Goal: Task Accomplishment & Management: Use online tool/utility

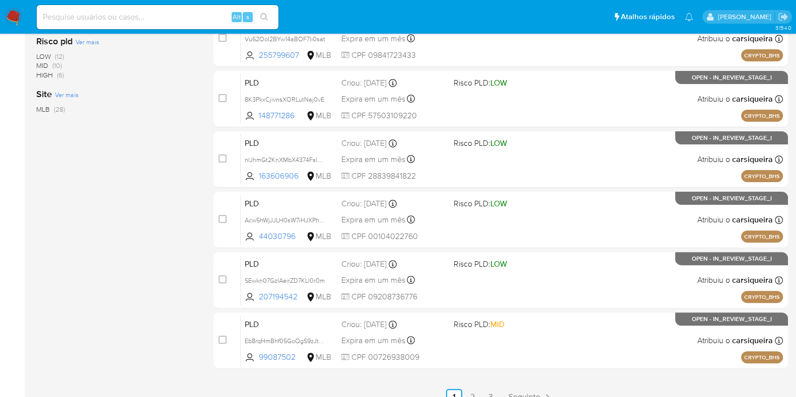
scroll to position [397, 0]
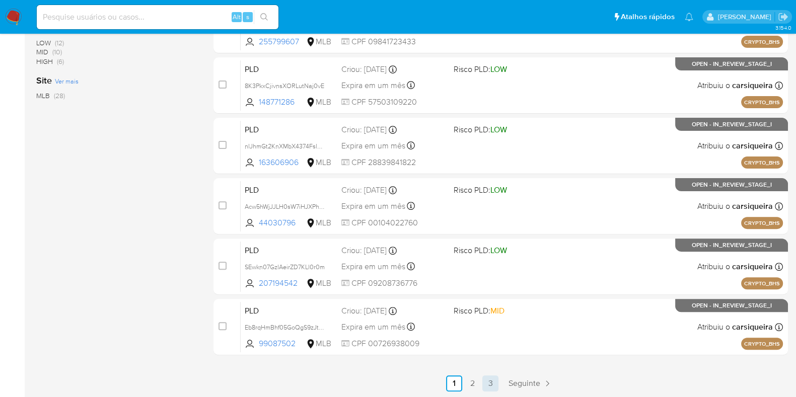
click at [490, 317] on link "3" at bounding box center [490, 383] width 16 height 16
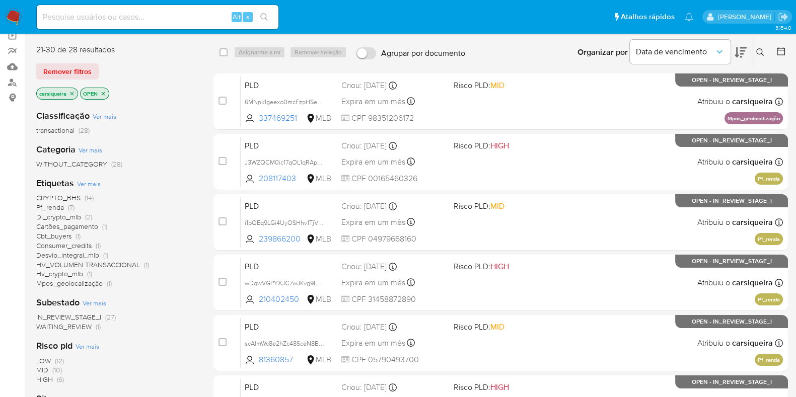
scroll to position [78, 0]
click at [644, 50] on icon at bounding box center [780, 52] width 10 height 10
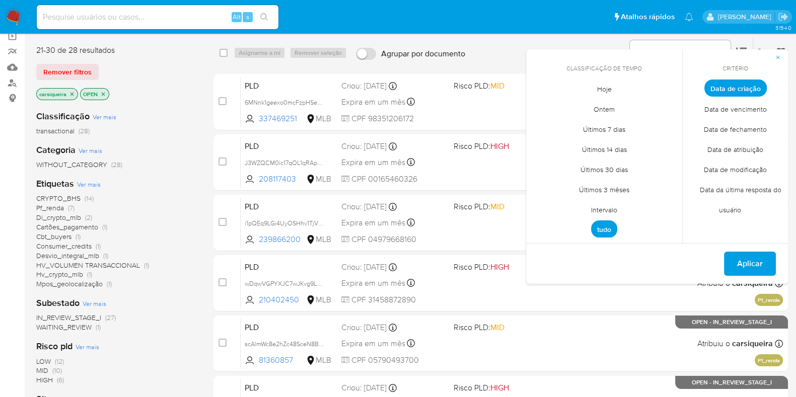
click at [607, 212] on span "Intervalo" at bounding box center [603, 209] width 47 height 21
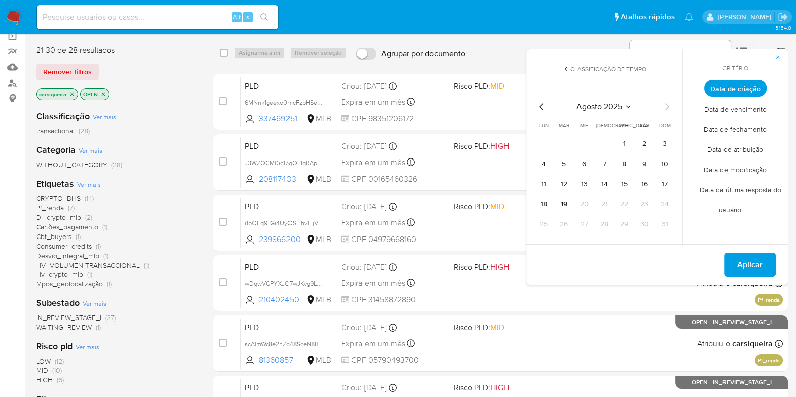
click at [537, 112] on div "agosto 2025 agosto 2025 lun lunes mar martes mié miércoles jue jueves vie viern…" at bounding box center [603, 167] width 137 height 132
click at [539, 109] on icon "Mes anterior" at bounding box center [541, 107] width 12 height 12
click at [567, 143] on button "1" at bounding box center [564, 144] width 16 height 16
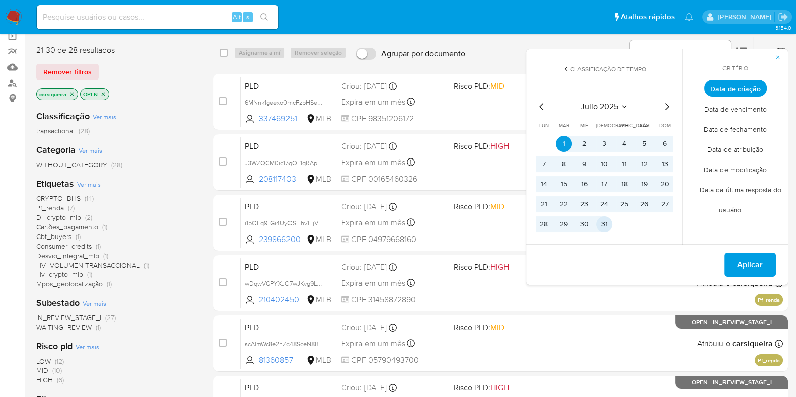
click at [605, 225] on button "31" at bounding box center [604, 224] width 16 height 16
click at [644, 269] on span "Aplicar" at bounding box center [750, 265] width 26 height 22
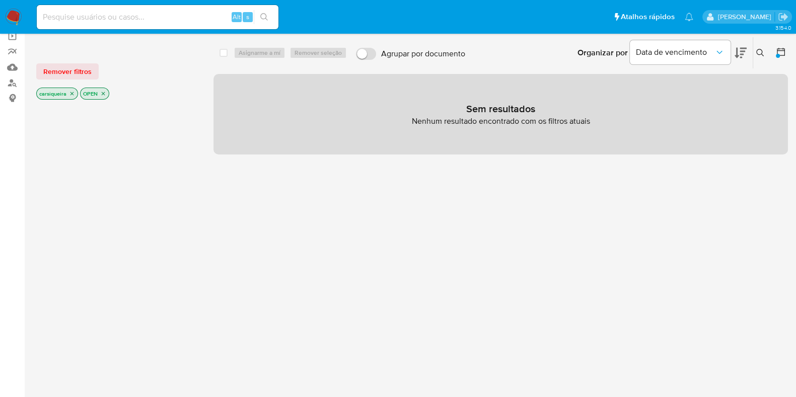
click at [71, 91] on icon "close-filter" at bounding box center [72, 94] width 6 height 6
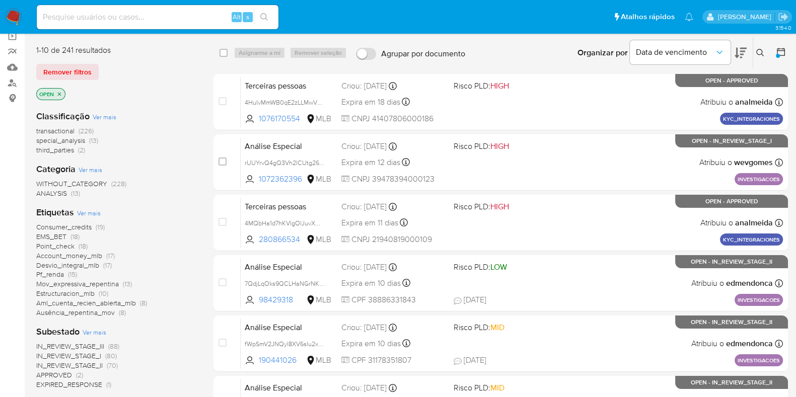
click at [201, 317] on div "1-10 de 241 resultados Remover filtros OPEN Classificação Ver mais transactiona…" at bounding box center [411, 373] width 751 height 673
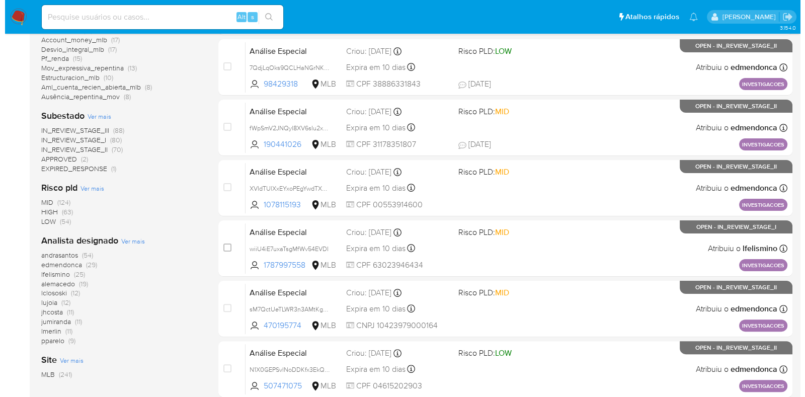
scroll to position [304, 0]
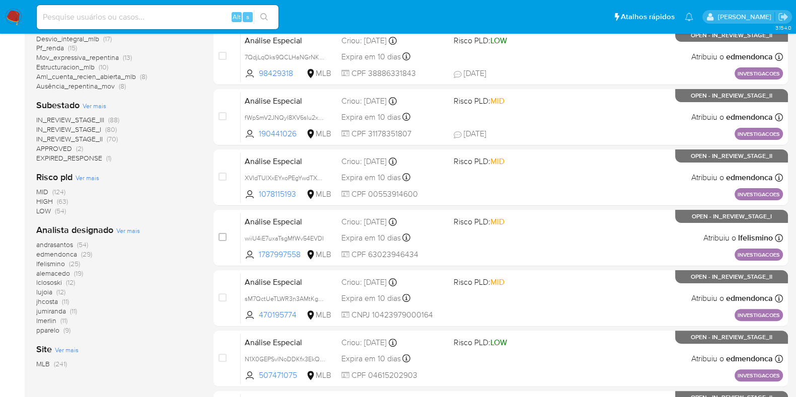
click at [123, 227] on span "Ver mais" at bounding box center [128, 230] width 24 height 9
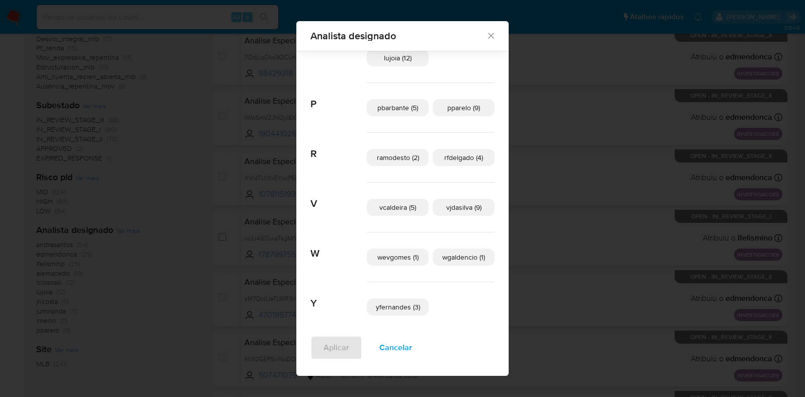
scroll to position [343, 0]
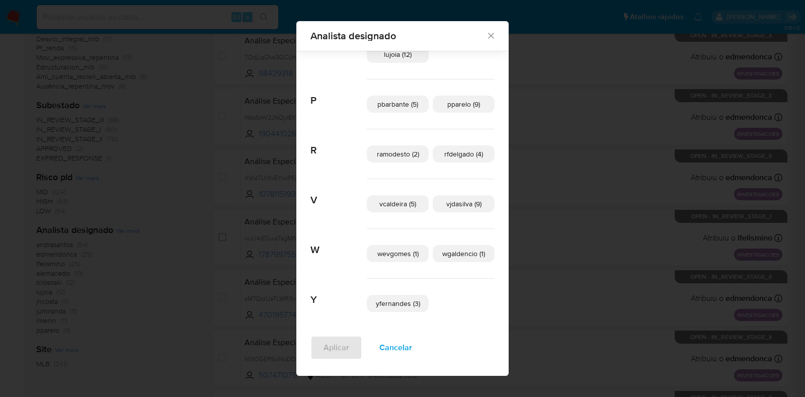
click at [396, 317] on span "Cancelar" at bounding box center [395, 348] width 33 height 22
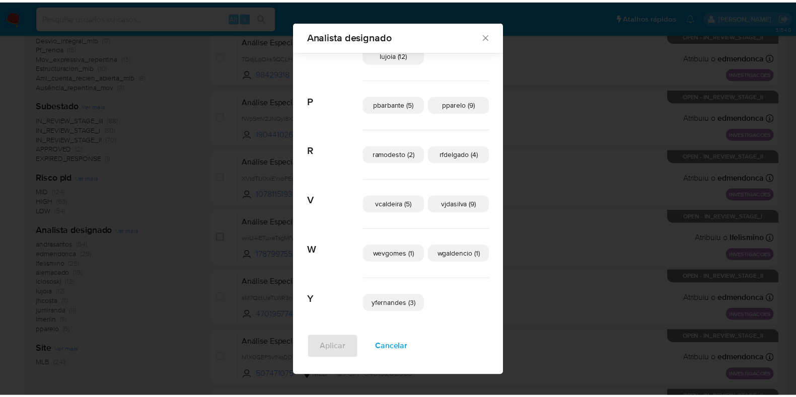
scroll to position [0, 0]
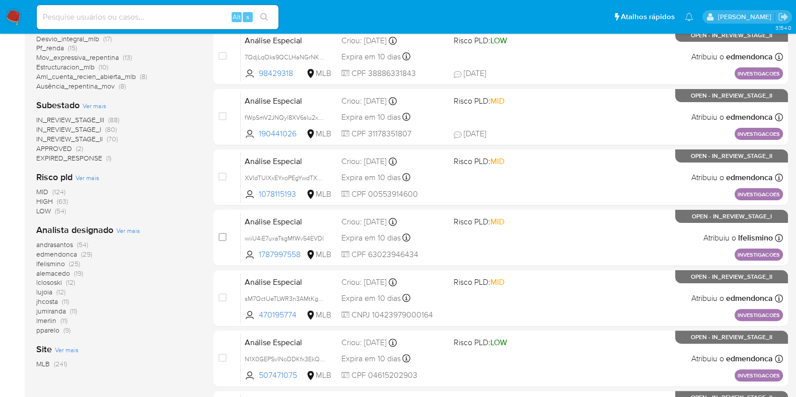
click at [16, 22] on img at bounding box center [13, 17] width 17 height 17
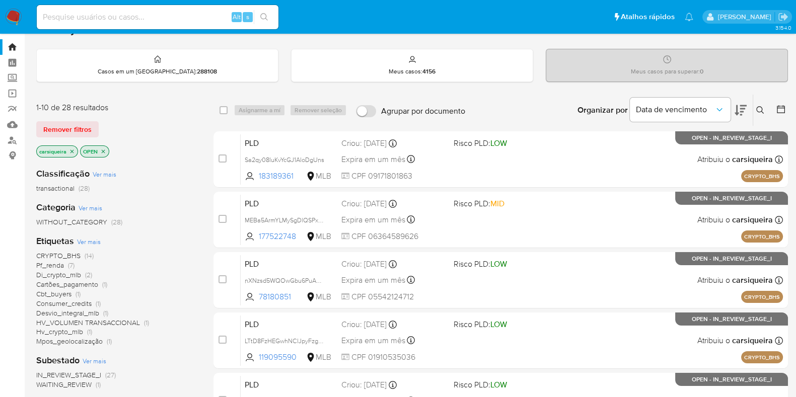
scroll to position [84, 0]
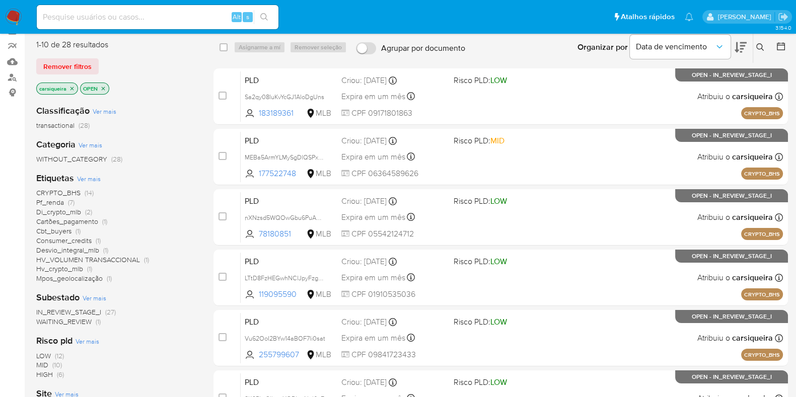
click at [59, 374] on span "(6)" at bounding box center [60, 374] width 7 height 10
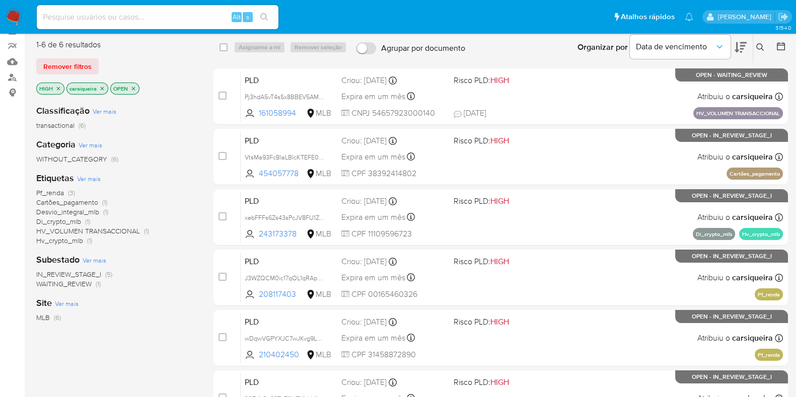
click at [57, 87] on icon "close-filter" at bounding box center [58, 89] width 6 height 6
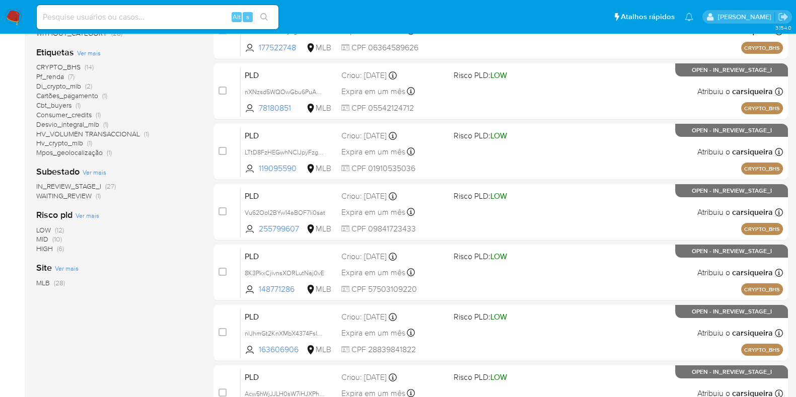
scroll to position [84, 0]
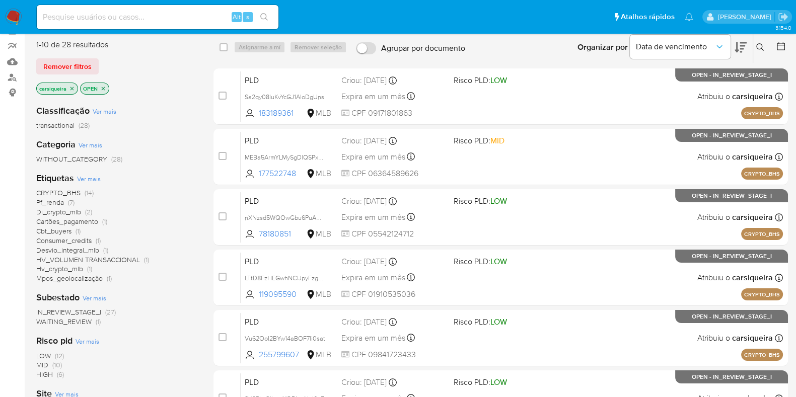
click at [116, 259] on span "HV_VOLUMEN TRANSACCIONAL" at bounding box center [88, 260] width 104 height 10
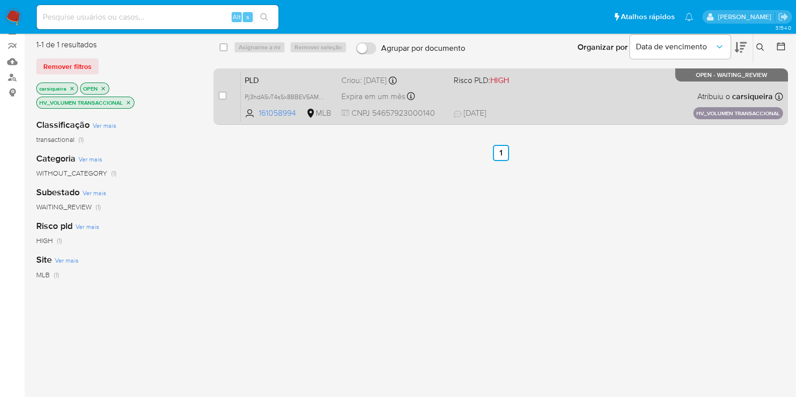
click at [587, 84] on div "PLD Pj3hdA5vT4sSx8BBEV5AMfSv 161058994 MLB Risco PLD: HIGH Criou: 14/08/2025 Cr…" at bounding box center [512, 96] width 542 height 51
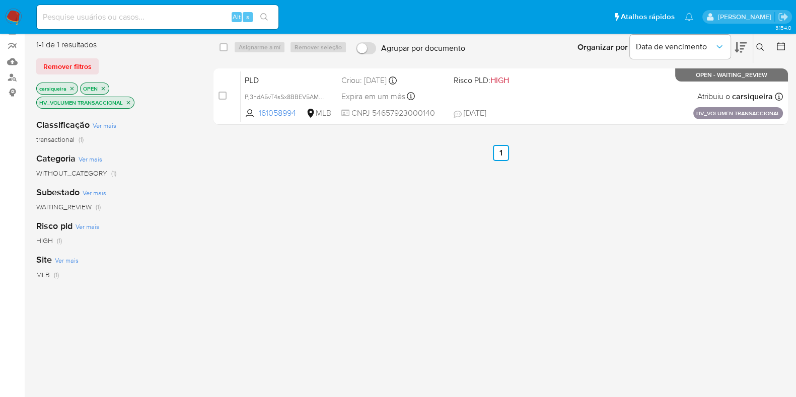
click at [130, 100] on icon "close-filter" at bounding box center [128, 103] width 6 height 6
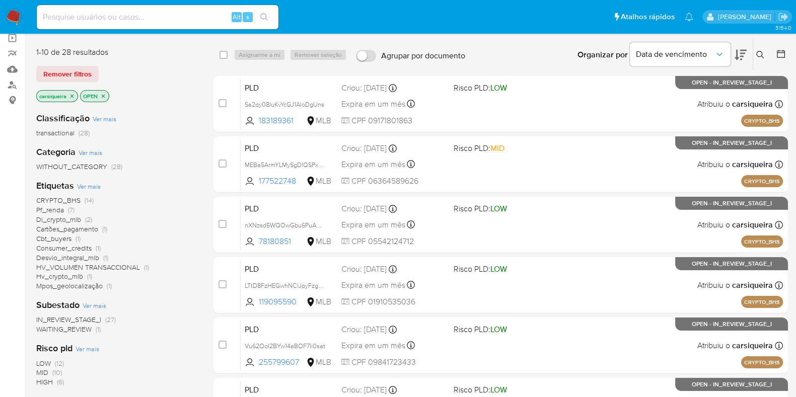
scroll to position [21, 0]
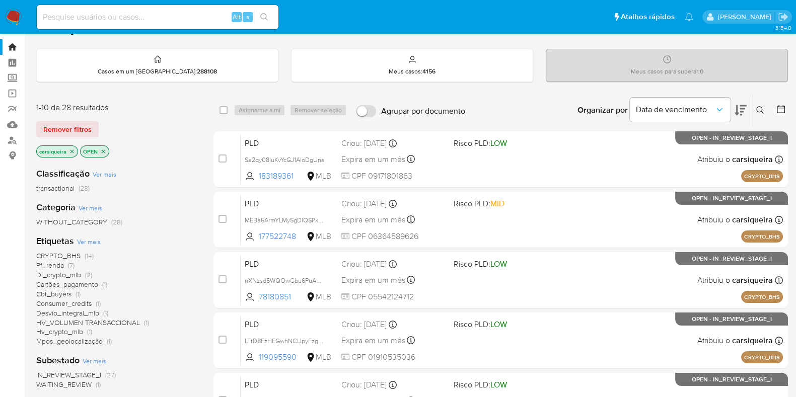
click at [88, 253] on span "(14)" at bounding box center [89, 256] width 9 height 10
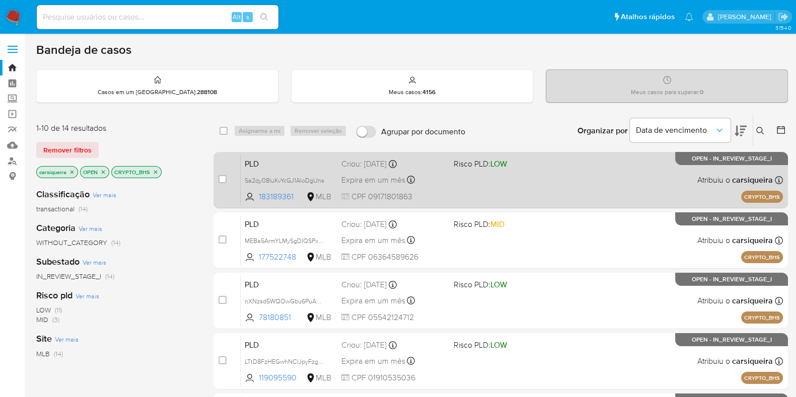
click at [522, 187] on div "PLD Sa2qy08IuKvYcGJ1AloDgUns 183189361 MLB Risco PLD: LOW Criou: 14/08/2025 Cri…" at bounding box center [512, 179] width 542 height 51
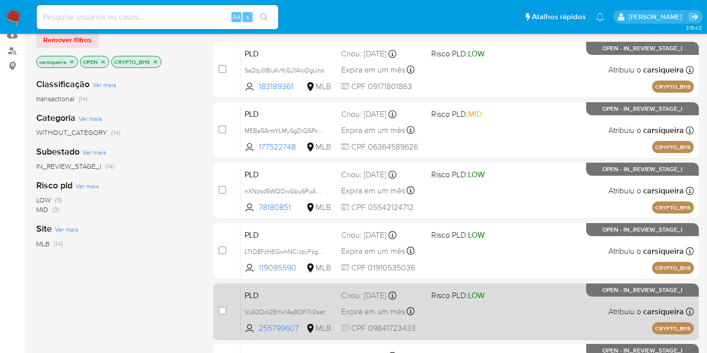
scroll to position [112, 0]
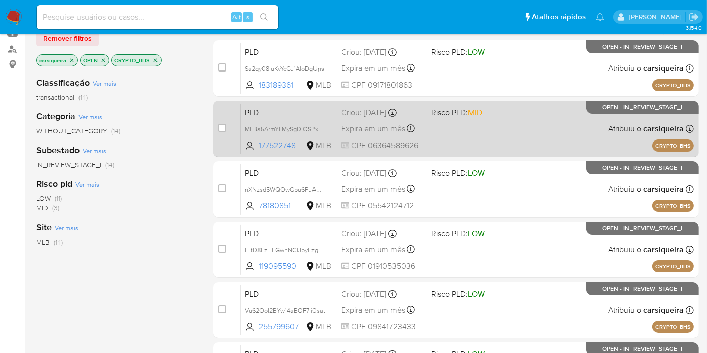
click at [461, 133] on div "PLD MEBa5ArmYLMySgDlQSPx9jYN 177522748 MLB Risco PLD: MID Criou: 14/08/2025 Cri…" at bounding box center [467, 128] width 453 height 51
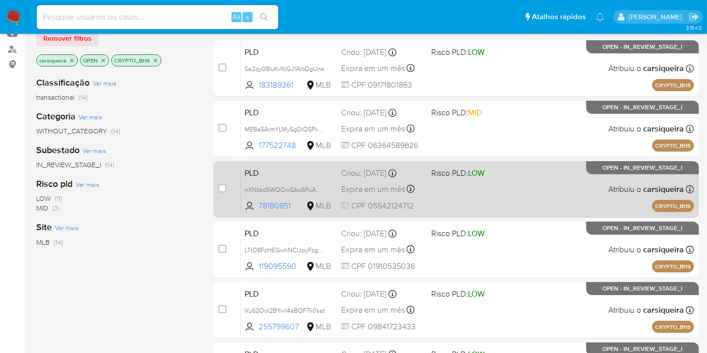
click at [485, 175] on span "LOW" at bounding box center [476, 173] width 17 height 12
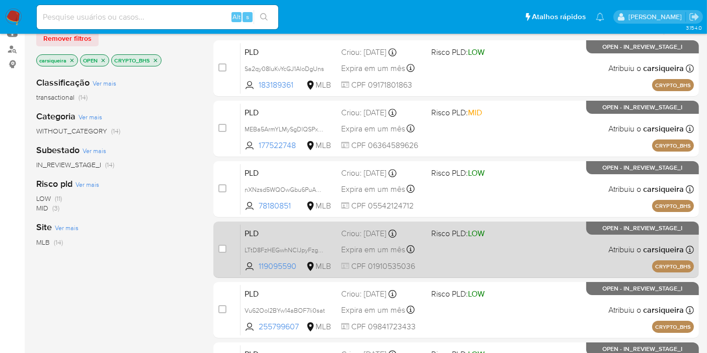
click at [470, 239] on div "PLD LTtD8FzHEGwhNClJpyFzgcvT 119095590 MLB Risco PLD: LOW Criou: 14/08/2025 Cri…" at bounding box center [467, 249] width 453 height 51
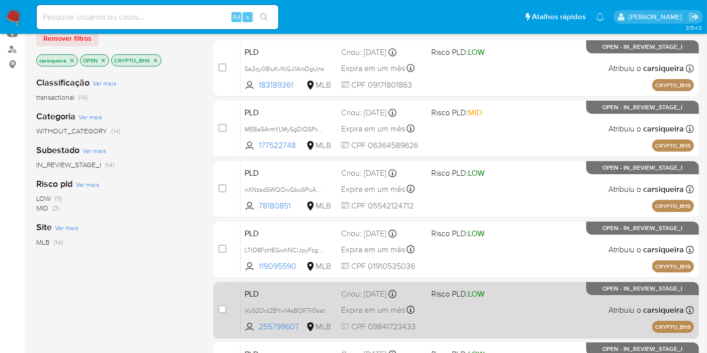
click at [512, 294] on span "Risco PLD: LOW" at bounding box center [472, 292] width 82 height 13
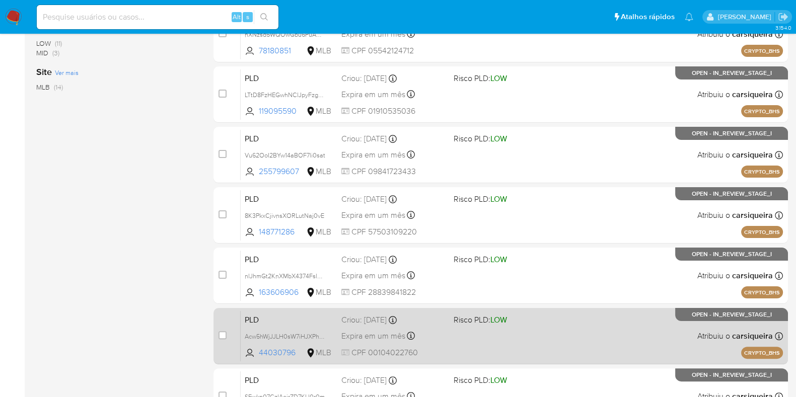
scroll to position [397, 0]
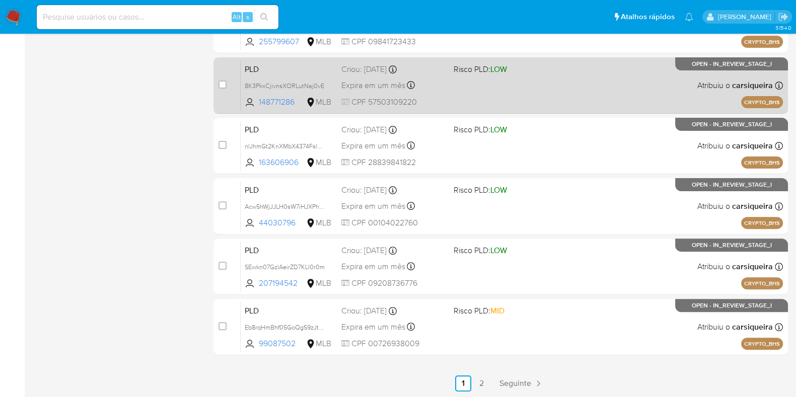
click at [572, 79] on div "PLD 8K3PkxCjivnsXORLutNaj0vE 148771286 MLB Risco PLD: LOW Criou: 14/08/2025 Cri…" at bounding box center [512, 85] width 542 height 51
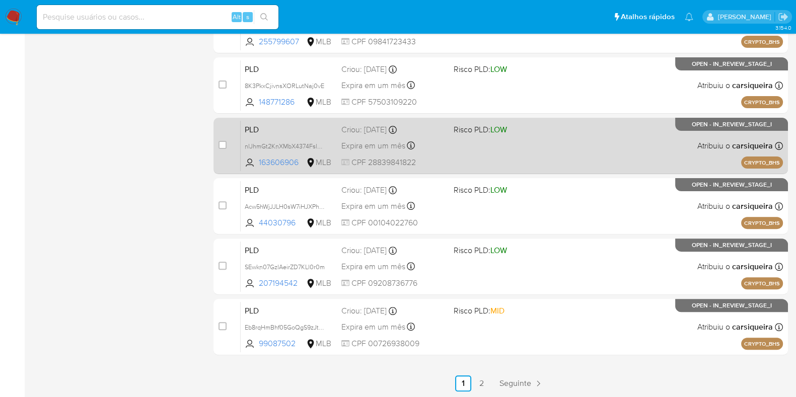
click at [526, 150] on div "PLD nlJhmGt2KnXMbX4374Fsl4cG 163606906 MLB Risco PLD: LOW Criou: 14/08/2025 Cri…" at bounding box center [512, 145] width 542 height 51
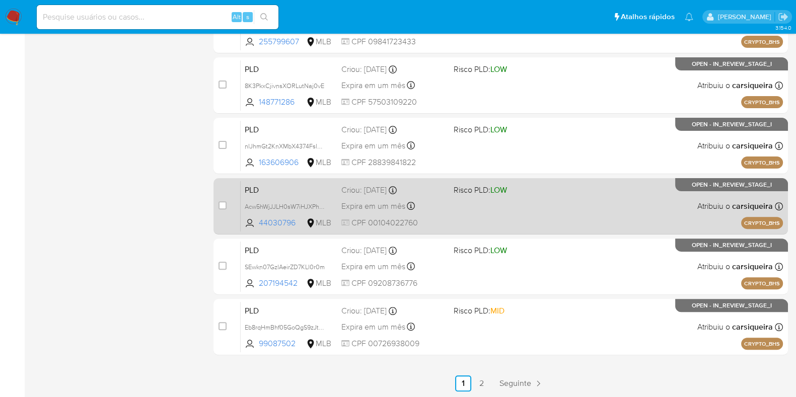
click at [506, 209] on div "PLD Acw5hWjJJLH0sW7iHJXPhhbC 44030796 MLB Risco PLD: LOW Criou: 14/08/2025 Crio…" at bounding box center [512, 206] width 542 height 51
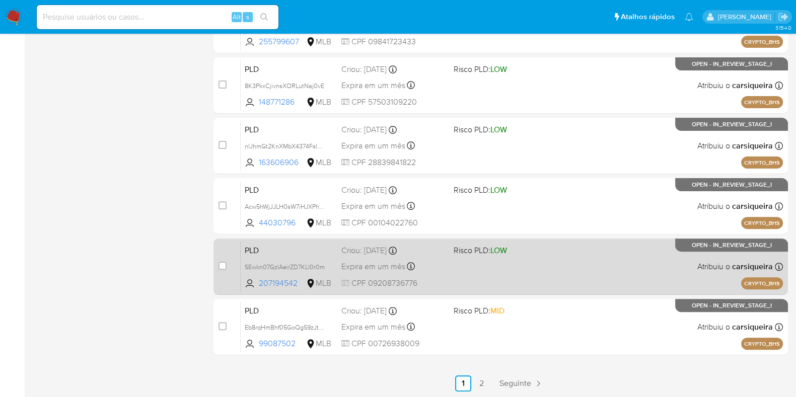
click at [524, 255] on div "PLD SEwkn07GzlAeirZD7KLl0r0m 207194542 MLB Risco PLD: LOW Criou: 14/08/2025 Cri…" at bounding box center [512, 266] width 542 height 51
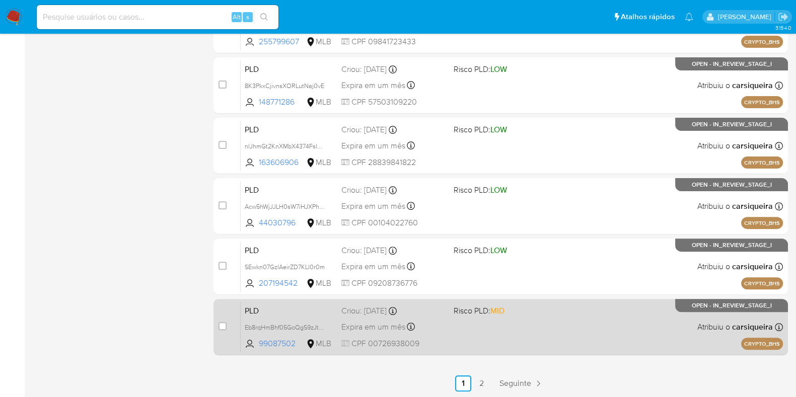
click at [533, 321] on div "PLD Eb8rqHmBhf05GoQgS9zJtu6w 99087502 MLB Risco PLD: MID Criou: 14/08/2025 Crio…" at bounding box center [512, 326] width 542 height 51
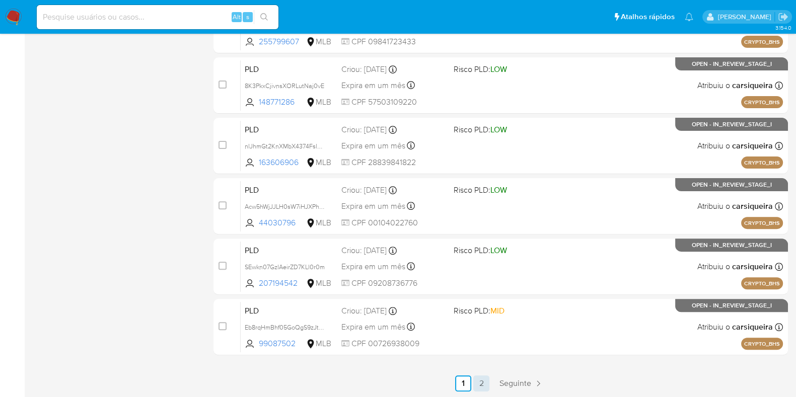
click at [480, 380] on link "2" at bounding box center [481, 383] width 16 height 16
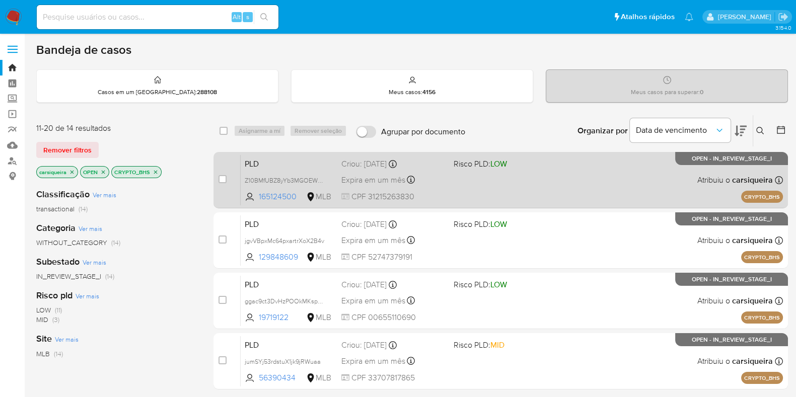
scroll to position [125, 0]
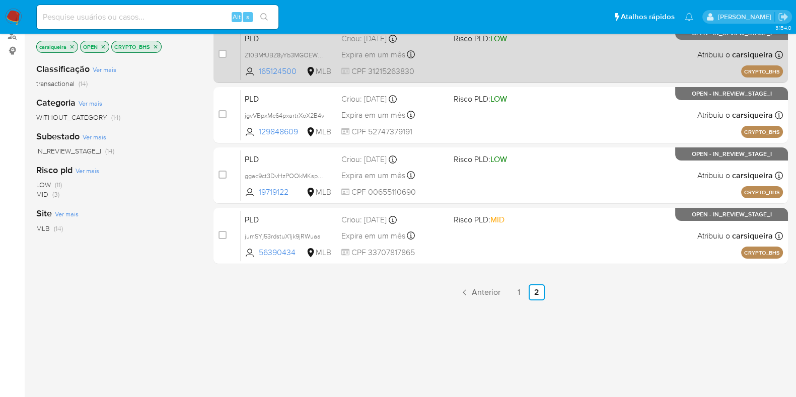
click at [425, 54] on div "Expira em um mês Expira em 28/09/2025 18:45:26" at bounding box center [393, 55] width 104 height 14
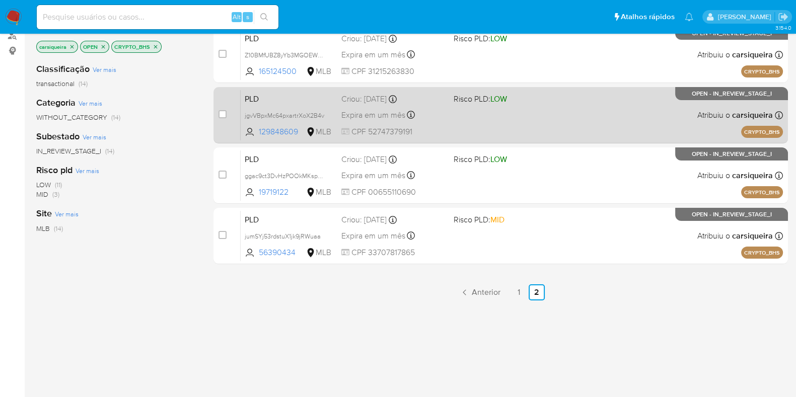
click at [423, 105] on div "PLD jgvVBpxMc64pxartrXoX2B4v 129848609 MLB Risco PLD: LOW Criou: 14/08/2025 Cri…" at bounding box center [512, 115] width 542 height 51
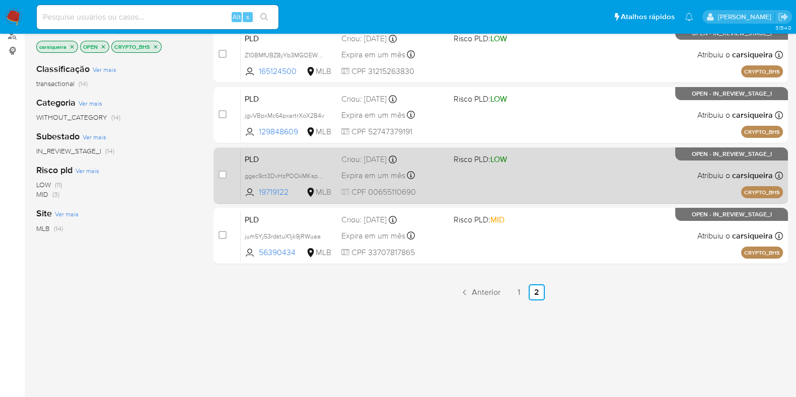
click at [485, 184] on div "PLD ggac9ct3DvHzPOOkMKspMn4Z 19719122 MLB Risco PLD: LOW Criou: 14/08/2025 Crio…" at bounding box center [512, 175] width 542 height 51
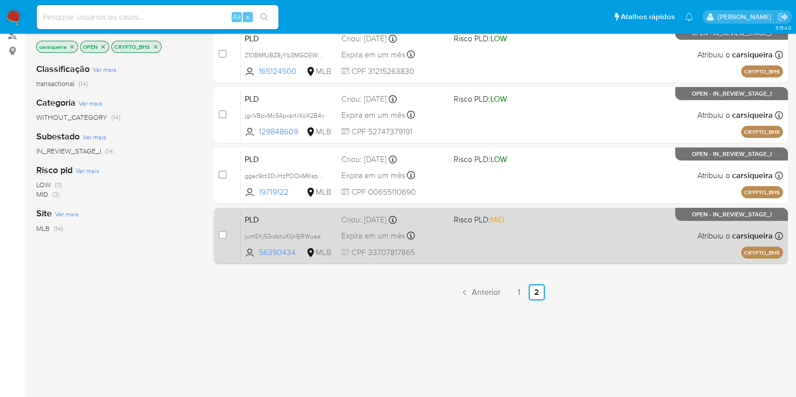
click at [522, 229] on div "PLD jumSYj53rdstuX1jk9jRWuaa 56390434 MLB Risco PLD: MID Criou: 14/08/2025 Crio…" at bounding box center [512, 235] width 542 height 51
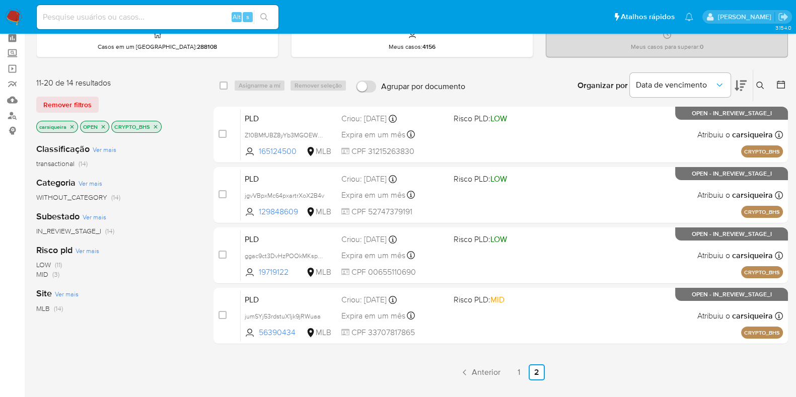
scroll to position [0, 0]
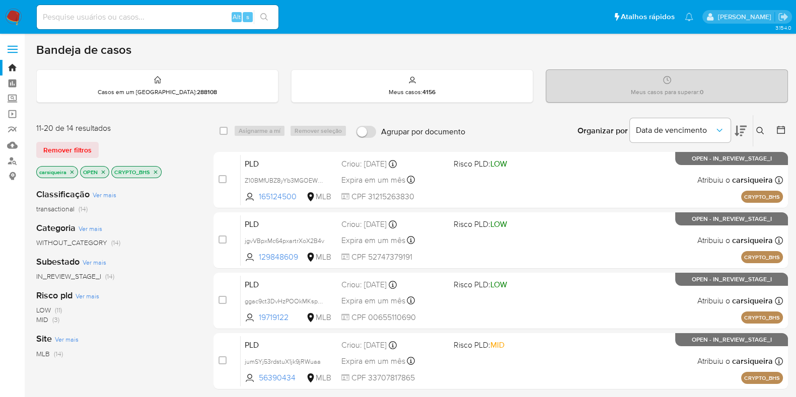
click at [157, 170] on icon "close-filter" at bounding box center [155, 172] width 6 height 6
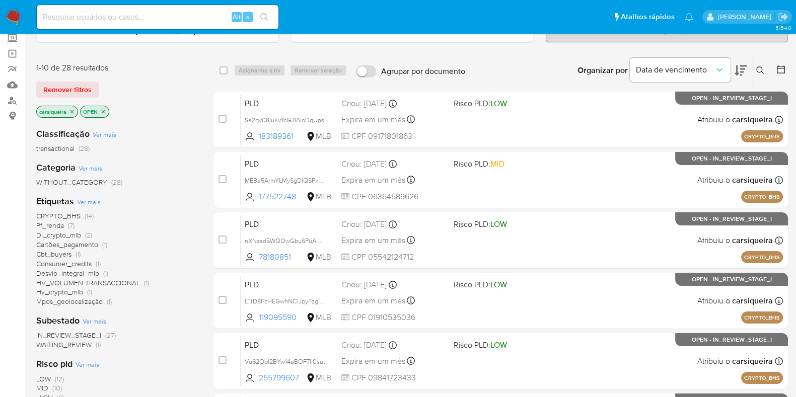
scroll to position [62, 0]
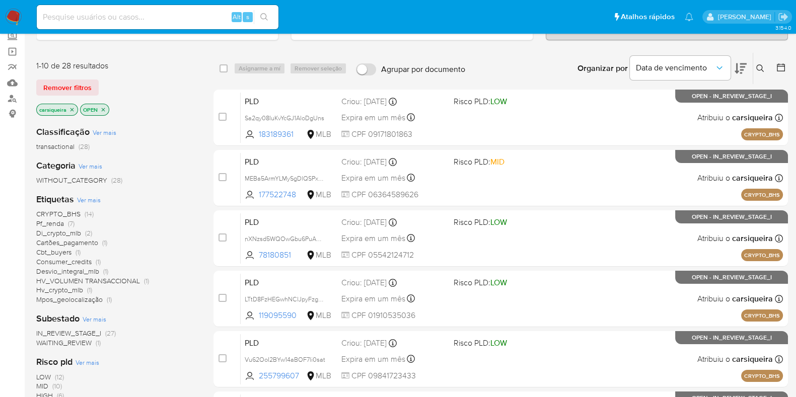
click at [74, 231] on span "Di_crypto_mlb" at bounding box center [58, 233] width 45 height 10
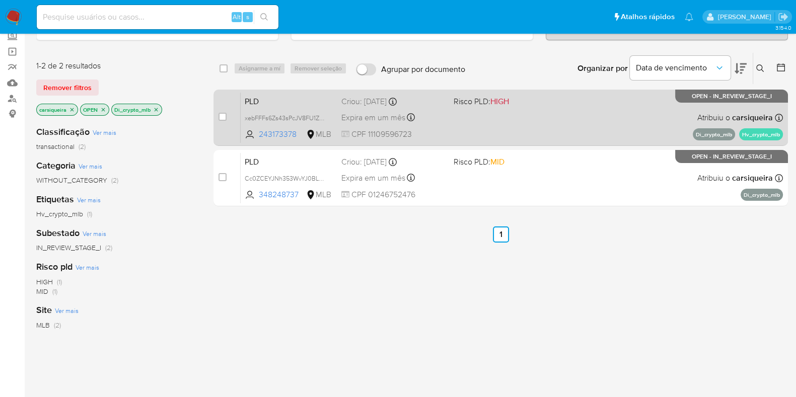
click at [478, 115] on div "PLD xebFFFs6Zs43sPcJV8FU1Zc4 243173378 MLB Risco PLD: HIGH Criou: 12/08/2025 Cr…" at bounding box center [512, 117] width 542 height 51
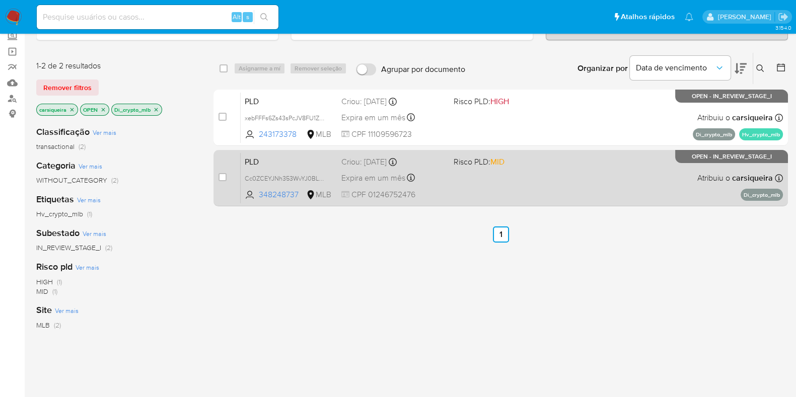
click at [564, 170] on div "PLD Cc0ZCEYJNh353WvYJ0BL54uN 348248737 MLB Risco PLD: MID Criou: 12/08/2025 Cri…" at bounding box center [512, 177] width 542 height 51
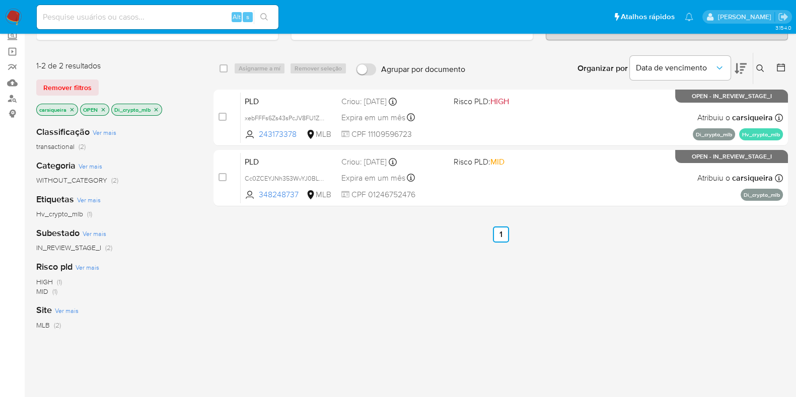
click at [12, 16] on img at bounding box center [13, 17] width 17 height 17
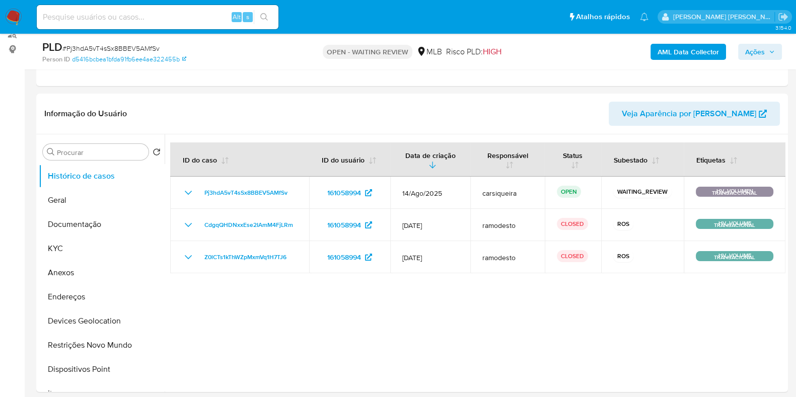
select select "10"
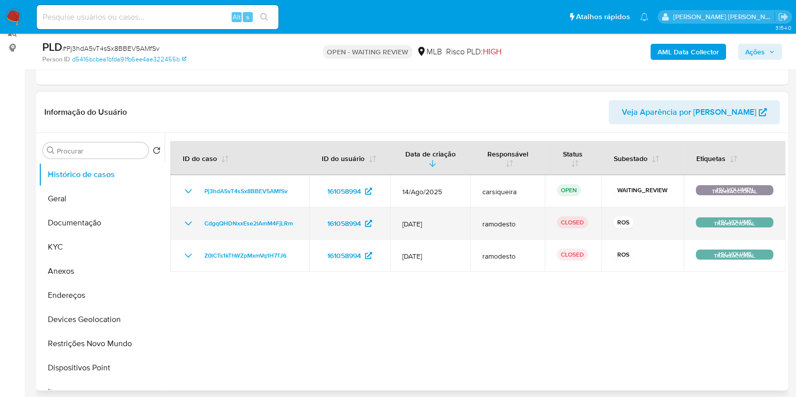
click at [187, 222] on icon "Mostrar/Ocultar" at bounding box center [188, 223] width 12 height 12
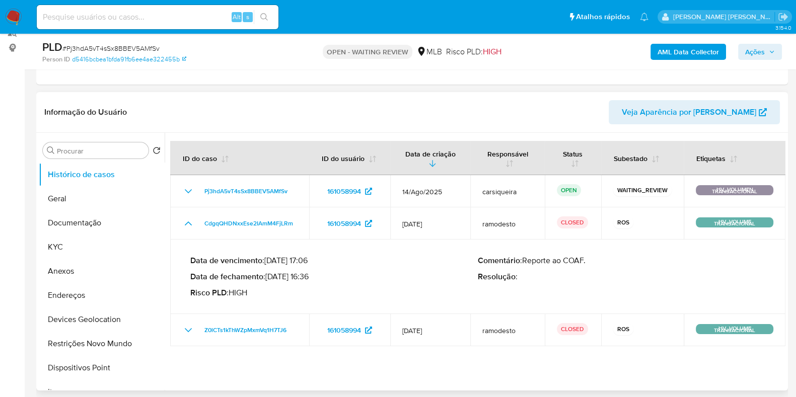
drag, startPoint x: 269, startPoint y: 273, endPoint x: 308, endPoint y: 278, distance: 39.6
click at [308, 278] on p "Data de fechamento : 19/02/2025 16:36" at bounding box center [333, 277] width 287 height 10
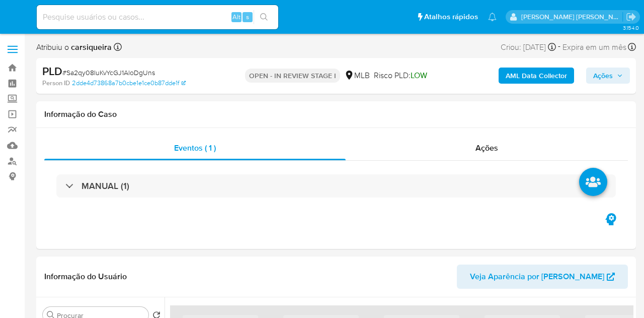
select select "10"
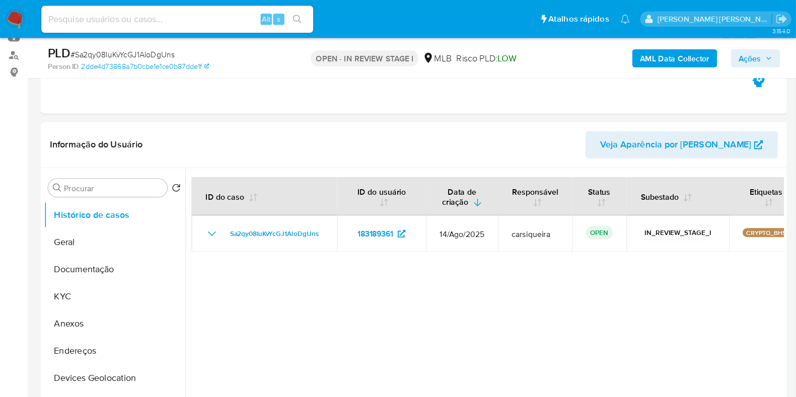
scroll to position [112, 0]
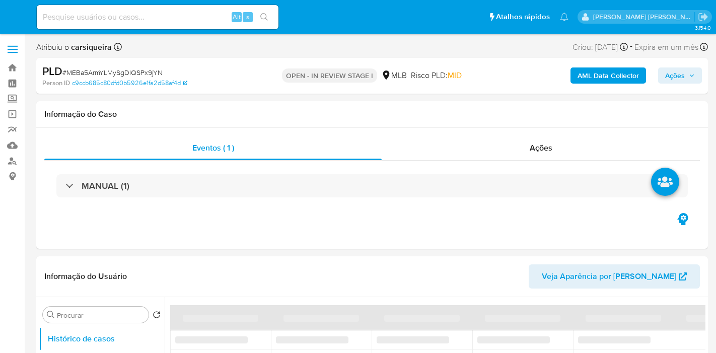
select select "10"
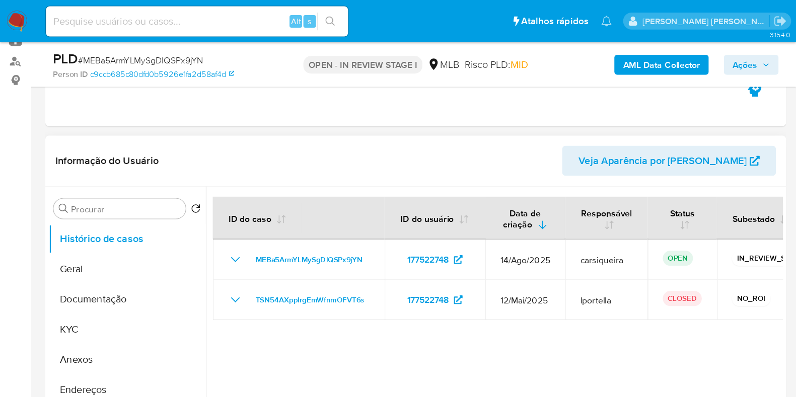
scroll to position [112, 0]
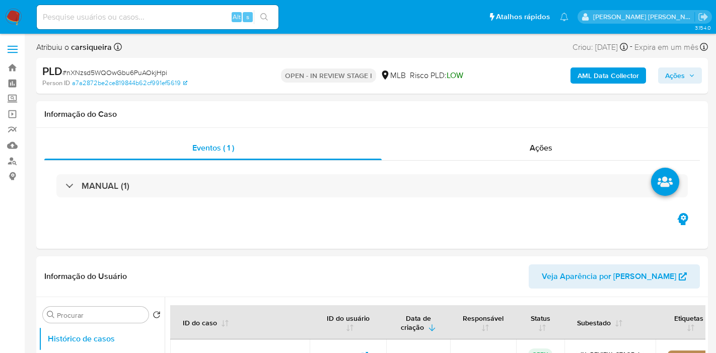
select select "10"
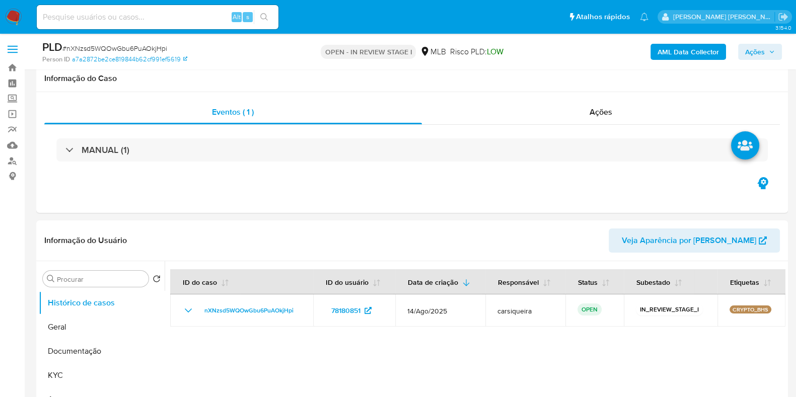
scroll to position [62, 0]
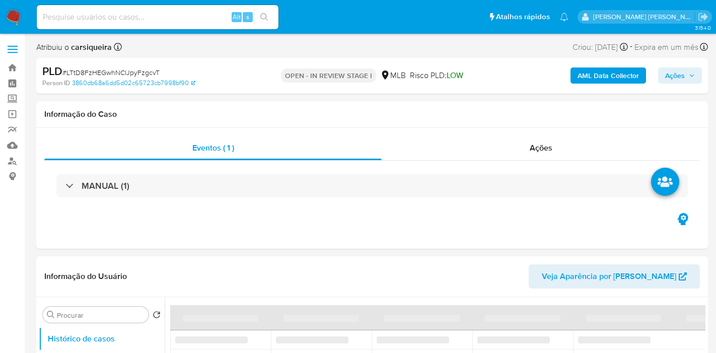
select select "10"
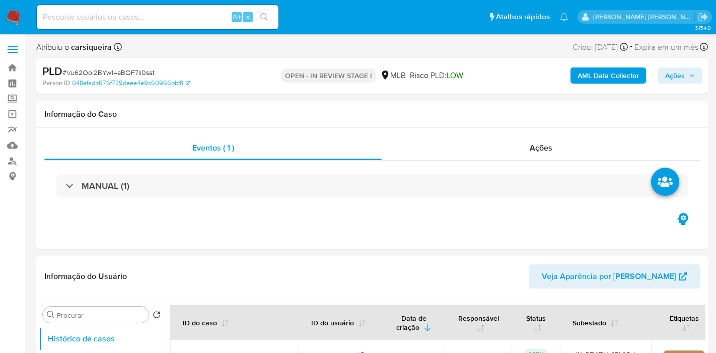
select select "10"
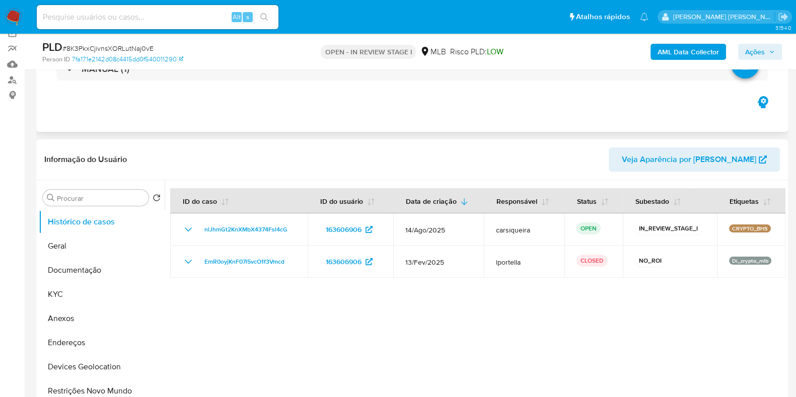
scroll to position [125, 0]
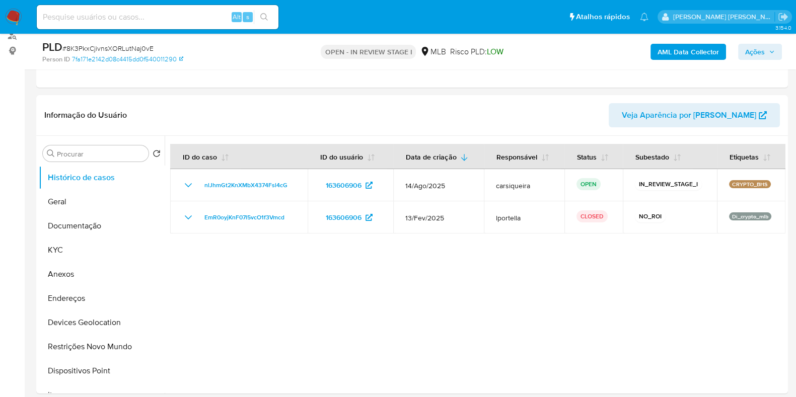
select select "10"
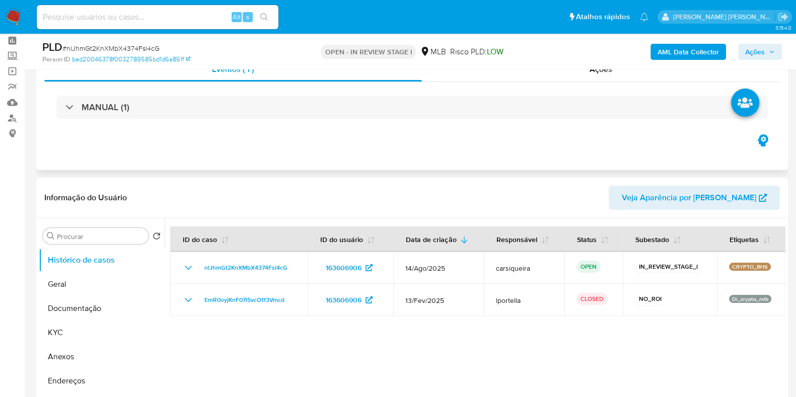
scroll to position [62, 0]
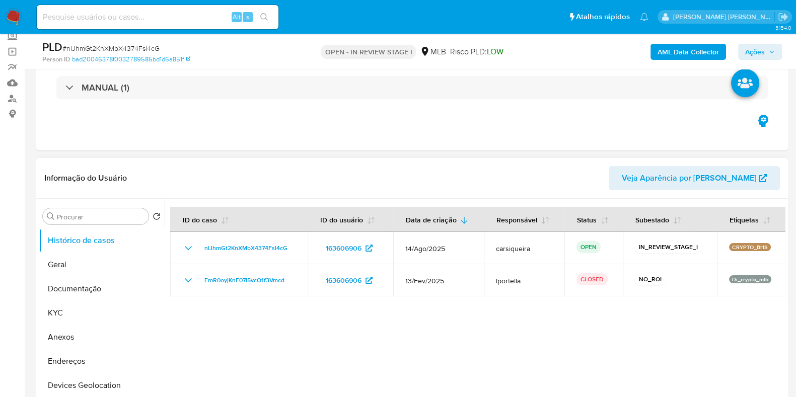
select select "10"
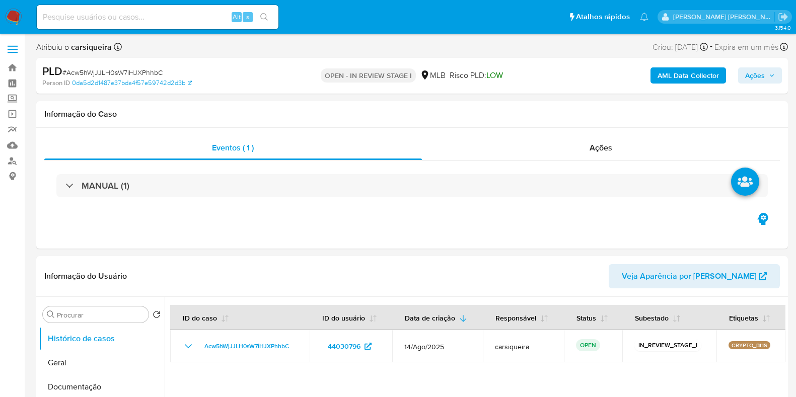
select select "10"
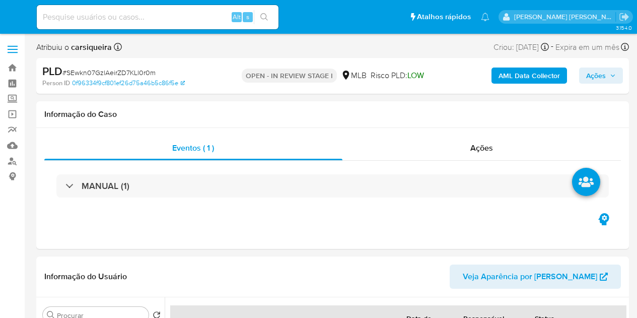
select select "10"
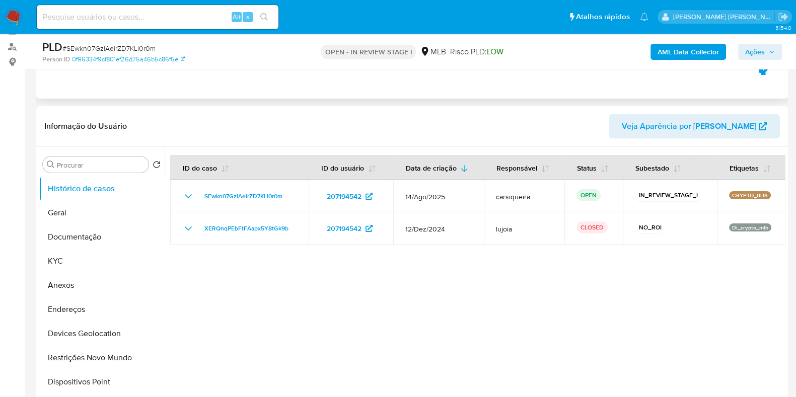
scroll to position [125, 0]
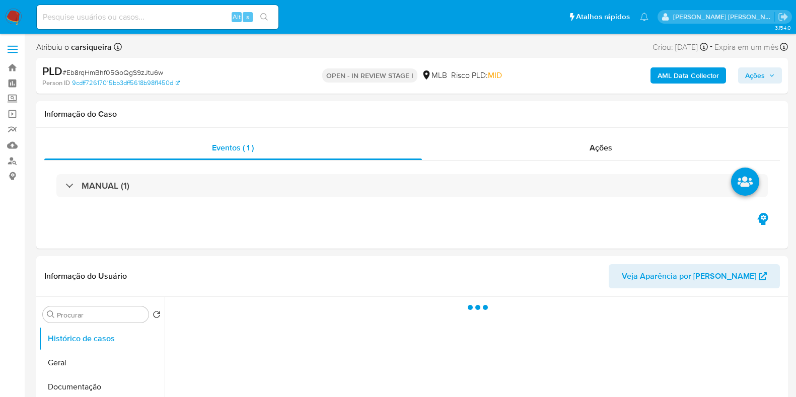
select select "10"
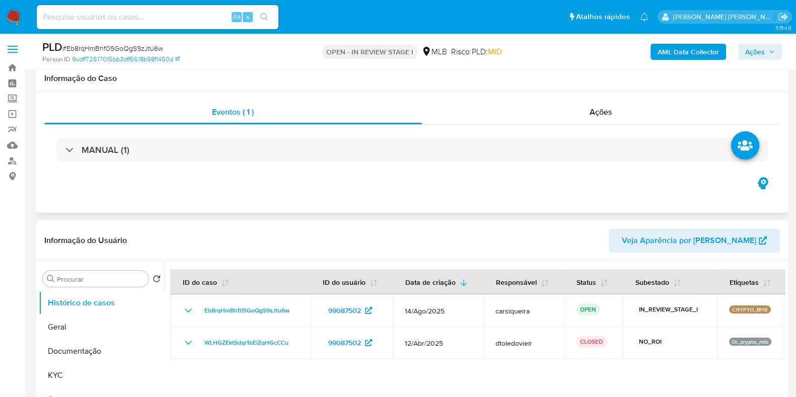
scroll to position [62, 0]
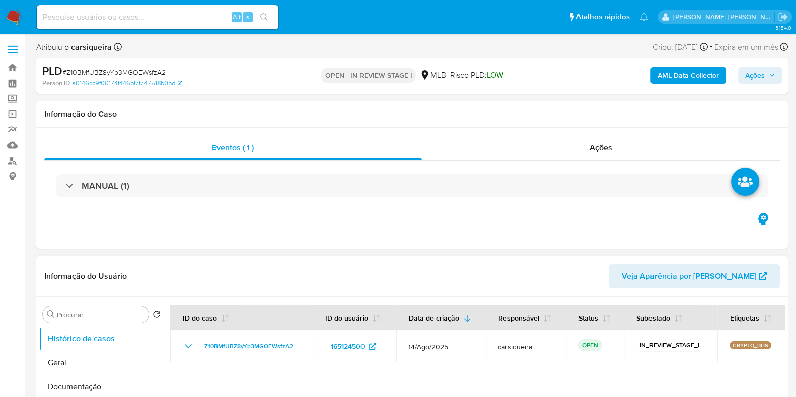
scroll to position [62, 0]
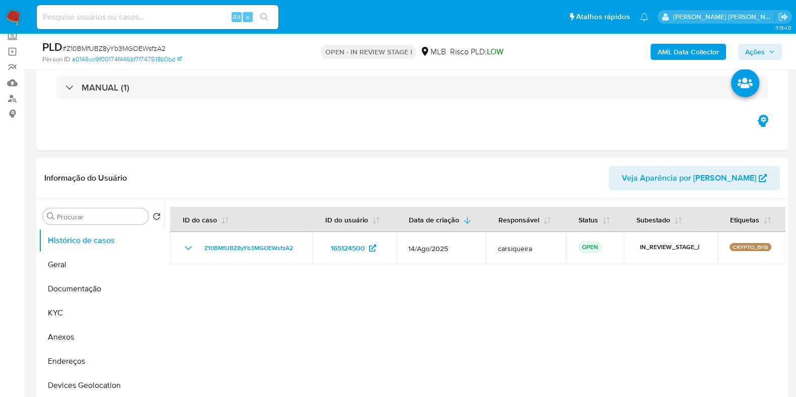
select select "10"
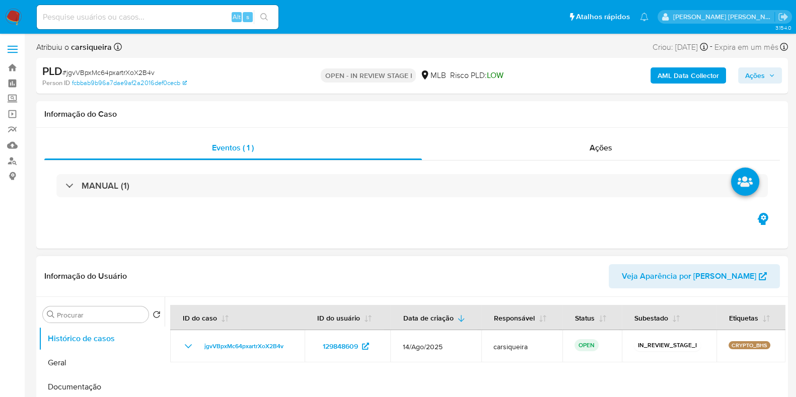
select select "10"
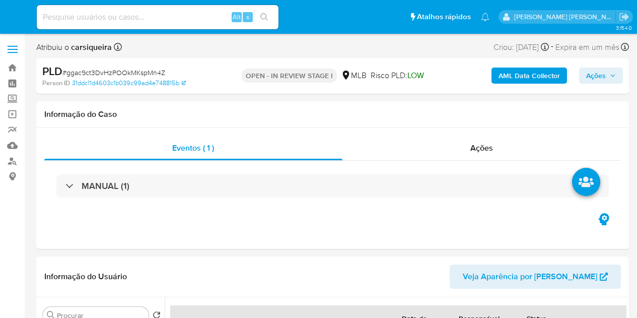
select select "10"
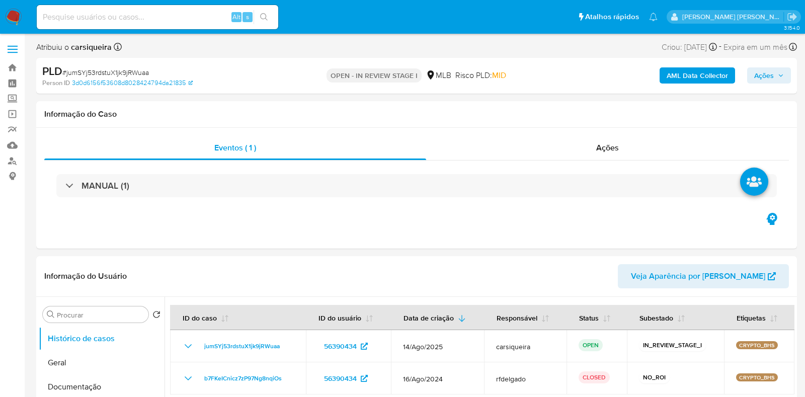
select select "10"
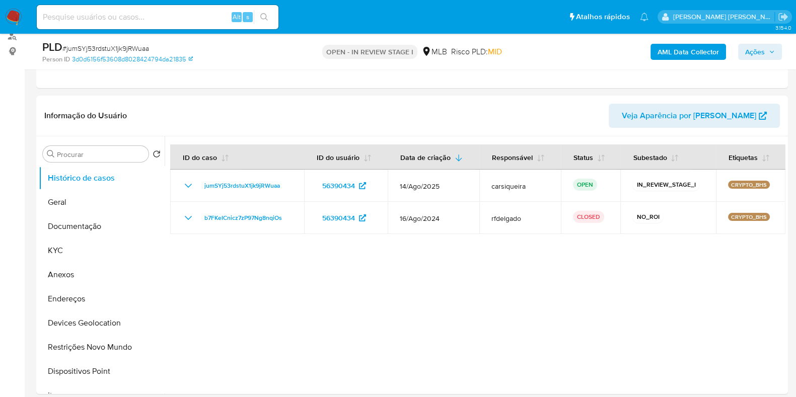
scroll to position [125, 0]
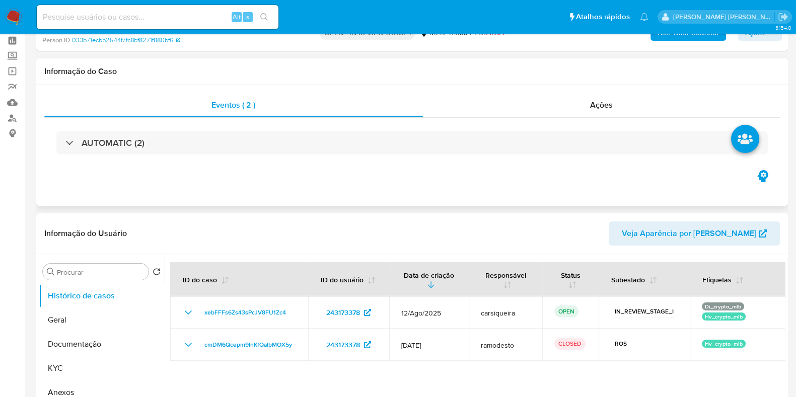
select select "10"
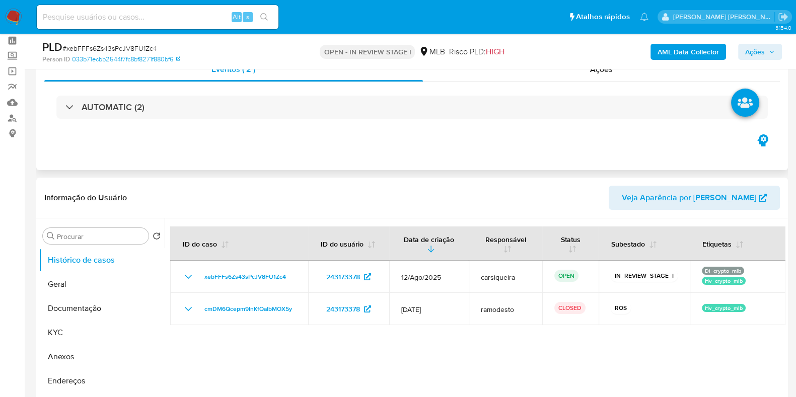
scroll to position [62, 0]
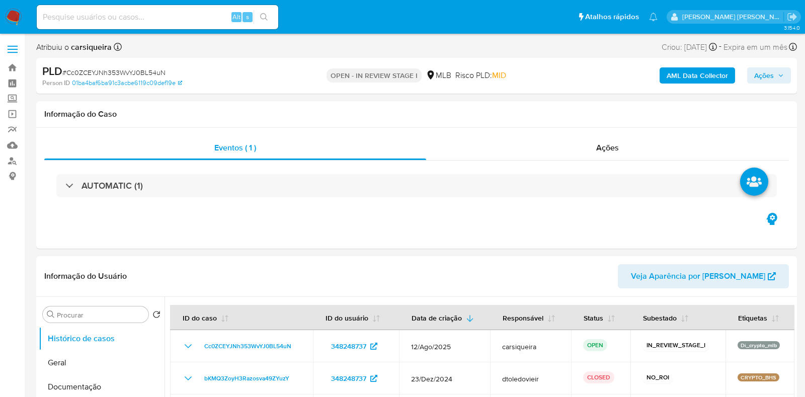
select select "10"
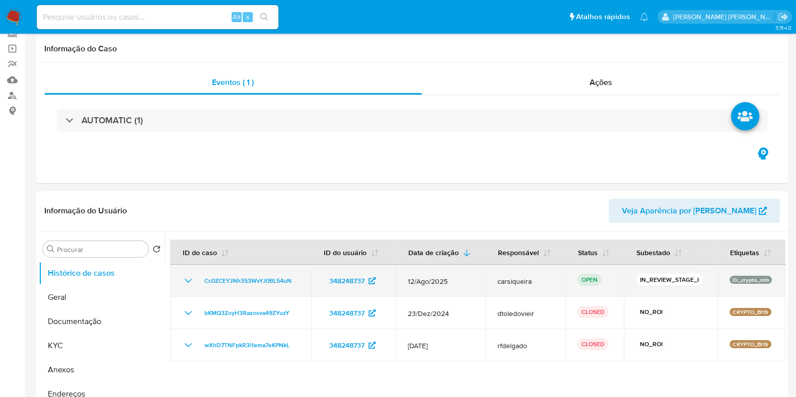
scroll to position [125, 0]
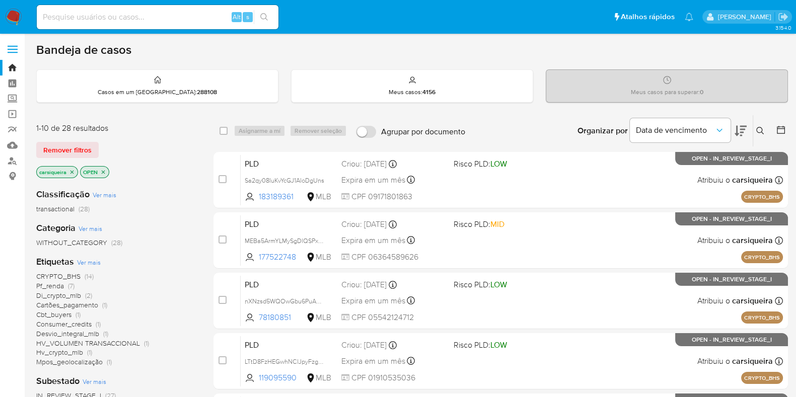
click at [104, 13] on input at bounding box center [158, 17] width 242 height 13
paste input "VtsMa93FcBIaLBIcKTEFE0Mb"
type input "VtsMa93FcBIaLBIcKTEFE0Mb"
click at [267, 15] on icon "search-icon" at bounding box center [264, 17] width 8 height 8
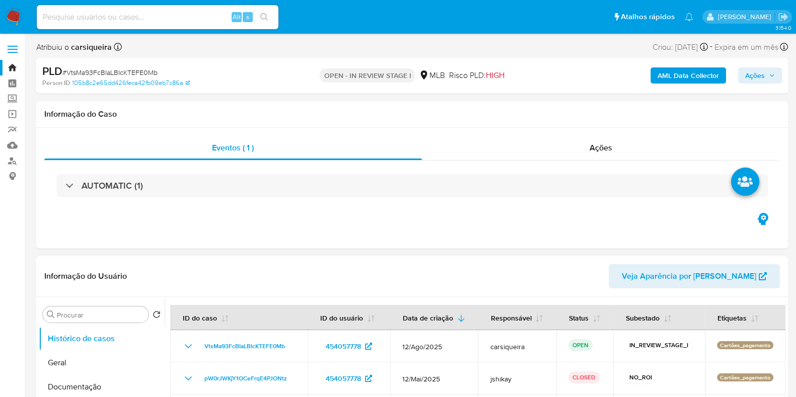
select select "10"
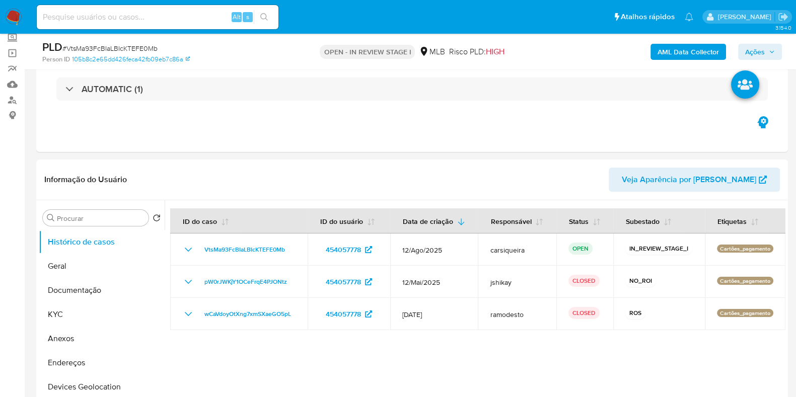
scroll to position [63, 0]
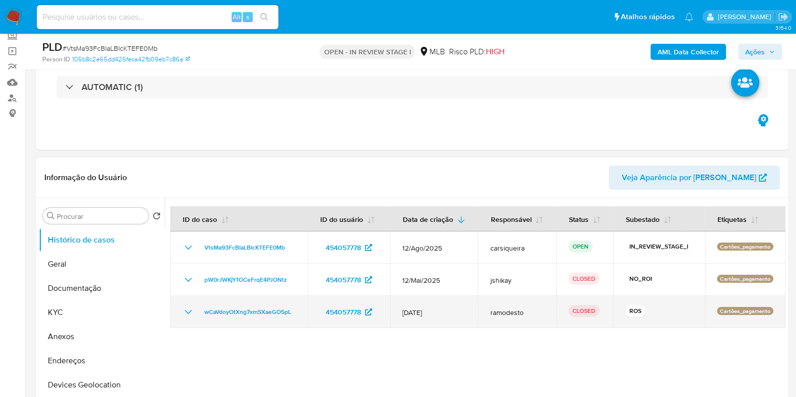
click at [189, 316] on icon "Mostrar/Ocultar" at bounding box center [188, 312] width 12 height 12
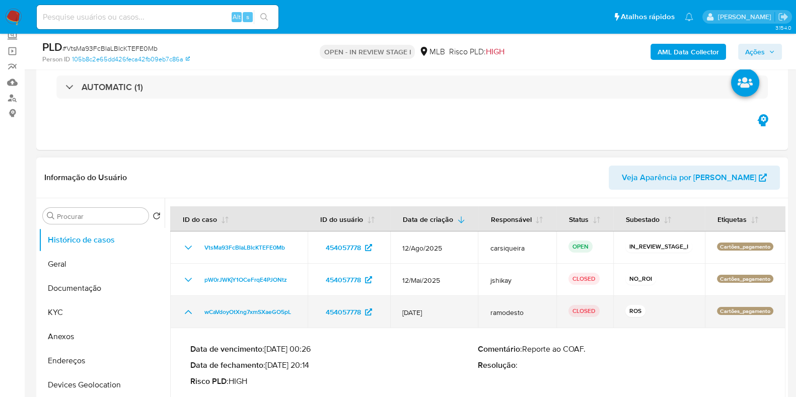
click at [189, 316] on icon "Mostrar/Ocultar" at bounding box center [188, 312] width 12 height 12
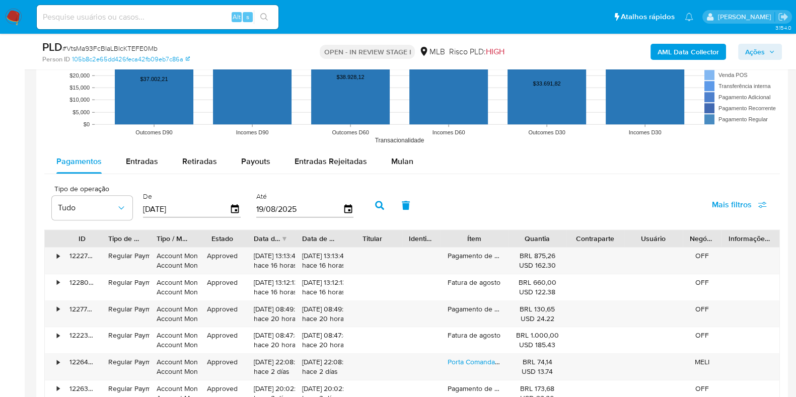
scroll to position [1040, 0]
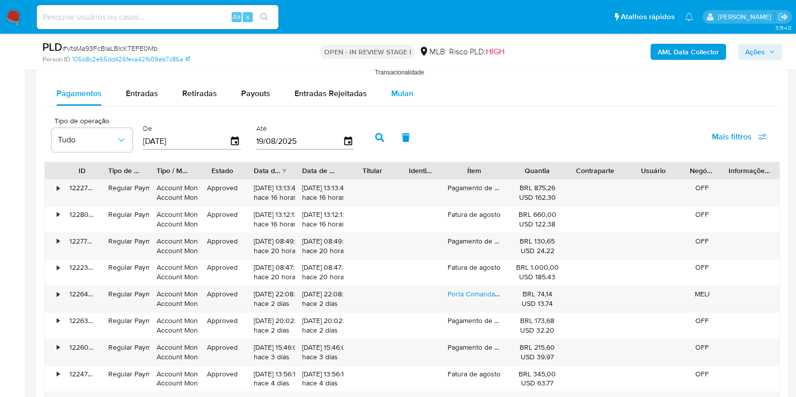
click at [391, 92] on span "Mulan" at bounding box center [402, 94] width 22 height 12
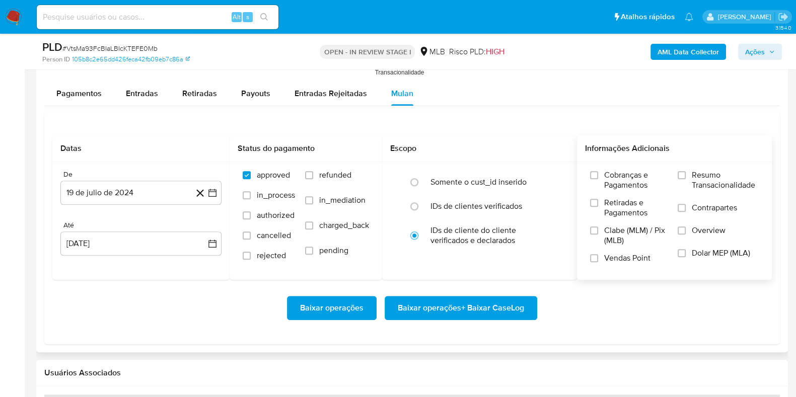
drag, startPoint x: 681, startPoint y: 174, endPoint x: 669, endPoint y: 186, distance: 16.7
click at [680, 172] on input "Resumo Transacionalidade" at bounding box center [681, 175] width 8 height 8
click at [597, 259] on input "Vendas Point" at bounding box center [594, 258] width 8 height 8
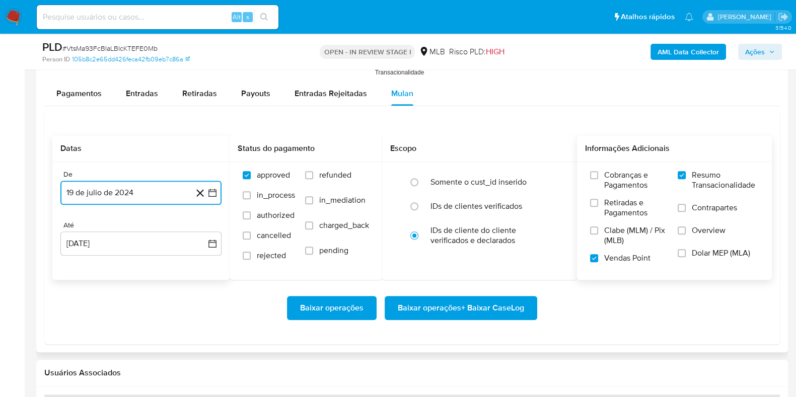
click at [214, 193] on icon "button" at bounding box center [212, 193] width 10 height 10
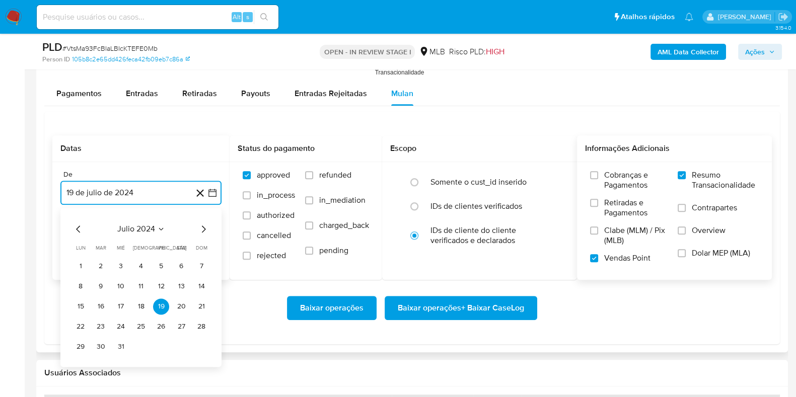
click at [198, 230] on icon "Mes siguiente" at bounding box center [203, 229] width 12 height 12
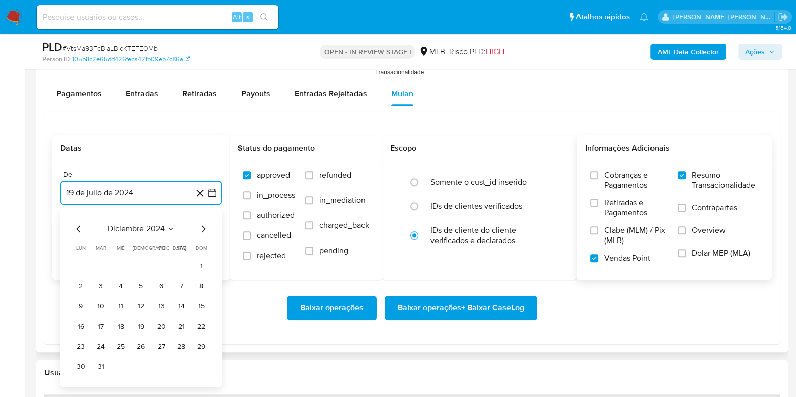
click at [198, 230] on icon "Mes siguiente" at bounding box center [203, 229] width 12 height 12
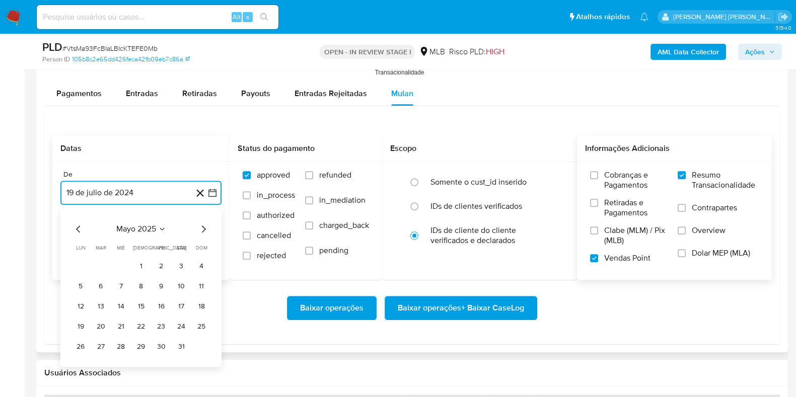
click at [198, 230] on icon "Mes siguiente" at bounding box center [203, 229] width 12 height 12
click at [104, 267] on button "1" at bounding box center [101, 266] width 16 height 16
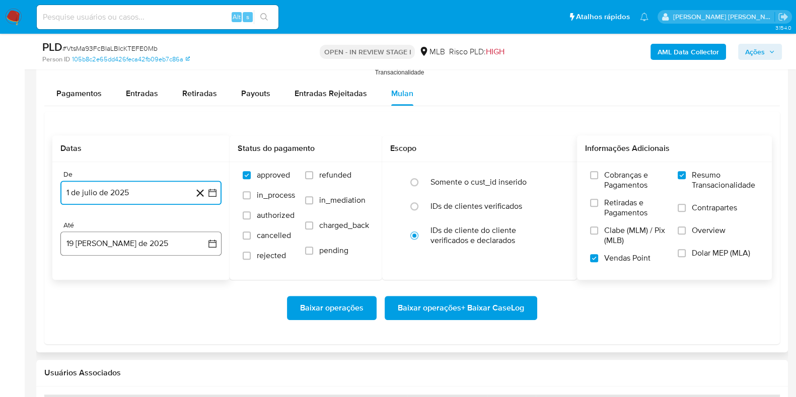
click at [165, 240] on button "19 de agosto de 2025" at bounding box center [140, 243] width 161 height 24
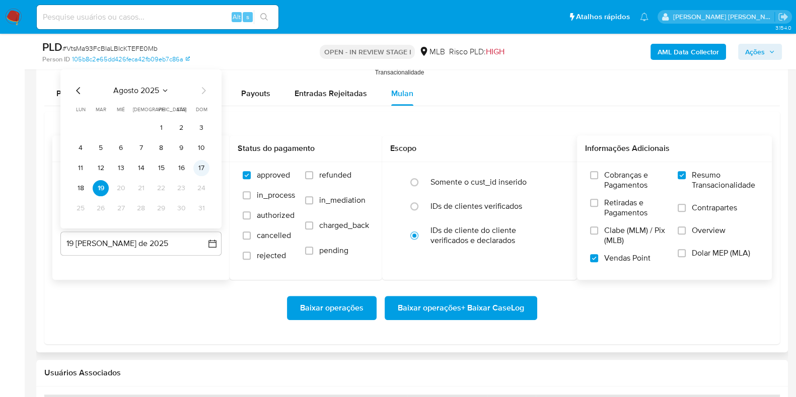
click at [199, 167] on button "17" at bounding box center [201, 168] width 16 height 16
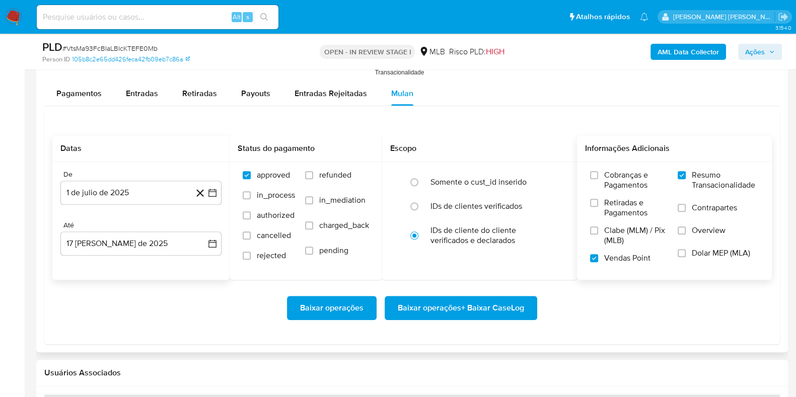
click at [137, 308] on div "Baixar operações Baixar operações + Baixar CaseLog" at bounding box center [411, 308] width 719 height 24
click at [465, 306] on span "Baixar operações + Baixar CaseLog" at bounding box center [461, 308] width 126 height 22
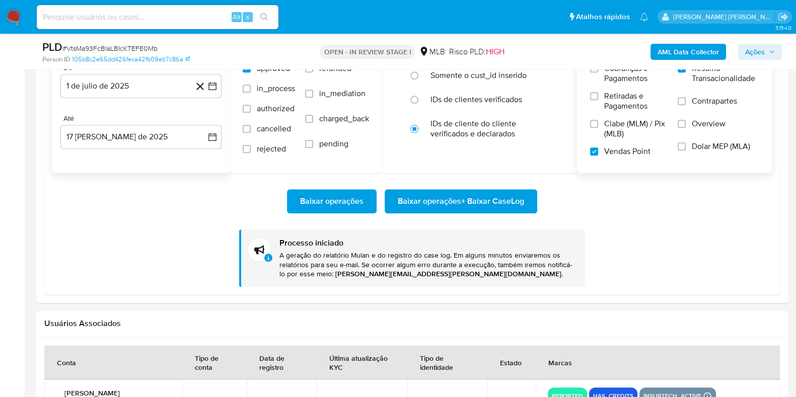
scroll to position [1166, 0]
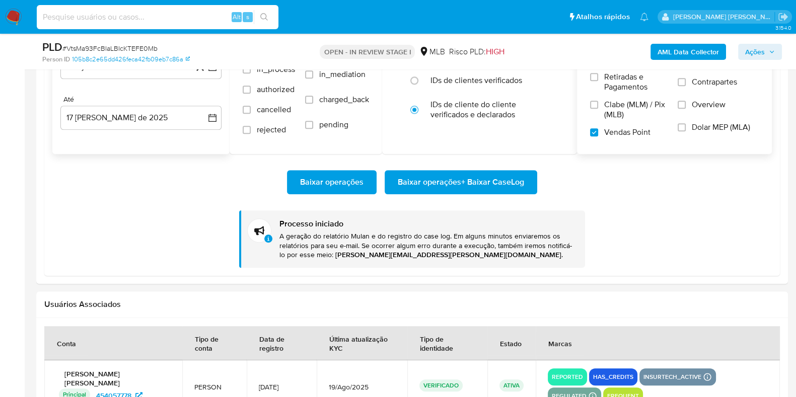
click at [111, 20] on input at bounding box center [158, 17] width 242 height 13
paste input "0hLOS1rVBGalCZQdMWynfQ4S"
type input "0hLOS1rVBGalCZQdMWynfQ4S"
click at [263, 16] on icon "search-icon" at bounding box center [264, 17] width 8 height 8
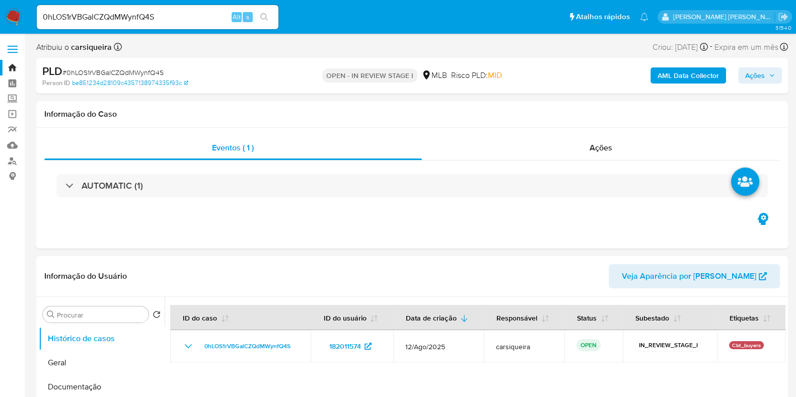
select select "10"
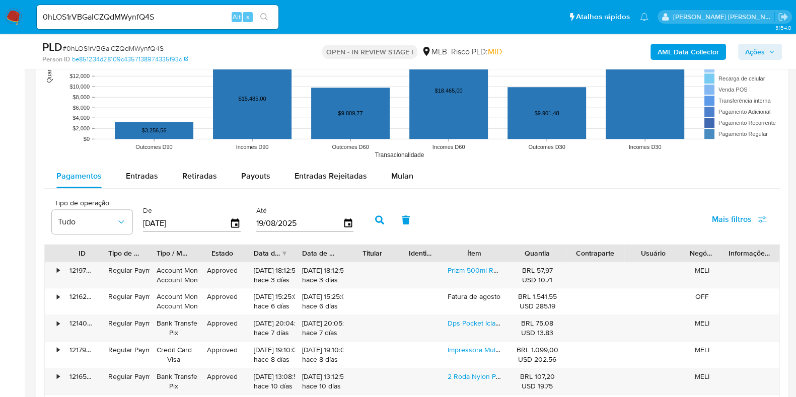
scroll to position [1035, 0]
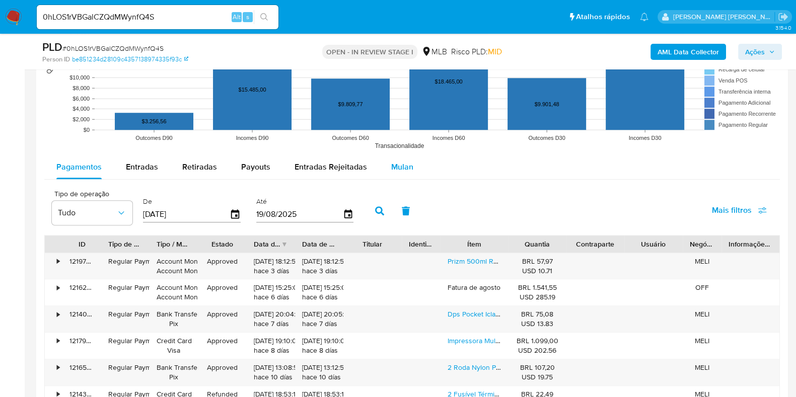
click at [385, 163] on button "Mulan" at bounding box center [402, 167] width 46 height 24
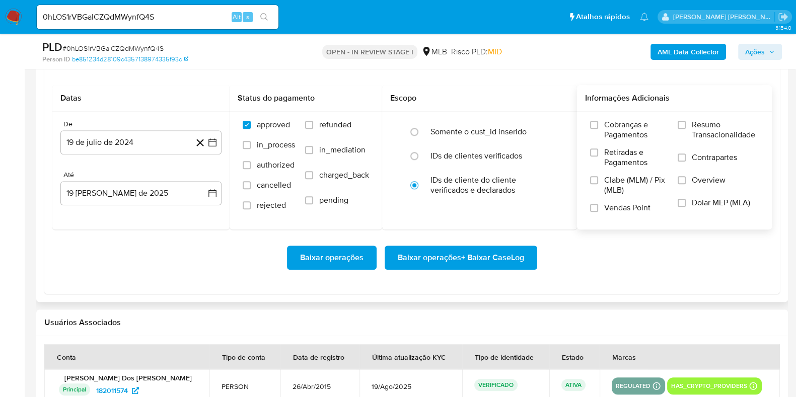
scroll to position [1161, 0]
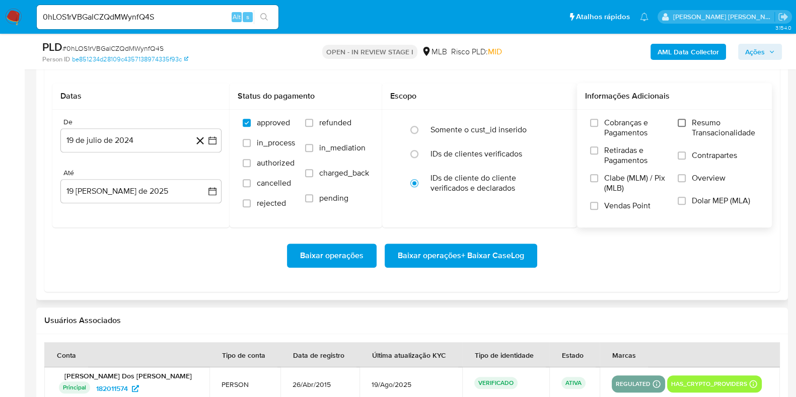
click at [681, 119] on input "Resumo Transacionalidade" at bounding box center [681, 123] width 8 height 8
click at [594, 208] on input "Vendas Point" at bounding box center [594, 206] width 8 height 8
click at [208, 138] on icon "button" at bounding box center [212, 140] width 8 height 8
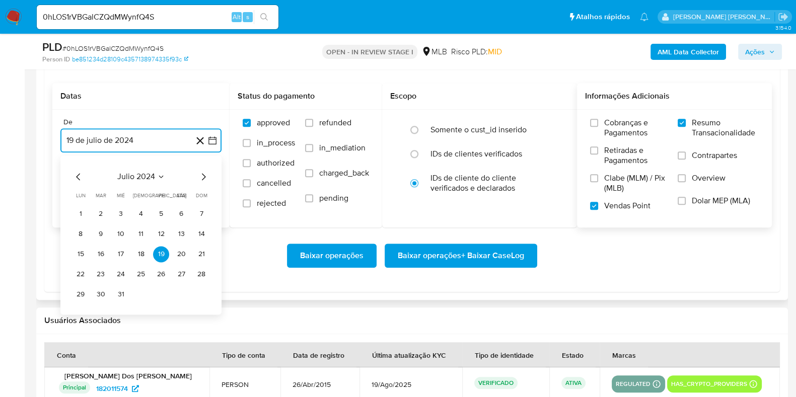
click at [202, 178] on icon "Mes siguiente" at bounding box center [204, 176] width 4 height 7
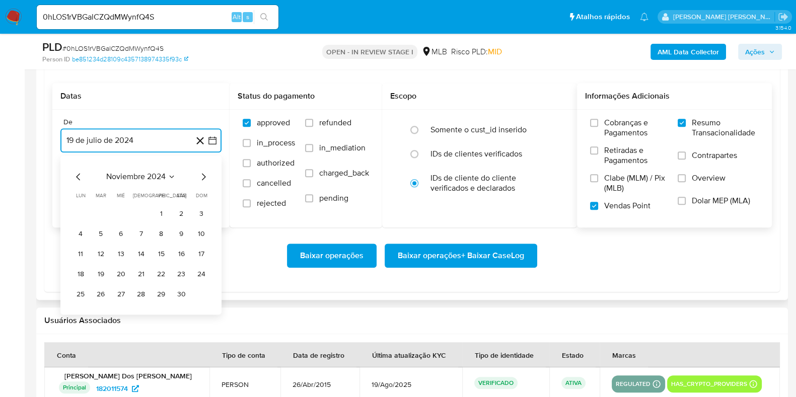
click at [202, 178] on icon "Mes siguiente" at bounding box center [204, 176] width 4 height 7
click at [201, 178] on icon "Mes siguiente" at bounding box center [203, 177] width 12 height 12
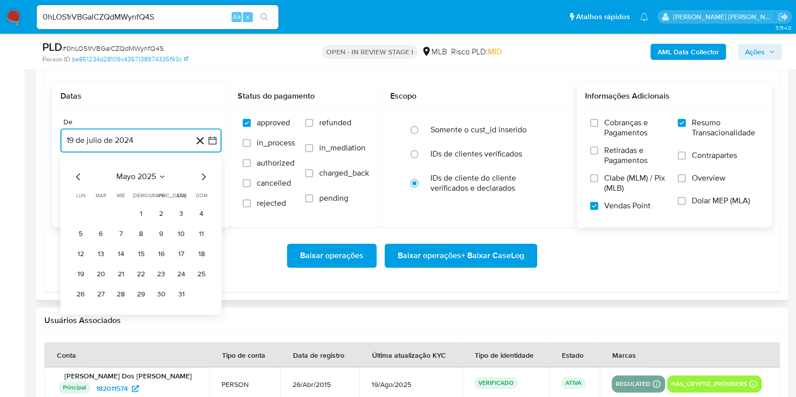
click at [200, 176] on icon "Mes siguiente" at bounding box center [203, 177] width 12 height 12
drag, startPoint x: 100, startPoint y: 210, endPoint x: 107, endPoint y: 204, distance: 9.4
click at [99, 208] on button "1" at bounding box center [101, 214] width 16 height 16
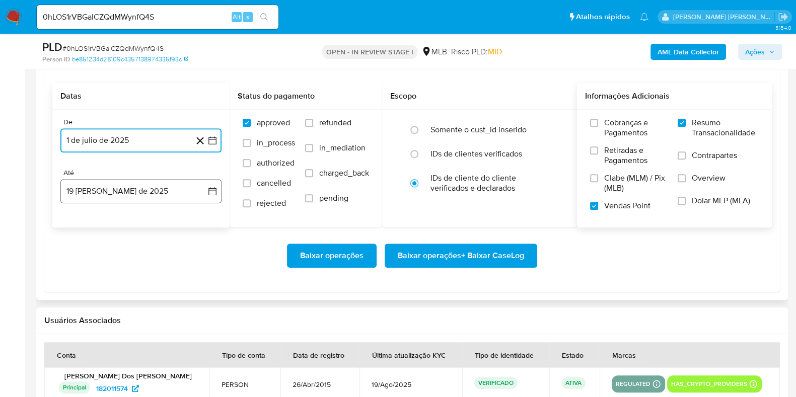
click at [116, 194] on button "19 de agosto de 2025" at bounding box center [140, 191] width 161 height 24
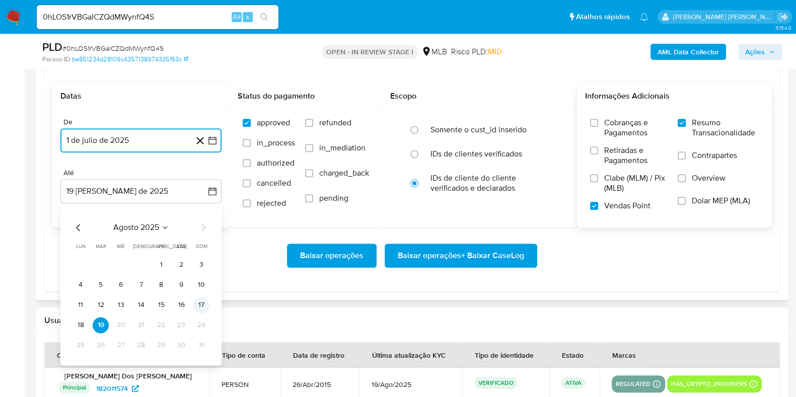
click at [204, 305] on button "17" at bounding box center [201, 305] width 16 height 16
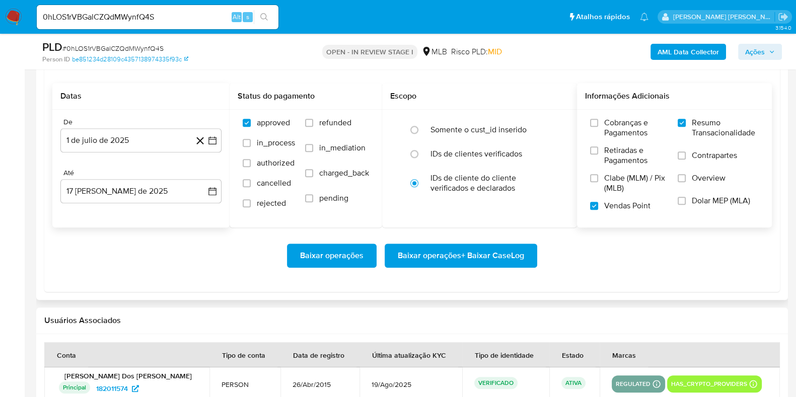
drag, startPoint x: 206, startPoint y: 264, endPoint x: 551, endPoint y: 279, distance: 345.0
click at [209, 263] on div "Baixar operações Baixar operações + Baixar CaseLog" at bounding box center [411, 256] width 719 height 24
click at [509, 255] on span "Baixar operações + Baixar CaseLog" at bounding box center [461, 256] width 126 height 22
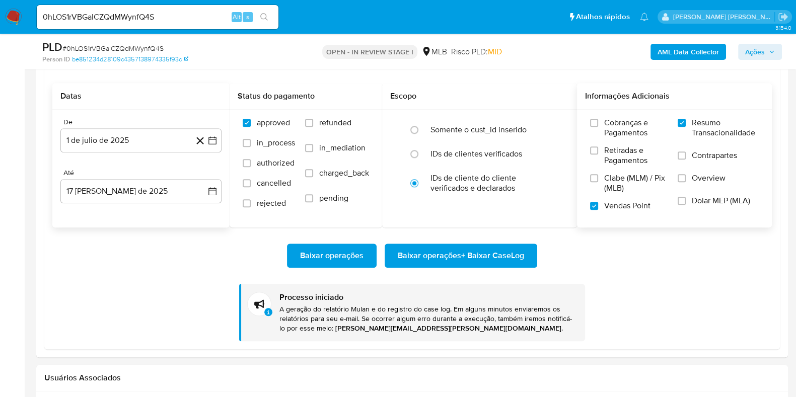
click at [140, 11] on input "0hLOS1rVBGalCZQdMWynfQ4S" at bounding box center [158, 17] width 242 height 13
paste input "Y7WQEVUwYY7J73jUJBJrNYSa"
type input "Y7WQEVUwYY7J73jUJBJrNYSa"
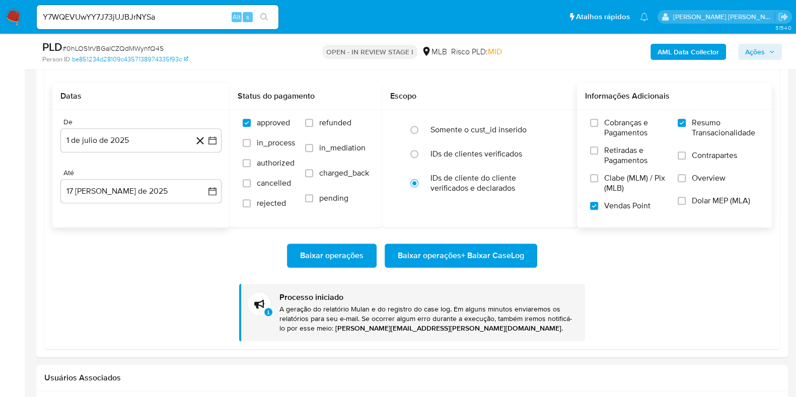
click at [261, 19] on icon "search-icon" at bounding box center [264, 17] width 8 height 8
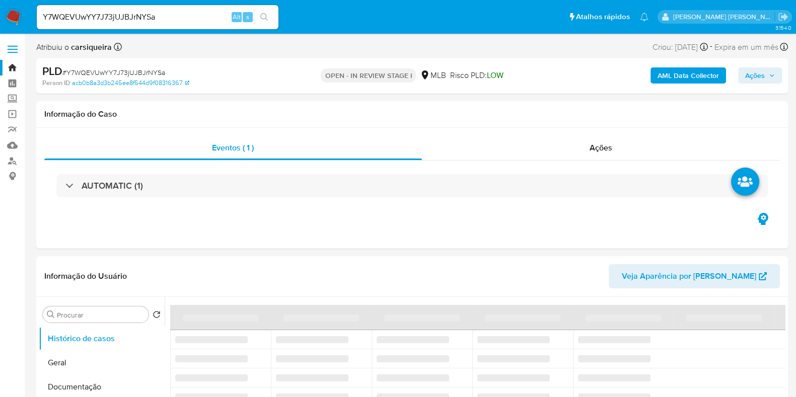
select select "10"
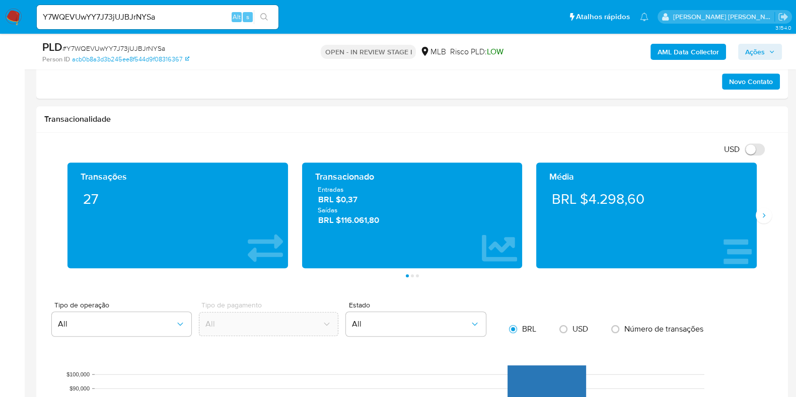
scroll to position [663, 0]
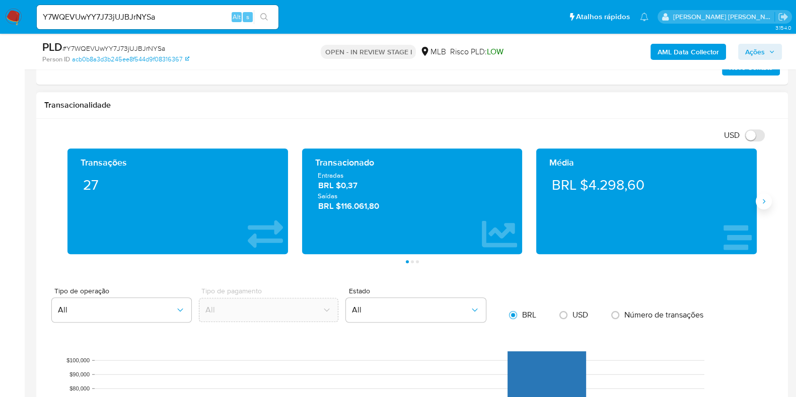
click at [767, 197] on button "Siguiente" at bounding box center [763, 201] width 16 height 16
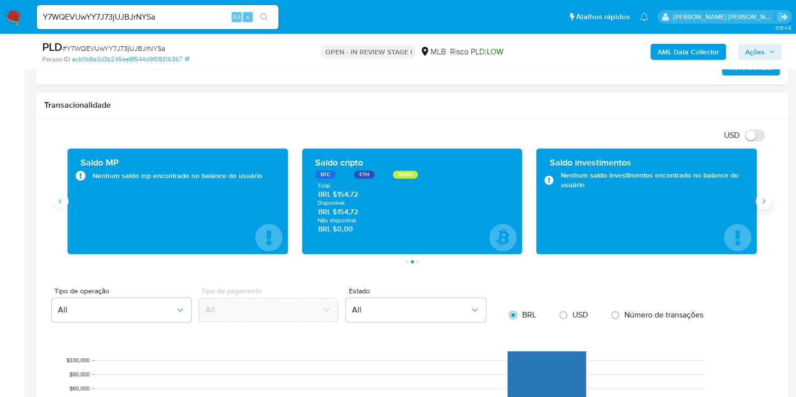
click at [767, 197] on button "Siguiente" at bounding box center [763, 201] width 16 height 16
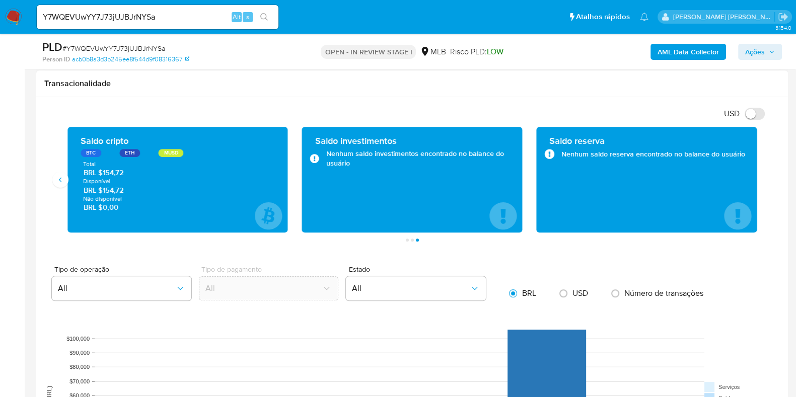
scroll to position [1103, 0]
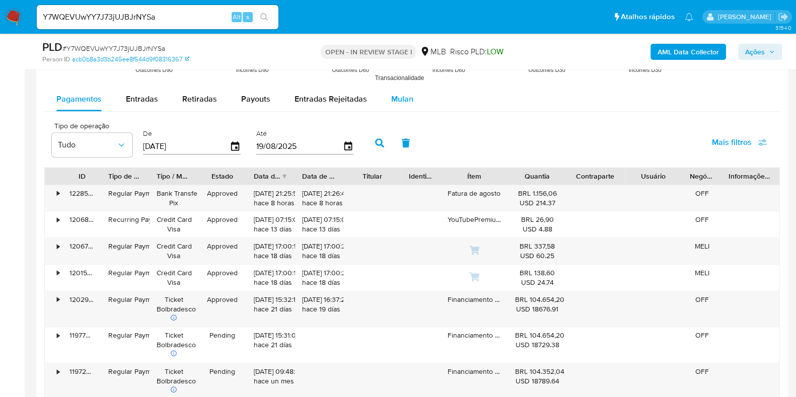
click at [403, 98] on span "Mulan" at bounding box center [402, 99] width 22 height 12
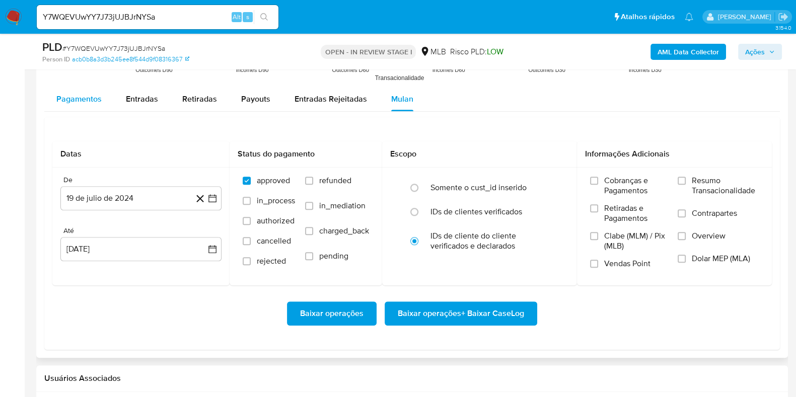
click at [98, 97] on span "Pagamentos" at bounding box center [78, 99] width 45 height 12
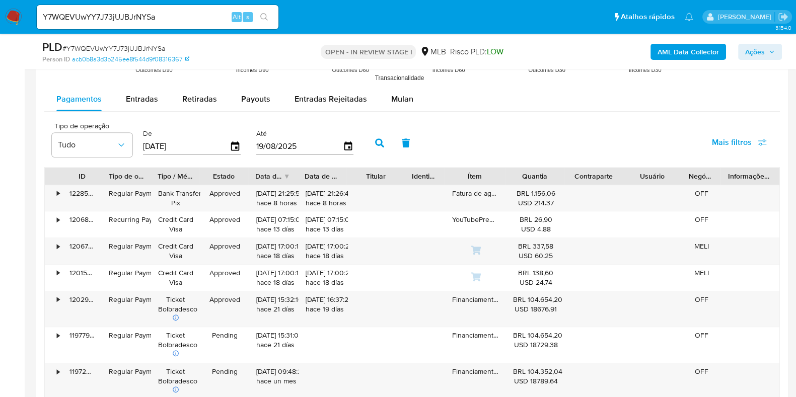
drag, startPoint x: 518, startPoint y: 180, endPoint x: 466, endPoint y: 174, distance: 51.6
click at [485, 180] on div "Ítem" at bounding box center [474, 176] width 61 height 17
click at [395, 94] on span "Mulan" at bounding box center [402, 99] width 22 height 12
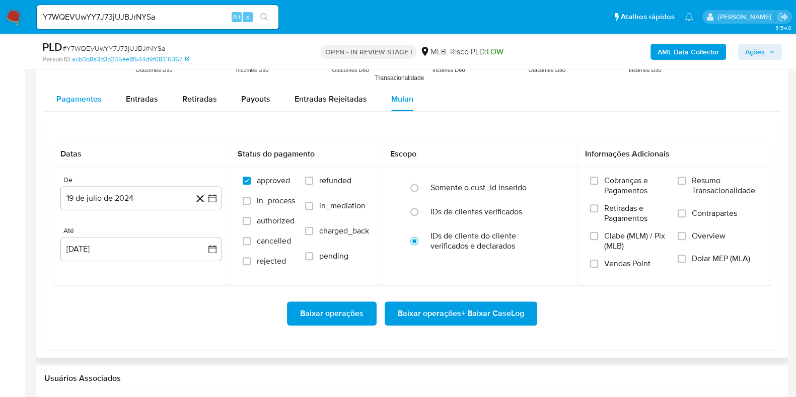
click at [83, 88] on div "Pagamentos" at bounding box center [78, 99] width 45 height 24
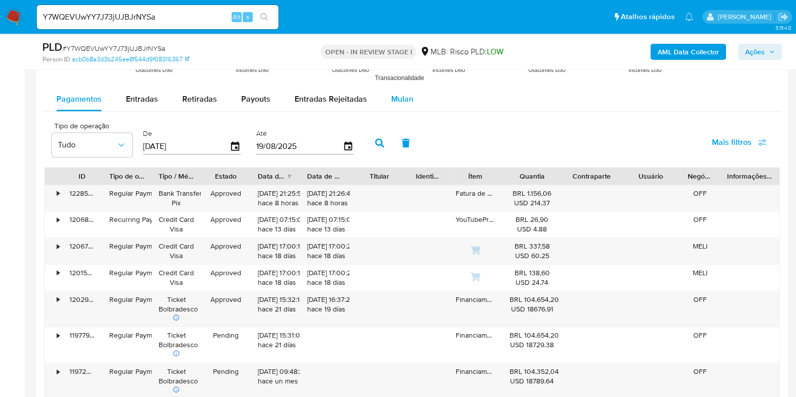
click at [413, 89] on button "Mulan" at bounding box center [402, 99] width 46 height 24
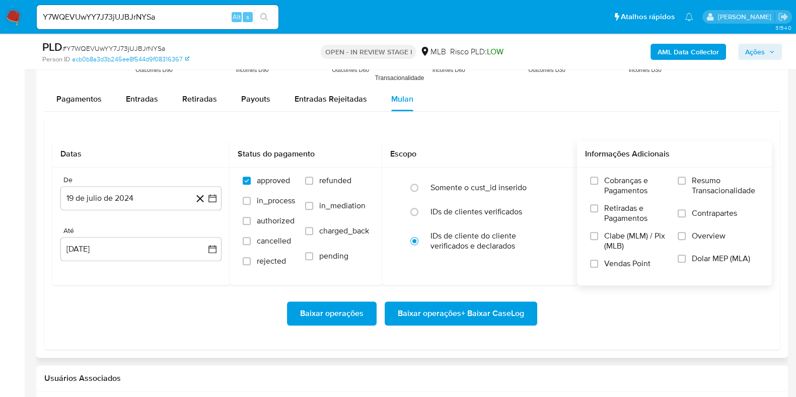
scroll to position [1166, 0]
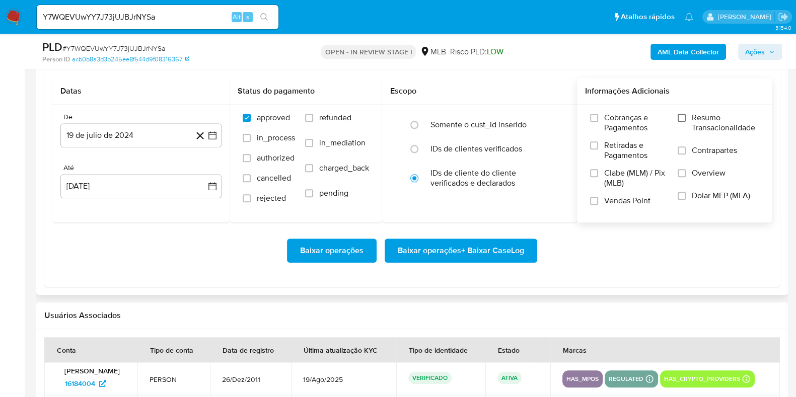
click at [683, 119] on input "Resumo Transacionalidade" at bounding box center [681, 118] width 8 height 8
click at [593, 198] on input "Vendas Point" at bounding box center [594, 201] width 8 height 8
click at [213, 132] on icon "button" at bounding box center [212, 135] width 8 height 8
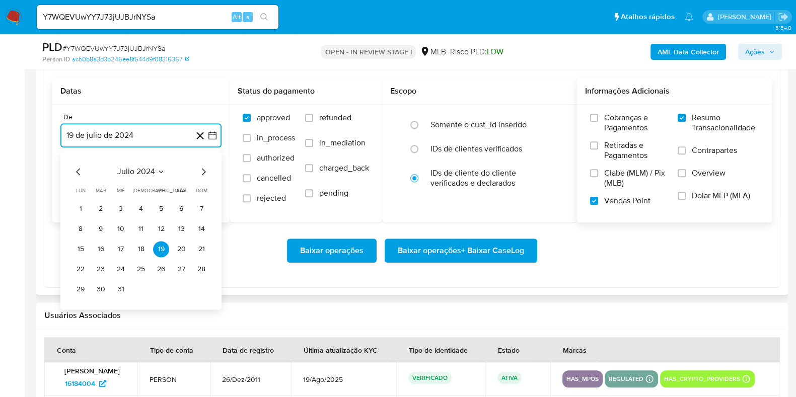
click at [202, 169] on icon "Mes siguiente" at bounding box center [203, 172] width 12 height 12
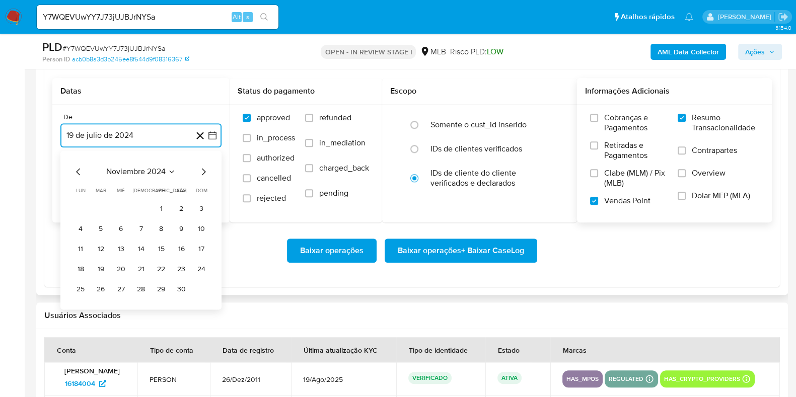
click at [202, 169] on icon "Mes siguiente" at bounding box center [203, 172] width 12 height 12
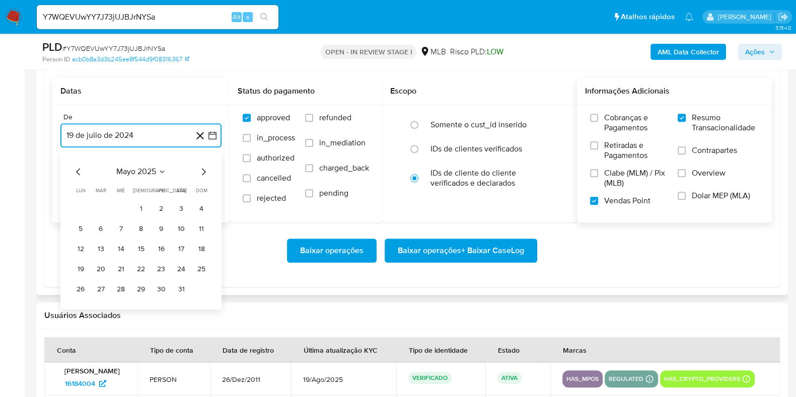
click at [202, 169] on icon "Mes siguiente" at bounding box center [203, 172] width 12 height 12
click at [95, 207] on button "1" at bounding box center [101, 209] width 16 height 16
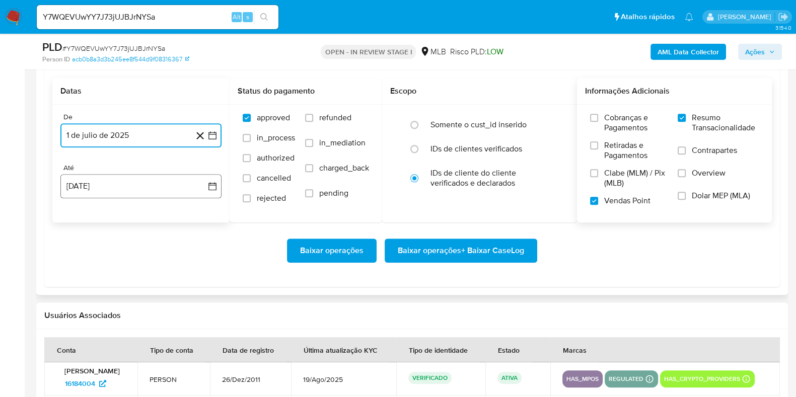
click at [100, 186] on button "19 de agosto de 2025" at bounding box center [140, 186] width 161 height 24
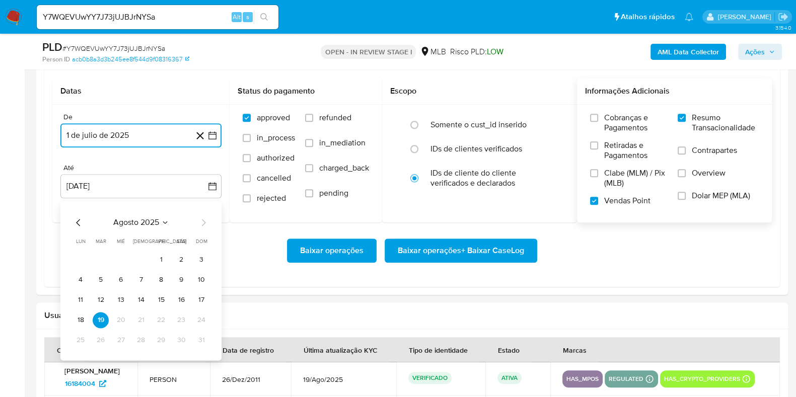
click at [207, 299] on button "17" at bounding box center [201, 300] width 16 height 16
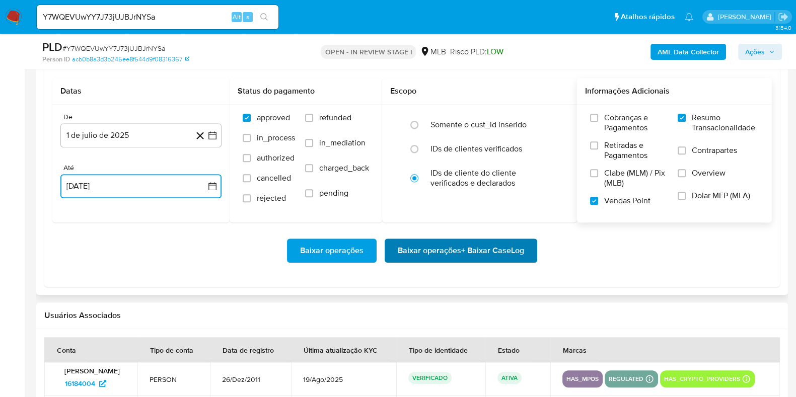
click at [484, 257] on span "Baixar operações + Baixar CaseLog" at bounding box center [461, 251] width 126 height 22
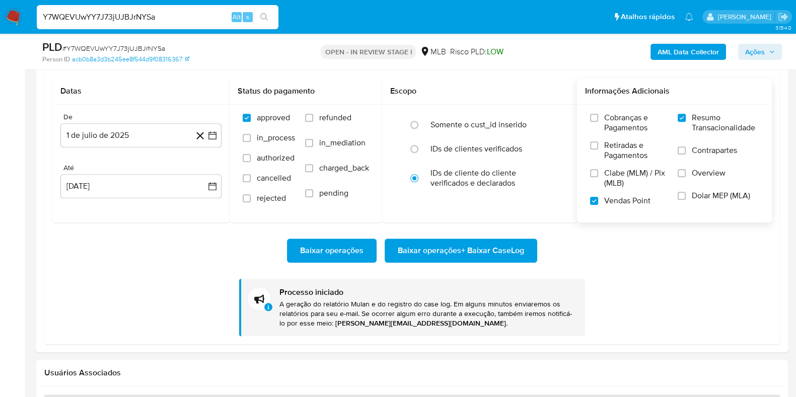
click at [120, 17] on input "Y7WQEVUwYY7J73jUJBJrNYSa" at bounding box center [158, 17] width 242 height 13
paste input "307VLQc93ZaT9Id7MYeHf9mA"
type input "307VLQc93ZaT9Id7MYeHf9mA"
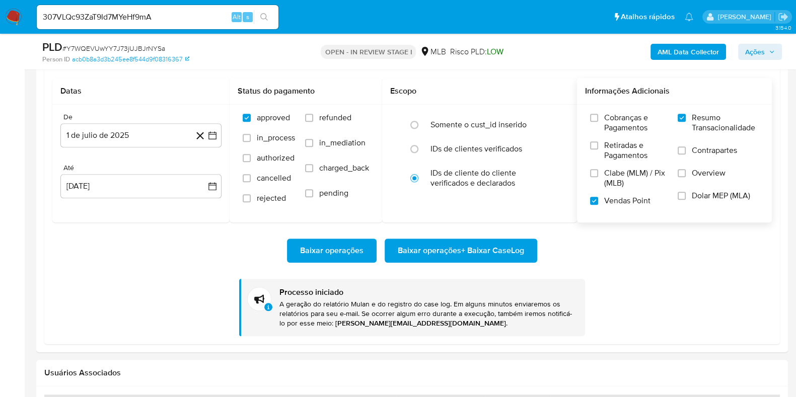
click at [263, 17] on icon "search-icon" at bounding box center [264, 17] width 8 height 8
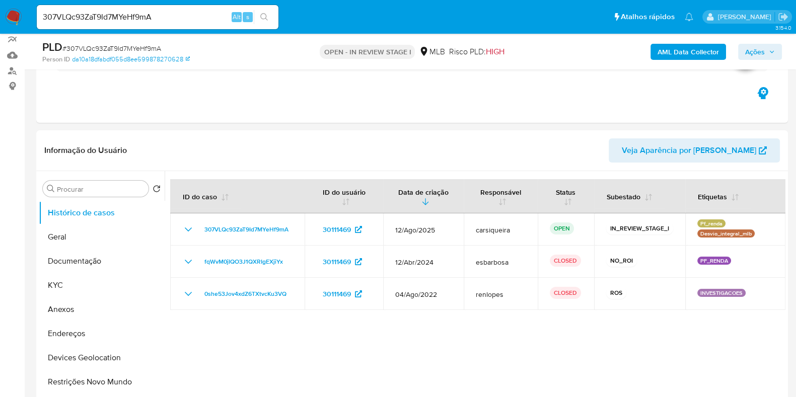
scroll to position [92, 0]
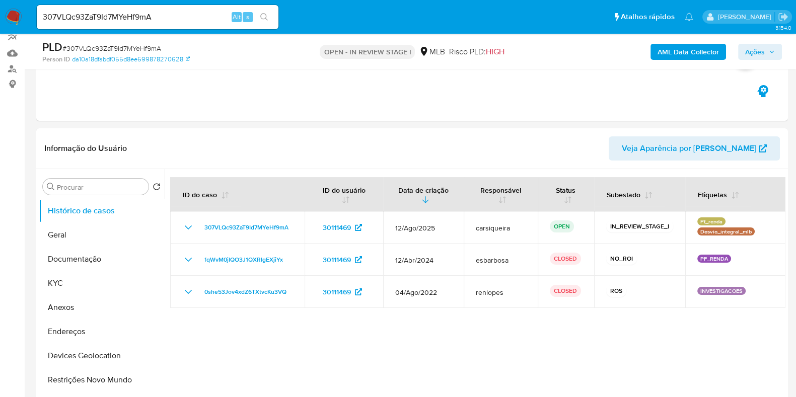
select select "10"
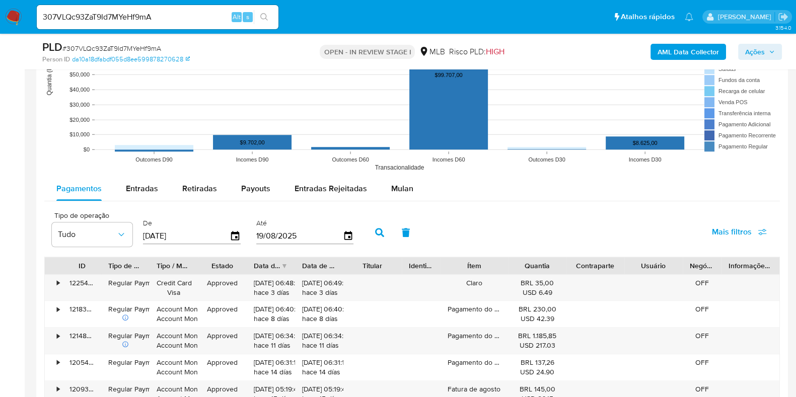
scroll to position [1045, 0]
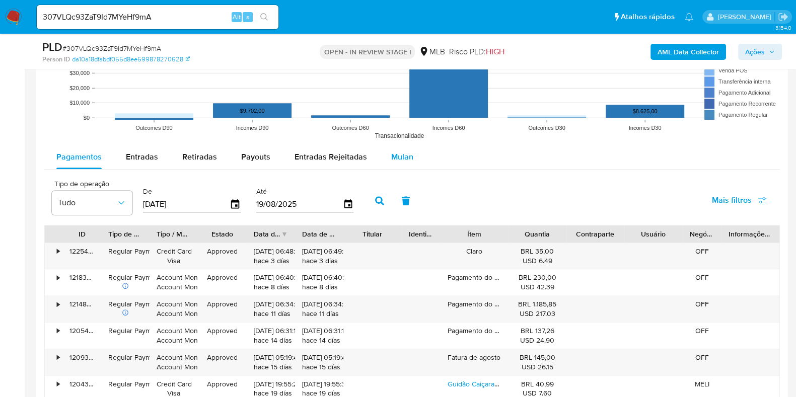
click at [394, 151] on span "Mulan" at bounding box center [402, 157] width 22 height 12
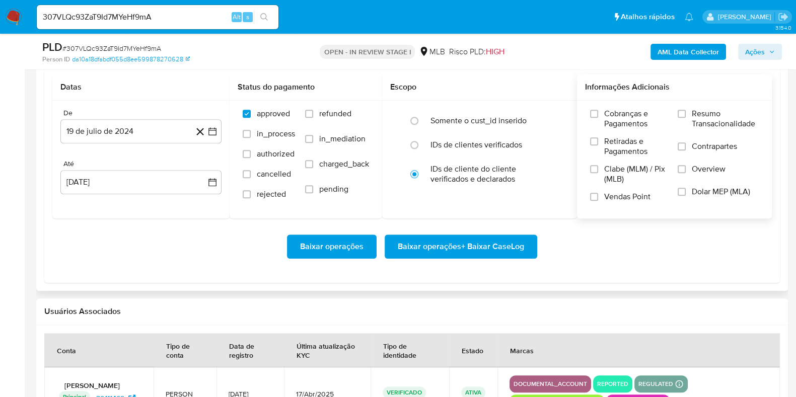
scroll to position [1171, 0]
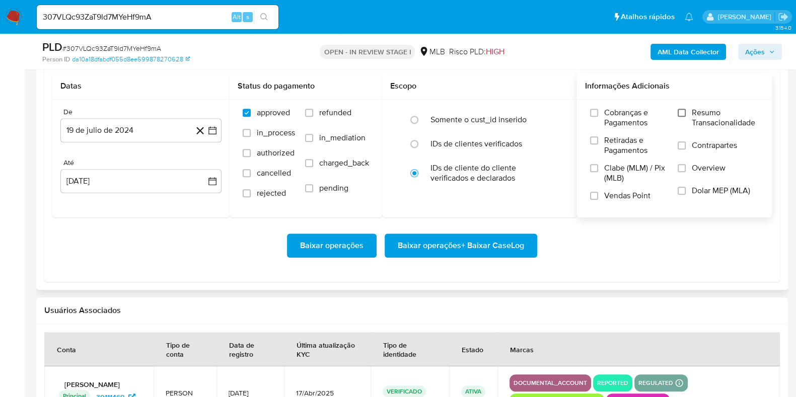
click at [680, 112] on input "Resumo Transacionalidade" at bounding box center [681, 113] width 8 height 8
click at [587, 197] on div "Cobranças e Pagamentos Retiradas e Pagamentos Clabe (MLM) / Pix (MLB) Vendas Po…" at bounding box center [674, 158] width 179 height 101
click at [597, 192] on input "Vendas Point" at bounding box center [594, 196] width 8 height 8
click at [216, 129] on icon "button" at bounding box center [212, 130] width 10 height 10
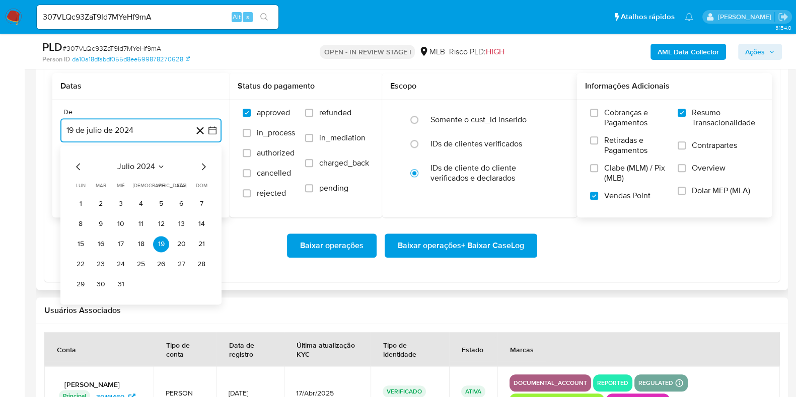
click at [198, 163] on icon "Mes siguiente" at bounding box center [203, 167] width 12 height 12
click at [199, 163] on icon "Mes siguiente" at bounding box center [203, 167] width 12 height 12
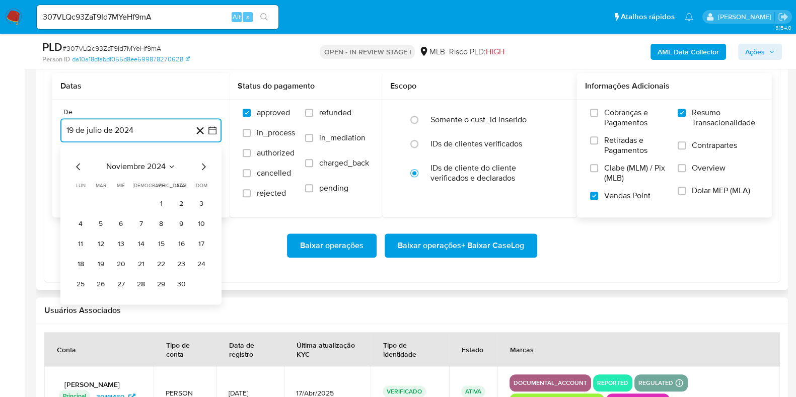
click at [199, 163] on icon "Mes siguiente" at bounding box center [203, 167] width 12 height 12
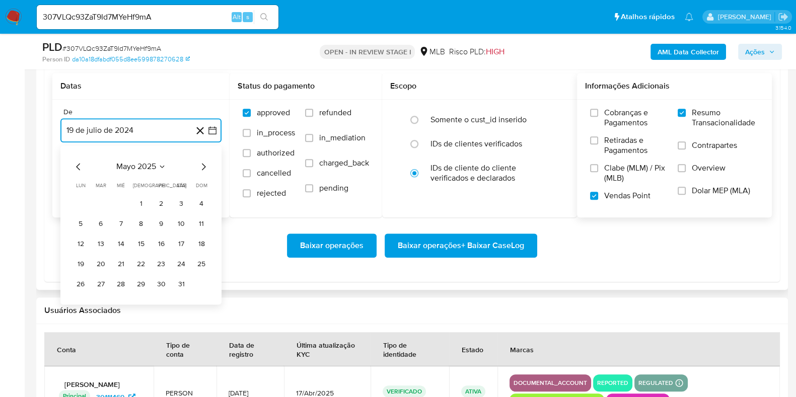
click at [199, 163] on icon "Mes siguiente" at bounding box center [203, 167] width 12 height 12
click at [96, 206] on button "1" at bounding box center [101, 204] width 16 height 16
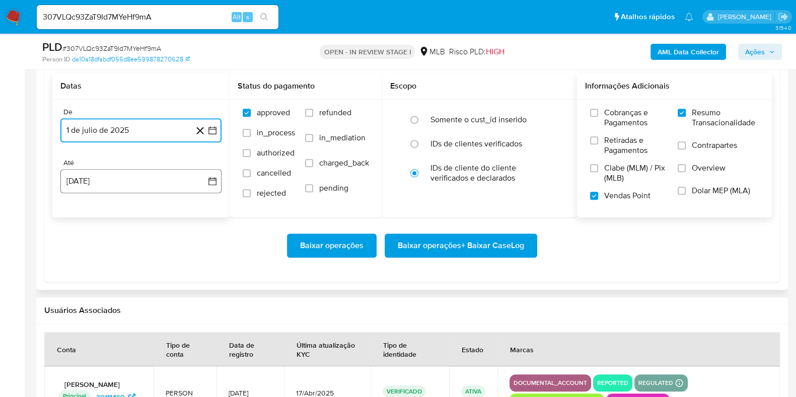
click at [108, 191] on button "19 de agosto de 2025" at bounding box center [140, 181] width 161 height 24
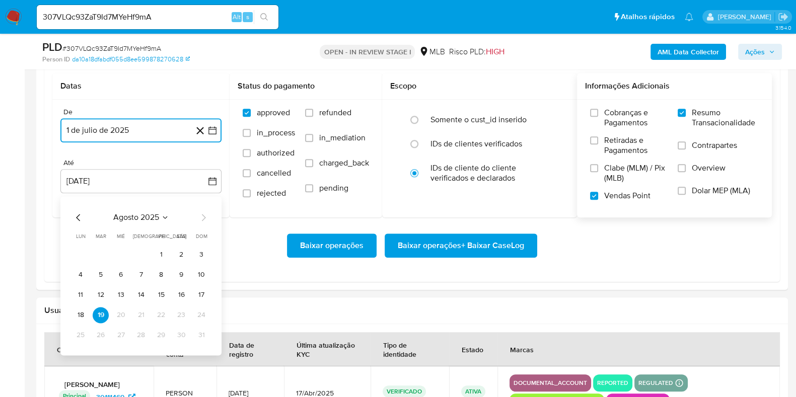
click at [204, 294] on button "17" at bounding box center [201, 295] width 16 height 16
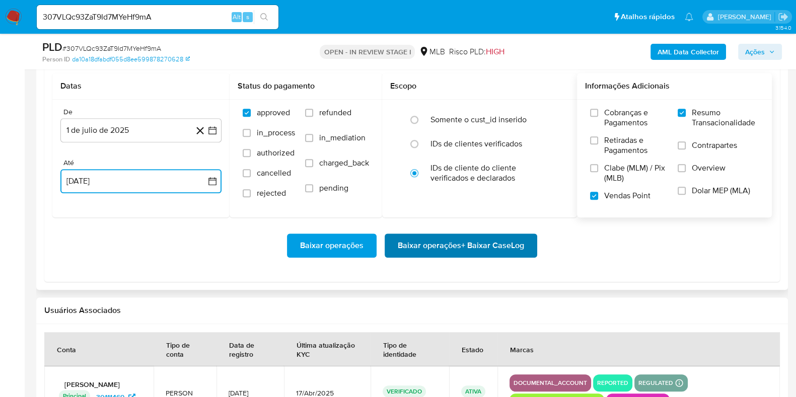
click at [441, 242] on span "Baixar operações + Baixar CaseLog" at bounding box center [461, 245] width 126 height 22
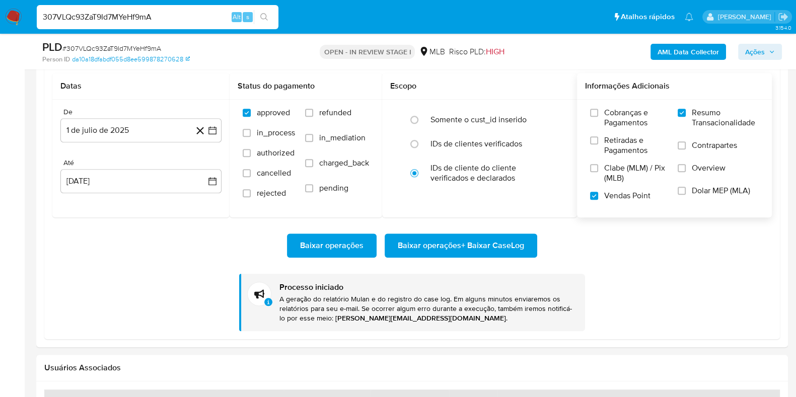
click at [129, 14] on input "307VLQc93ZaT9Id7MYeHf9mA" at bounding box center [158, 17] width 242 height 13
paste input "Cc0ZCEYJNh353WvYJ0BL54uN"
type input "Cc0ZCEYJNh353WvYJ0BL54uN"
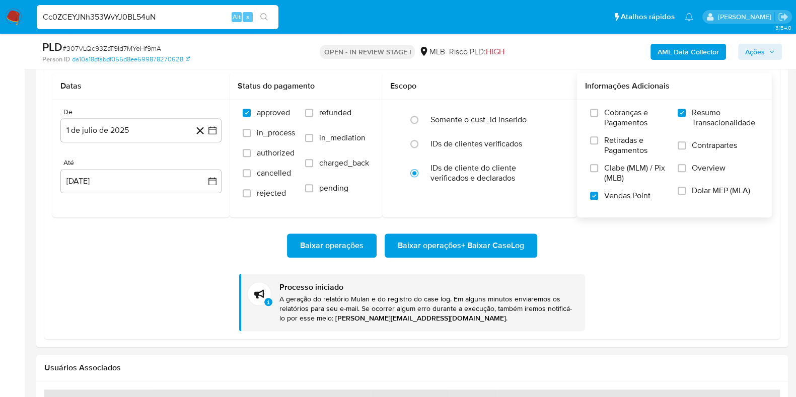
click at [264, 12] on button "search-icon" at bounding box center [264, 17] width 21 height 14
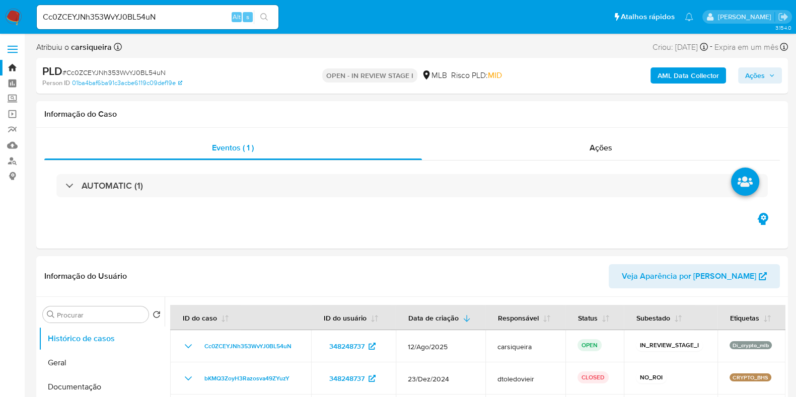
select select "10"
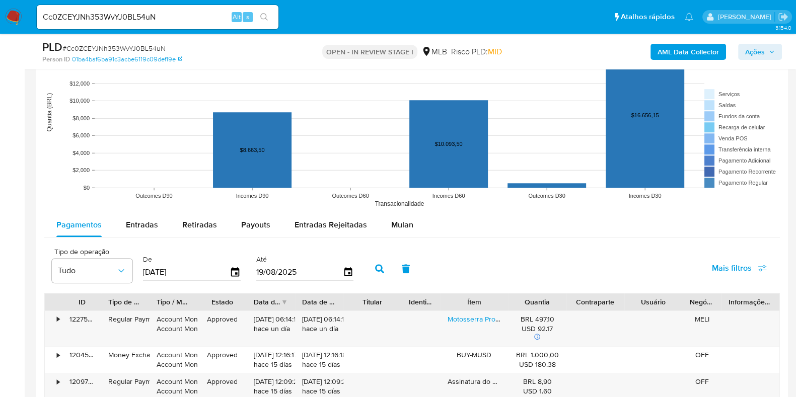
scroll to position [1054, 0]
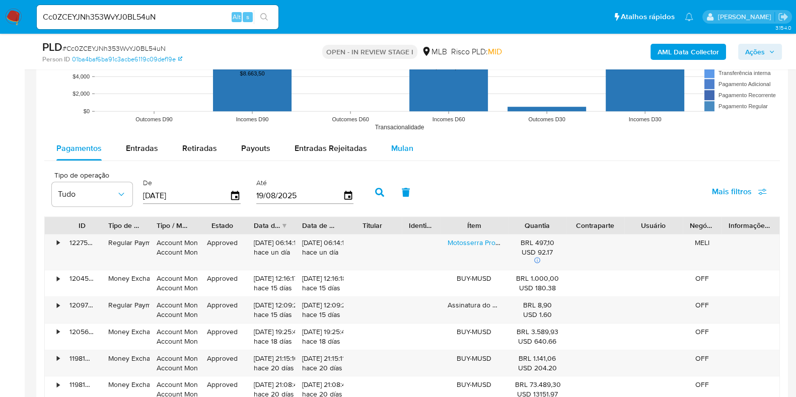
click at [401, 149] on span "Mulan" at bounding box center [402, 148] width 22 height 12
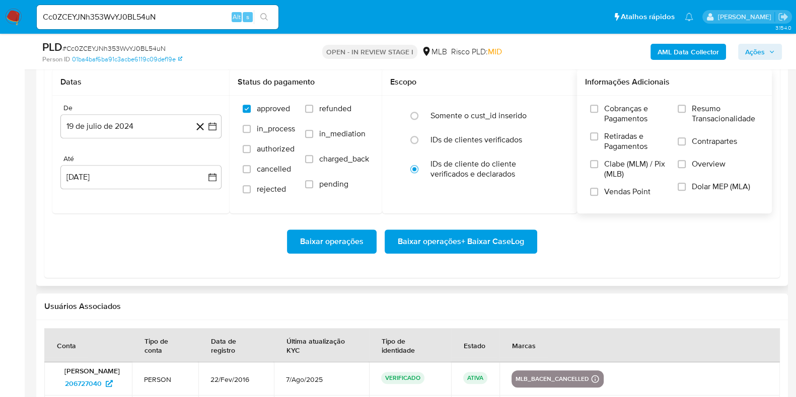
scroll to position [1179, 0]
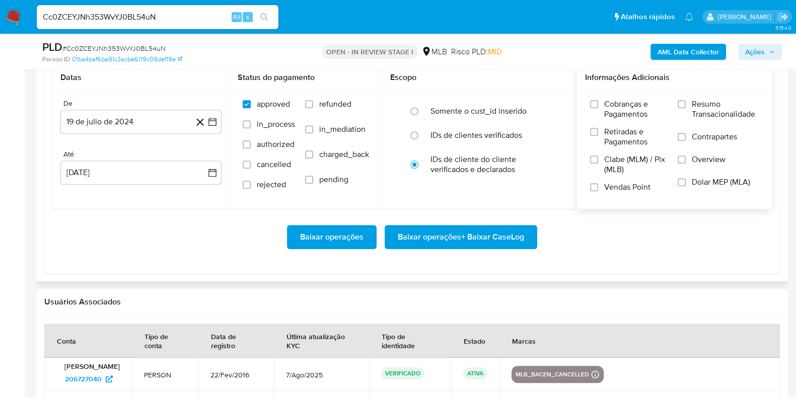
drag, startPoint x: 684, startPoint y: 102, endPoint x: 588, endPoint y: 172, distance: 118.9
click at [679, 105] on input "Resumo Transacionalidade" at bounding box center [681, 104] width 8 height 8
click at [595, 185] on input "Vendas Point" at bounding box center [594, 187] width 8 height 8
click at [215, 119] on icon "button" at bounding box center [212, 122] width 10 height 10
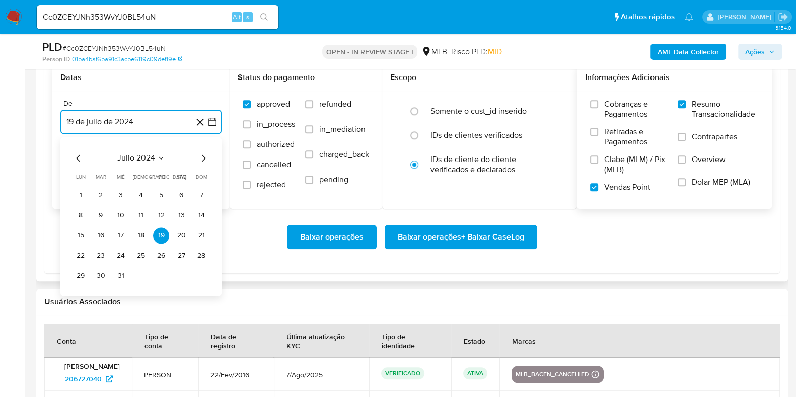
click at [203, 154] on icon "Mes siguiente" at bounding box center [203, 158] width 12 height 12
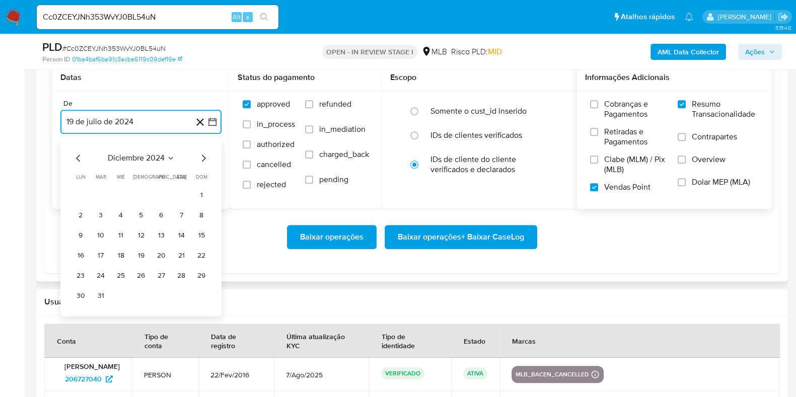
click at [203, 154] on icon "Mes siguiente" at bounding box center [203, 158] width 12 height 12
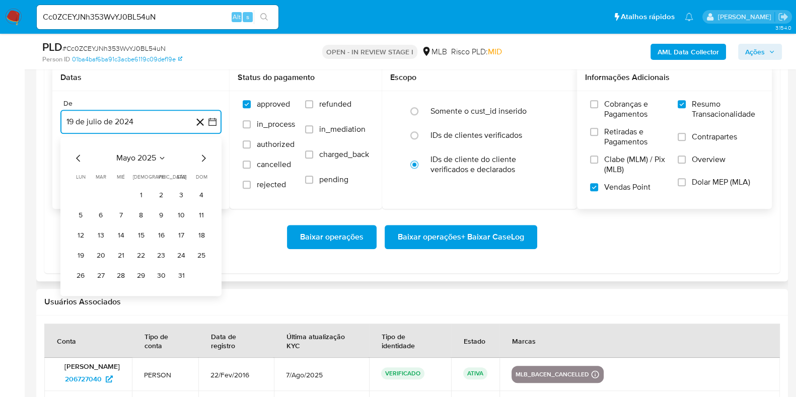
click at [202, 152] on icon "Mes siguiente" at bounding box center [203, 158] width 12 height 12
click at [96, 191] on button "1" at bounding box center [101, 195] width 16 height 16
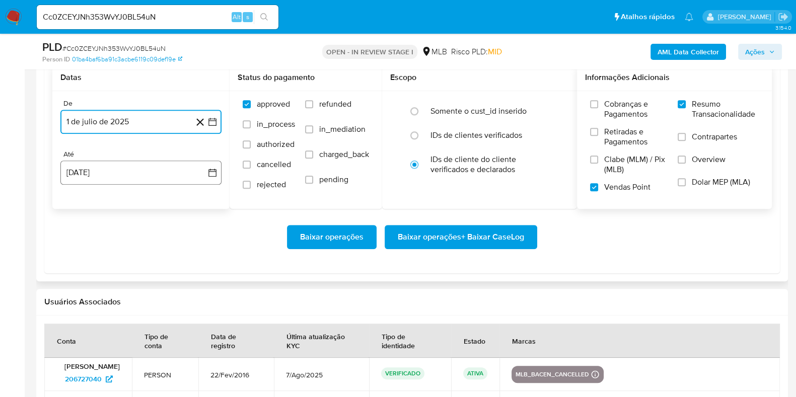
click at [133, 172] on button "19 de agosto de 2025" at bounding box center [140, 173] width 161 height 24
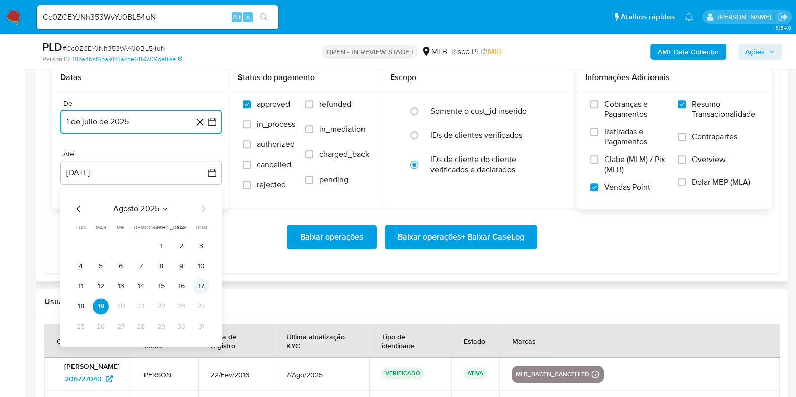
click at [200, 285] on button "17" at bounding box center [201, 286] width 16 height 16
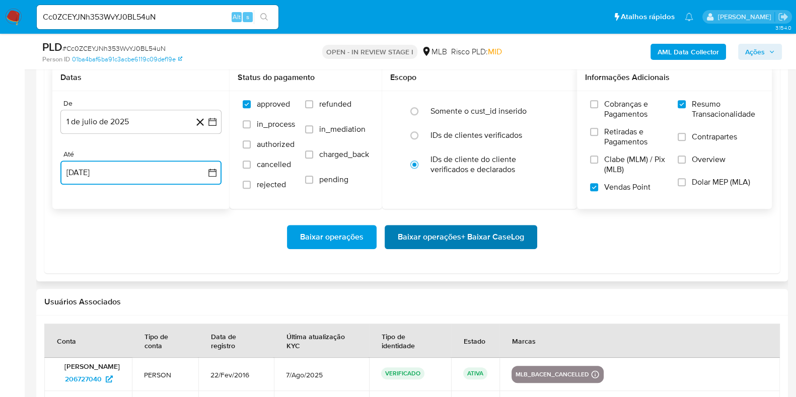
click at [493, 234] on span "Baixar operações + Baixar CaseLog" at bounding box center [461, 237] width 126 height 22
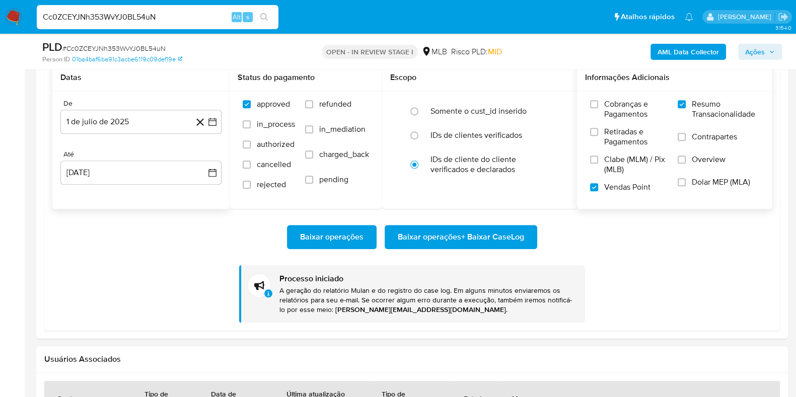
click at [100, 15] on input "Cc0ZCEYJNh353WvYJ0BL54uN" at bounding box center [158, 17] width 242 height 13
paste input "xebFFFs6Zs43sPcJV8FU1Zc4"
type input "xebFFFs6Zs43sPcJV8FU1Zc4"
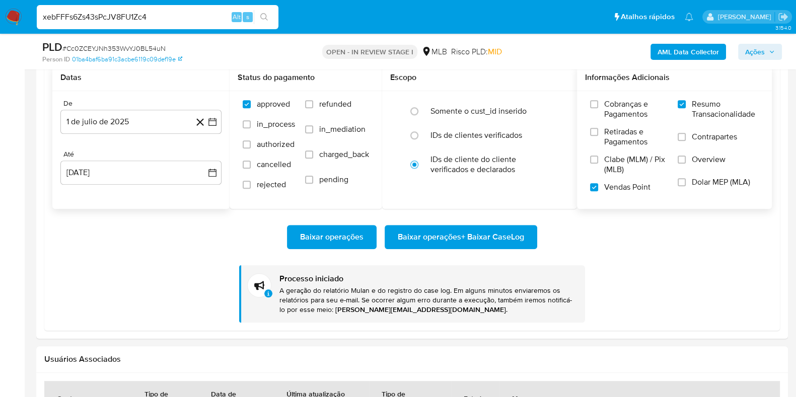
click at [270, 18] on button "search-icon" at bounding box center [264, 17] width 21 height 14
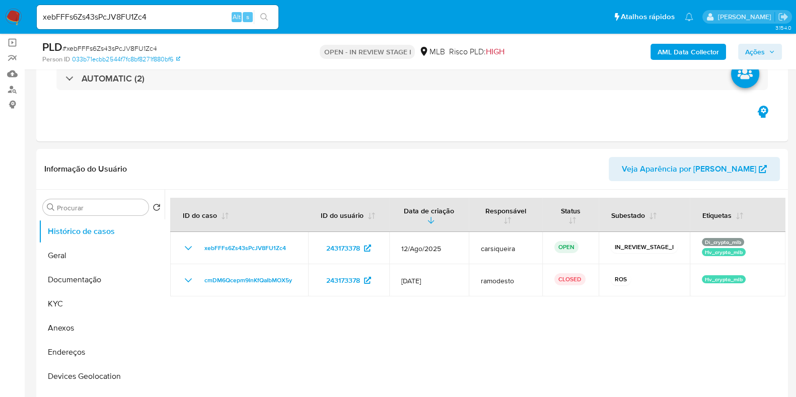
scroll to position [75, 0]
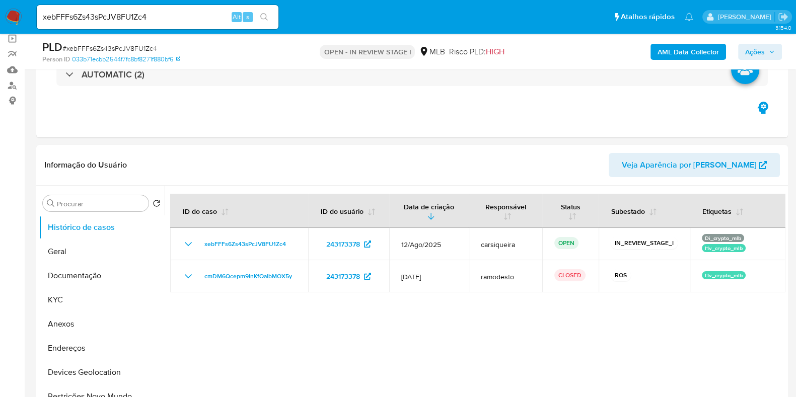
select select "10"
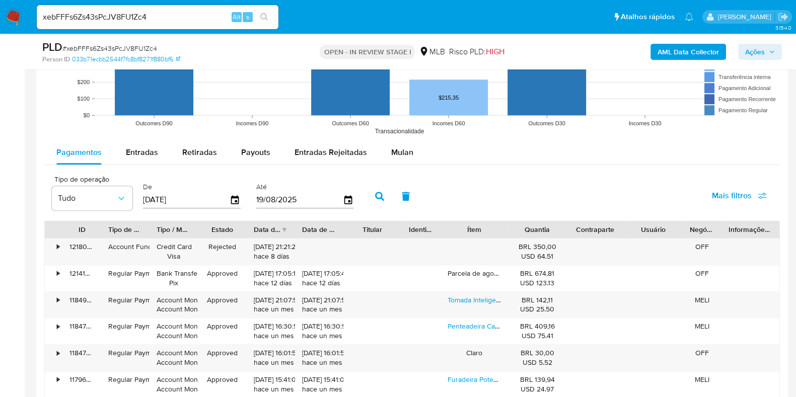
scroll to position [1030, 0]
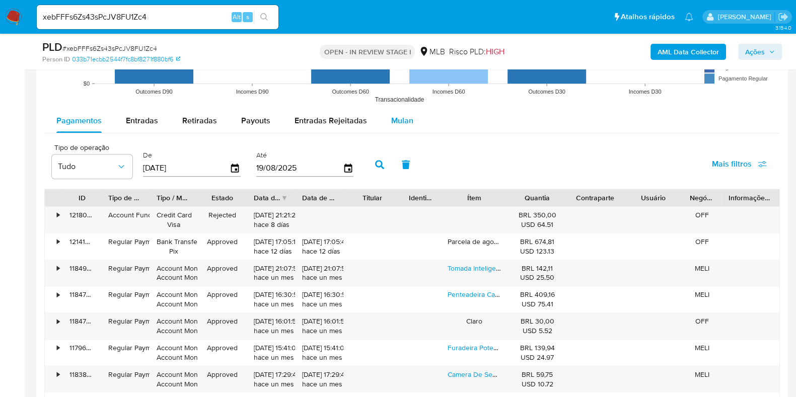
click at [391, 118] on span "Mulan" at bounding box center [402, 121] width 22 height 12
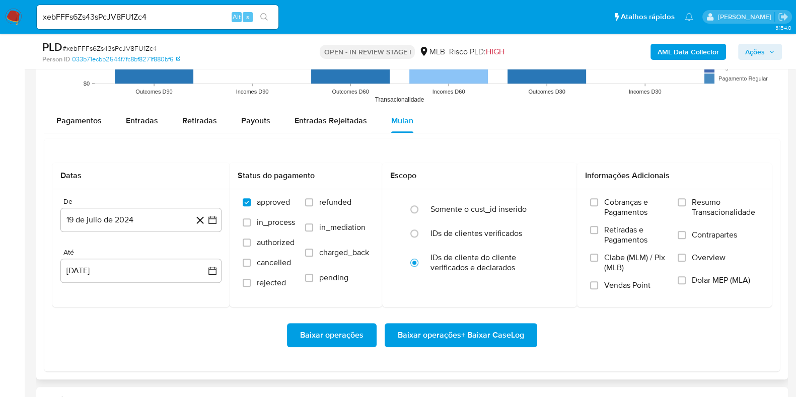
scroll to position [1093, 0]
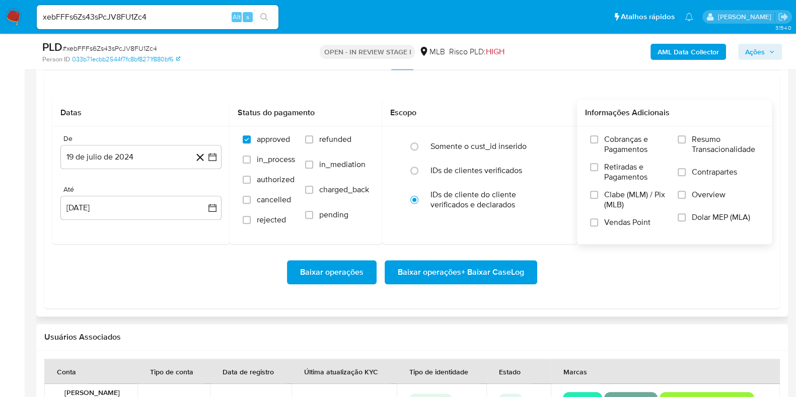
drag, startPoint x: 684, startPoint y: 137, endPoint x: 669, endPoint y: 153, distance: 22.1
click at [683, 136] on input "Resumo Transacionalidade" at bounding box center [681, 139] width 8 height 8
click at [595, 221] on input "Vendas Point" at bounding box center [594, 222] width 8 height 8
click at [212, 153] on icon "button" at bounding box center [212, 157] width 10 height 10
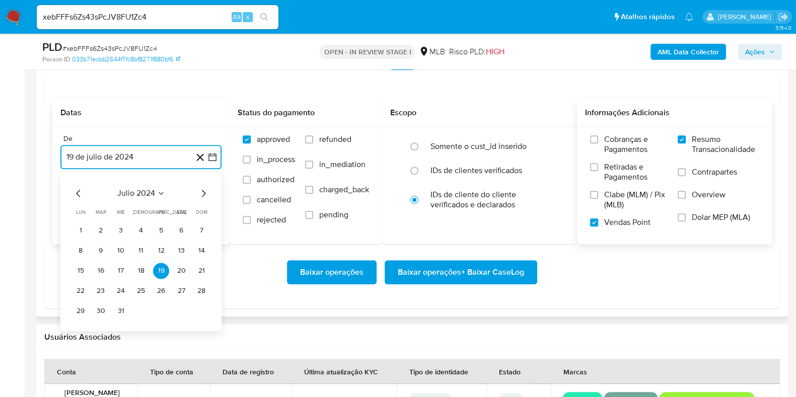
click at [204, 192] on icon "Mes siguiente" at bounding box center [203, 193] width 12 height 12
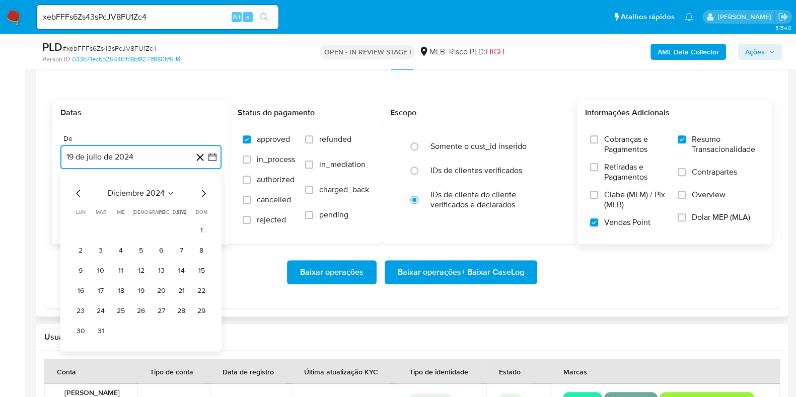
click at [204, 192] on icon "Mes siguiente" at bounding box center [203, 193] width 12 height 12
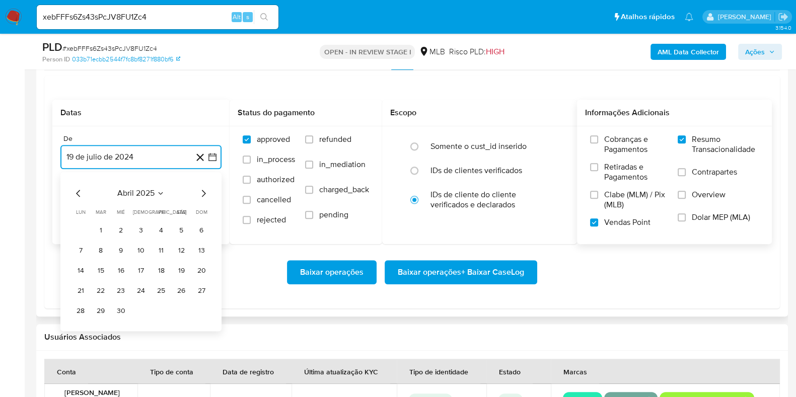
click at [204, 192] on icon "Mes siguiente" at bounding box center [203, 193] width 12 height 12
click at [203, 192] on icon "Mes siguiente" at bounding box center [203, 193] width 12 height 12
click at [101, 224] on button "1" at bounding box center [101, 230] width 16 height 16
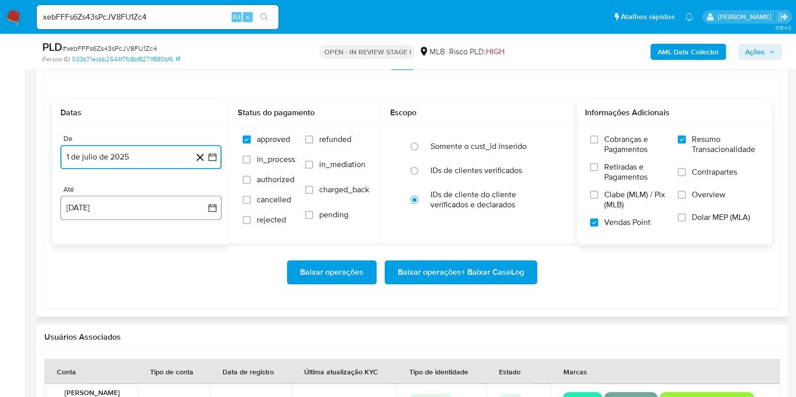
click at [106, 204] on button "19 de agosto de 2025" at bounding box center [140, 208] width 161 height 24
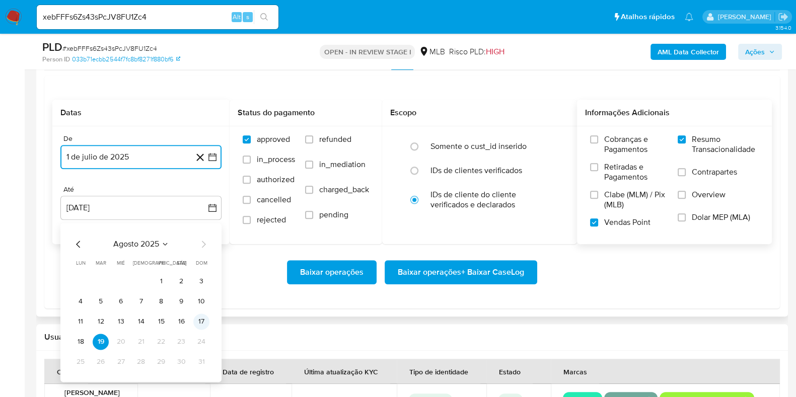
click at [198, 320] on button "17" at bounding box center [201, 321] width 16 height 16
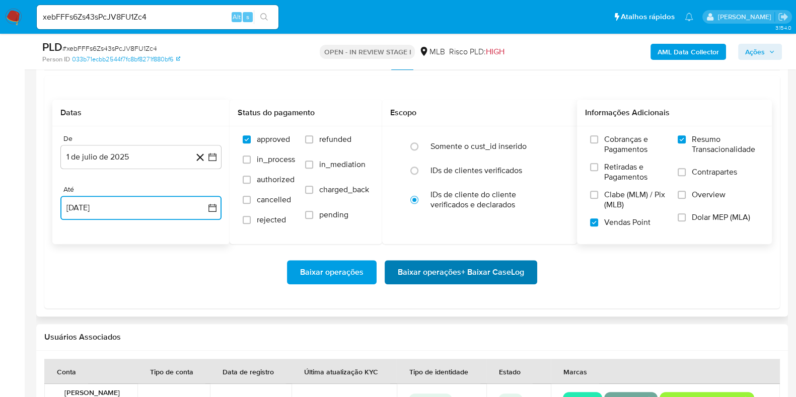
click at [489, 274] on span "Baixar operações + Baixar CaseLog" at bounding box center [461, 272] width 126 height 22
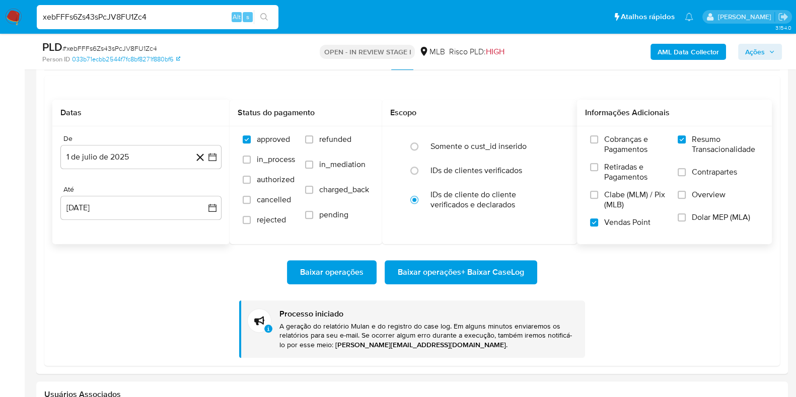
click at [98, 18] on input "xebFFFs6Zs43sPcJV8FU1Zc4" at bounding box center [158, 17] width 242 height 13
drag, startPoint x: 98, startPoint y: 18, endPoint x: 156, endPoint y: 17, distance: 57.9
click at [98, 17] on input "xebFFFs6Zs43sPcJV8FU1Zc4" at bounding box center [158, 17] width 242 height 13
paste input "6MNnk1geexo0mcFzpHSeq24n"
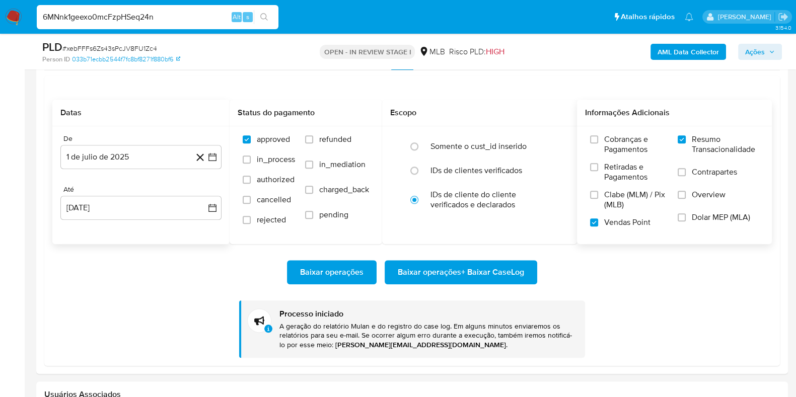
type input "6MNnk1geexo0mcFzpHSeq24n"
drag, startPoint x: 265, startPoint y: 18, endPoint x: 166, endPoint y: 7, distance: 99.7
click at [264, 18] on icon "search-icon" at bounding box center [264, 17] width 8 height 8
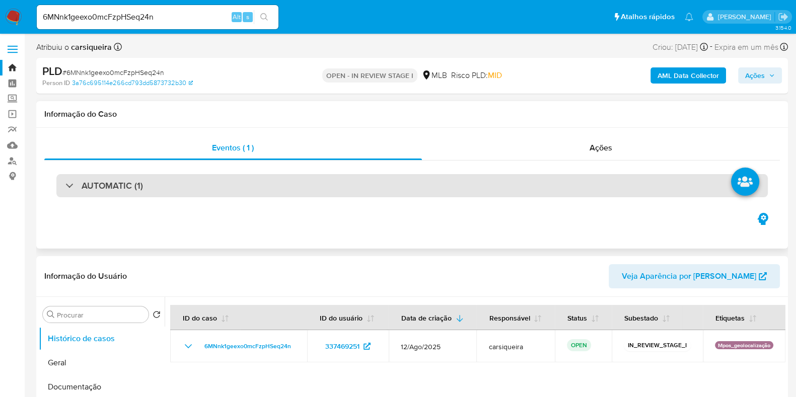
select select "10"
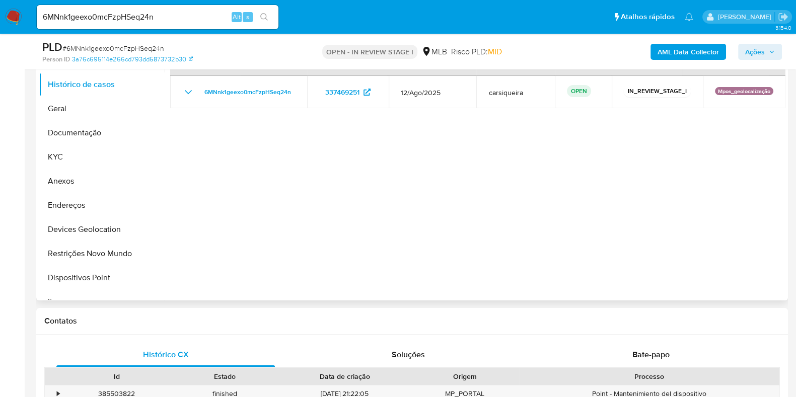
scroll to position [62, 0]
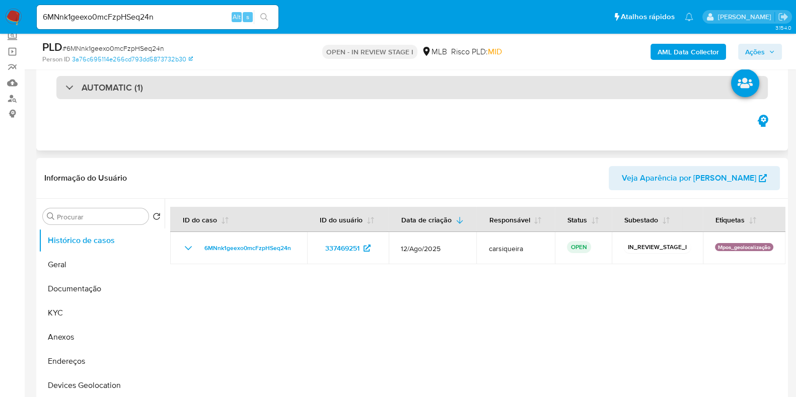
click at [216, 95] on div "AUTOMATIC (1)" at bounding box center [411, 87] width 711 height 23
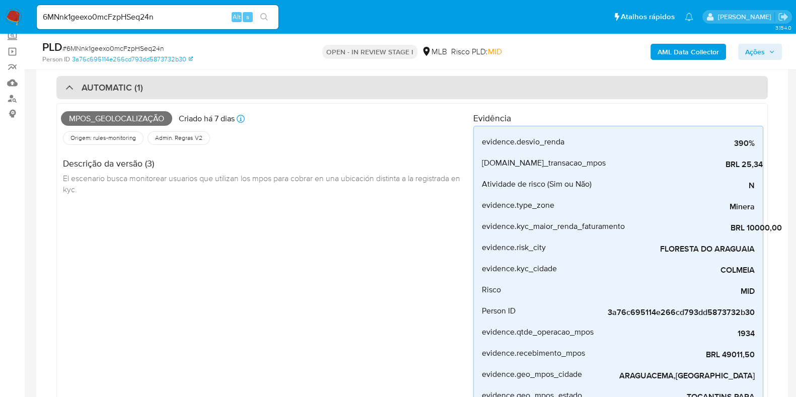
click at [209, 92] on div "AUTOMATIC (1)" at bounding box center [411, 87] width 711 height 23
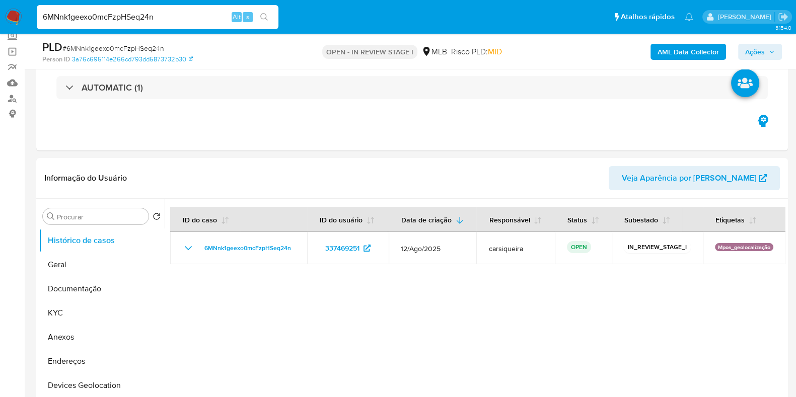
click at [125, 11] on input "6MNnk1geexo0mcFzpHSeq24n" at bounding box center [158, 17] width 242 height 13
paste input "K6nbsOZt5gA7YvMYZTpzknfr"
type input "K6nbsOZt5gA7YvMYZTpzknfr"
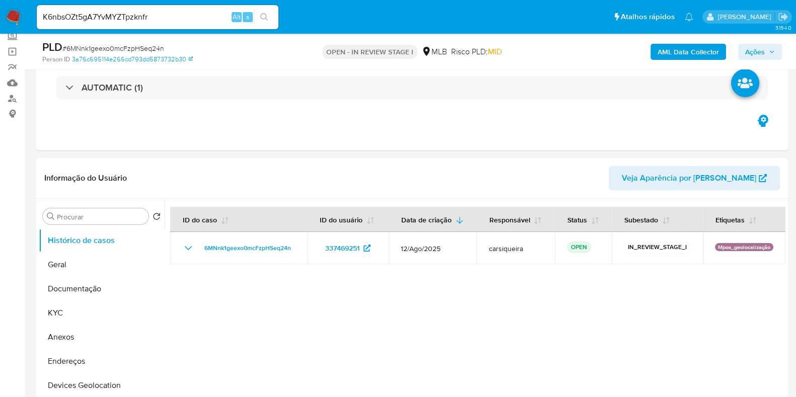
click at [266, 16] on icon "search-icon" at bounding box center [264, 17] width 8 height 8
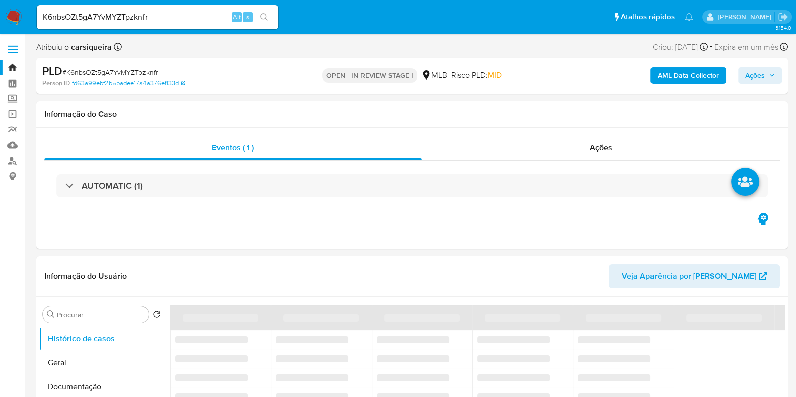
select select "10"
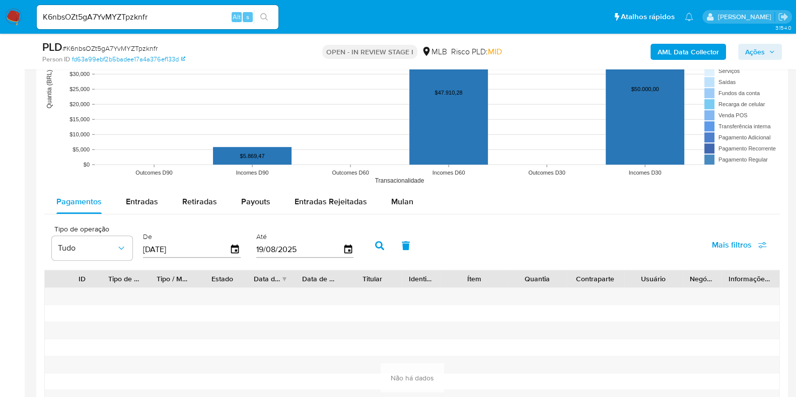
scroll to position [944, 0]
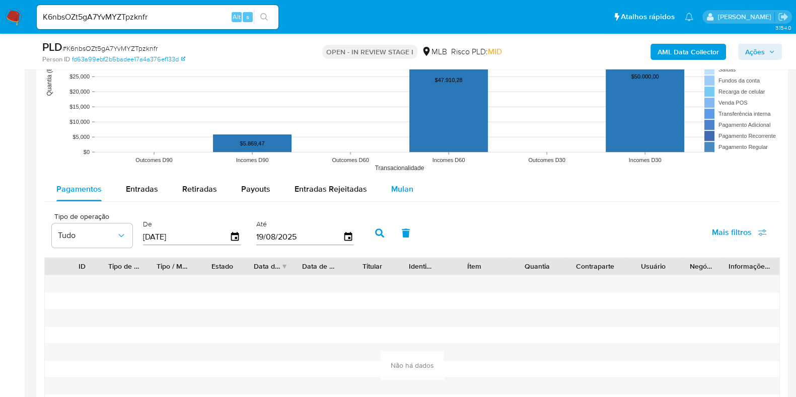
click at [405, 186] on span "Mulan" at bounding box center [402, 189] width 22 height 12
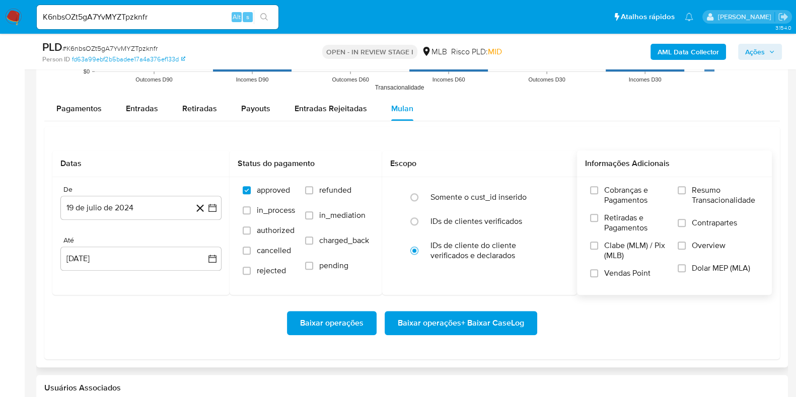
scroll to position [1070, 0]
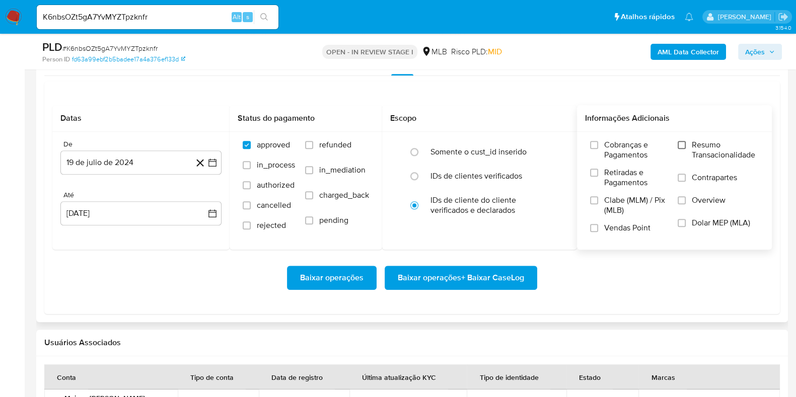
click at [684, 141] on input "Resumo Transacionalidade" at bounding box center [681, 145] width 8 height 8
click at [591, 228] on input "Vendas Point" at bounding box center [594, 228] width 8 height 8
click at [216, 161] on icon "button" at bounding box center [212, 162] width 10 height 10
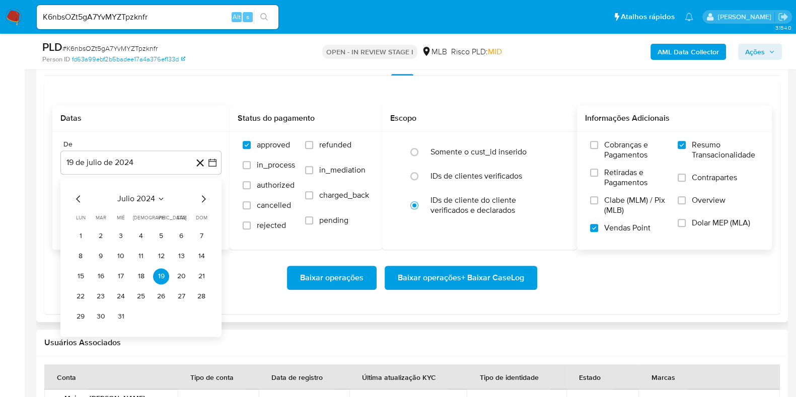
click at [196, 197] on div "julio 2024" at bounding box center [140, 199] width 137 height 12
click at [205, 199] on icon "Mes siguiente" at bounding box center [203, 199] width 12 height 12
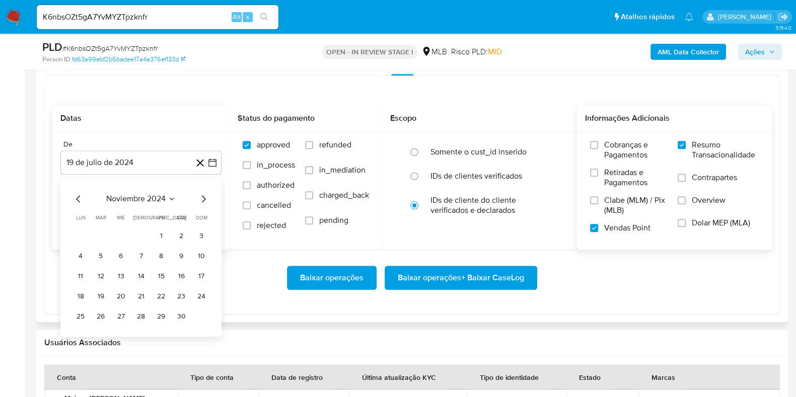
click at [205, 199] on icon "Mes siguiente" at bounding box center [203, 199] width 12 height 12
click at [204, 199] on icon "Mes siguiente" at bounding box center [203, 199] width 12 height 12
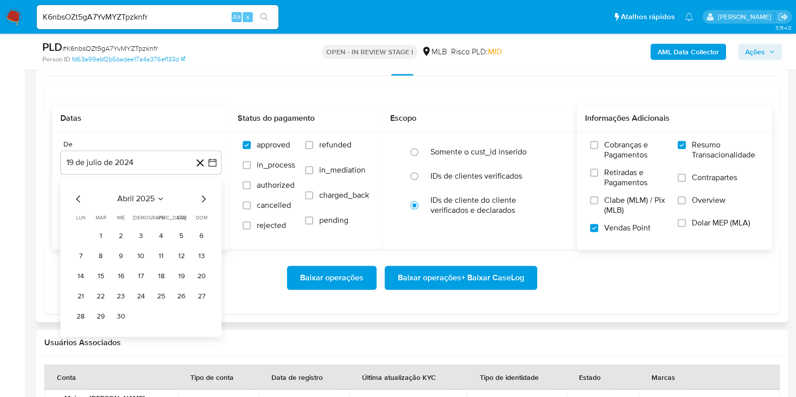
click at [201, 198] on icon "Mes siguiente" at bounding box center [203, 199] width 12 height 12
click at [202, 197] on icon "Mes siguiente" at bounding box center [203, 199] width 12 height 12
click at [99, 233] on button "1" at bounding box center [101, 236] width 16 height 16
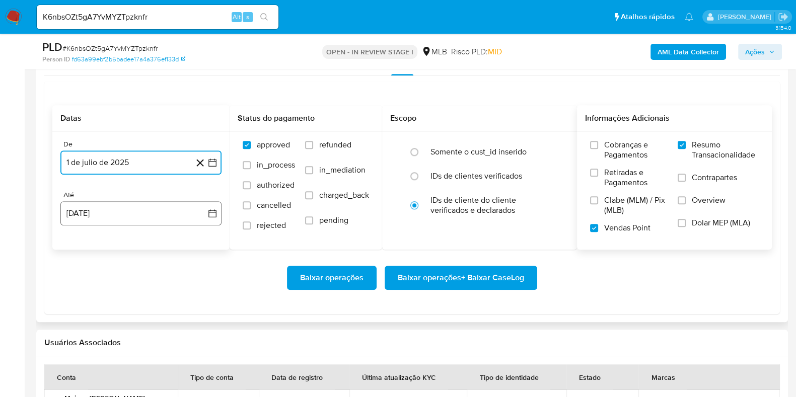
click at [105, 210] on button "19 [PERSON_NAME] de 2025" at bounding box center [140, 213] width 161 height 24
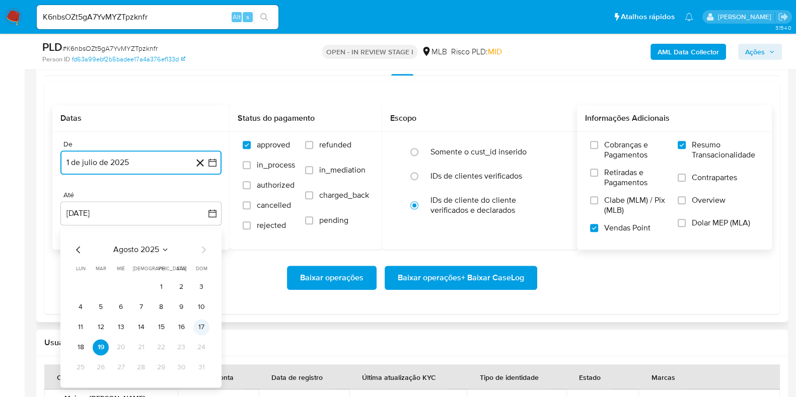
click at [198, 326] on button "17" at bounding box center [201, 327] width 16 height 16
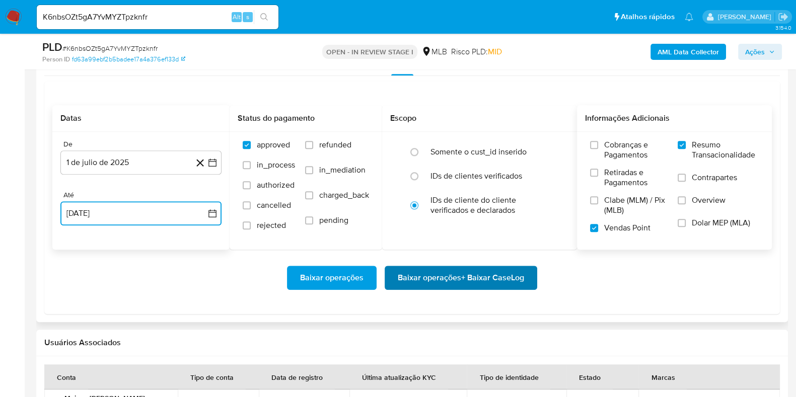
click at [466, 281] on span "Baixar operações + Baixar CaseLog" at bounding box center [461, 278] width 126 height 22
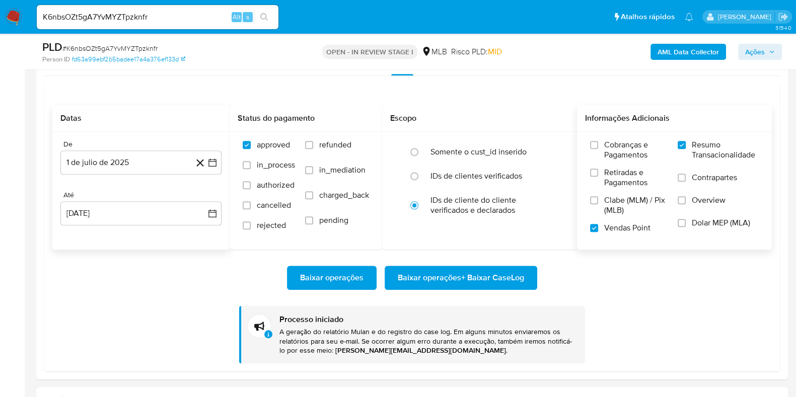
click at [114, 11] on input "K6nbsOZt5gA7YvMYZTpzknfr" at bounding box center [158, 17] width 242 height 13
paste input "VOubKQvpk9SwyF4AbhOYJS88"
type input "VOubKQvpk9SwyF4AbhOYJS88"
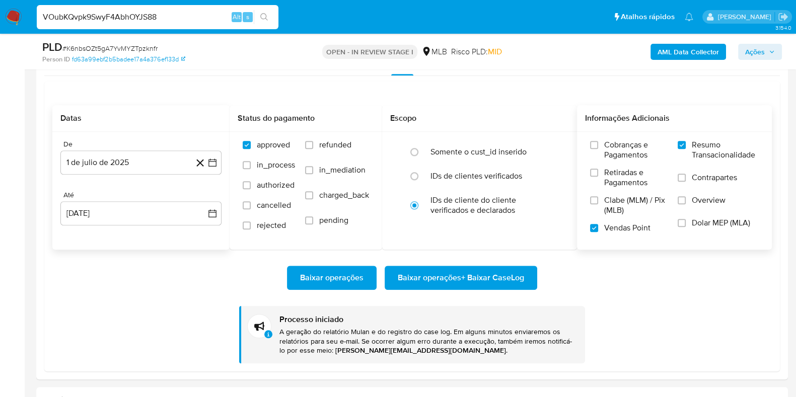
click at [260, 16] on icon "search-icon" at bounding box center [264, 17] width 8 height 8
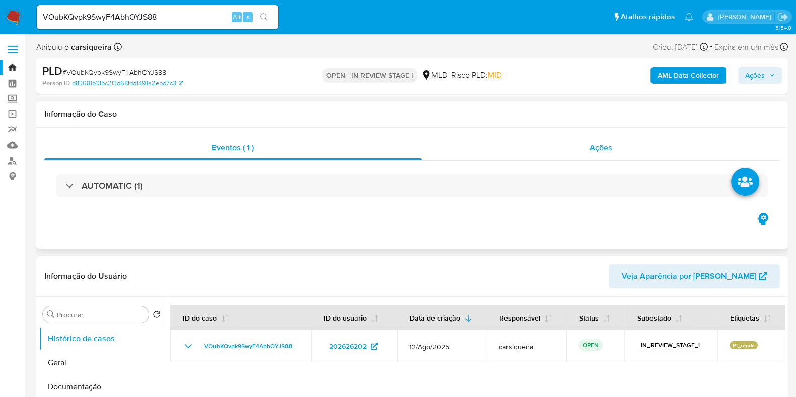
select select "10"
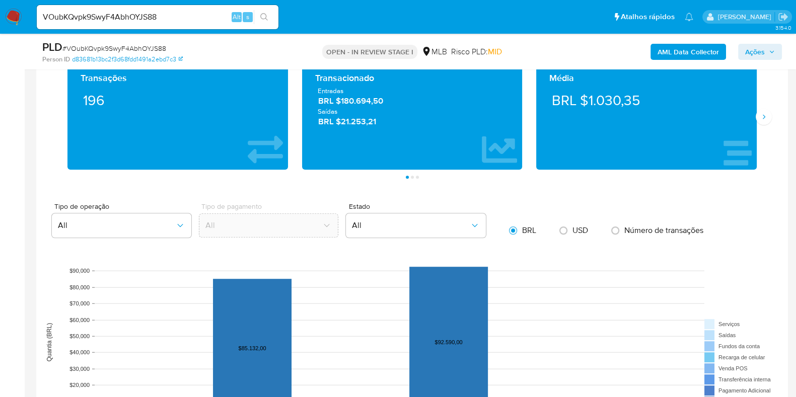
scroll to position [755, 0]
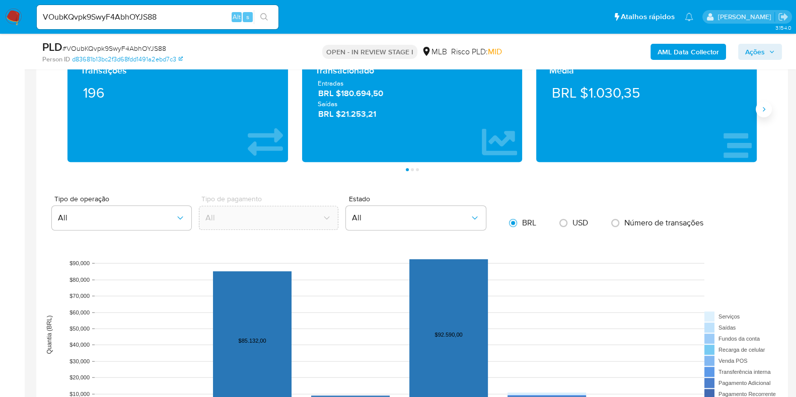
click at [758, 113] on button "Siguiente" at bounding box center [763, 109] width 16 height 16
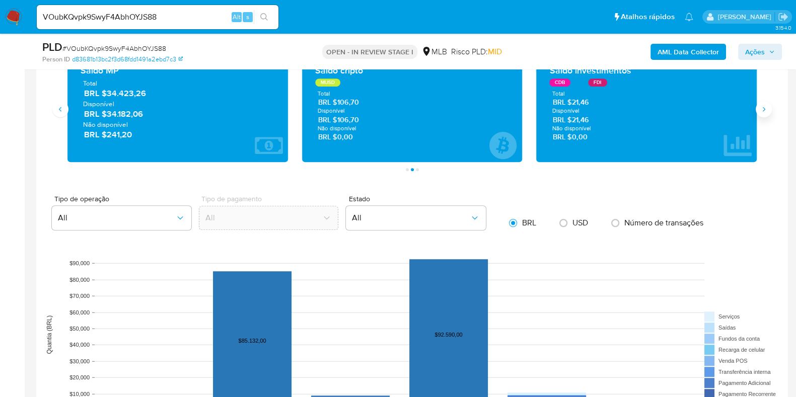
click at [759, 111] on icon "Siguiente" at bounding box center [763, 109] width 8 height 8
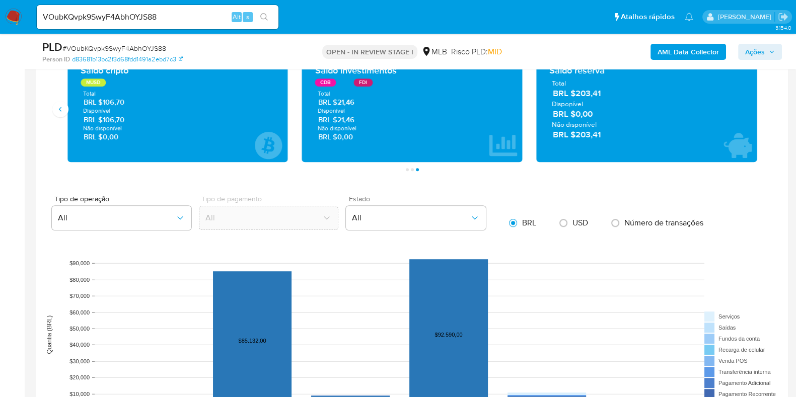
scroll to position [1069, 0]
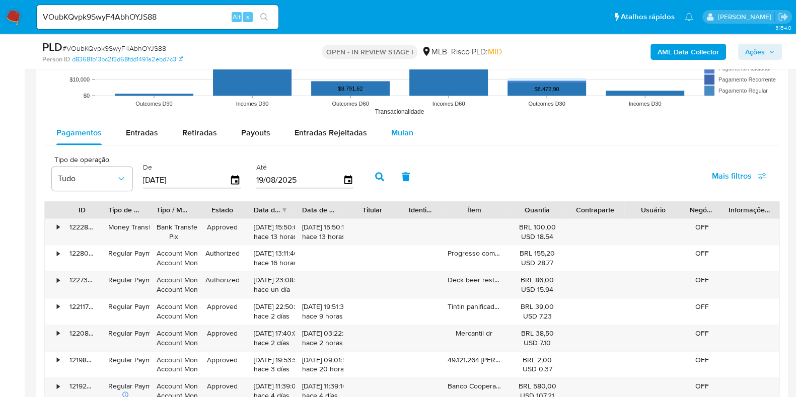
click at [404, 136] on span "Mulan" at bounding box center [402, 133] width 22 height 12
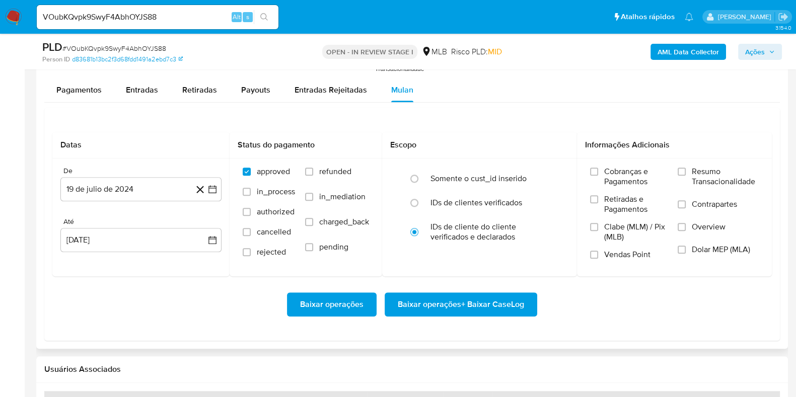
scroll to position [1132, 0]
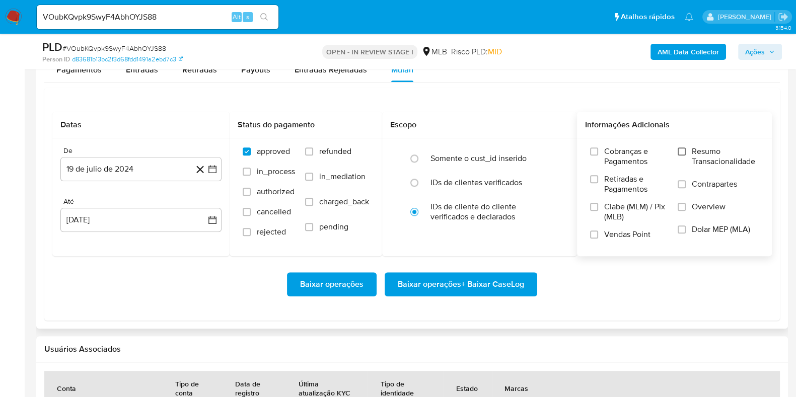
click at [680, 150] on input "Resumo Transacionalidade" at bounding box center [681, 151] width 8 height 8
click at [593, 230] on input "Vendas Point" at bounding box center [594, 234] width 8 height 8
drag, startPoint x: 215, startPoint y: 167, endPoint x: 206, endPoint y: 180, distance: 15.5
click at [215, 167] on icon "button" at bounding box center [212, 169] width 10 height 10
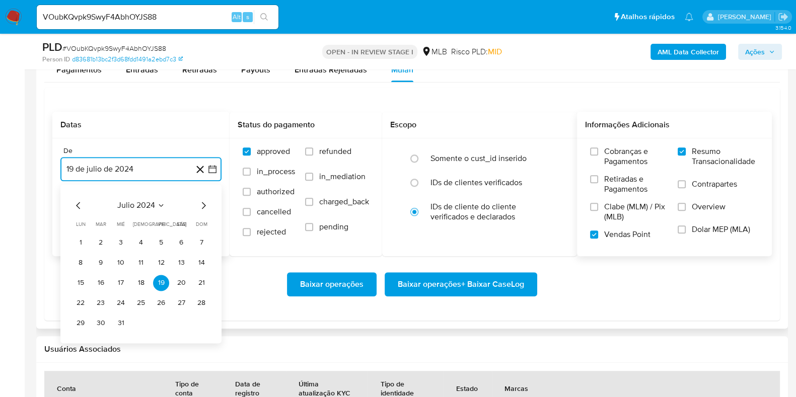
click at [207, 206] on icon "Mes siguiente" at bounding box center [203, 205] width 12 height 12
click at [205, 205] on icon "Mes siguiente" at bounding box center [203, 205] width 12 height 12
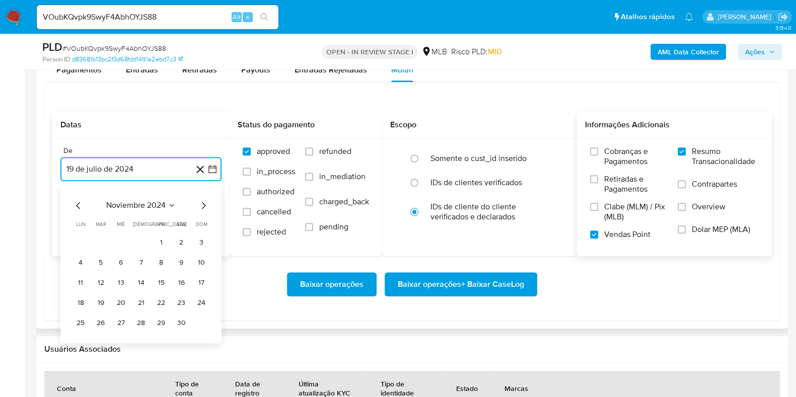
click at [205, 205] on icon "Mes siguiente" at bounding box center [203, 205] width 12 height 12
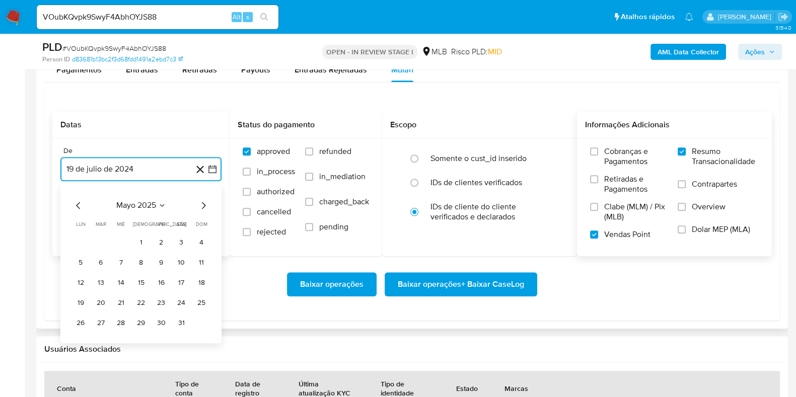
click at [205, 205] on icon "Mes siguiente" at bounding box center [203, 205] width 12 height 12
click at [102, 236] on button "1" at bounding box center [101, 242] width 16 height 16
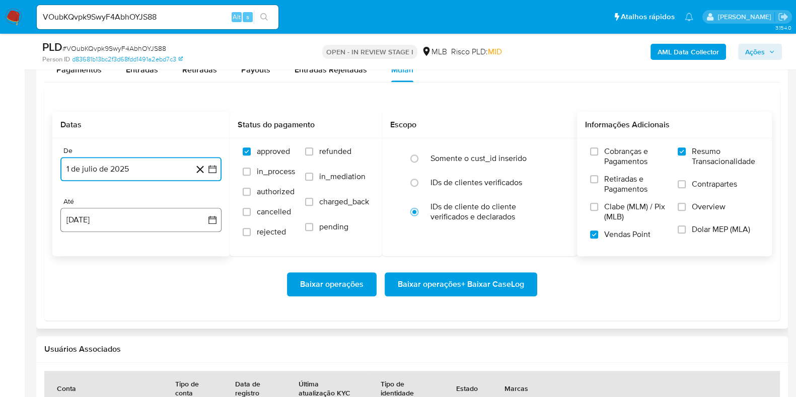
click at [100, 215] on button "19 [PERSON_NAME] de 2025" at bounding box center [140, 220] width 161 height 24
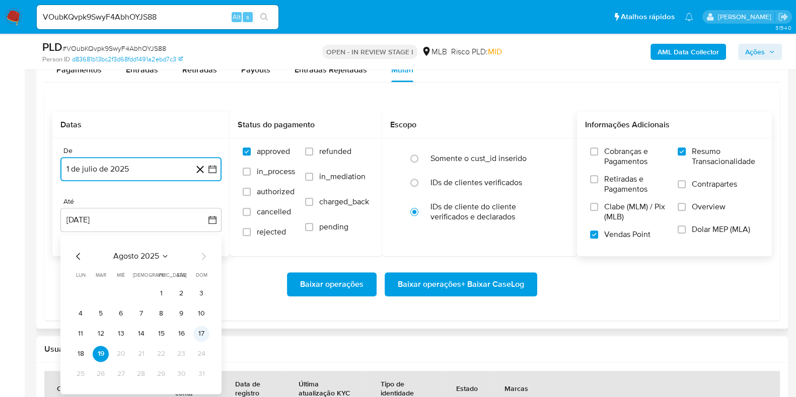
click at [200, 339] on button "17" at bounding box center [201, 334] width 16 height 16
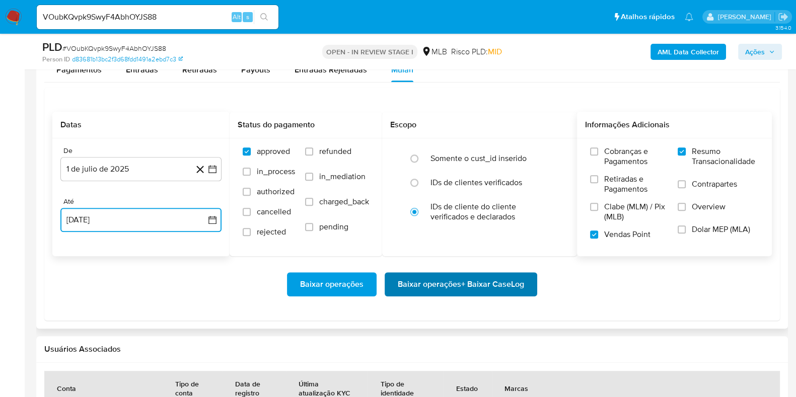
click at [468, 281] on span "Baixar operações + Baixar CaseLog" at bounding box center [461, 284] width 126 height 22
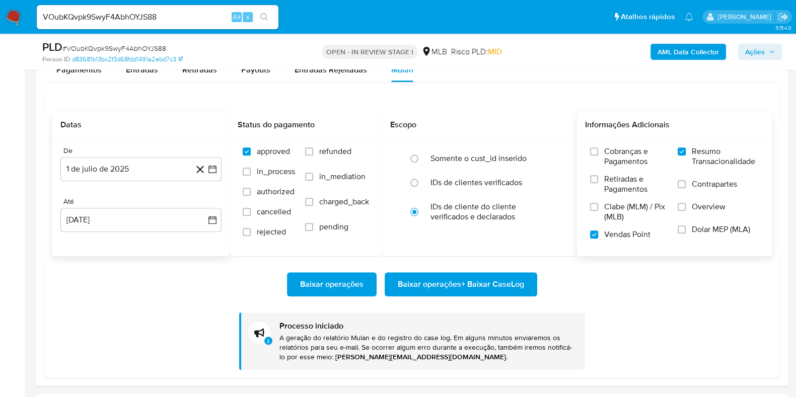
click at [118, 15] on input "VOubKQvpk9SwyF4AbhOYJS88" at bounding box center [158, 17] width 242 height 13
paste input "scAlmWc8e2hZc48SceN8B0ef"
type input "scAlmWc8e2hZc48SceN8B0ef"
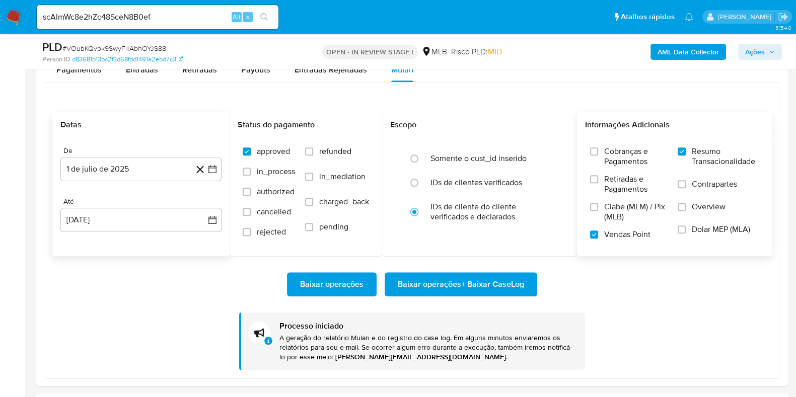
click at [265, 16] on icon "search-icon" at bounding box center [264, 17] width 8 height 8
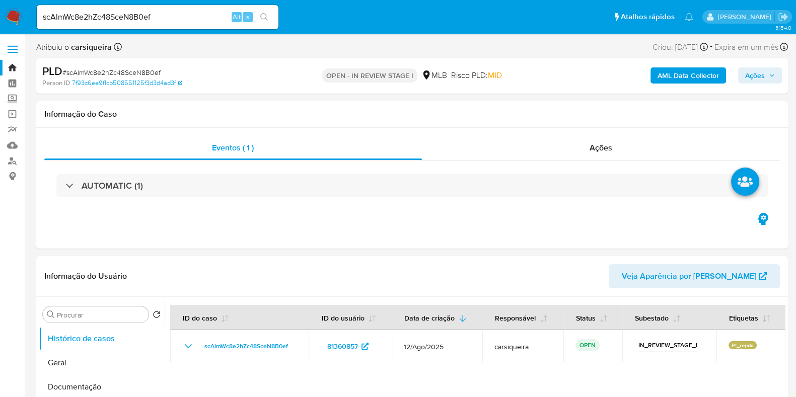
select select "10"
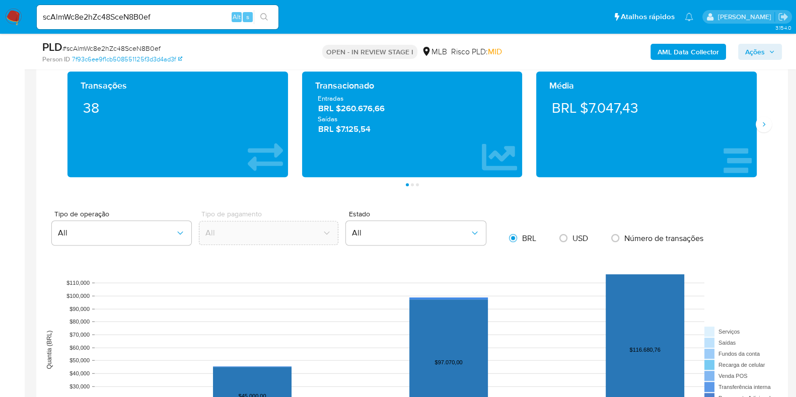
scroll to position [671, 0]
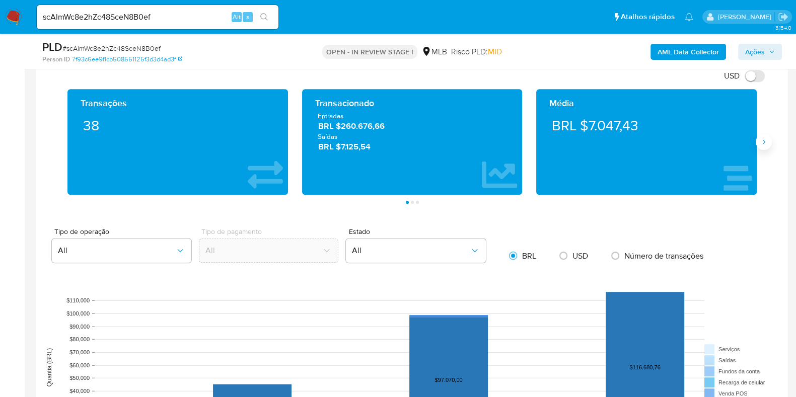
click at [765, 142] on icon "Siguiente" at bounding box center [763, 142] width 8 height 8
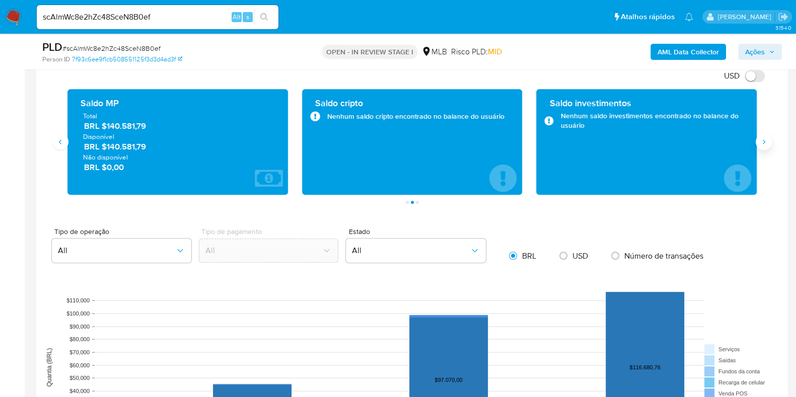
click at [765, 141] on icon "Siguiente" at bounding box center [763, 142] width 8 height 8
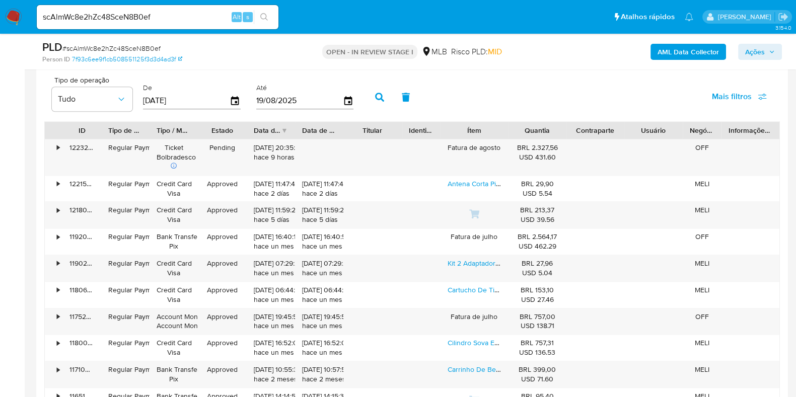
scroll to position [1030, 0]
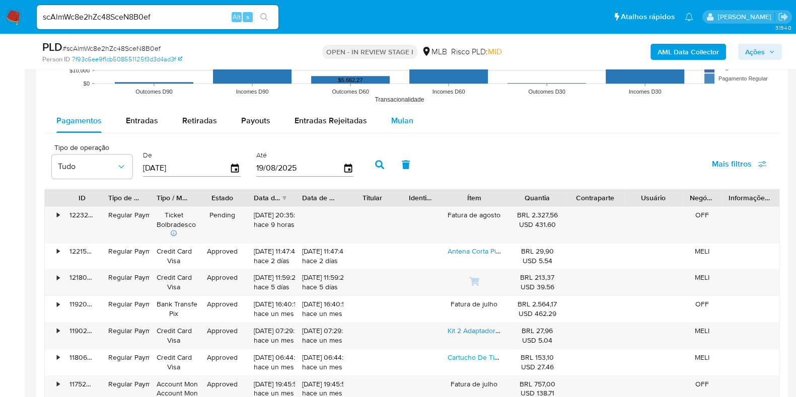
click at [405, 117] on span "Mulan" at bounding box center [402, 121] width 22 height 12
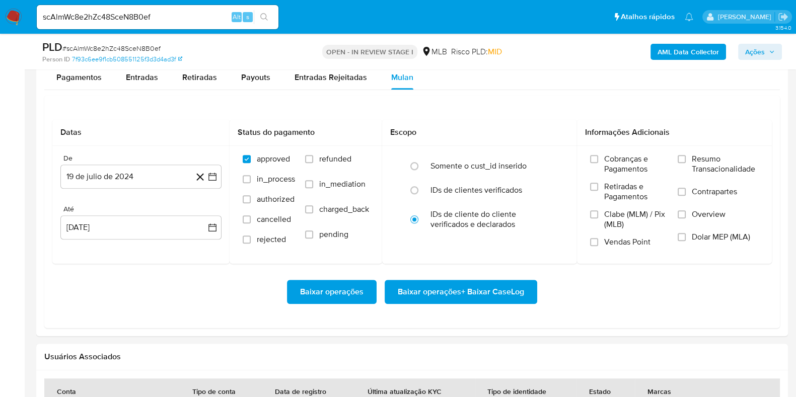
scroll to position [1093, 0]
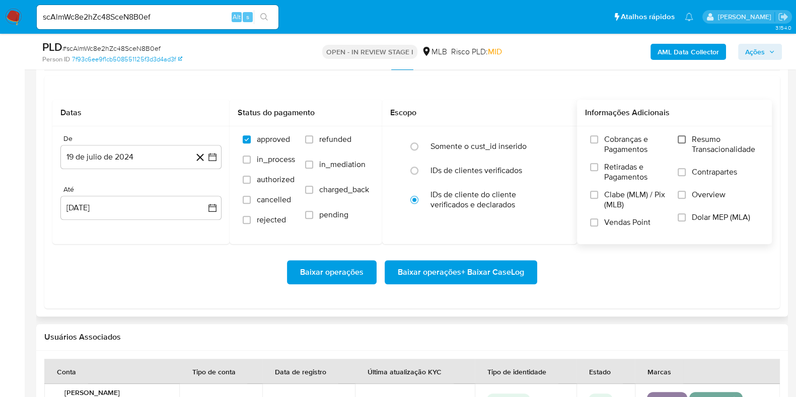
click at [683, 141] on input "Resumo Transacionalidade" at bounding box center [681, 139] width 8 height 8
click at [596, 217] on label "Vendas Point" at bounding box center [628, 226] width 77 height 18
click at [596, 218] on input "Vendas Point" at bounding box center [594, 222] width 8 height 8
click at [213, 150] on button "19 de julio de 2024" at bounding box center [140, 157] width 161 height 24
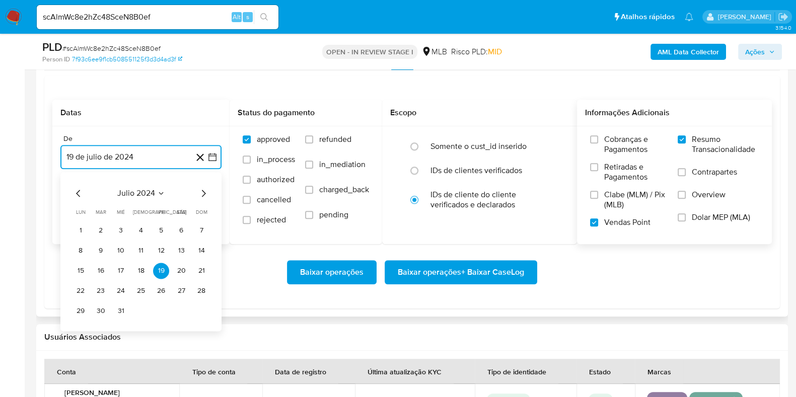
click at [201, 190] on icon "Mes siguiente" at bounding box center [203, 193] width 12 height 12
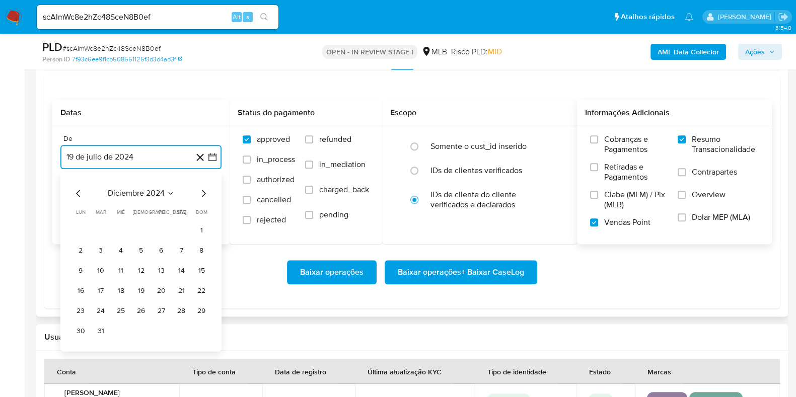
click at [201, 190] on icon "Mes siguiente" at bounding box center [203, 193] width 12 height 12
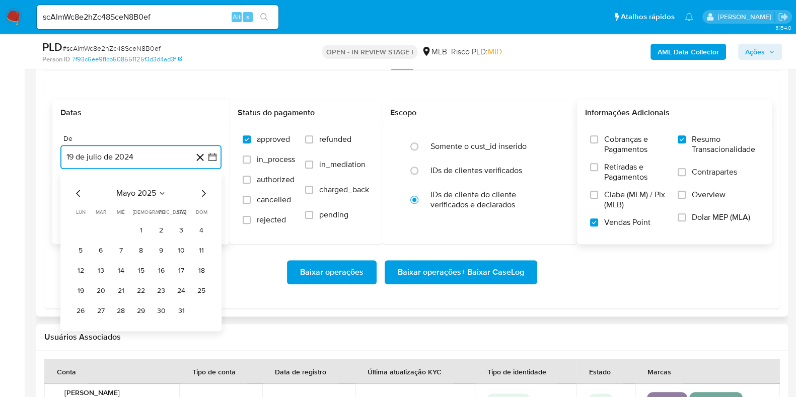
click at [201, 189] on icon "Mes siguiente" at bounding box center [203, 193] width 12 height 12
drag, startPoint x: 205, startPoint y: 192, endPoint x: 163, endPoint y: 238, distance: 62.7
click at [204, 192] on icon "Mes siguiente" at bounding box center [203, 193] width 12 height 12
click at [97, 233] on button "1" at bounding box center [101, 230] width 16 height 16
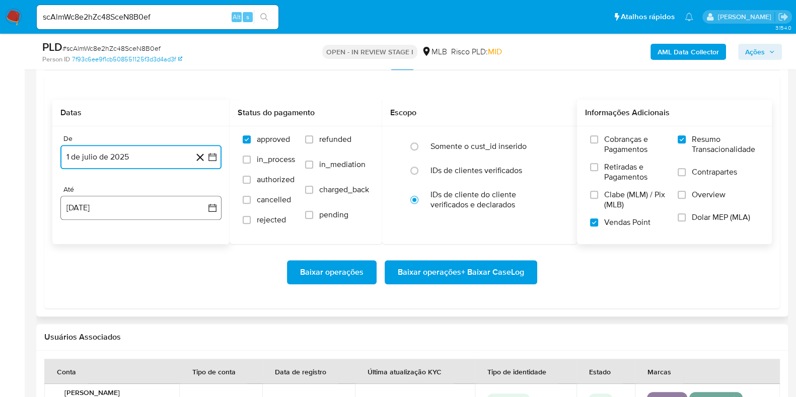
click at [114, 214] on button "19 [PERSON_NAME] de 2025" at bounding box center [140, 208] width 161 height 24
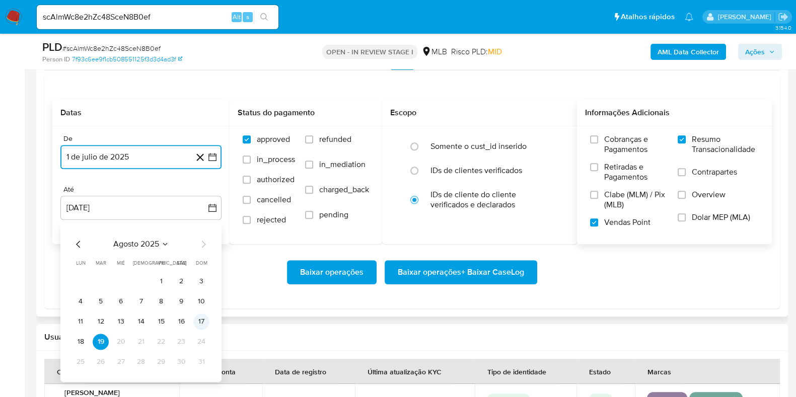
click at [201, 325] on button "17" at bounding box center [201, 321] width 16 height 16
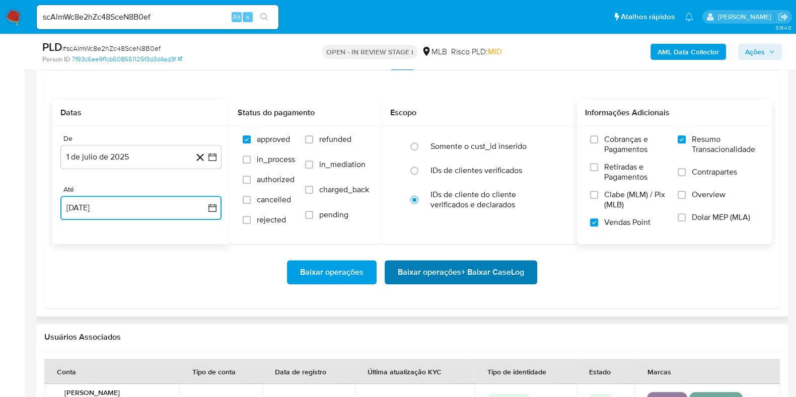
click at [454, 273] on span "Baixar operações + Baixar CaseLog" at bounding box center [461, 272] width 126 height 22
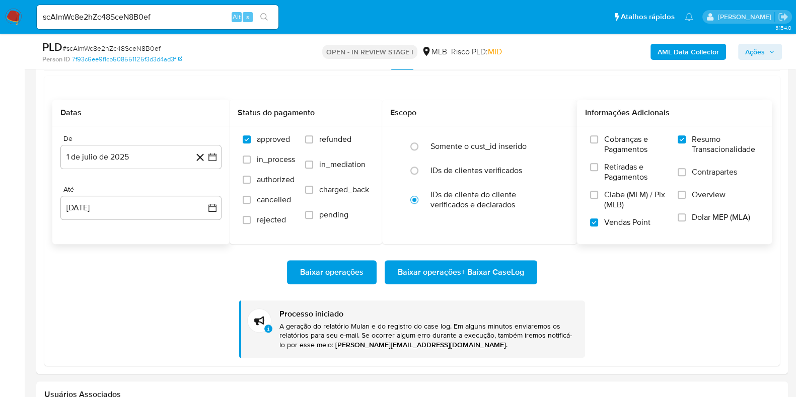
click at [123, 19] on input "scAlmWc8e2hZc48SceN8B0ef" at bounding box center [158, 17] width 242 height 13
paste input "i1pQEq9LGi4UyOSHhv1TjVOp"
type input "i1pQEq9LGi4UyOSHhv1TjVOp"
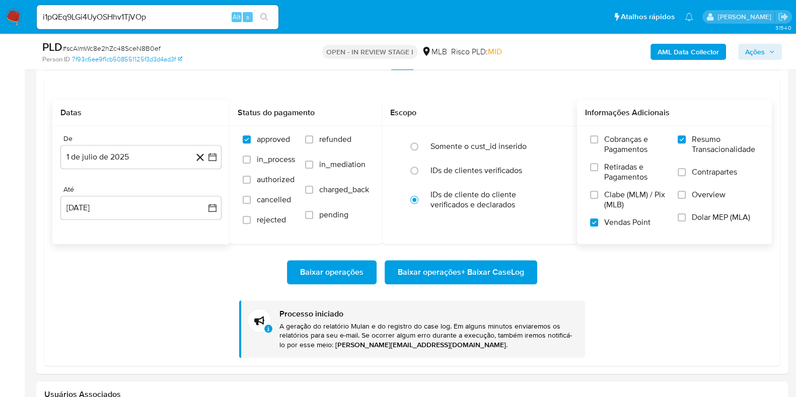
click at [267, 18] on icon "search-icon" at bounding box center [264, 17] width 8 height 8
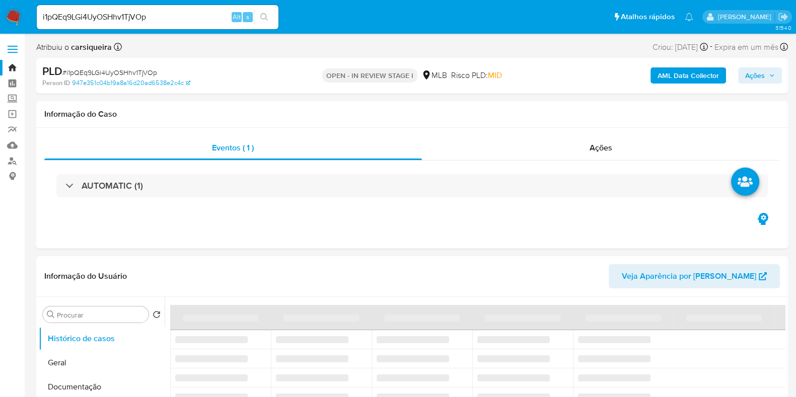
select select "10"
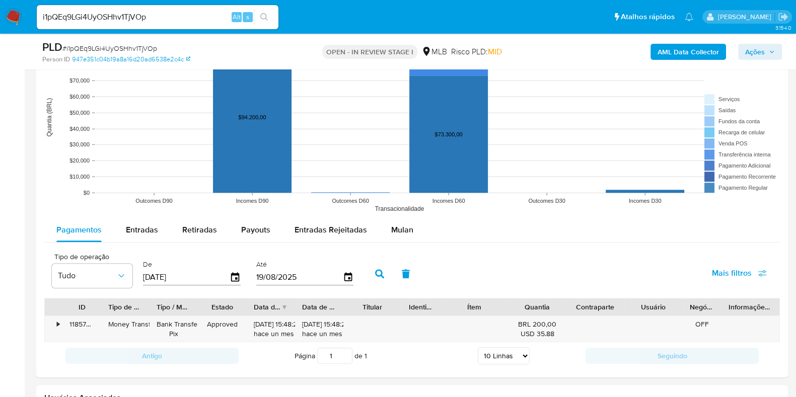
scroll to position [976, 0]
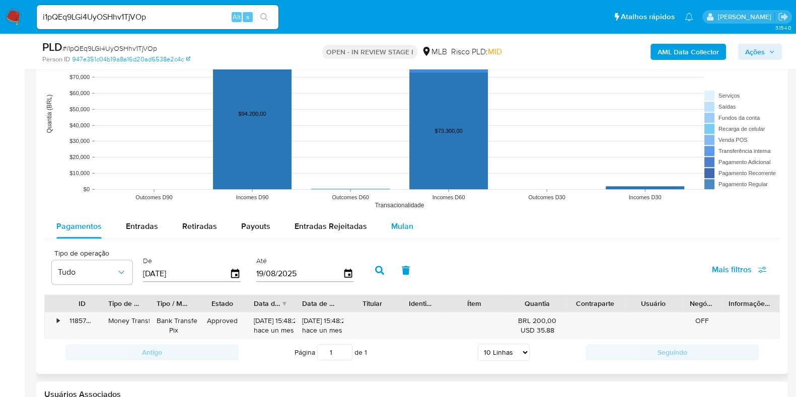
click at [400, 220] on span "Mulan" at bounding box center [402, 226] width 22 height 12
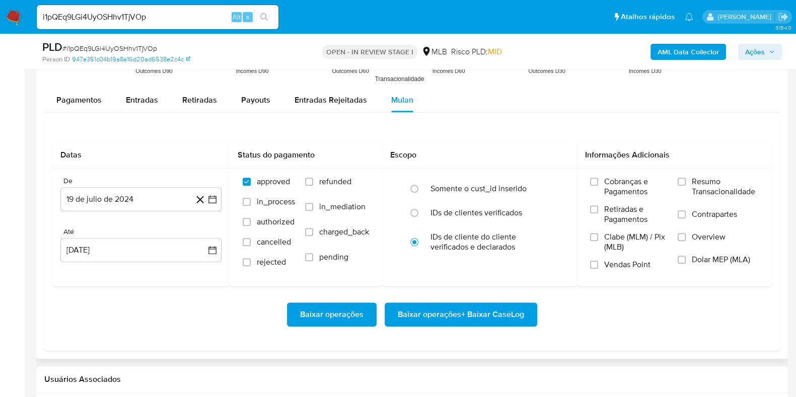
scroll to position [1165, 0]
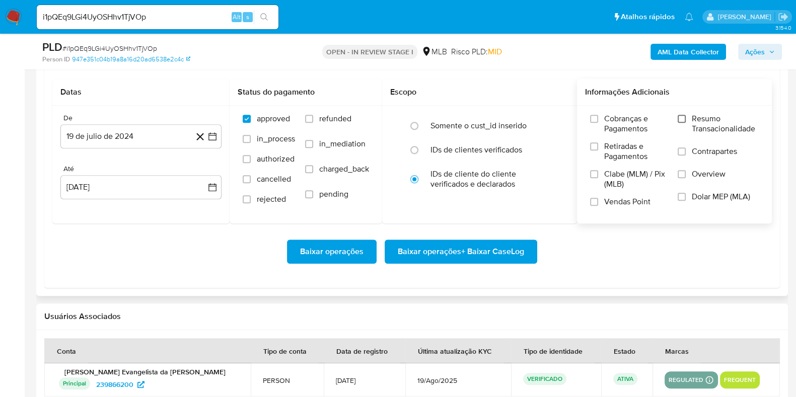
click at [681, 117] on input "Resumo Transacionalidade" at bounding box center [681, 119] width 8 height 8
click at [595, 202] on input "Vendas Point" at bounding box center [594, 202] width 8 height 8
click at [209, 133] on icon "button" at bounding box center [212, 136] width 8 height 8
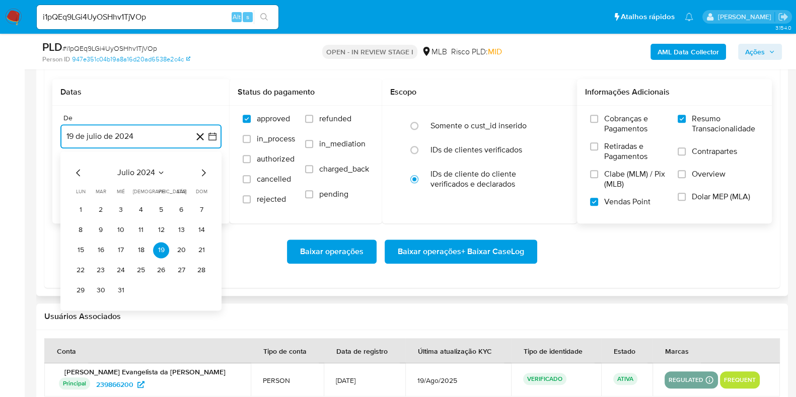
click at [203, 170] on icon "Mes siguiente" at bounding box center [203, 173] width 12 height 12
click at [203, 170] on icon "Mes siguiente" at bounding box center [204, 172] width 4 height 7
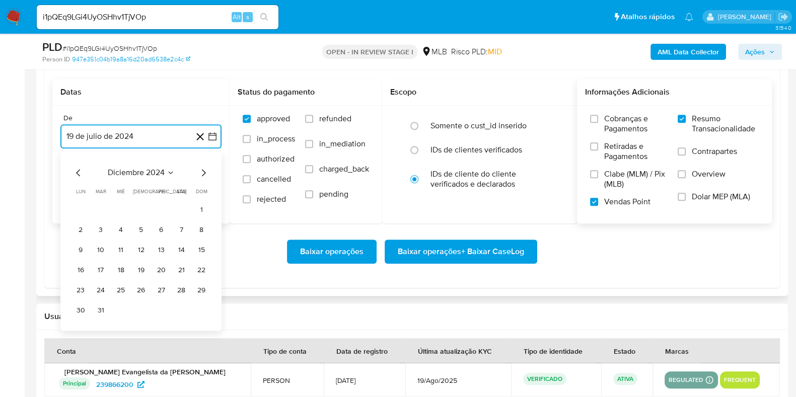
click at [203, 170] on icon "Mes siguiente" at bounding box center [204, 172] width 4 height 7
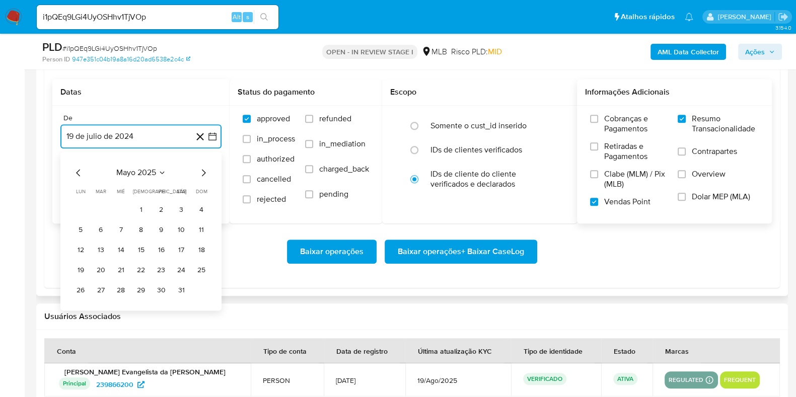
click at [203, 169] on icon "Mes siguiente" at bounding box center [204, 172] width 4 height 7
click at [202, 167] on icon "Mes siguiente" at bounding box center [203, 173] width 12 height 12
click at [101, 212] on button "1" at bounding box center [101, 210] width 16 height 16
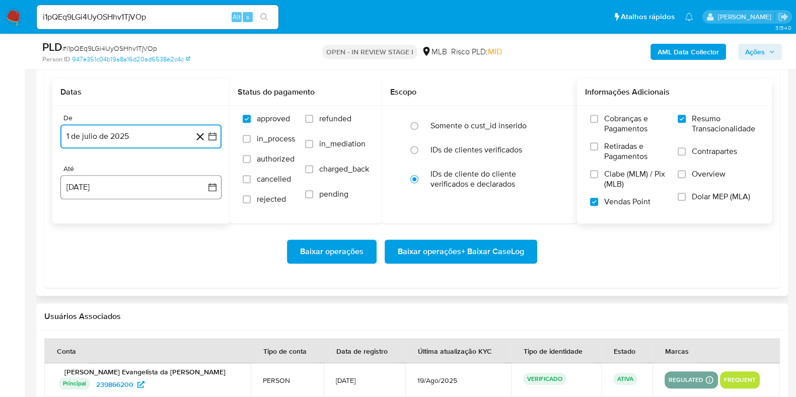
click at [91, 190] on button "19 [PERSON_NAME] de 2025" at bounding box center [140, 187] width 161 height 24
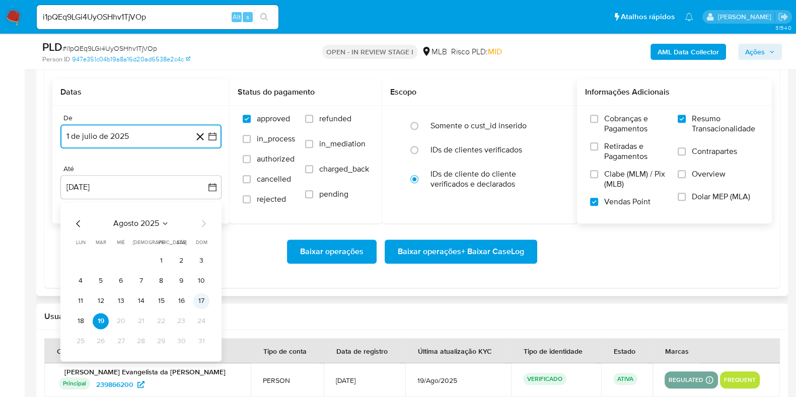
click at [202, 299] on button "17" at bounding box center [201, 301] width 16 height 16
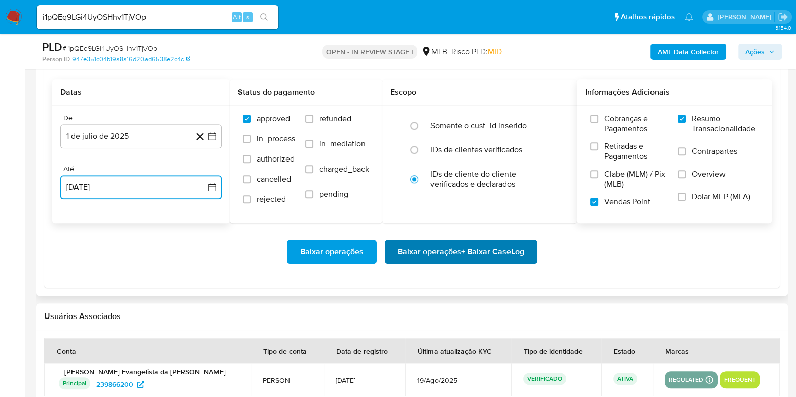
click at [478, 259] on span "Baixar operações + Baixar CaseLog" at bounding box center [461, 252] width 126 height 22
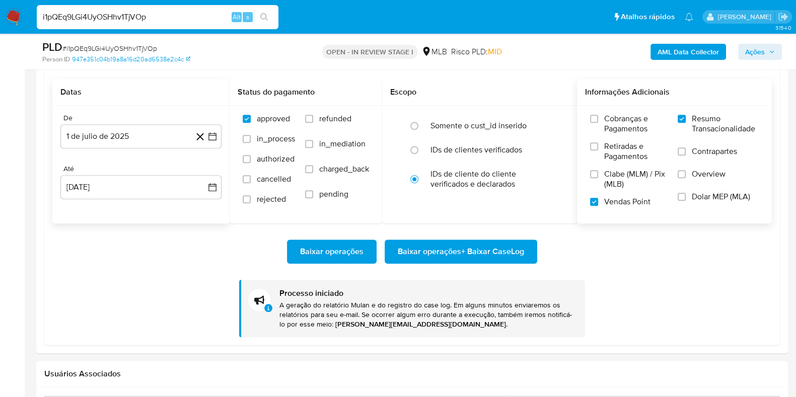
click at [134, 17] on input "i1pQEq9LGi4UyOSHhv1TjVOp" at bounding box center [158, 17] width 242 height 13
paste input "wDqwVGPYXJC7wJKvg9LPL1fH"
type input "wDqwVGPYXJC7wJKvg9LPL1fH"
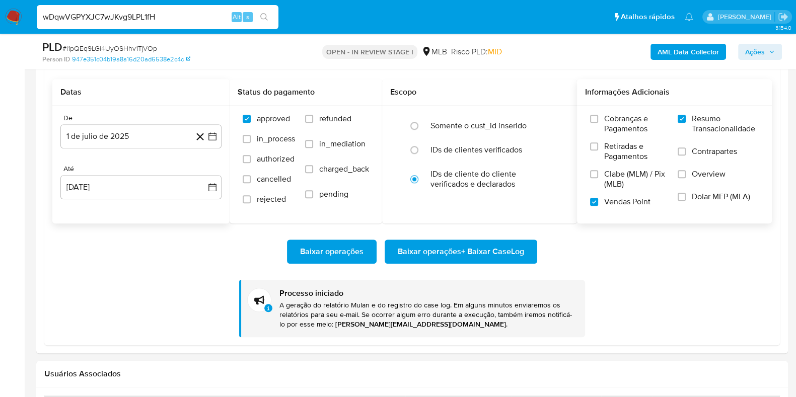
click at [258, 16] on button "search-icon" at bounding box center [264, 17] width 21 height 14
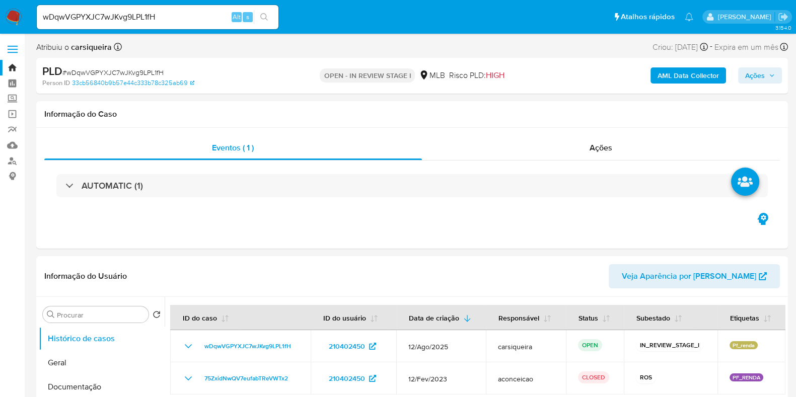
select select "10"
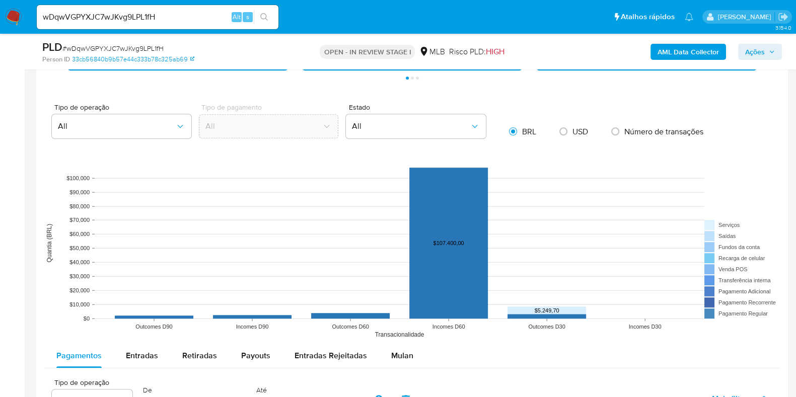
scroll to position [943, 0]
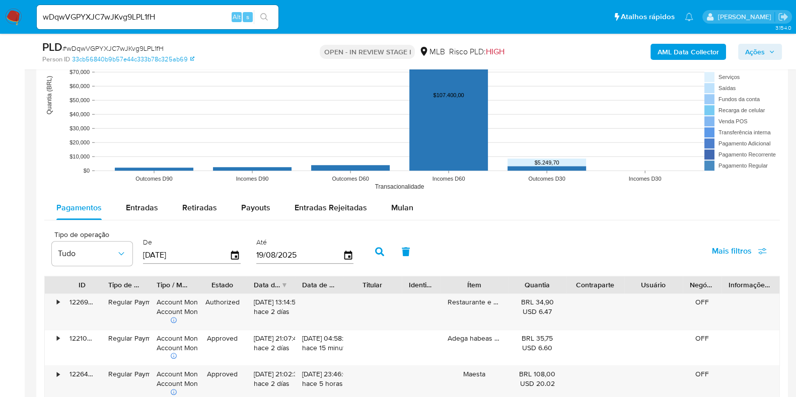
drag, startPoint x: 405, startPoint y: 209, endPoint x: 780, endPoint y: 218, distance: 375.5
click at [409, 212] on button "Mulan" at bounding box center [402, 208] width 46 height 24
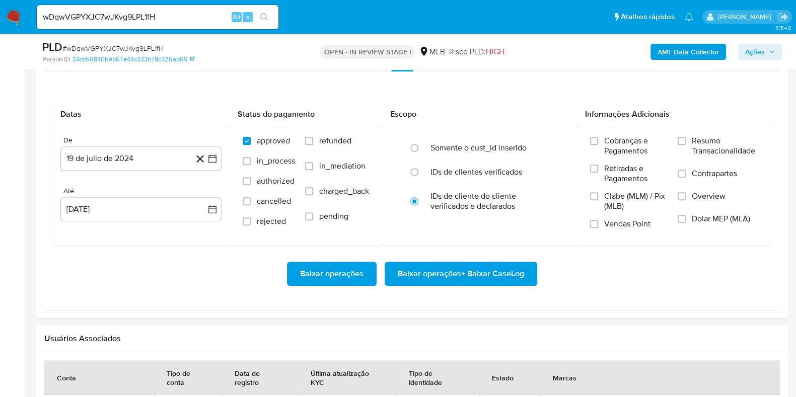
scroll to position [1097, 0]
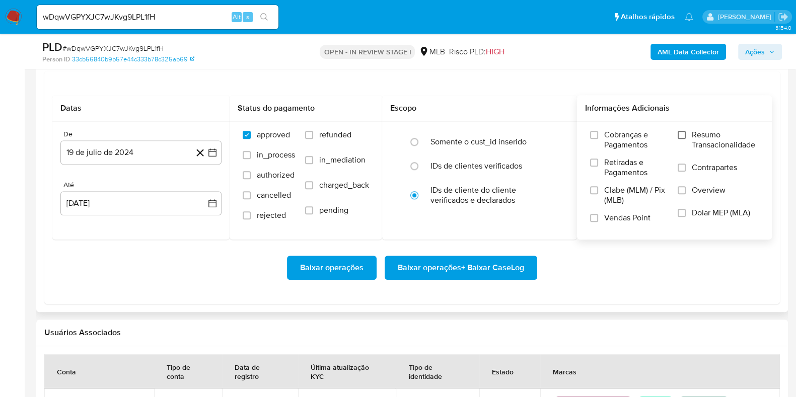
click at [682, 133] on input "Resumo Transacionalidade" at bounding box center [681, 135] width 8 height 8
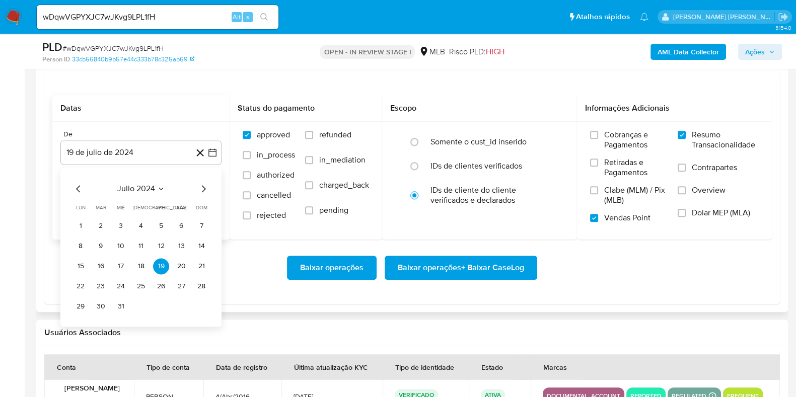
click at [204, 183] on icon "Mes siguiente" at bounding box center [203, 189] width 12 height 12
click at [204, 185] on icon "Mes siguiente" at bounding box center [203, 189] width 12 height 12
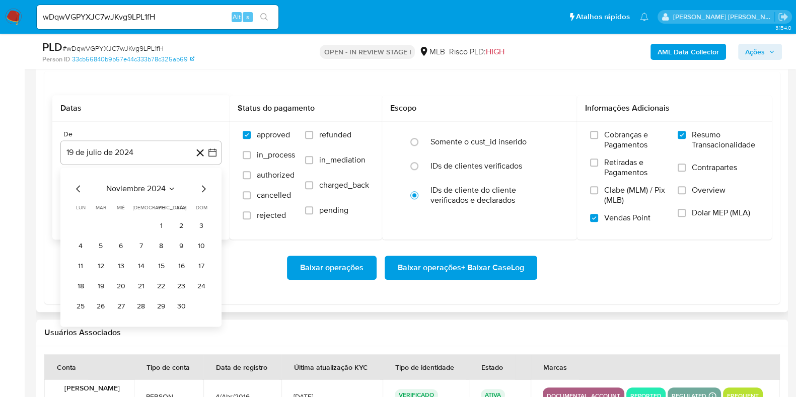
click at [203, 185] on icon "Mes siguiente" at bounding box center [203, 189] width 12 height 12
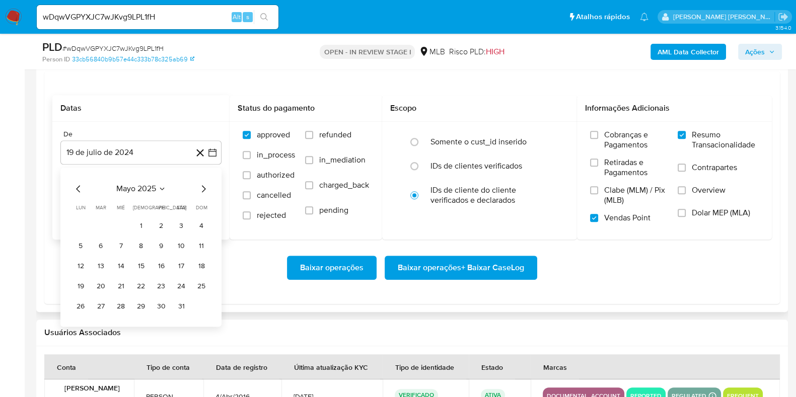
click at [203, 185] on icon "Mes siguiente" at bounding box center [203, 189] width 12 height 12
click at [93, 222] on td "1" at bounding box center [101, 226] width 16 height 16
click at [100, 221] on button "1" at bounding box center [101, 226] width 16 height 16
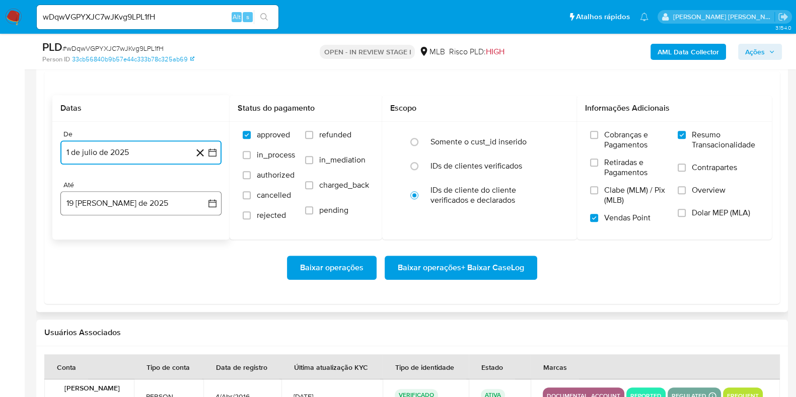
click at [100, 201] on button "19 de agosto de 2025" at bounding box center [140, 203] width 161 height 24
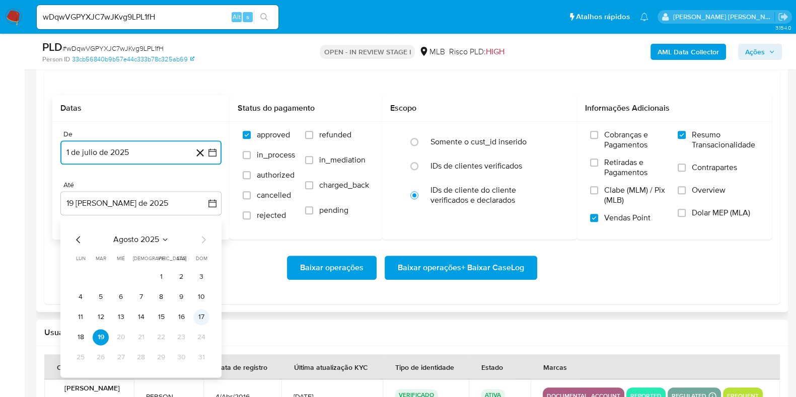
click at [200, 318] on button "17" at bounding box center [201, 317] width 16 height 16
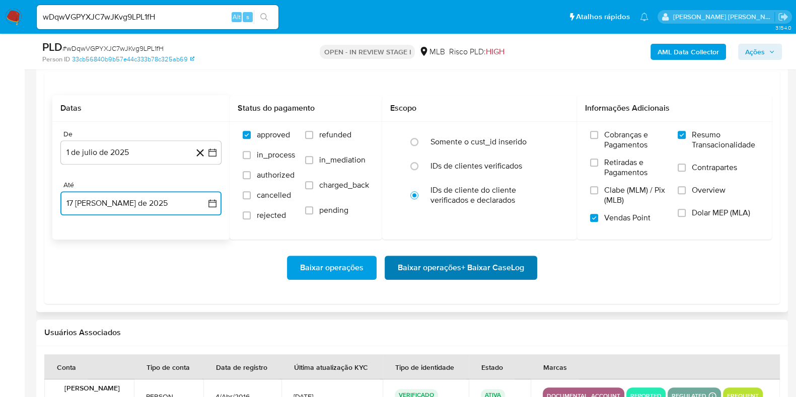
click at [529, 265] on button "Baixar operações + Baixar CaseLog" at bounding box center [460, 268] width 152 height 24
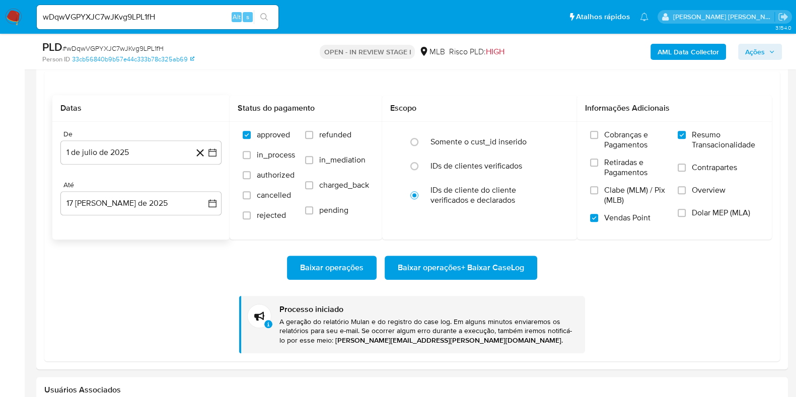
click at [88, 18] on input "wDqwVGPYXJC7wJKvg9LPL1fH" at bounding box center [158, 17] width 242 height 13
paste input "J3WZQCM0ic17qOL1qRApRDEx"
type input "J3WZQCM0ic17qOL1qRApRDEx"
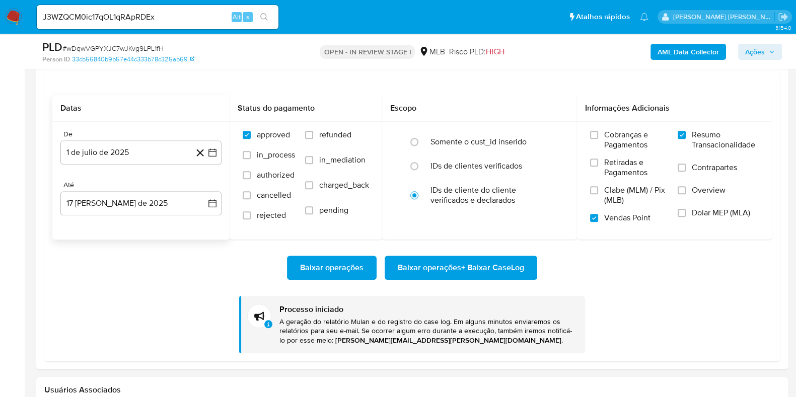
click at [262, 18] on icon "search-icon" at bounding box center [264, 17] width 8 height 8
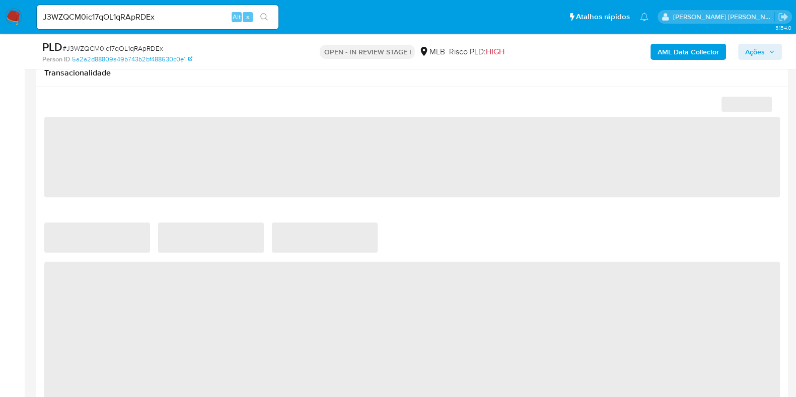
select select "10"
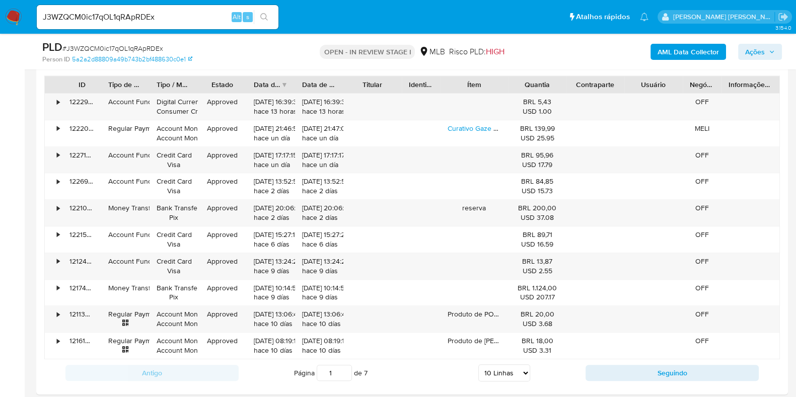
scroll to position [1014, 0]
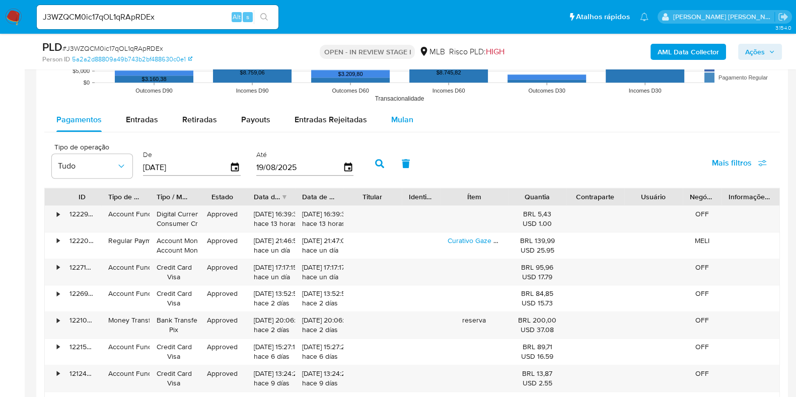
click at [392, 119] on span "Mulan" at bounding box center [402, 120] width 22 height 12
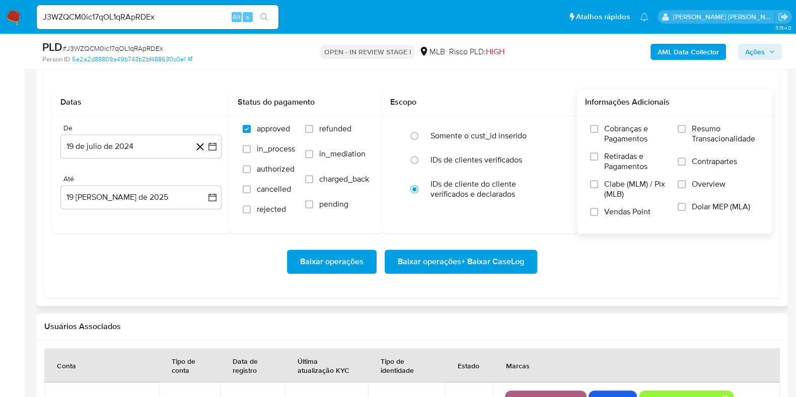
scroll to position [1140, 0]
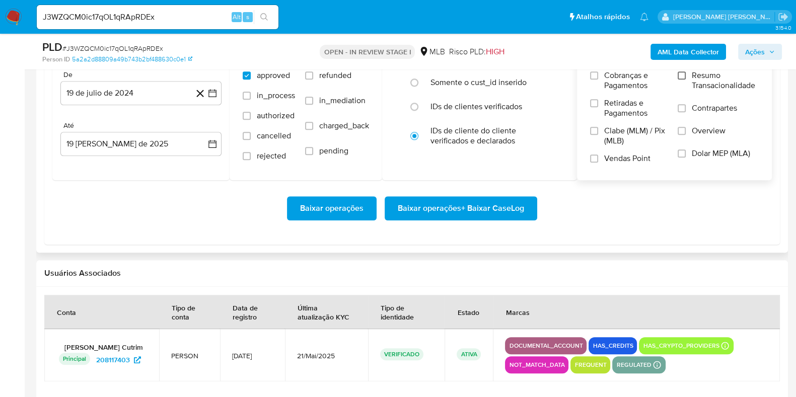
click at [678, 75] on input "Resumo Transacionalidade" at bounding box center [681, 75] width 8 height 8
click at [594, 154] on input "Vendas Point" at bounding box center [594, 158] width 8 height 8
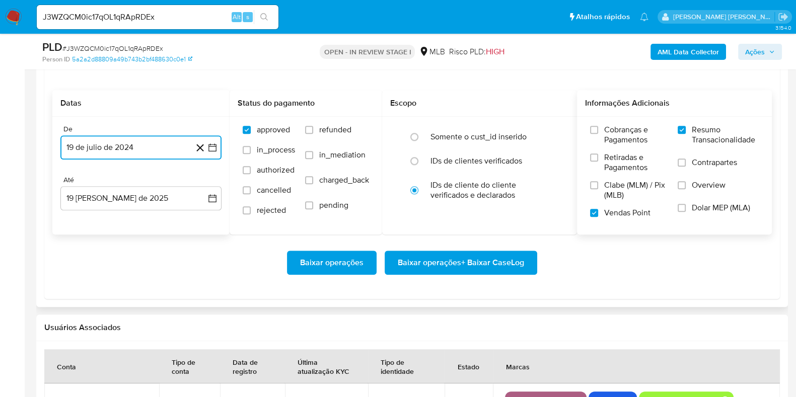
click at [212, 139] on button "19 de julio de 2024" at bounding box center [140, 147] width 161 height 24
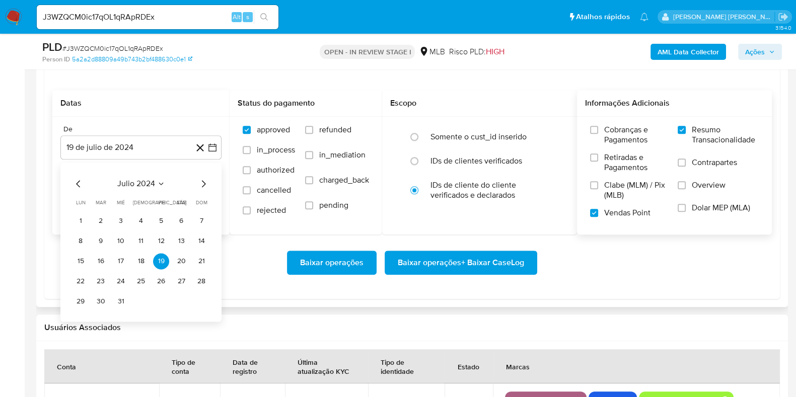
click at [205, 165] on div "julio 2024 julio 2024 lun lunes mar martes mié miércoles jue jueves vie viernes…" at bounding box center [140, 242] width 161 height 159
click at [201, 182] on icon "Mes siguiente" at bounding box center [203, 184] width 12 height 12
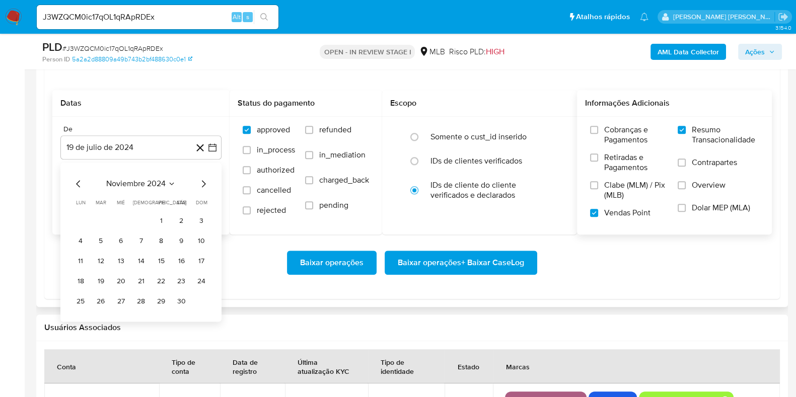
click at [201, 182] on icon "Mes siguiente" at bounding box center [203, 184] width 12 height 12
click at [199, 182] on icon "Mes siguiente" at bounding box center [203, 184] width 12 height 12
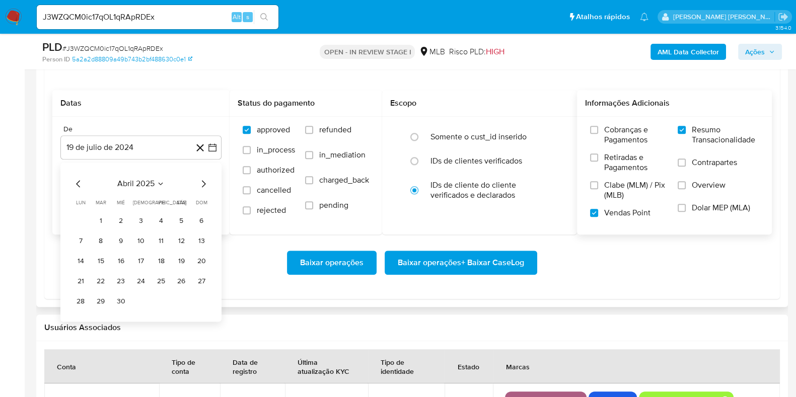
click at [197, 175] on div "abril 2025 abril 2025 lun lunes mar martes mié miércoles jue jueves vie viernes…" at bounding box center [140, 242] width 161 height 159
click at [197, 174] on div "abril 2025 abril 2025 lun lunes mar martes mié miércoles jue jueves vie viernes…" at bounding box center [140, 242] width 161 height 159
click at [203, 180] on icon "Mes siguiente" at bounding box center [203, 184] width 12 height 12
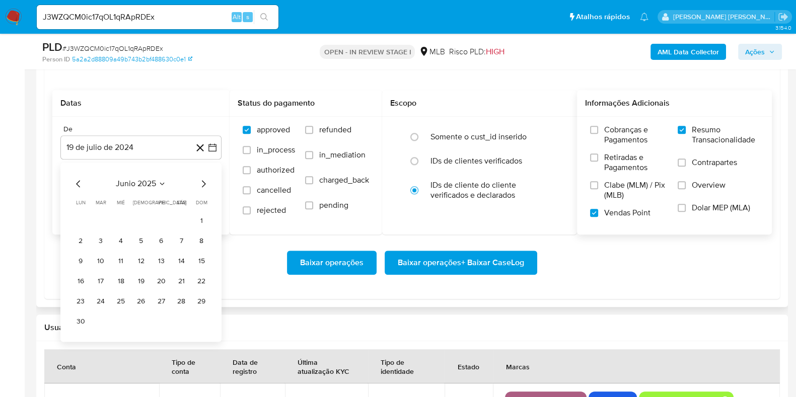
click at [203, 180] on icon "Mes siguiente" at bounding box center [203, 184] width 12 height 12
click at [93, 217] on button "1" at bounding box center [101, 221] width 16 height 16
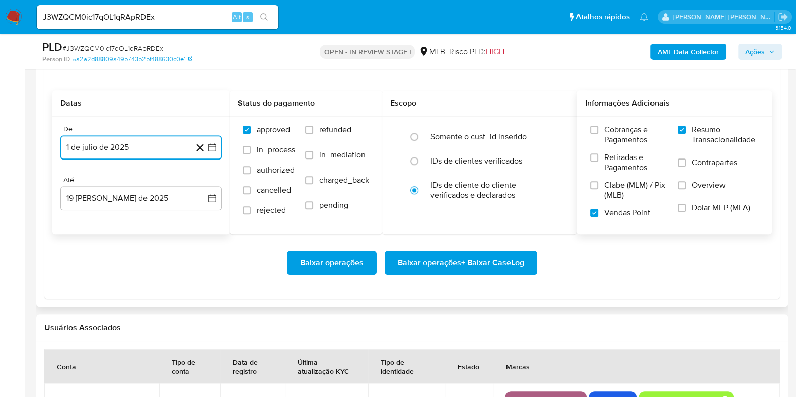
drag, startPoint x: 146, startPoint y: 200, endPoint x: 183, endPoint y: 210, distance: 37.7
click at [145, 199] on button "19 de agosto de 2025" at bounding box center [140, 198] width 161 height 24
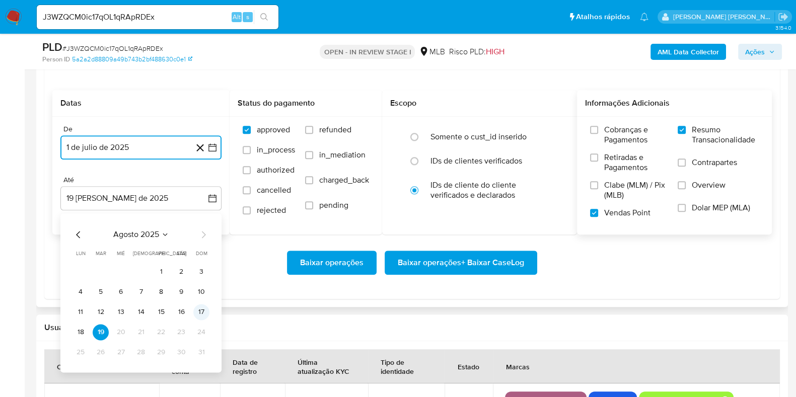
click at [204, 310] on button "17" at bounding box center [201, 312] width 16 height 16
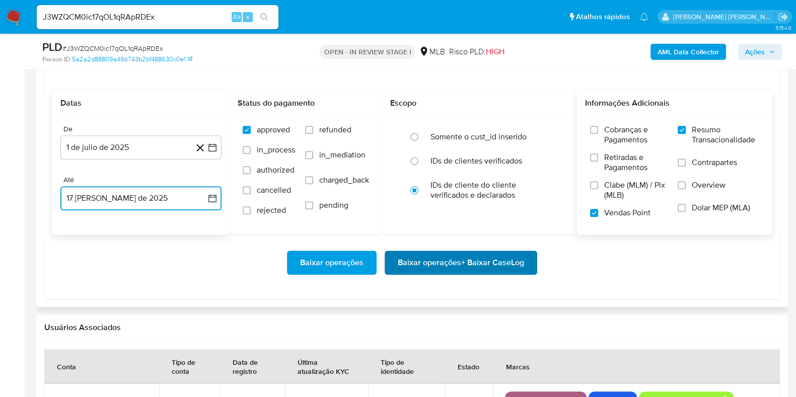
click at [473, 261] on span "Baixar operações + Baixar CaseLog" at bounding box center [461, 263] width 126 height 22
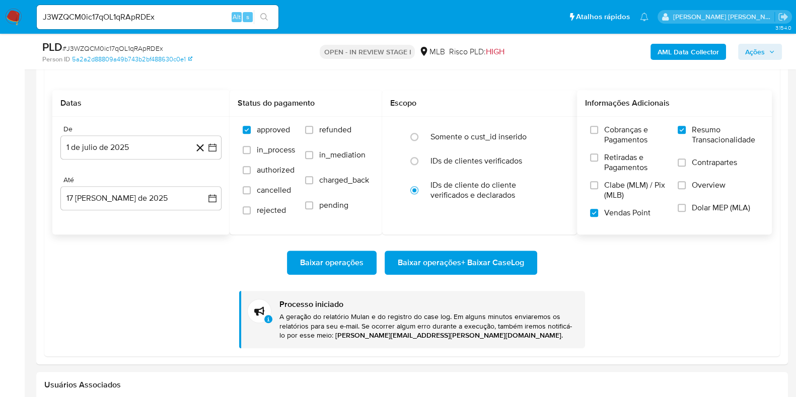
click at [8, 12] on img at bounding box center [13, 17] width 17 height 17
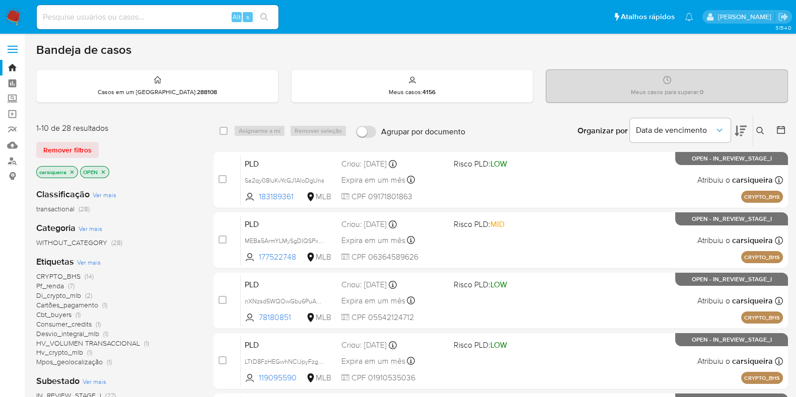
click at [74, 171] on icon "close-filter" at bounding box center [72, 172] width 6 height 6
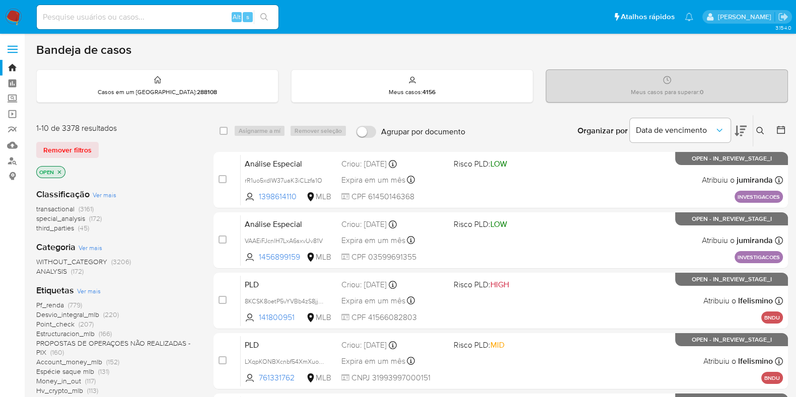
scroll to position [189, 0]
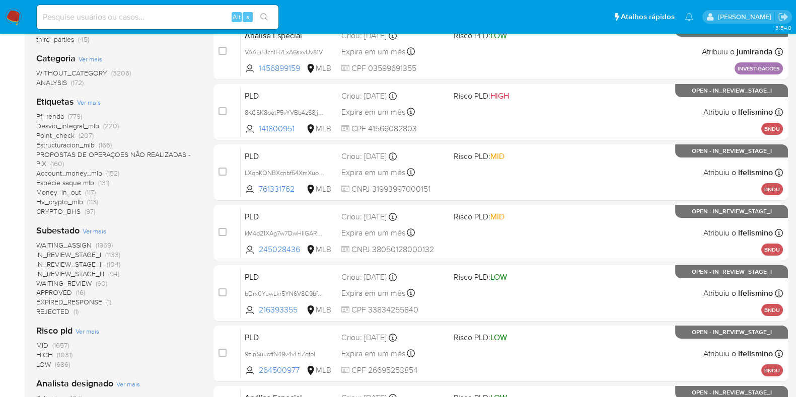
click at [116, 262] on span "(104)" at bounding box center [114, 264] width 14 height 10
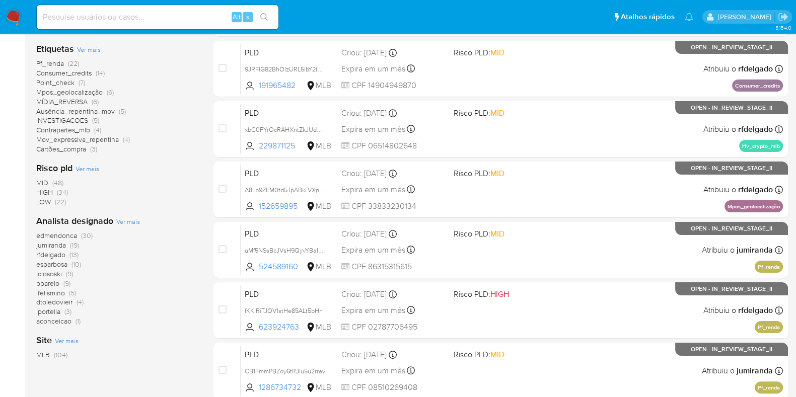
scroll to position [251, 0]
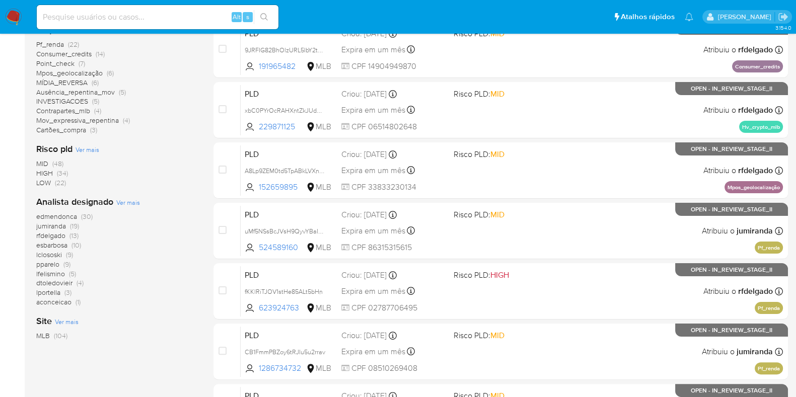
click at [65, 293] on span "(3)" at bounding box center [67, 292] width 7 height 10
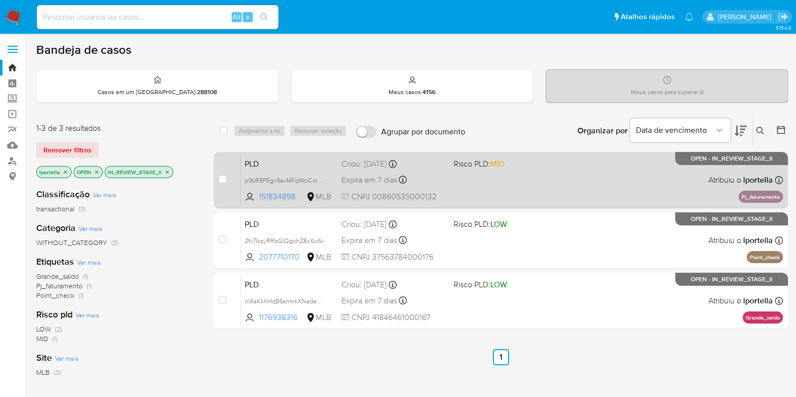
click at [441, 181] on div "Expira em 7 dias Expira em 26/08/2025 00:59:33" at bounding box center [393, 180] width 104 height 14
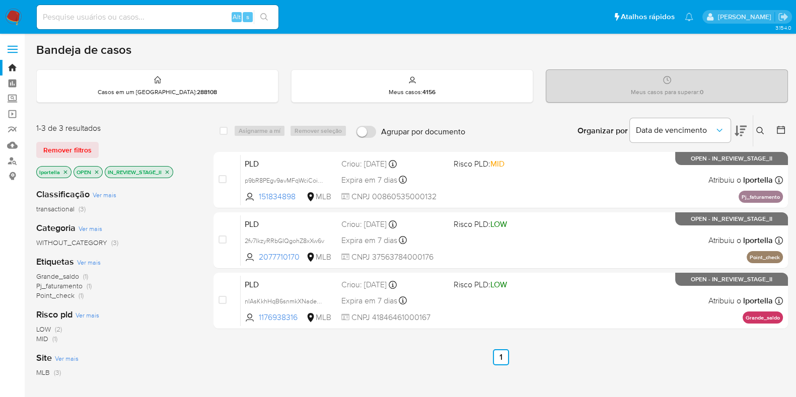
click at [169, 172] on icon "close-filter" at bounding box center [167, 172] width 6 height 6
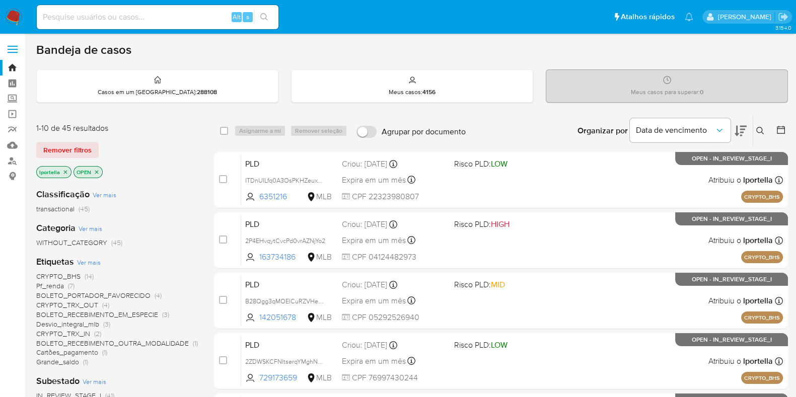
click at [63, 169] on icon "close-filter" at bounding box center [65, 172] width 6 height 6
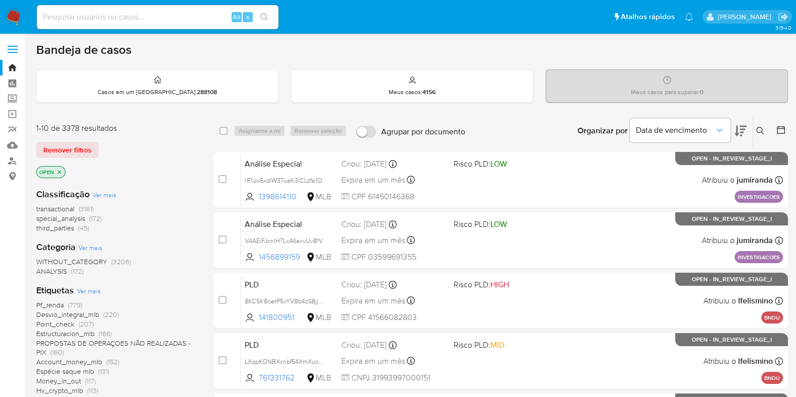
click at [60, 173] on icon "close-filter" at bounding box center [59, 172] width 6 height 6
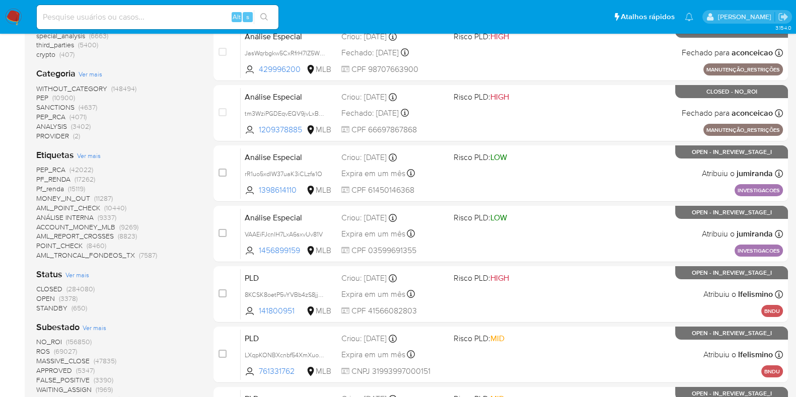
scroll to position [251, 0]
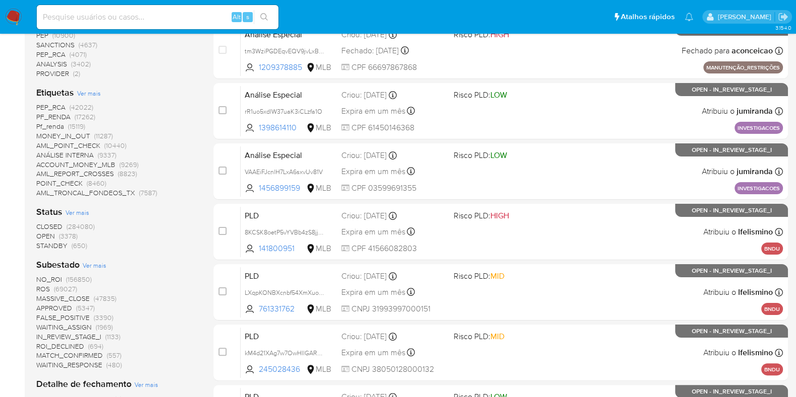
click at [68, 285] on span "(69027)" at bounding box center [65, 289] width 23 height 10
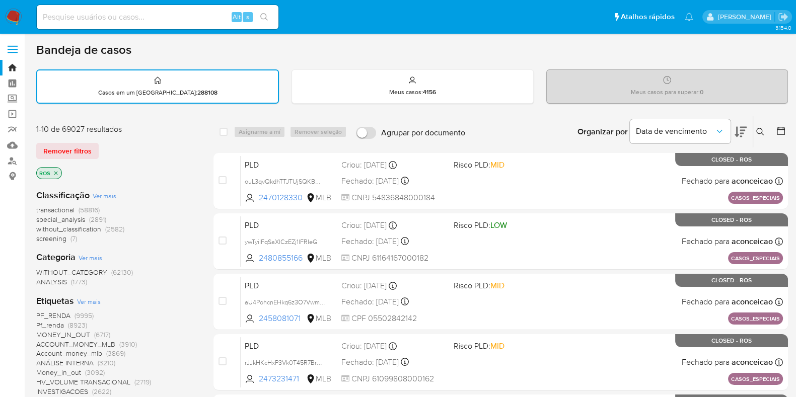
click at [784, 126] on icon at bounding box center [780, 131] width 10 height 10
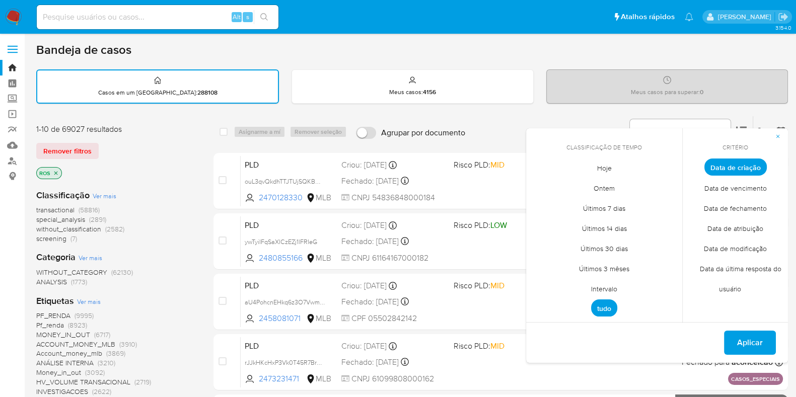
click at [745, 209] on span "Data de fechamento" at bounding box center [735, 208] width 84 height 21
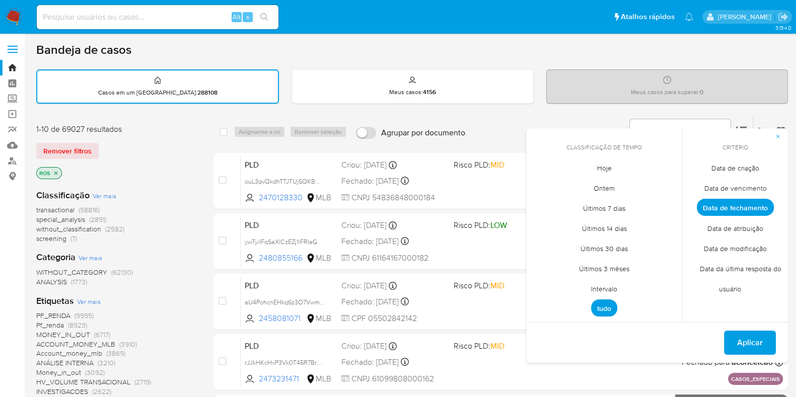
click at [606, 208] on span "Últimos 7 dias" at bounding box center [603, 208] width 63 height 21
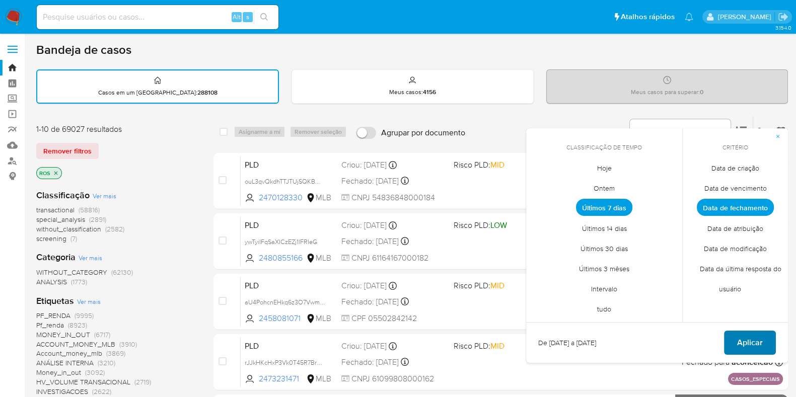
click at [744, 343] on span "Aplicar" at bounding box center [750, 343] width 26 height 22
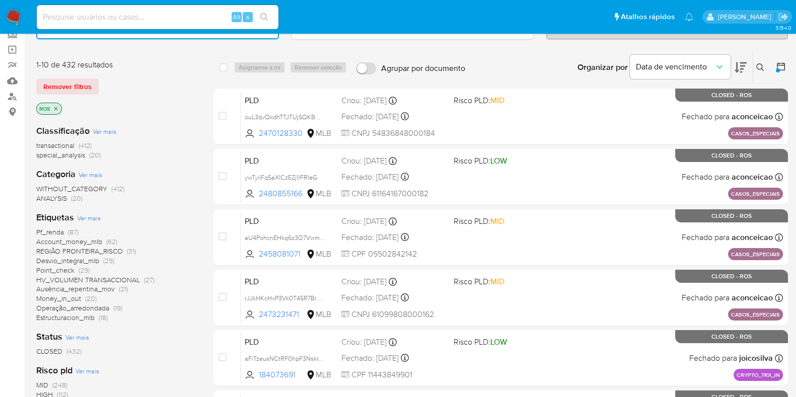
scroll to position [189, 0]
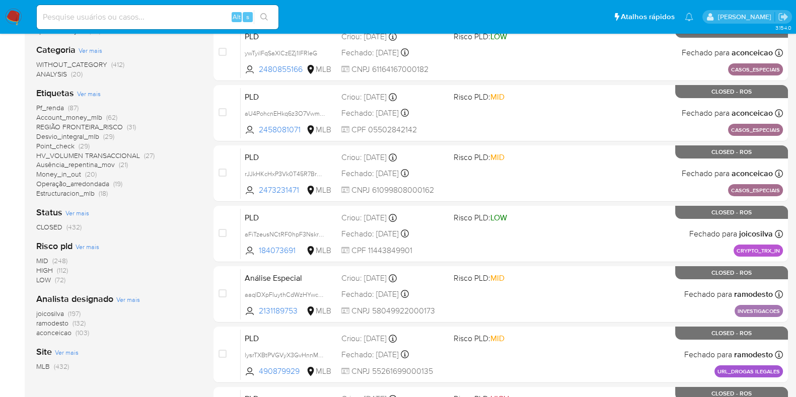
click at [81, 320] on span "(132)" at bounding box center [78, 323] width 13 height 10
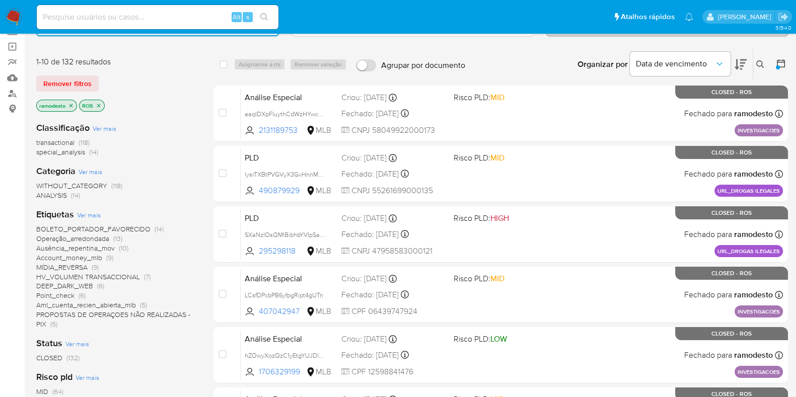
scroll to position [62, 0]
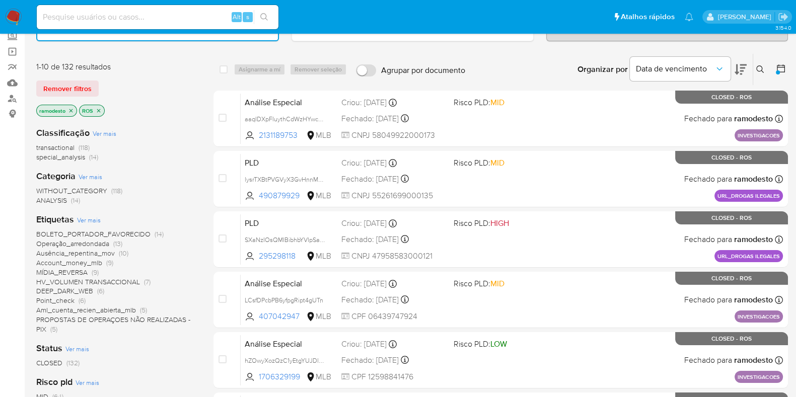
click at [70, 108] on icon "close-filter" at bounding box center [71, 111] width 6 height 6
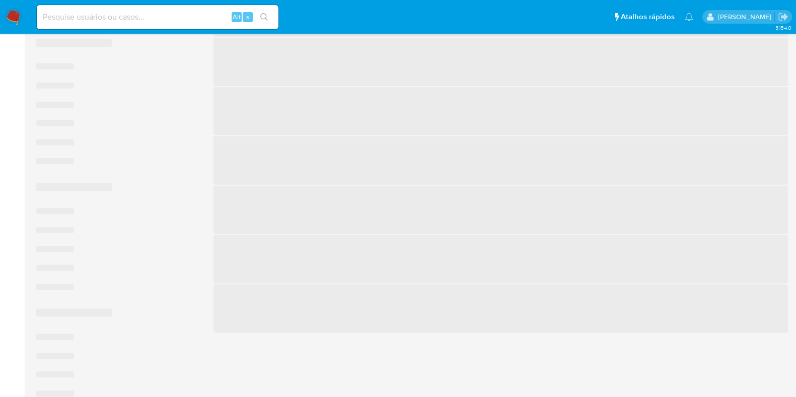
scroll to position [314, 0]
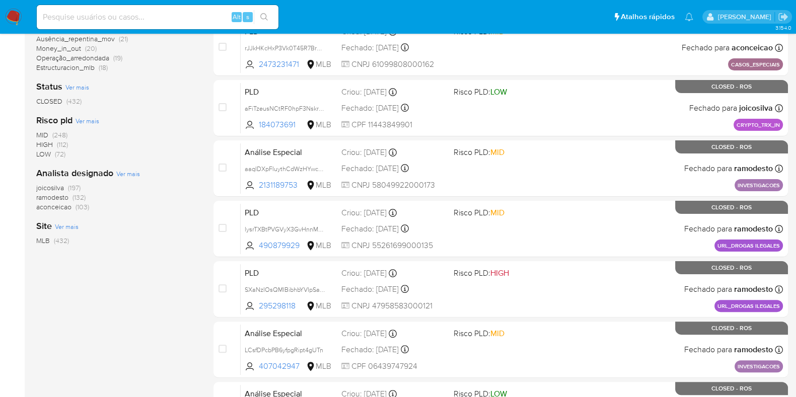
click at [73, 202] on span "aconceicao (103)" at bounding box center [62, 207] width 53 height 10
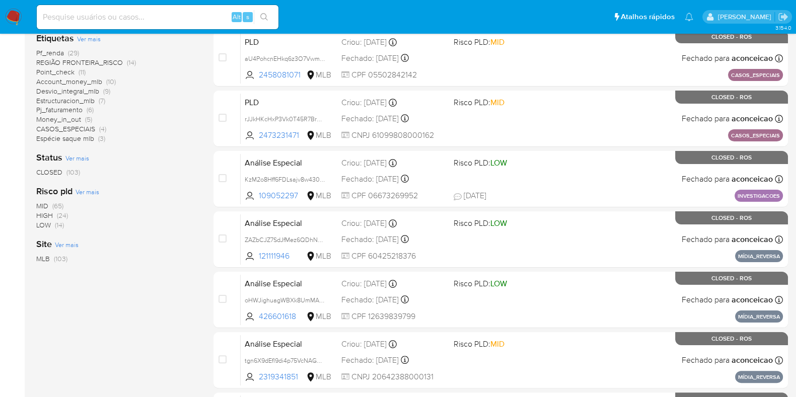
scroll to position [62, 0]
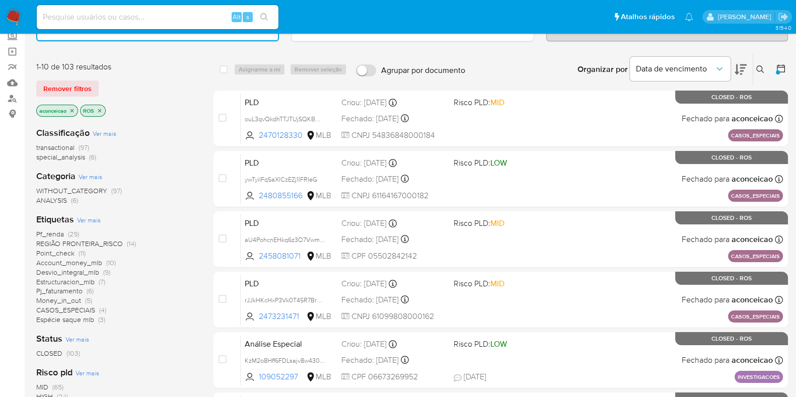
click at [72, 235] on span "(29)" at bounding box center [73, 234] width 11 height 10
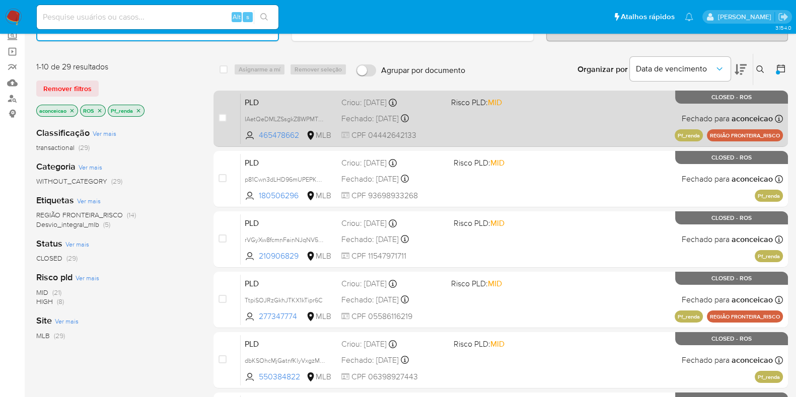
click at [538, 126] on div "PLD IAetQeDMLZSsgkZ8WPMTKQen 465478662 MLB Risco PLD: MID Criou: 12/07/2025 Cri…" at bounding box center [512, 118] width 542 height 51
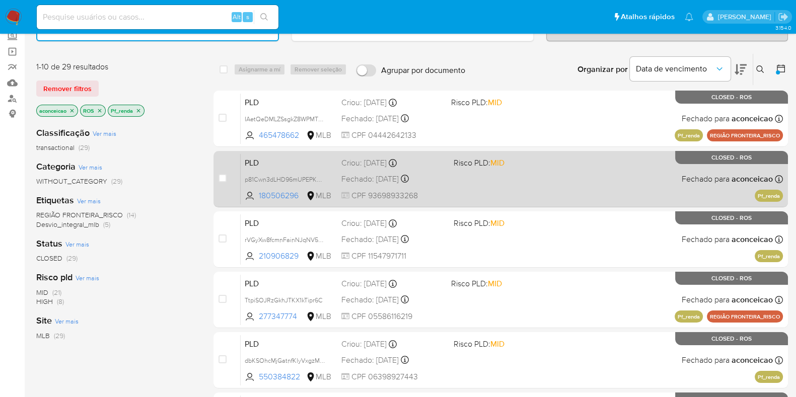
click at [513, 172] on div "PLD p81Cwn3dLHD96mUPEPKM6i7u 180506296 MLB Risco PLD: MID Criou: 12/07/2025 Cri…" at bounding box center [512, 178] width 542 height 51
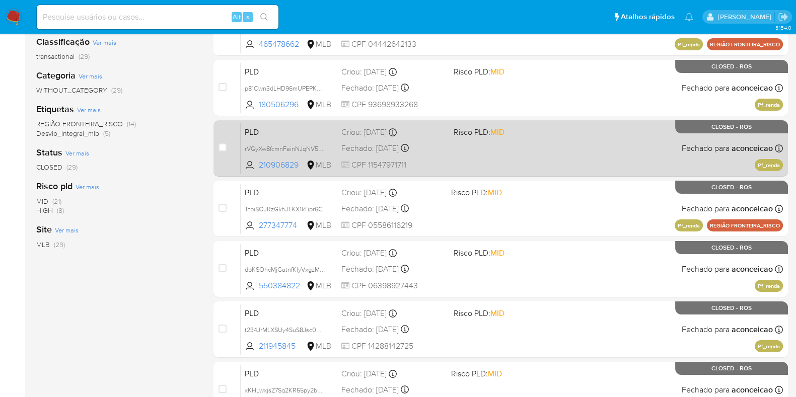
scroll to position [125, 0]
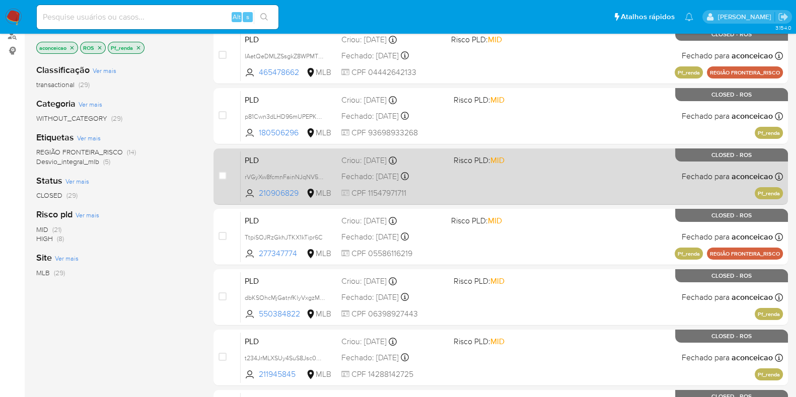
click at [505, 176] on div "PLD rVGyXw8fcmnFainNJqNV5rnd 210906829 MLB Risco PLD: MID Criou: 12/07/2025 Cri…" at bounding box center [512, 176] width 542 height 51
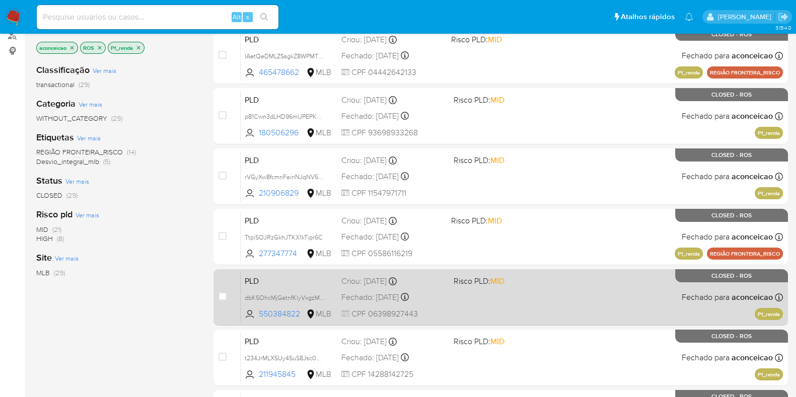
click at [380, 300] on div "Fechado: 14/08/2025 Fechado: 14/08/2025 12:12:17" at bounding box center [393, 297] width 104 height 11
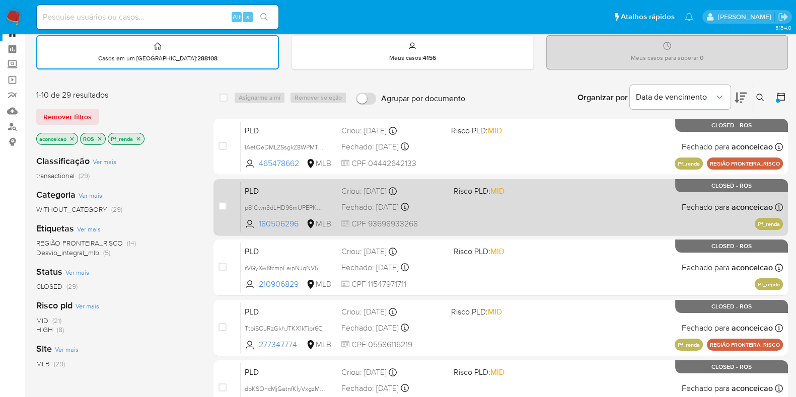
scroll to position [0, 0]
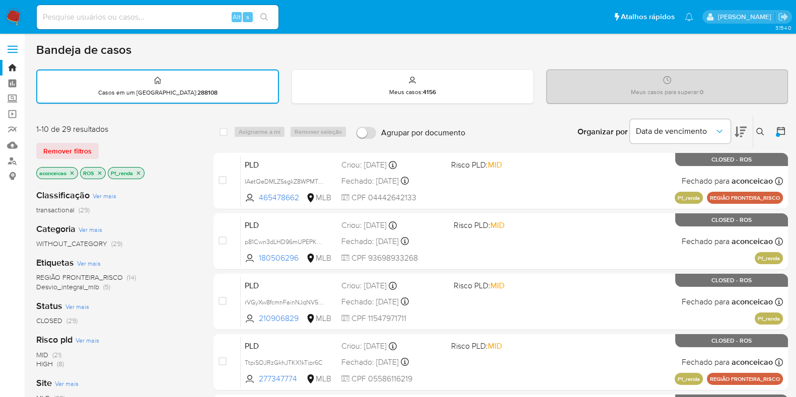
click at [11, 10] on img at bounding box center [13, 17] width 17 height 17
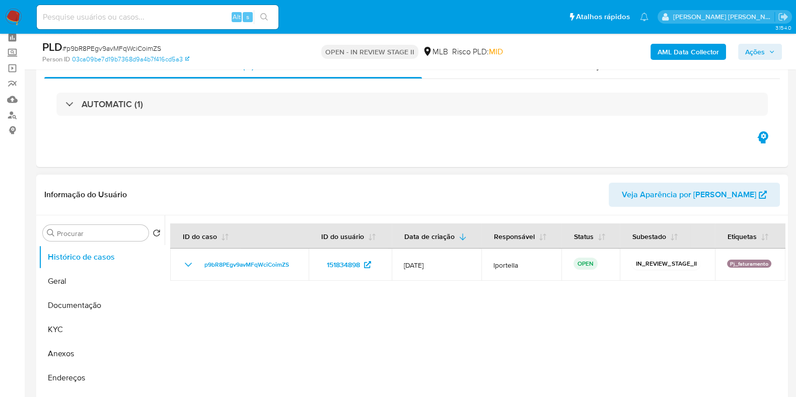
scroll to position [189, 0]
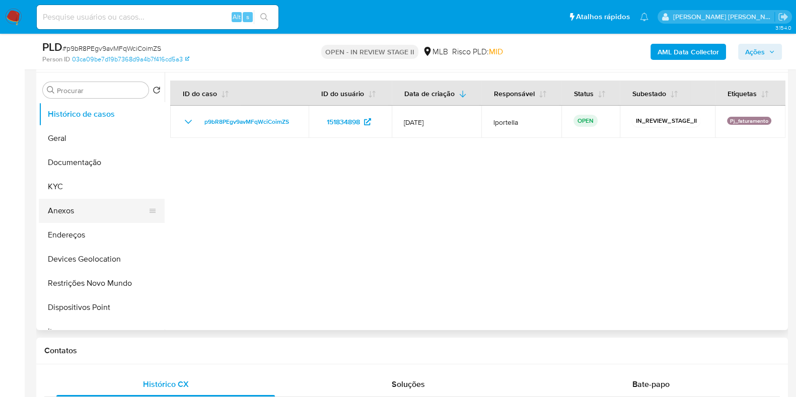
select select "10"
click at [99, 211] on button "Anexos" at bounding box center [98, 211] width 118 height 24
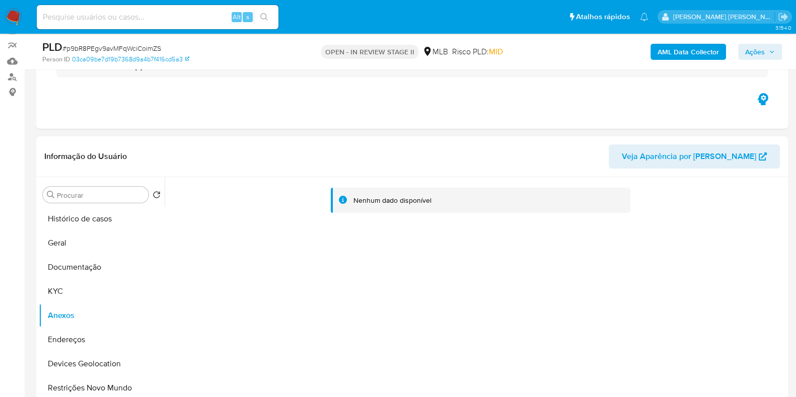
scroll to position [0, 0]
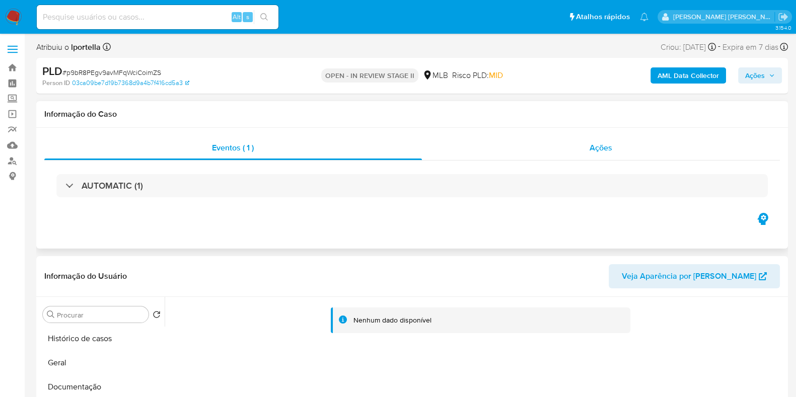
click at [615, 147] on div "Ações" at bounding box center [601, 148] width 358 height 24
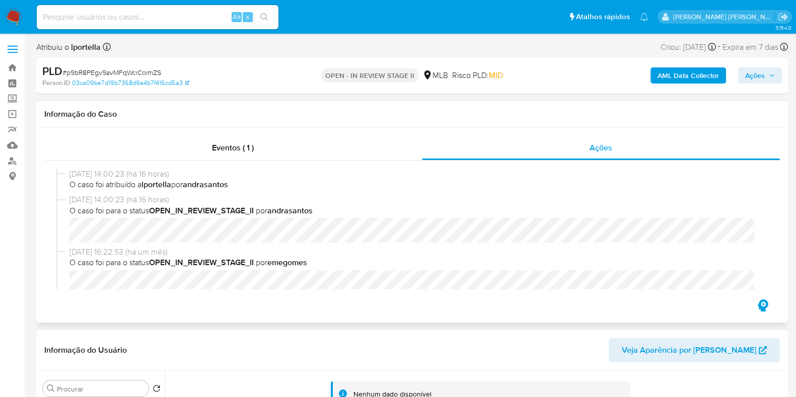
scroll to position [35, 0]
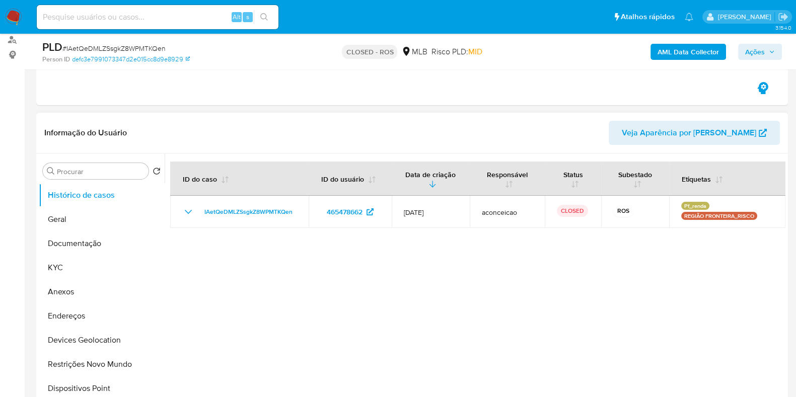
scroll to position [125, 0]
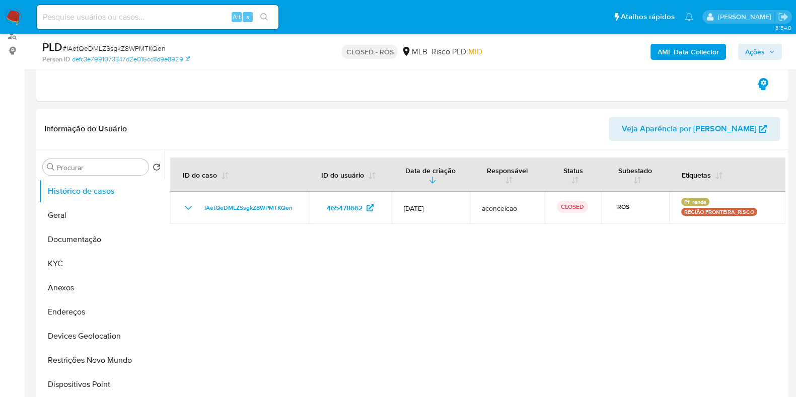
select select "10"
click at [101, 277] on button "Anexos" at bounding box center [98, 288] width 118 height 24
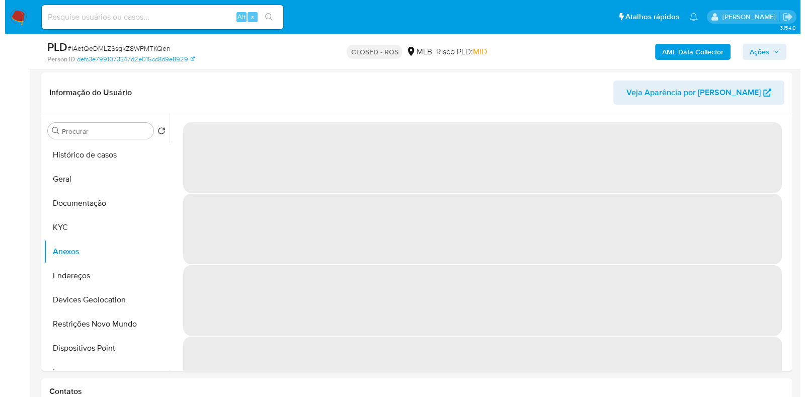
scroll to position [157, 0]
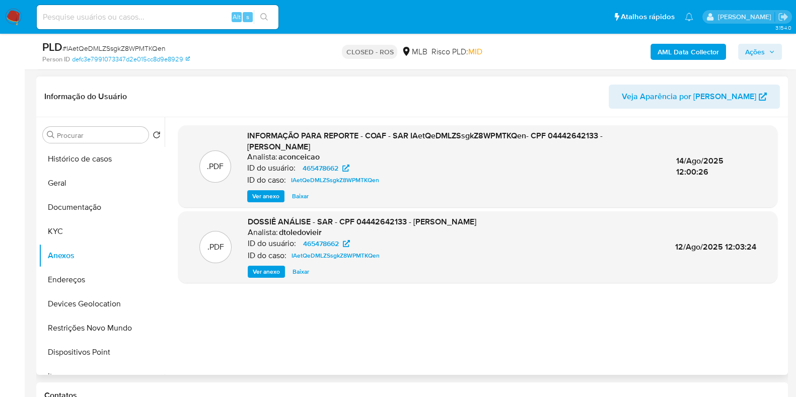
click at [276, 269] on span "Ver anexo" at bounding box center [266, 272] width 27 height 10
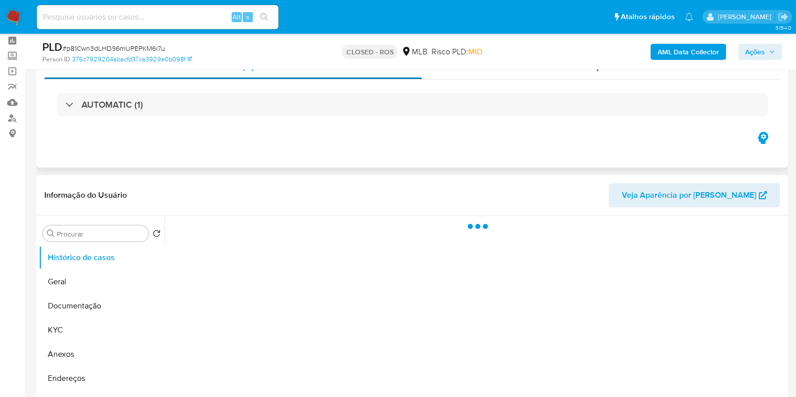
scroll to position [125, 0]
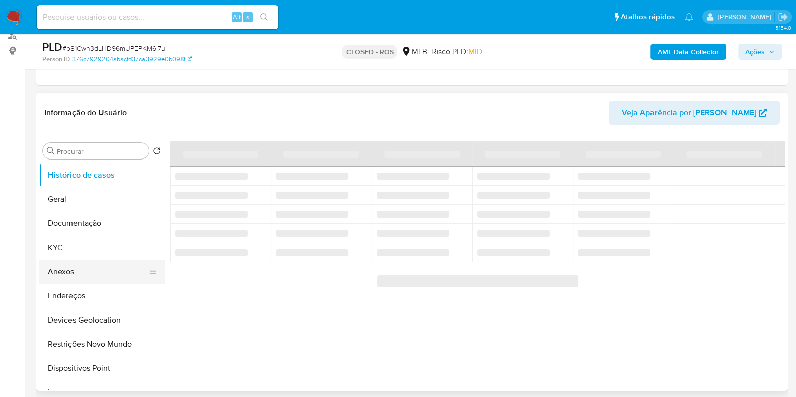
click at [91, 274] on button "Anexos" at bounding box center [98, 272] width 118 height 24
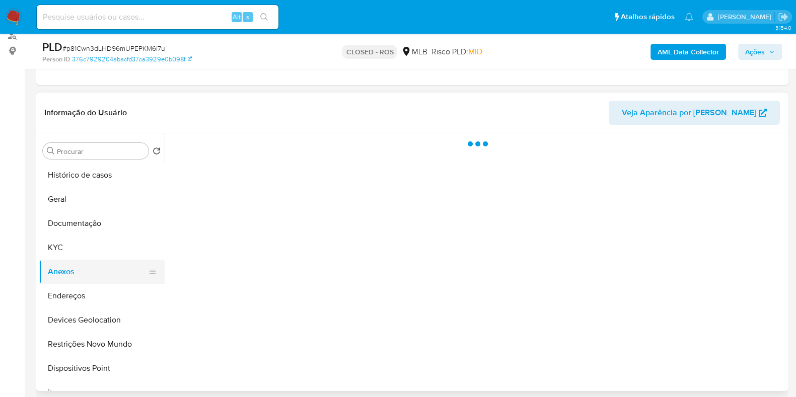
select select "10"
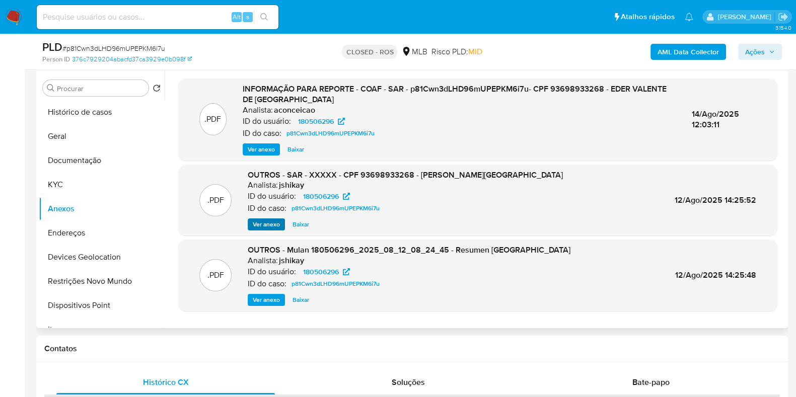
scroll to position [189, 0]
click at [275, 223] on span "Ver anexo" at bounding box center [266, 224] width 27 height 10
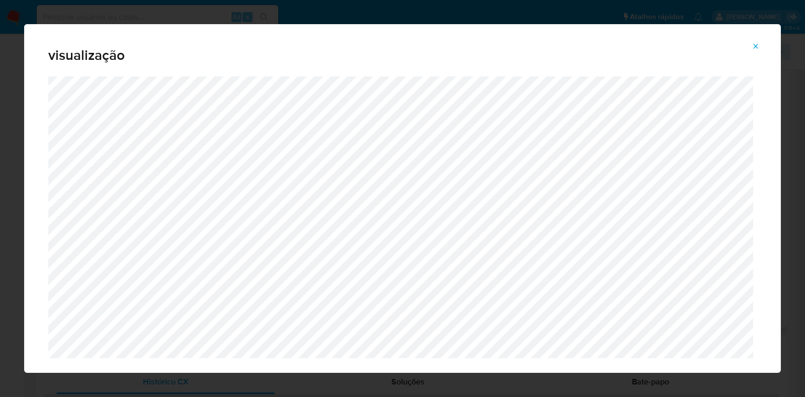
click at [752, 47] on icon "Attachment preview" at bounding box center [756, 46] width 8 height 8
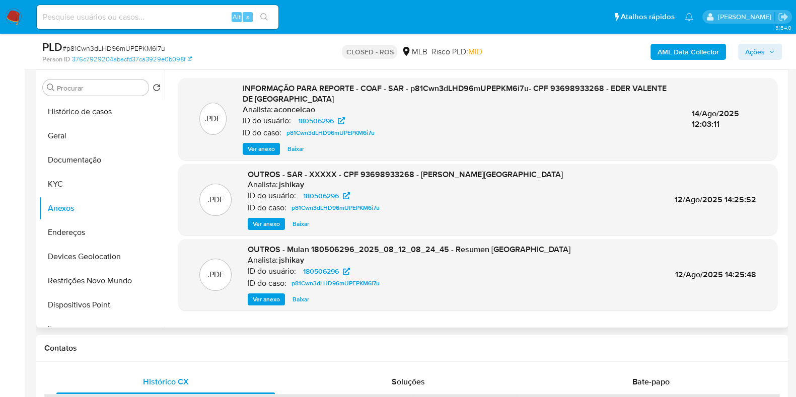
click at [687, 53] on b "AML Data Collector" at bounding box center [687, 52] width 61 height 16
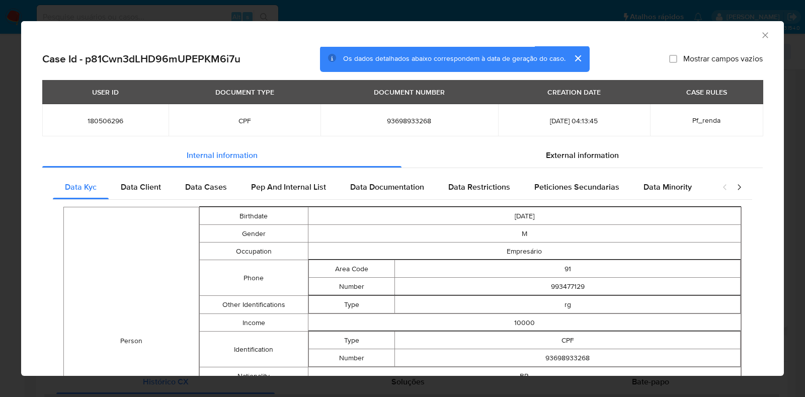
click at [764, 36] on div "AML Data Collector" at bounding box center [402, 33] width 763 height 25
click at [760, 39] on icon "Fechar a janela" at bounding box center [765, 35] width 10 height 10
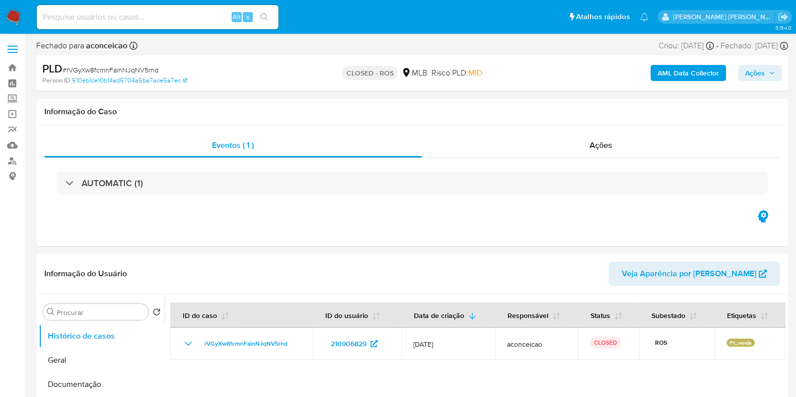
select select "10"
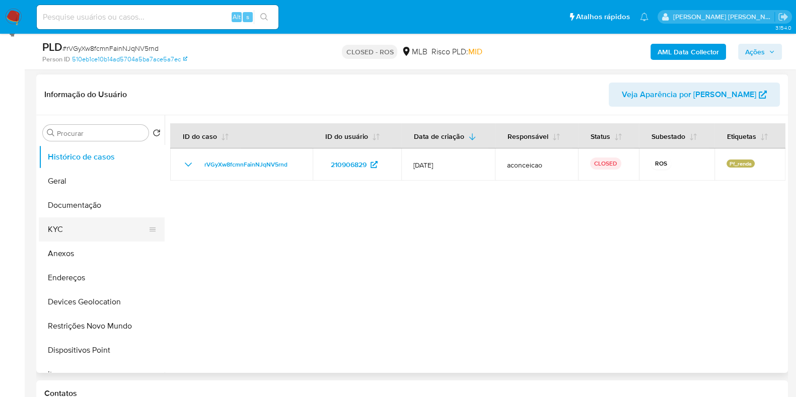
scroll to position [189, 0]
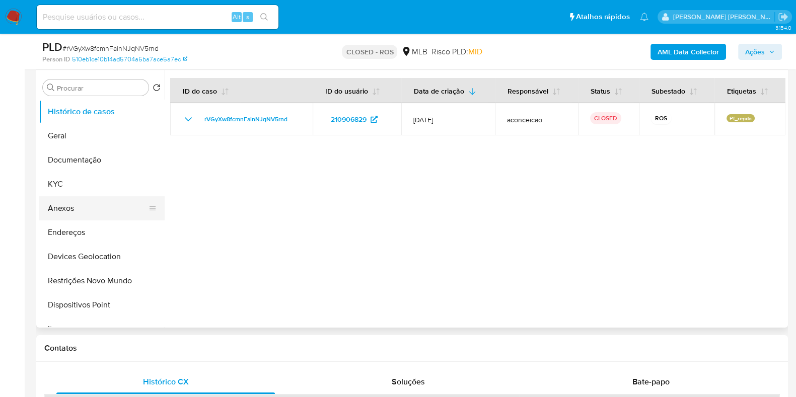
click at [61, 210] on button "Anexos" at bounding box center [98, 208] width 118 height 24
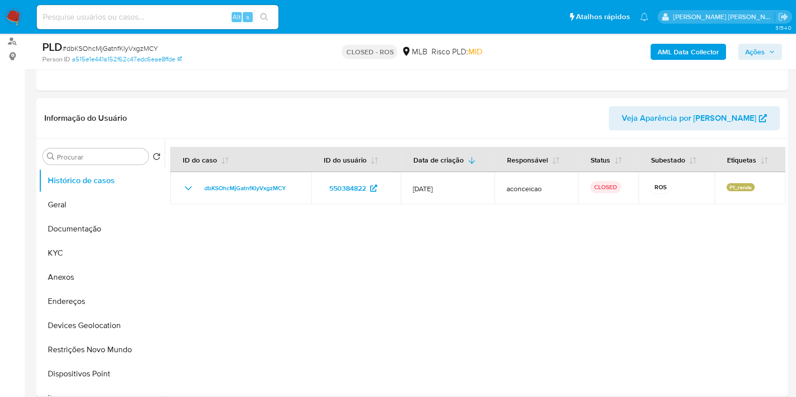
scroll to position [125, 0]
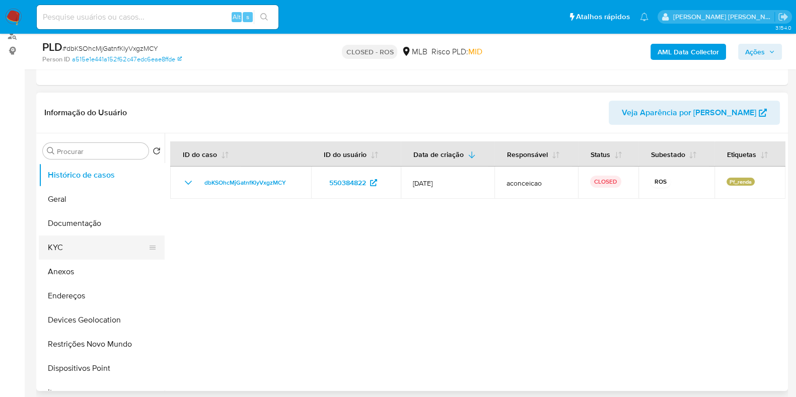
select select "10"
click at [101, 268] on button "Anexos" at bounding box center [98, 272] width 118 height 24
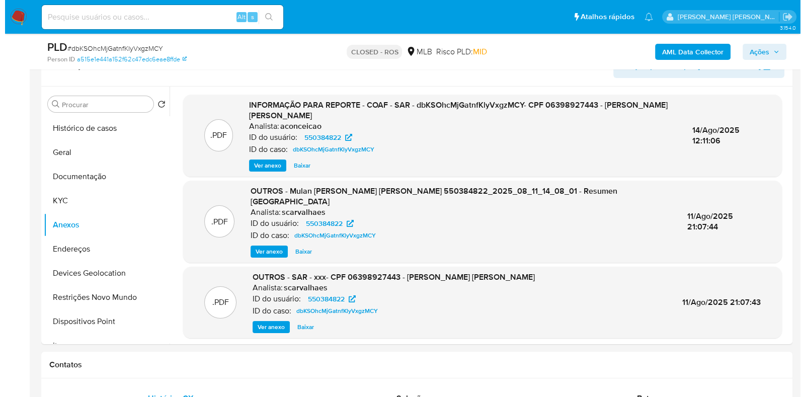
scroll to position [189, 0]
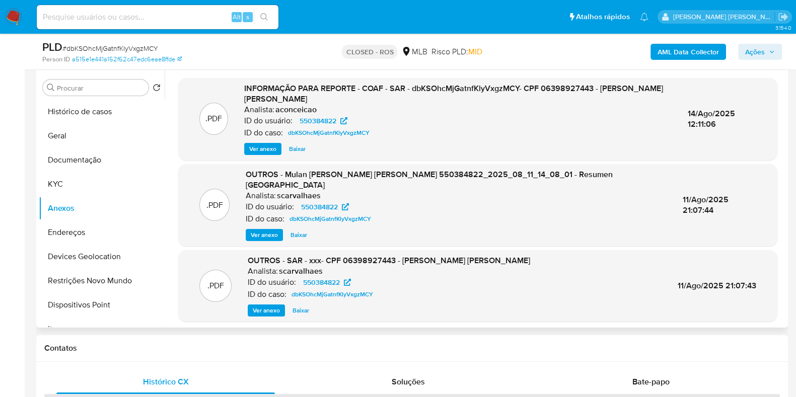
click at [258, 149] on span "Ver anexo" at bounding box center [262, 149] width 27 height 10
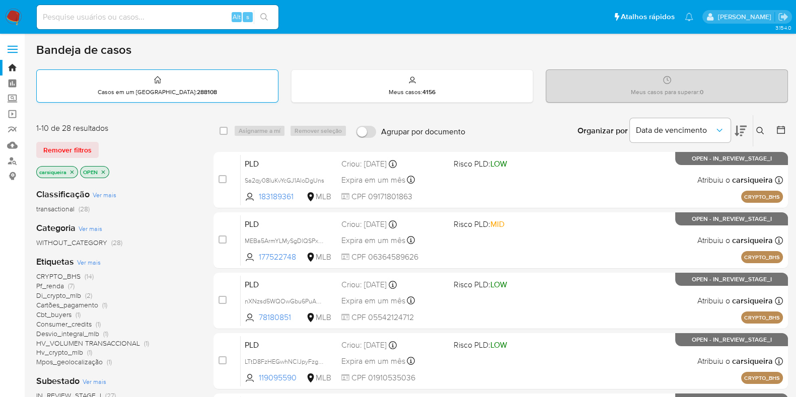
click at [180, 84] on div "Casos em um prato : 288108" at bounding box center [157, 86] width 241 height 32
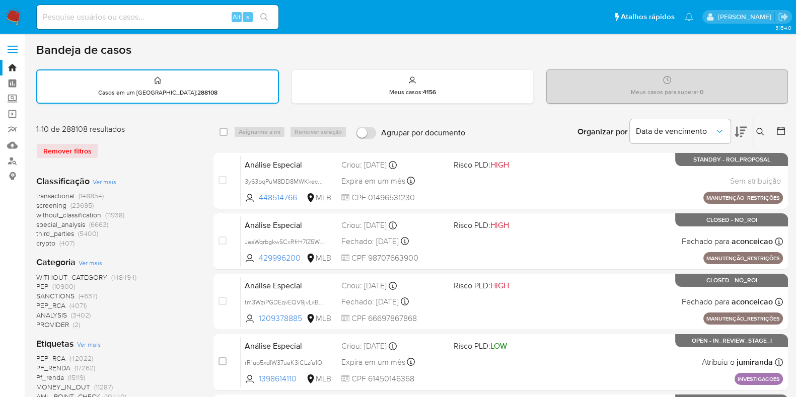
click at [231, 84] on div "Casos em um prato : 288108" at bounding box center [157, 86] width 241 height 32
click at [6, 9] on img at bounding box center [13, 17] width 17 height 17
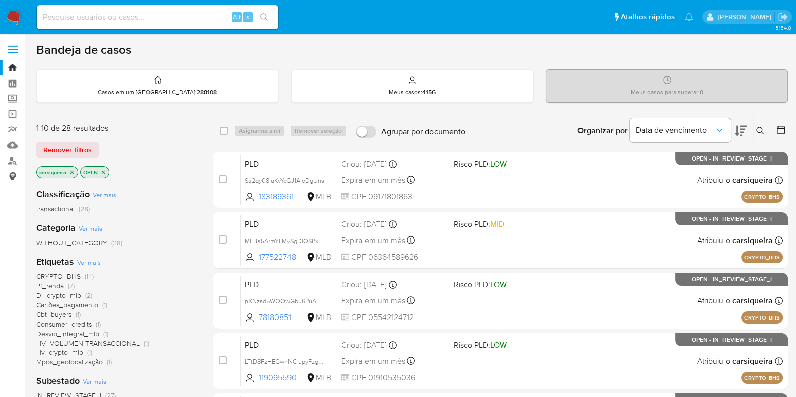
click at [9, 173] on link "Consolidado" at bounding box center [60, 177] width 120 height 16
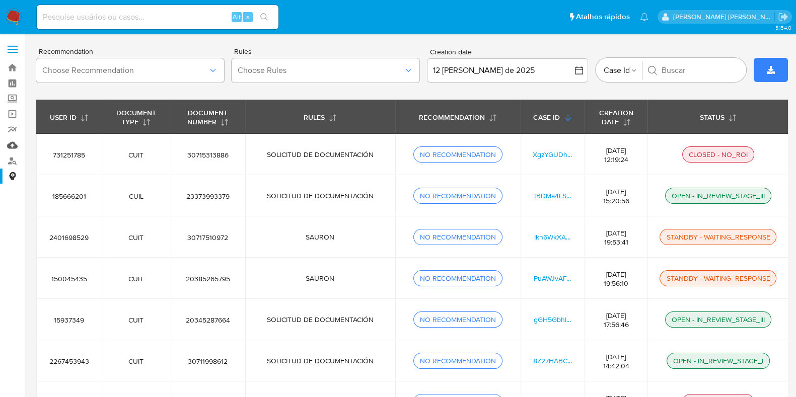
click at [14, 145] on link "Mulan" at bounding box center [60, 145] width 120 height 16
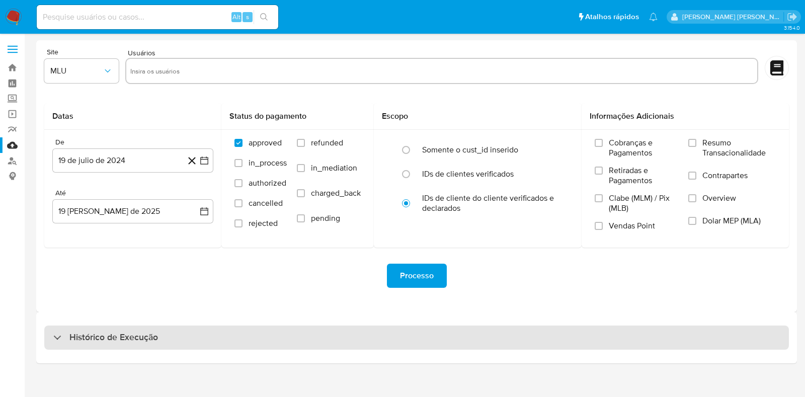
click at [151, 327] on div "Histórico de Execução" at bounding box center [416, 338] width 745 height 24
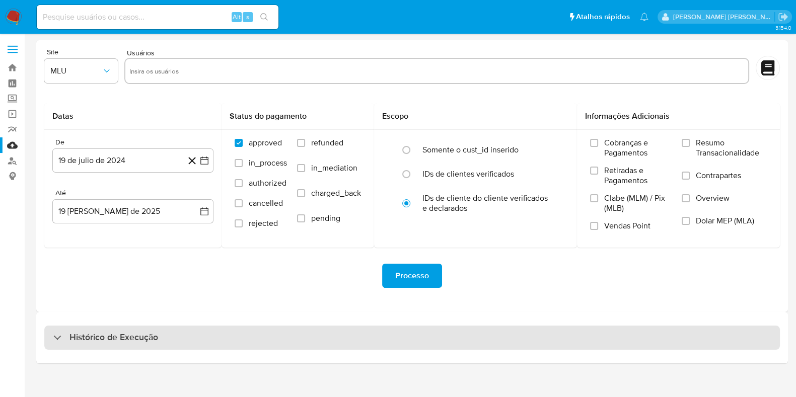
select select "10"
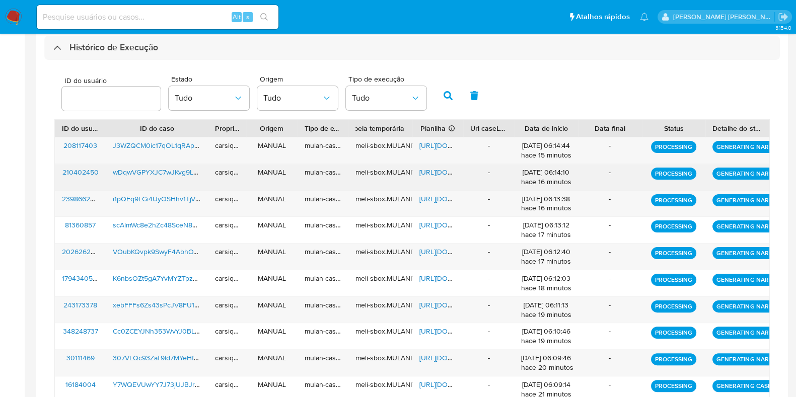
scroll to position [351, 0]
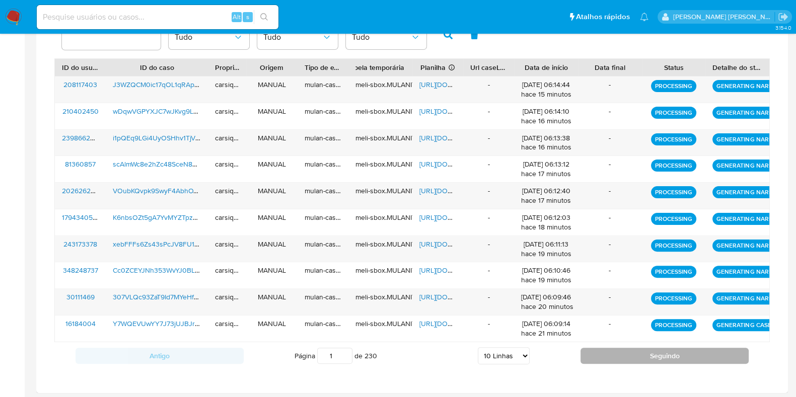
click at [625, 360] on button "Seguindo" at bounding box center [664, 356] width 168 height 16
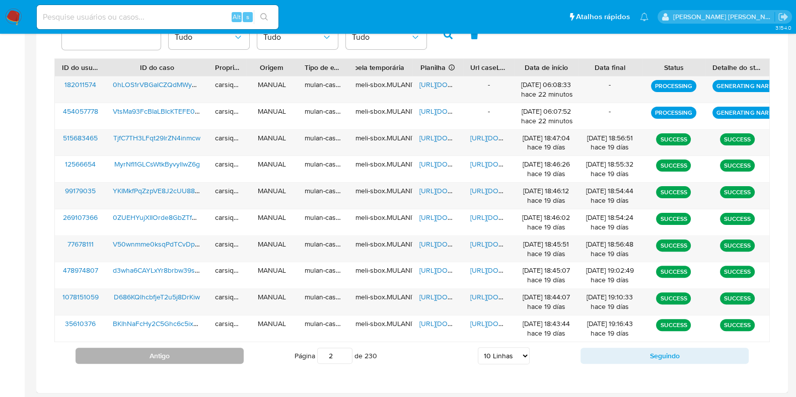
click at [201, 349] on button "Antigo" at bounding box center [159, 356] width 168 height 16
type input "1"
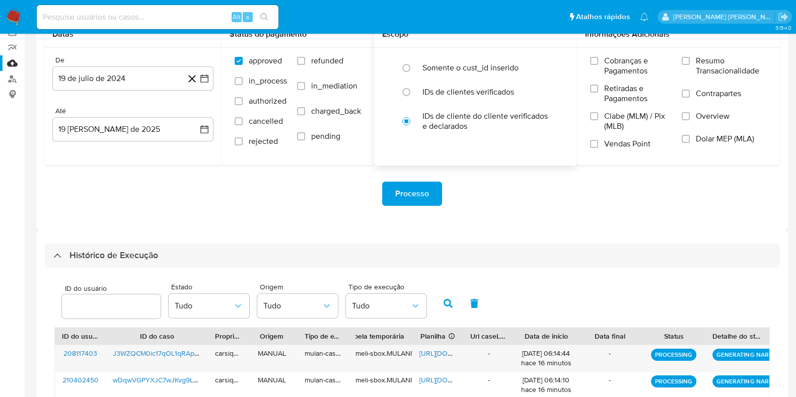
scroll to position [0, 0]
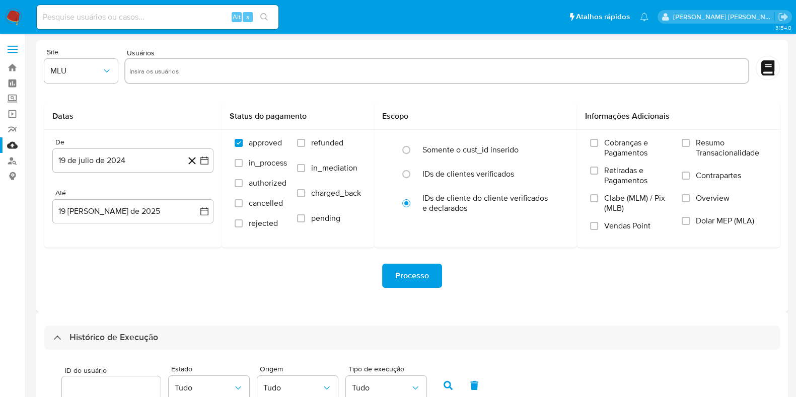
click at [10, 17] on img at bounding box center [13, 17] width 17 height 17
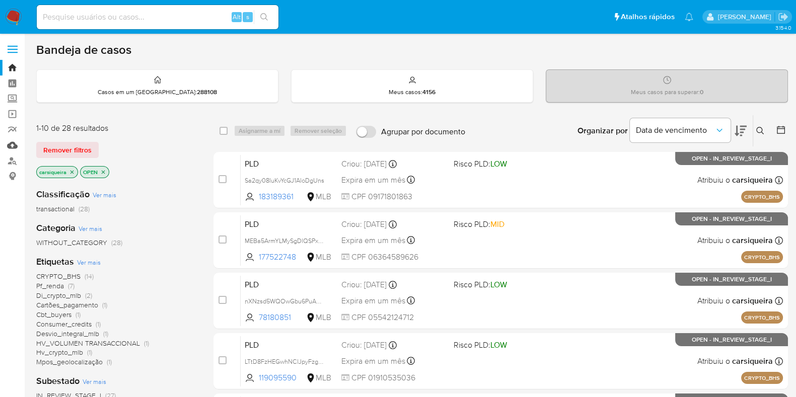
click at [15, 146] on link "Mulan" at bounding box center [60, 145] width 120 height 16
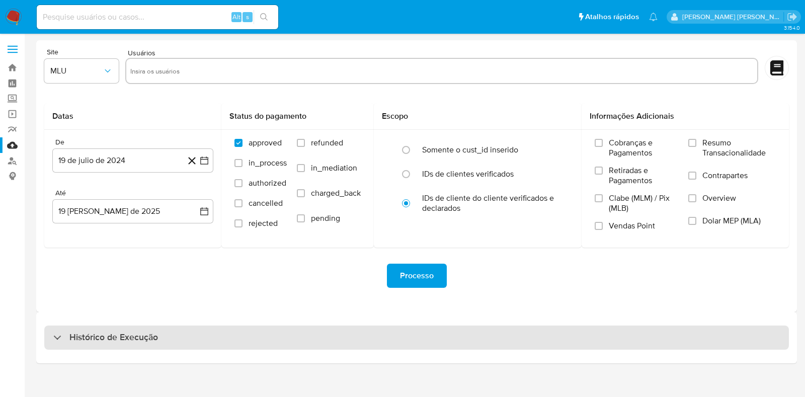
click at [75, 339] on h3 "Histórico de Execução" at bounding box center [113, 338] width 89 height 12
select select "10"
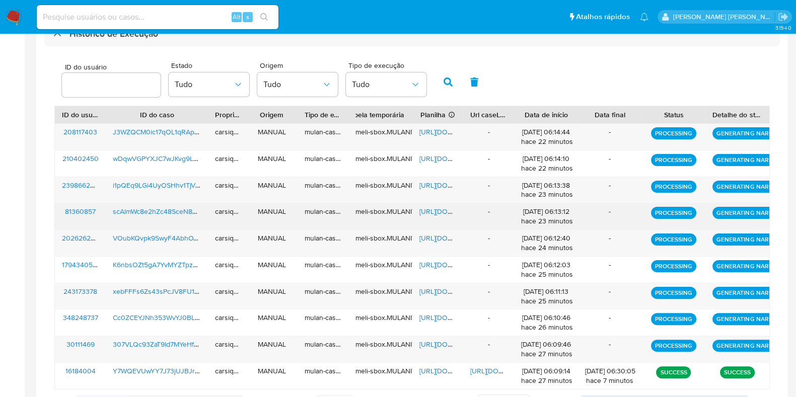
scroll to position [351, 0]
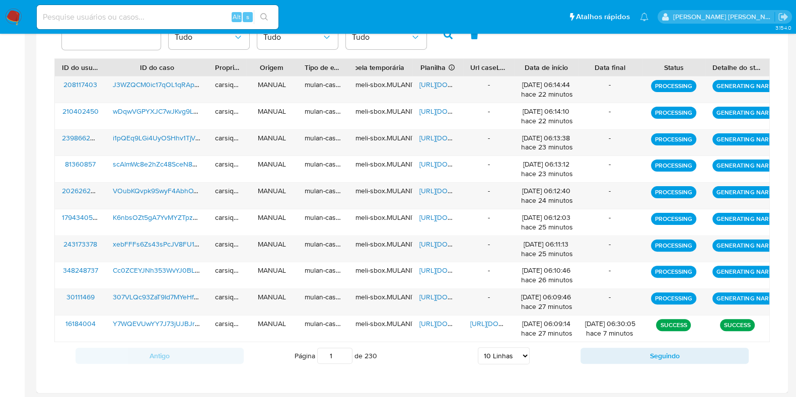
drag, startPoint x: 138, startPoint y: 17, endPoint x: 138, endPoint y: 11, distance: 6.0
click at [138, 16] on input at bounding box center [158, 17] width 242 height 13
paste input "Y7WQEVUwYY7J73jUJBJrNYSa"
type input "Y7WQEVUwYY7J73jUJBJrNYSa"
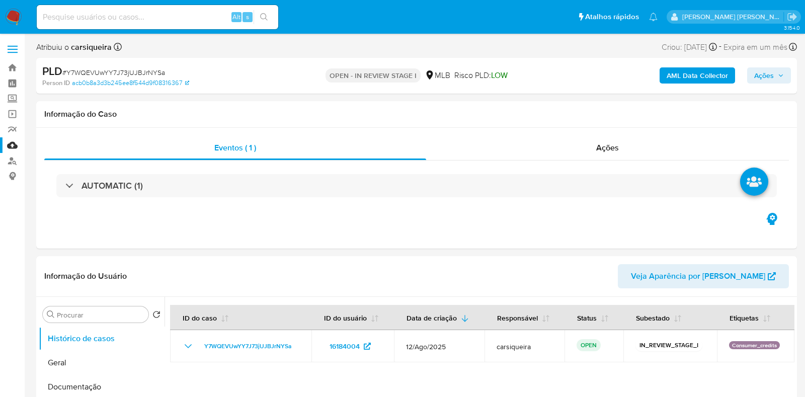
select select "10"
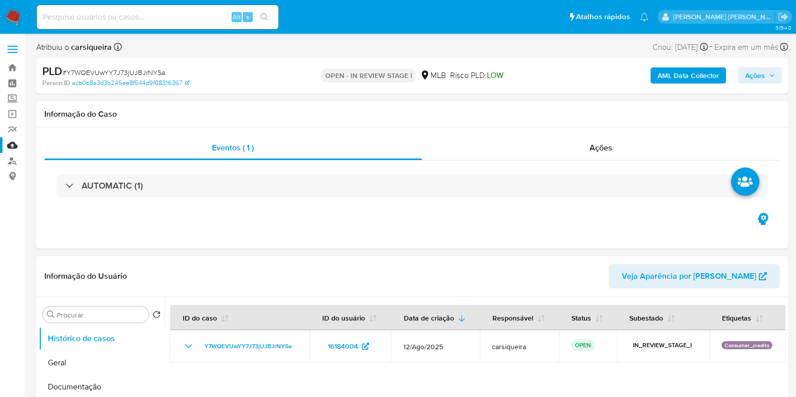
click at [691, 68] on b "AML Data Collector" at bounding box center [687, 75] width 61 height 16
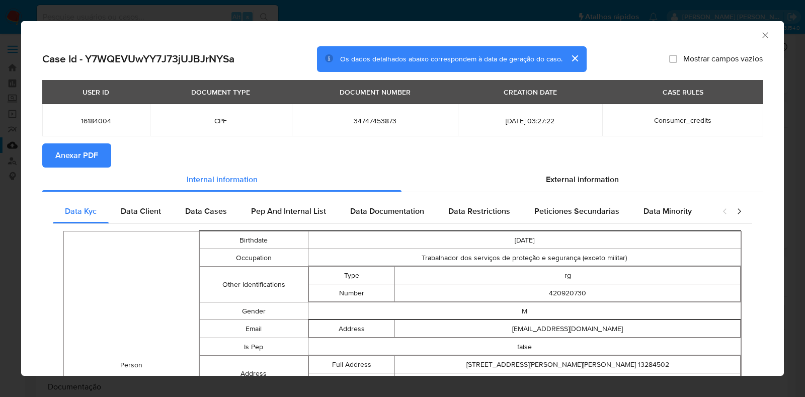
drag, startPoint x: 594, startPoint y: 186, endPoint x: 252, endPoint y: 192, distance: 342.2
click at [594, 186] on div "External information" at bounding box center [582, 180] width 361 height 24
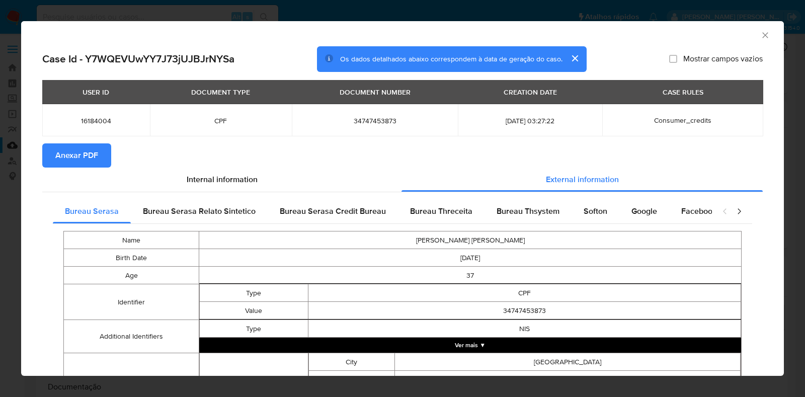
click at [81, 157] on span "Anexar PDF" at bounding box center [76, 155] width 43 height 22
click at [760, 34] on icon "Fechar a janela" at bounding box center [765, 35] width 10 height 10
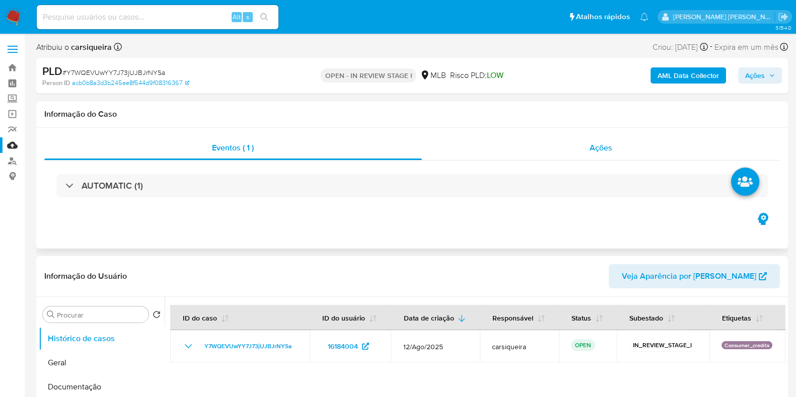
click at [588, 146] on div "Ações" at bounding box center [601, 148] width 358 height 24
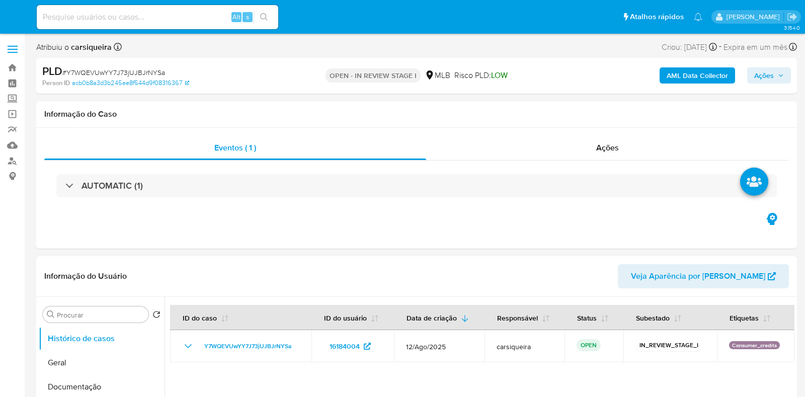
select select "10"
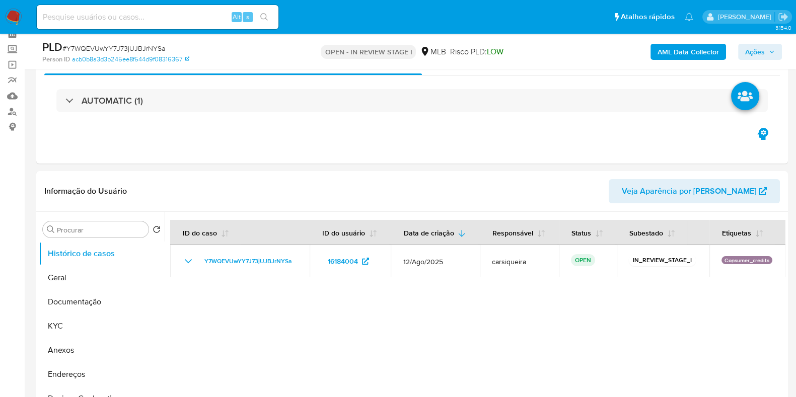
scroll to position [125, 0]
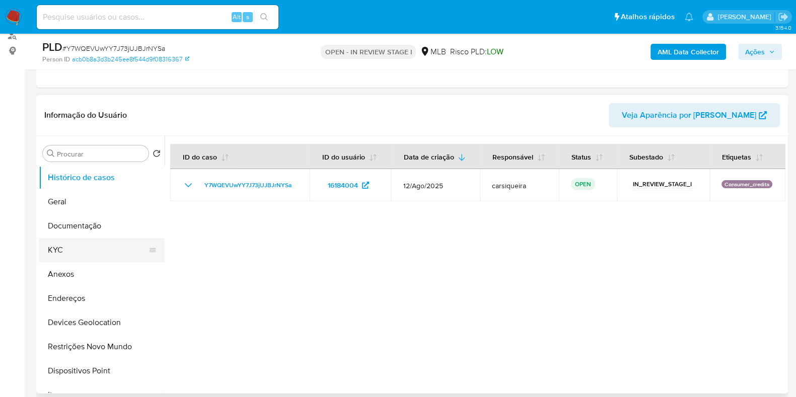
click at [63, 253] on button "KYC" at bounding box center [98, 250] width 118 height 24
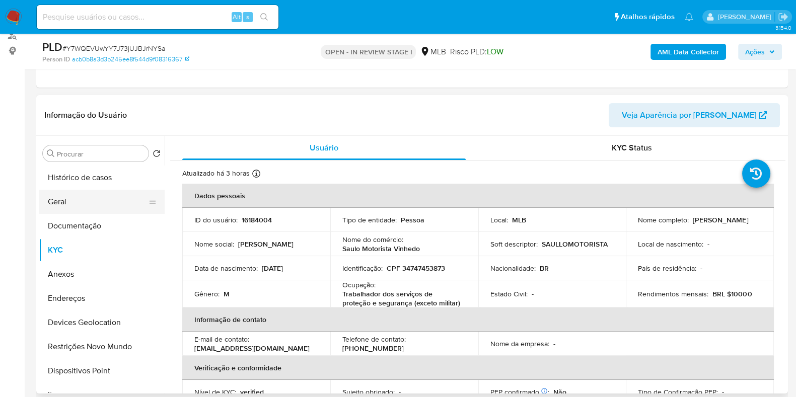
click at [97, 202] on button "Geral" at bounding box center [98, 202] width 118 height 24
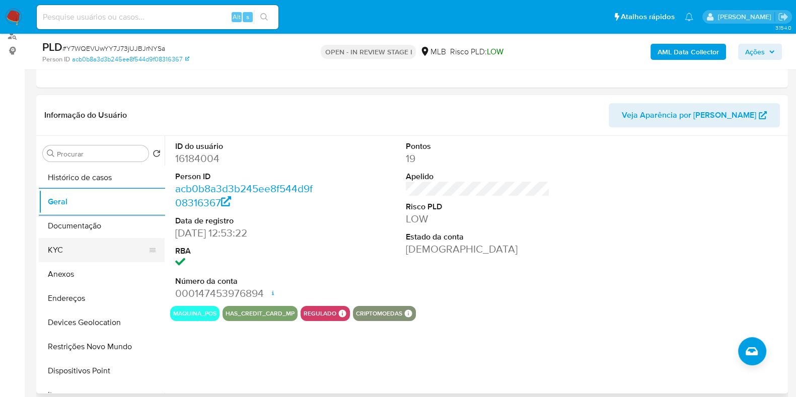
click at [89, 256] on button "KYC" at bounding box center [98, 250] width 118 height 24
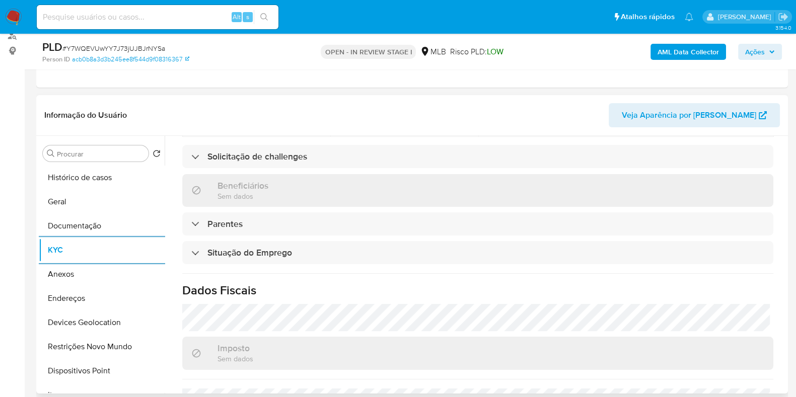
scroll to position [440, 0]
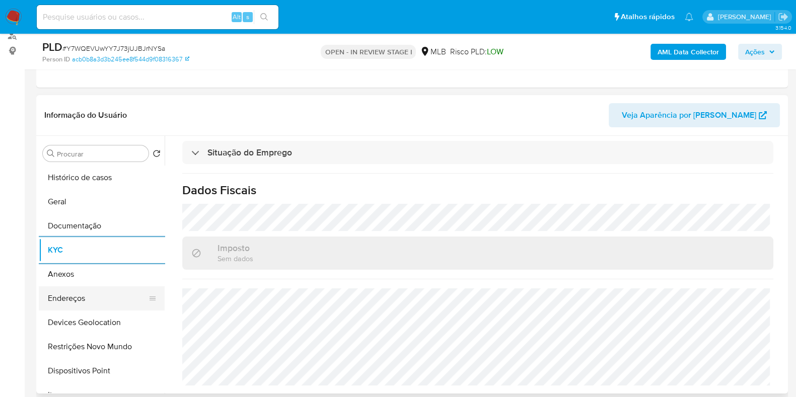
click at [88, 301] on button "Endereços" at bounding box center [98, 298] width 118 height 24
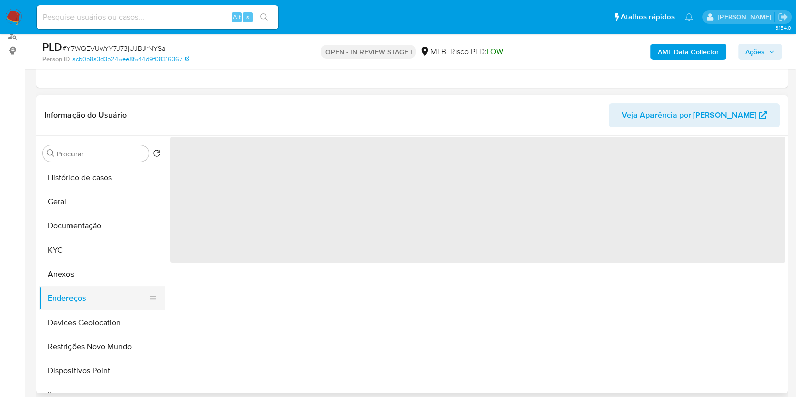
scroll to position [0, 0]
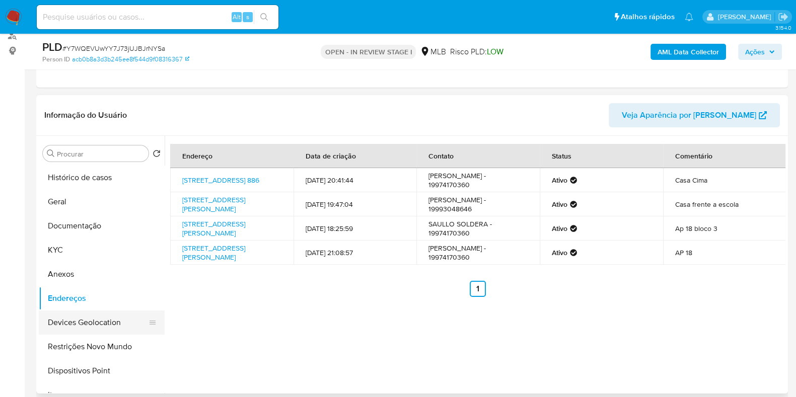
click at [123, 325] on button "Devices Geolocation" at bounding box center [98, 322] width 118 height 24
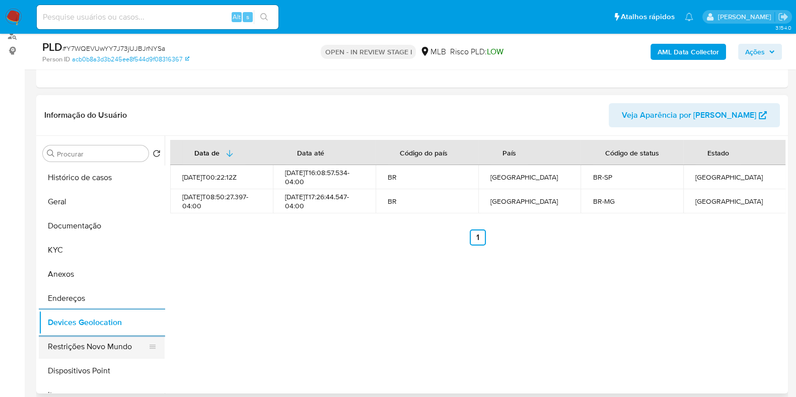
click at [98, 354] on button "Restrições Novo Mundo" at bounding box center [98, 347] width 118 height 24
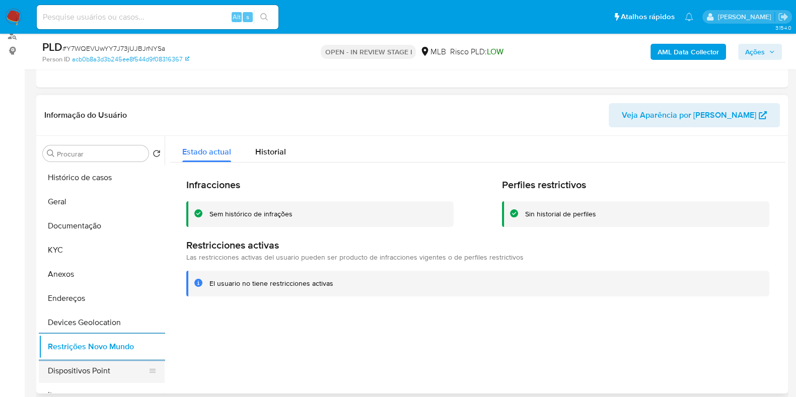
click at [118, 377] on button "Dispositivos Point" at bounding box center [98, 371] width 118 height 24
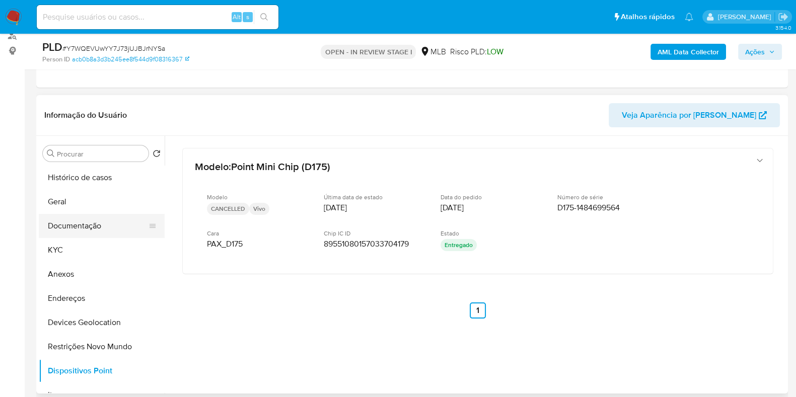
click at [99, 219] on button "Documentação" at bounding box center [98, 226] width 118 height 24
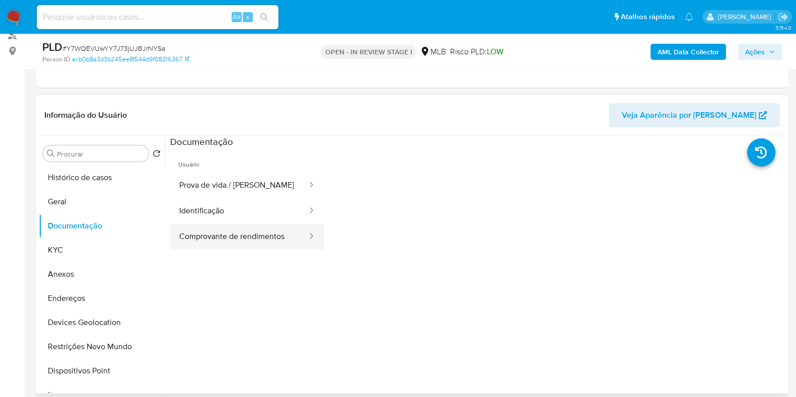
click at [268, 232] on button "Comprovante de rendimentos" at bounding box center [239, 237] width 138 height 26
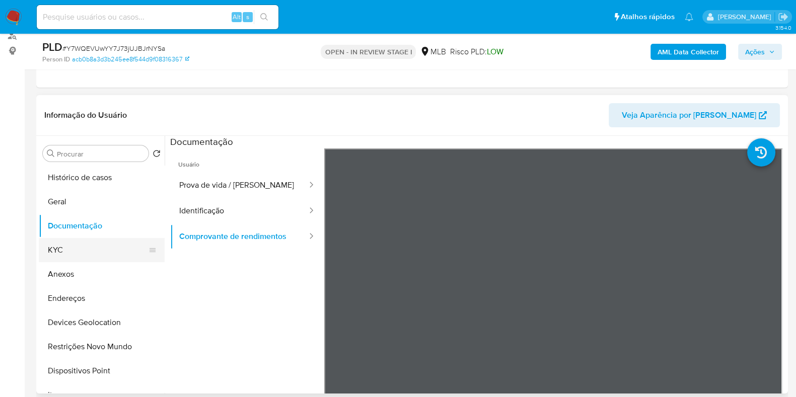
click at [85, 252] on button "KYC" at bounding box center [98, 250] width 118 height 24
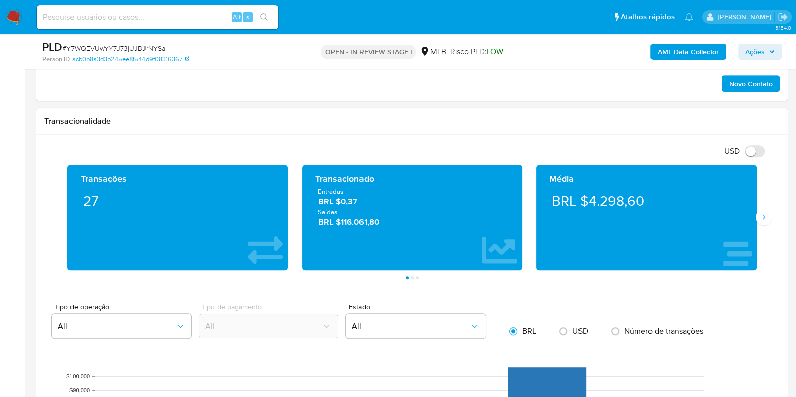
scroll to position [682, 0]
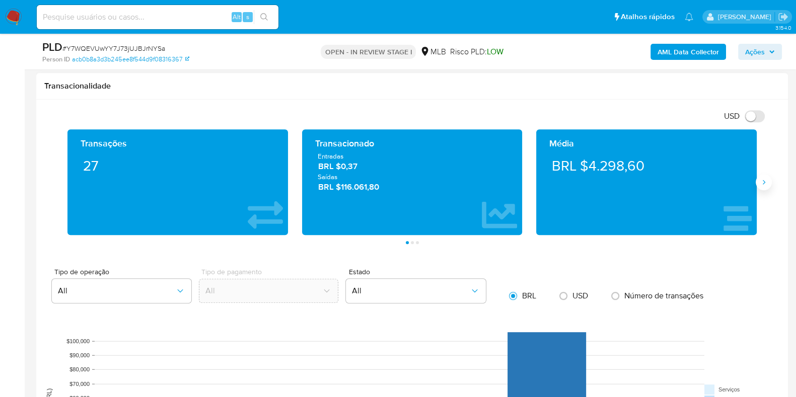
click at [762, 184] on icon "Siguiente" at bounding box center [763, 182] width 8 height 8
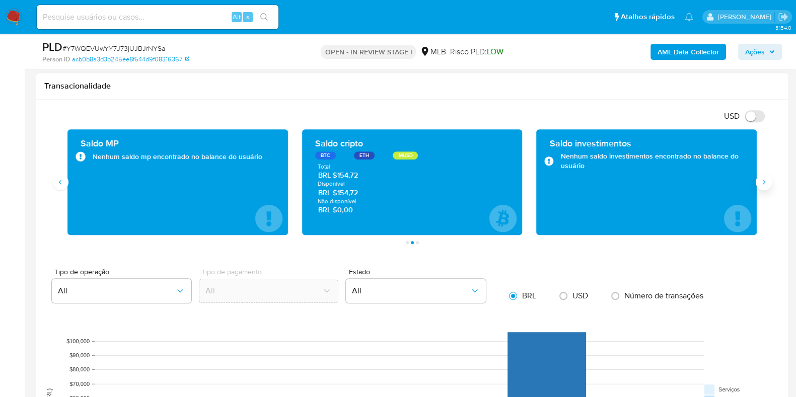
click at [762, 183] on icon "Siguiente" at bounding box center [763, 182] width 3 height 5
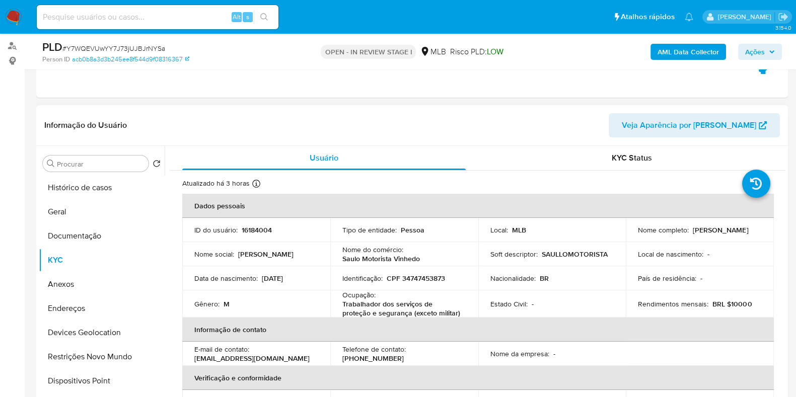
scroll to position [0, 0]
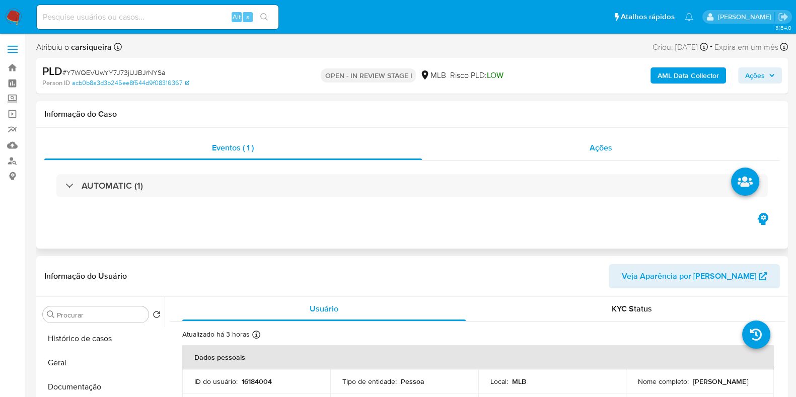
click at [551, 141] on div "Ações" at bounding box center [601, 148] width 358 height 24
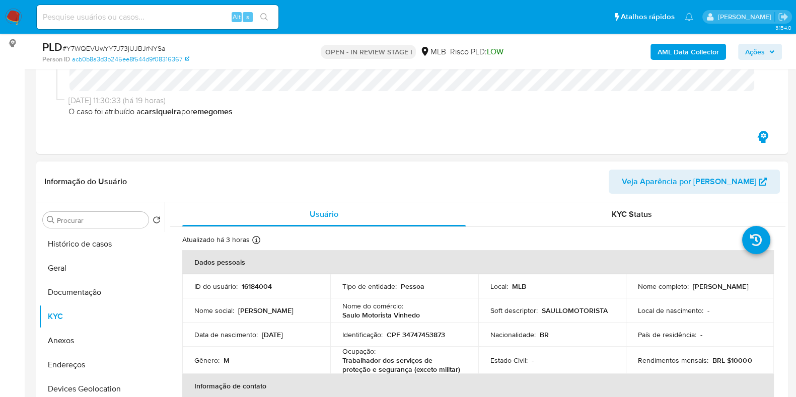
scroll to position [251, 0]
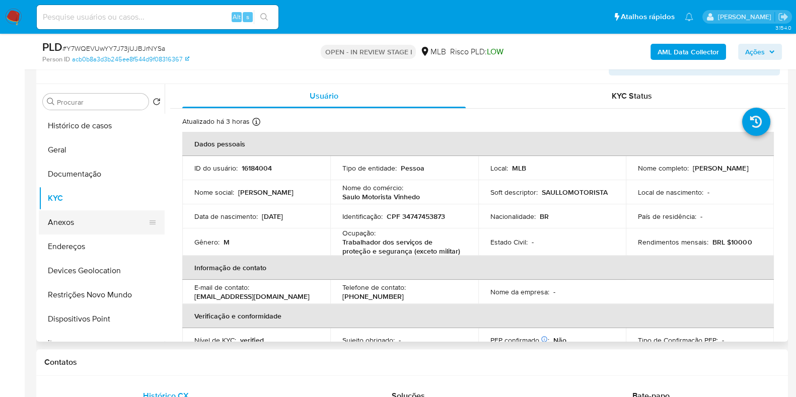
click at [86, 227] on button "Anexos" at bounding box center [98, 222] width 118 height 24
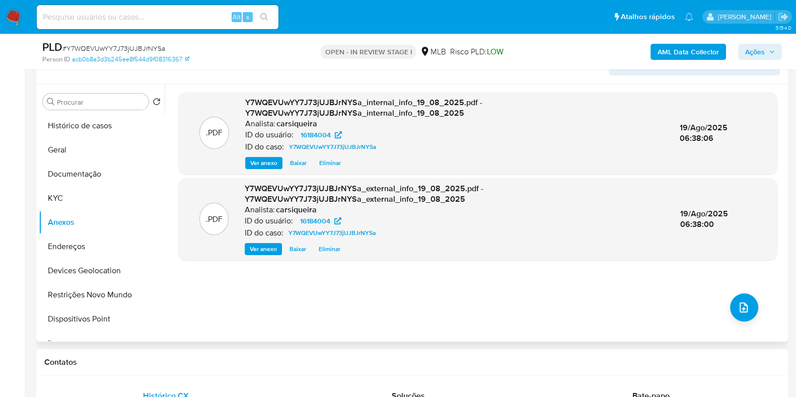
click at [267, 160] on span "Ver anexo" at bounding box center [263, 163] width 27 height 10
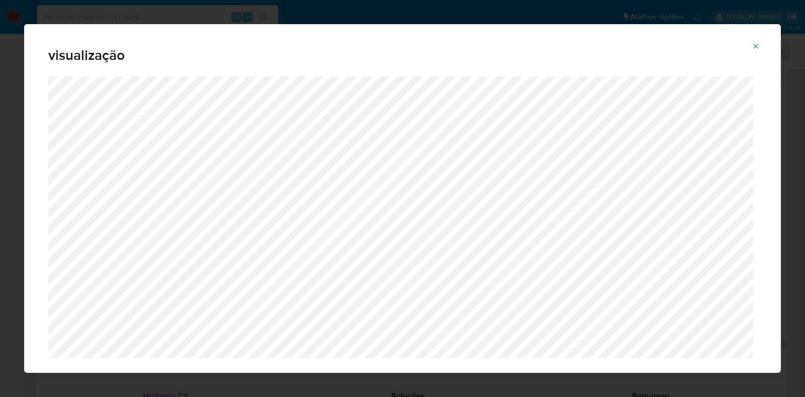
click at [760, 48] on button "Attachment preview" at bounding box center [756, 46] width 22 height 16
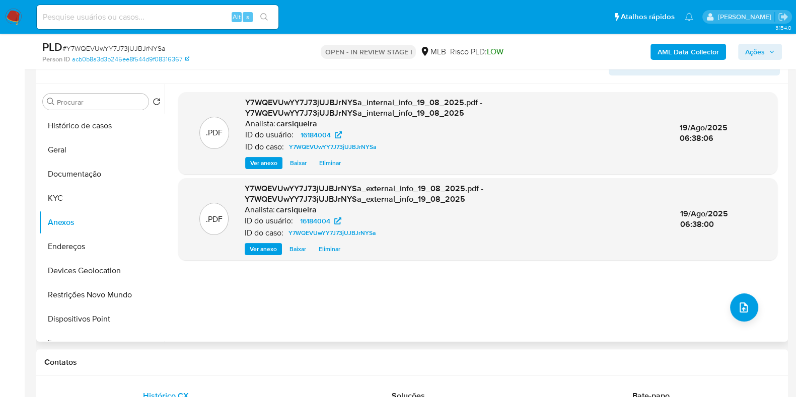
click at [262, 245] on span "Ver anexo" at bounding box center [263, 249] width 27 height 10
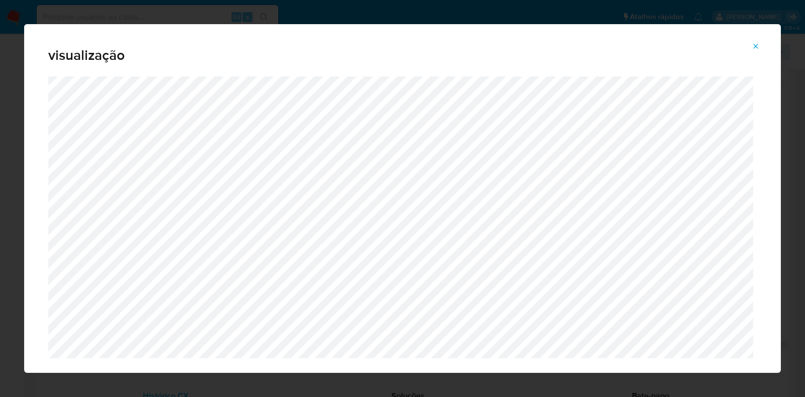
click at [755, 45] on icon "Attachment preview" at bounding box center [756, 46] width 5 height 5
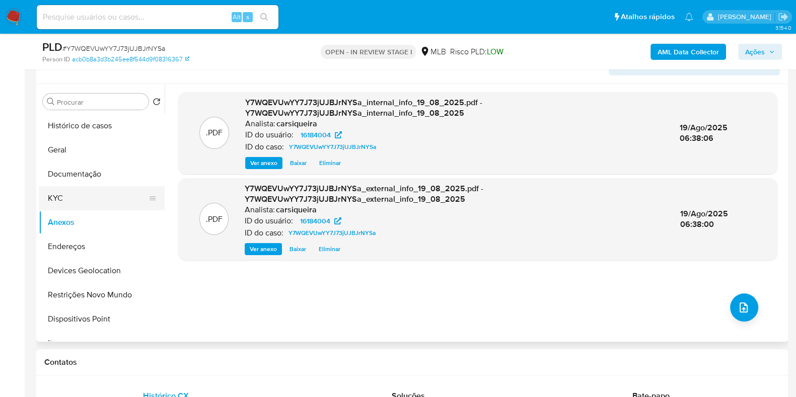
click at [115, 198] on button "KYC" at bounding box center [98, 198] width 118 height 24
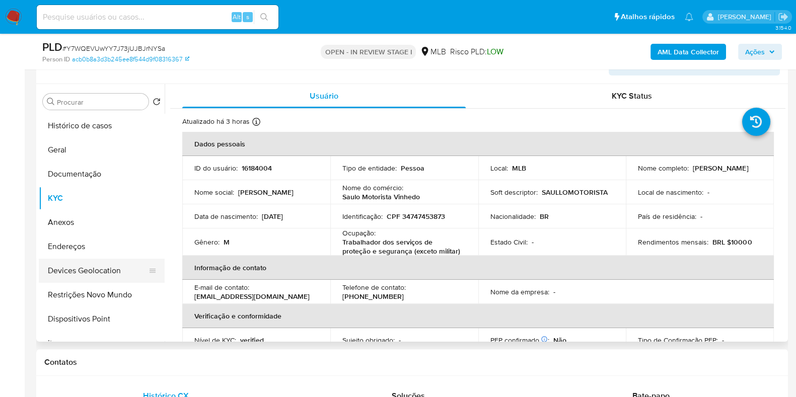
scroll to position [62, 0]
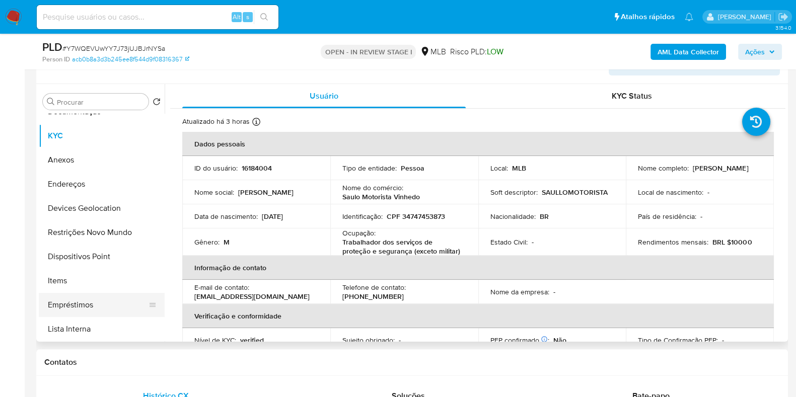
click at [85, 306] on button "Empréstimos" at bounding box center [98, 305] width 118 height 24
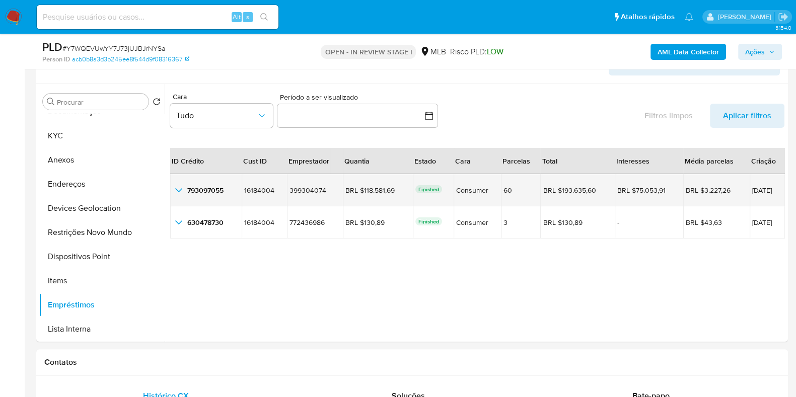
click at [175, 190] on icon "button_show_hidden_detail_by_id_0" at bounding box center [179, 190] width 12 height 12
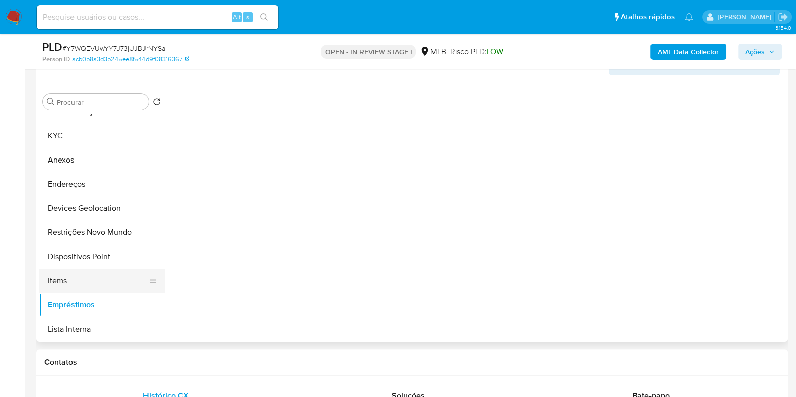
click at [58, 280] on button "Items" at bounding box center [98, 281] width 118 height 24
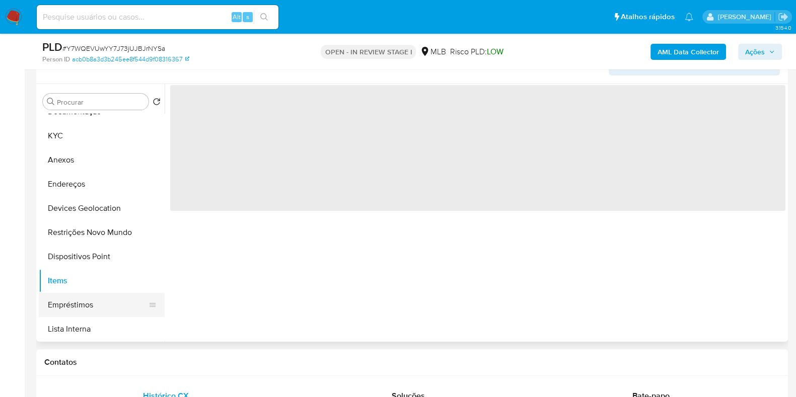
click at [65, 312] on button "Empréstimos" at bounding box center [98, 305] width 118 height 24
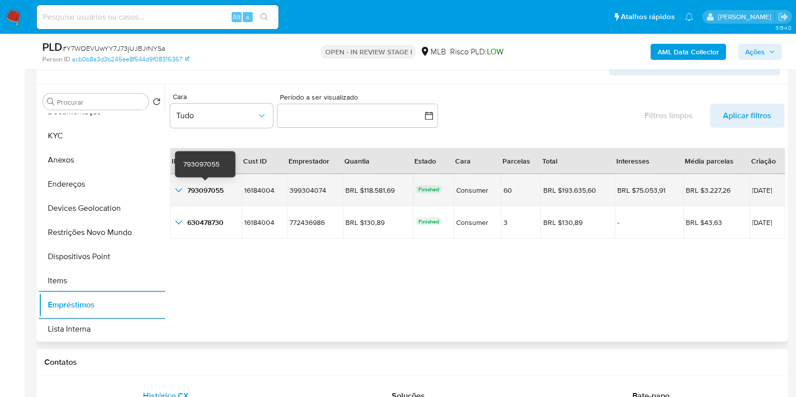
click at [196, 187] on span "793097055" at bounding box center [205, 190] width 36 height 10
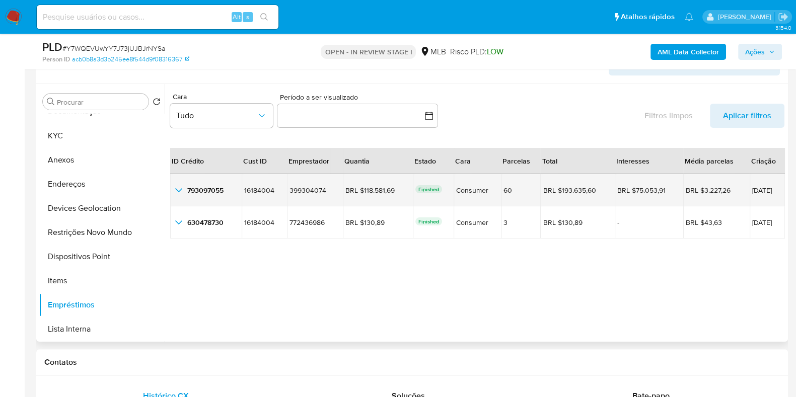
drag, startPoint x: 761, startPoint y: 190, endPoint x: 731, endPoint y: 191, distance: 29.7
click at [749, 191] on td "12/09/2024" at bounding box center [767, 190] width 36 height 32
drag, startPoint x: 388, startPoint y: 193, endPoint x: 357, endPoint y: 190, distance: 31.3
click at [357, 190] on div "BRL $118.581,69" at bounding box center [373, 190] width 56 height 9
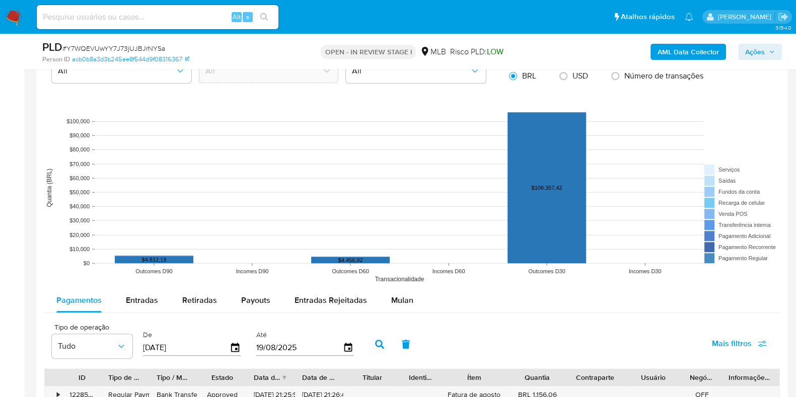
scroll to position [1063, 0]
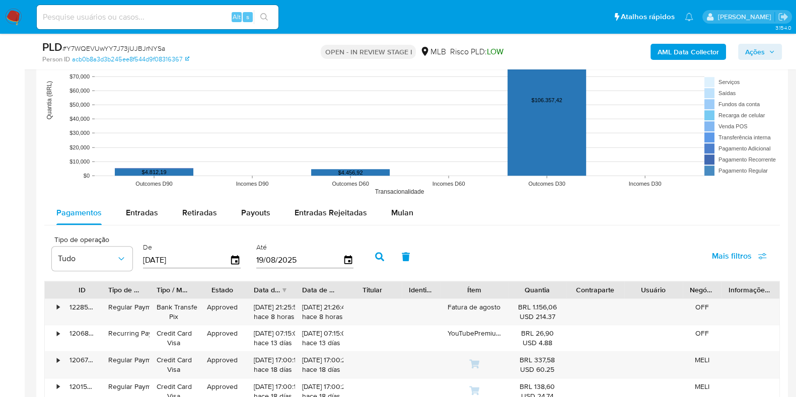
drag, startPoint x: 805, startPoint y: 117, endPoint x: 0, endPoint y: 216, distance: 810.7
click at [0, 216] on aside "Bandeja Painel Screening Pesquisa em Listas Watchlist Ferramentas Operações em …" at bounding box center [12, 14] width 25 height 2154
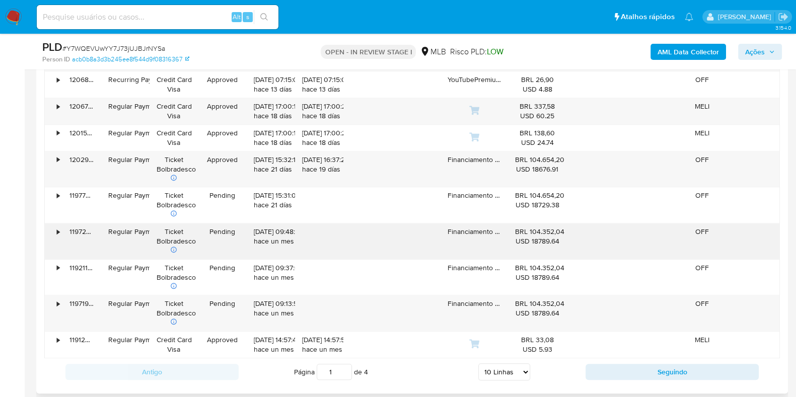
scroll to position [1321, 0]
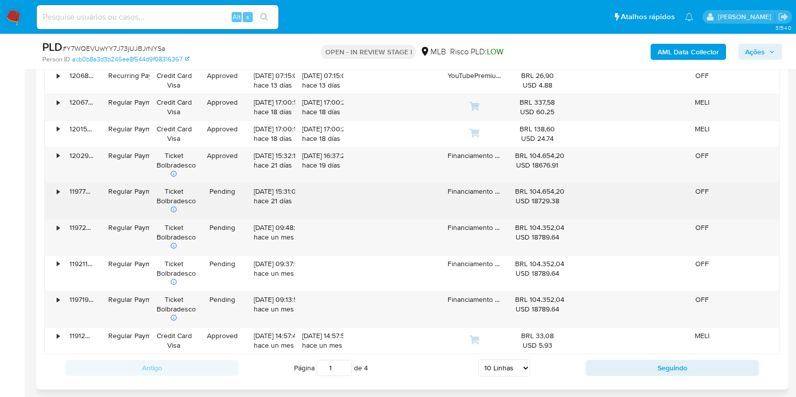
click at [57, 187] on div "•" at bounding box center [58, 192] width 3 height 10
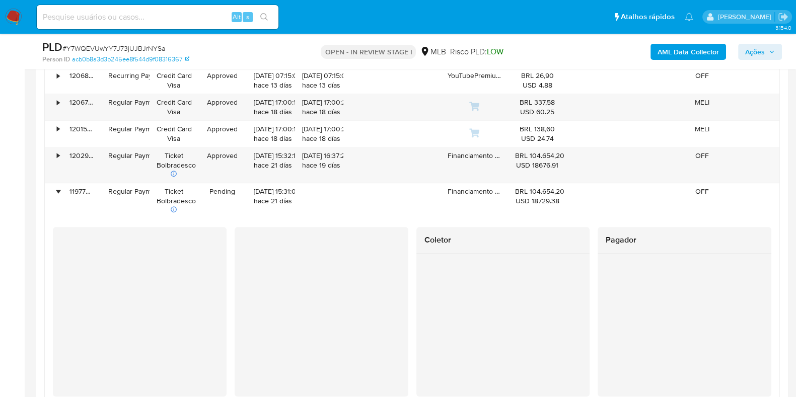
scroll to position [1384, 0]
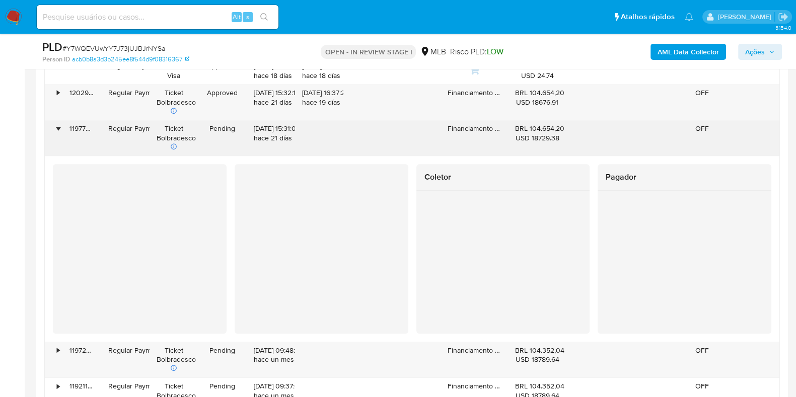
drag, startPoint x: 250, startPoint y: 127, endPoint x: 289, endPoint y: 125, distance: 39.8
click at [289, 125] on div "29/07/2025 15:31:07 hace 21 días" at bounding box center [271, 138] width 48 height 36
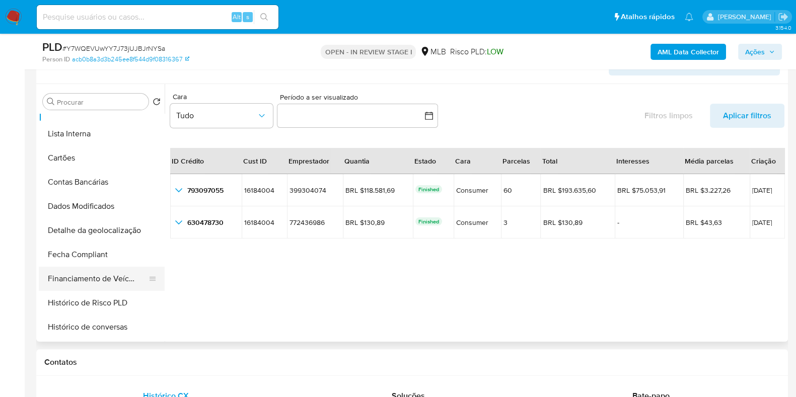
scroll to position [251, 0]
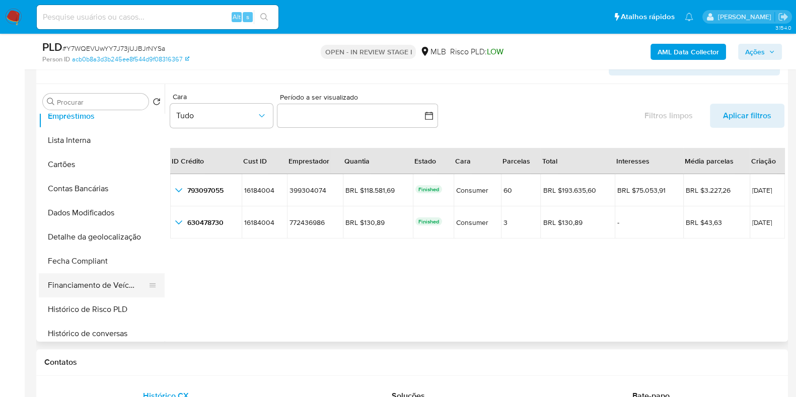
click at [103, 285] on button "Financiamento de Veículos" at bounding box center [98, 285] width 118 height 24
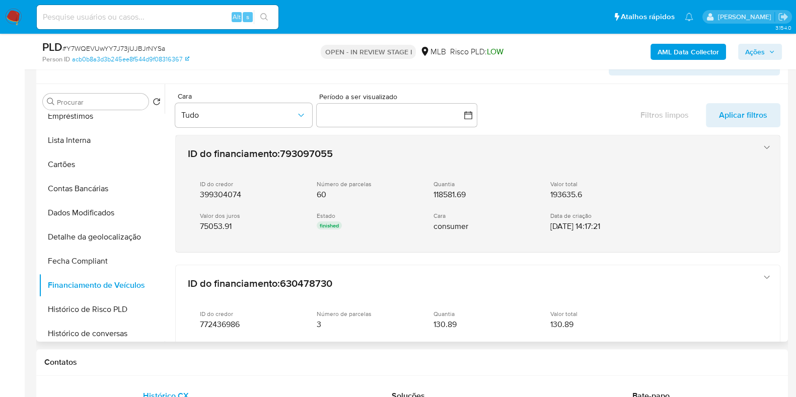
click at [760, 140] on div "ID do financiamento : 793097055 ID do credor 399304074 Número de parcelas 60 Qu…" at bounding box center [478, 193] width 604 height 117
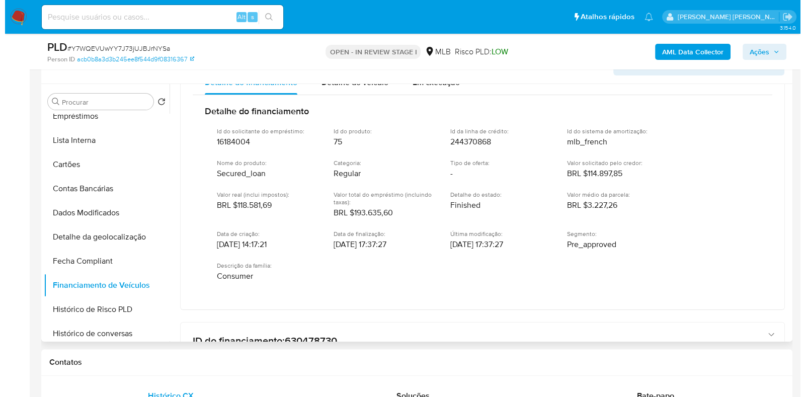
scroll to position [215, 0]
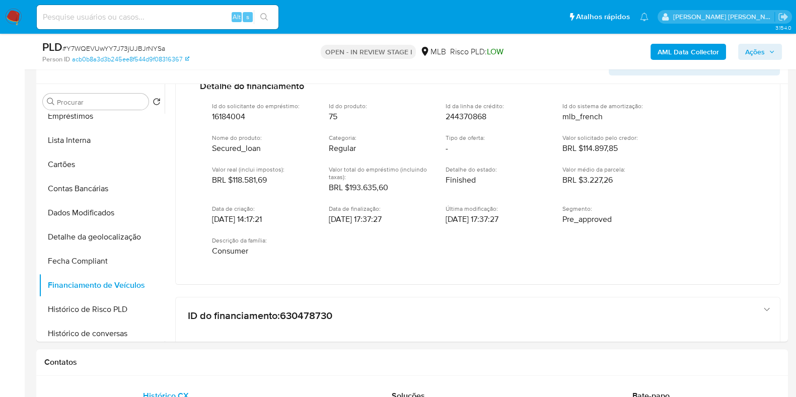
click at [683, 51] on b "AML Data Collector" at bounding box center [687, 52] width 61 height 16
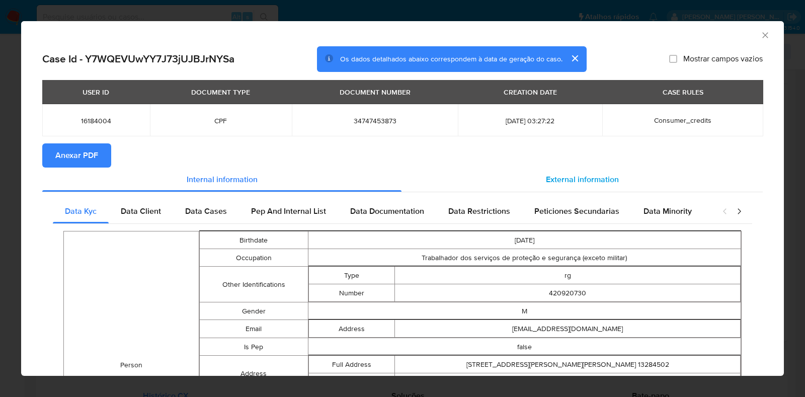
click at [608, 180] on span "External information" at bounding box center [582, 180] width 73 height 12
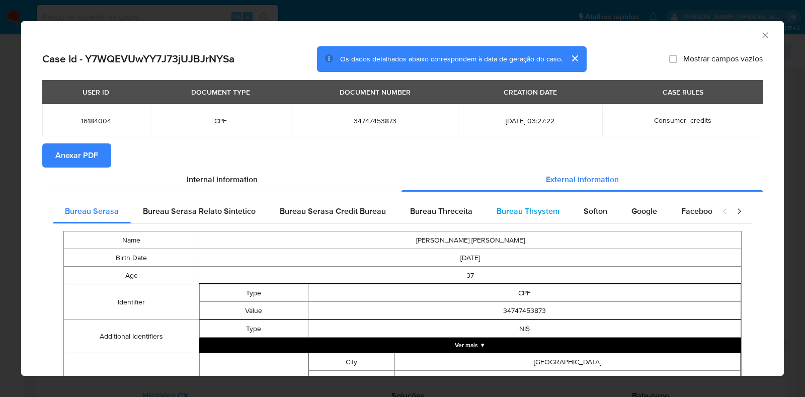
click at [519, 205] on span "Bureau Thsystem" at bounding box center [528, 211] width 63 height 12
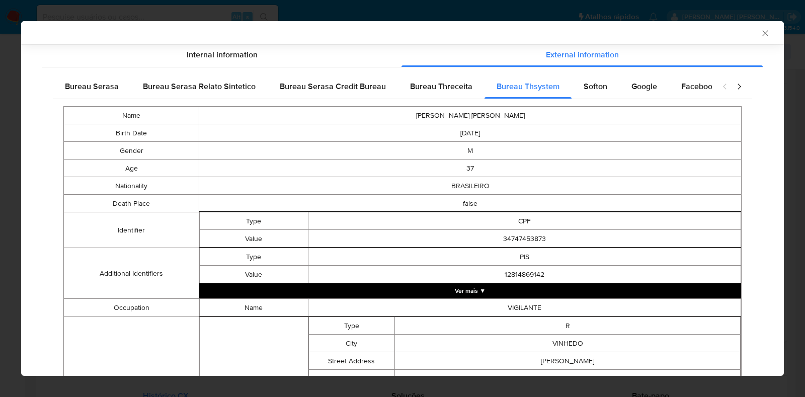
scroll to position [492, 0]
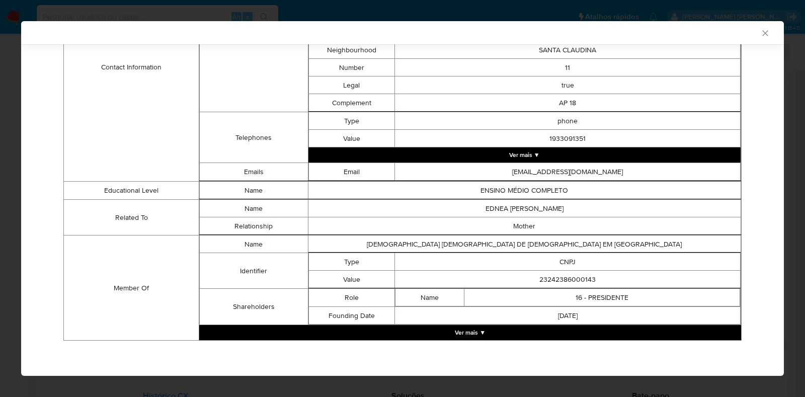
click at [463, 338] on button "Ver mais ▼" at bounding box center [470, 332] width 542 height 15
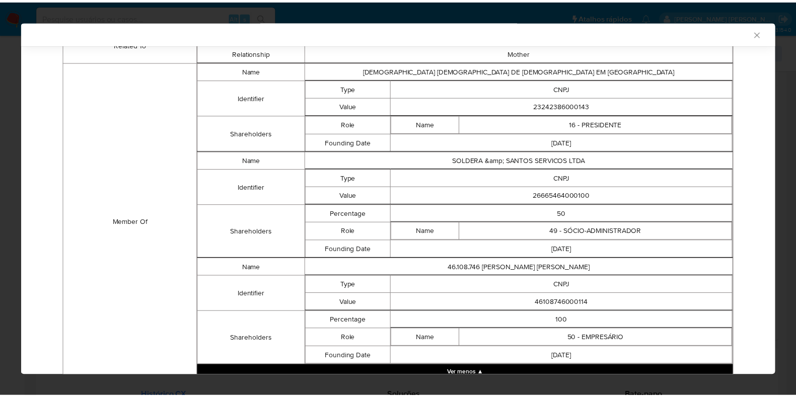
scroll to position [666, 0]
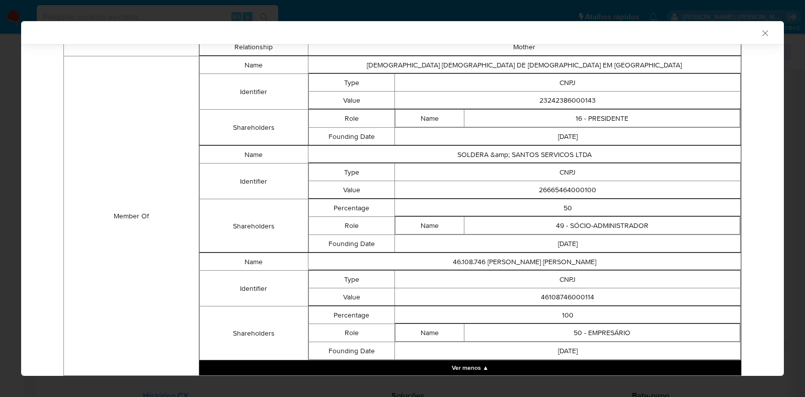
click at [540, 109] on td "23242386000143" at bounding box center [568, 101] width 346 height 18
click at [539, 100] on td "23242386000143" at bounding box center [568, 101] width 346 height 18
click at [539, 98] on td "23242386000143" at bounding box center [568, 101] width 346 height 18
copy td "23242386000143"
click at [560, 190] on td "26665464000100" at bounding box center [568, 190] width 346 height 18
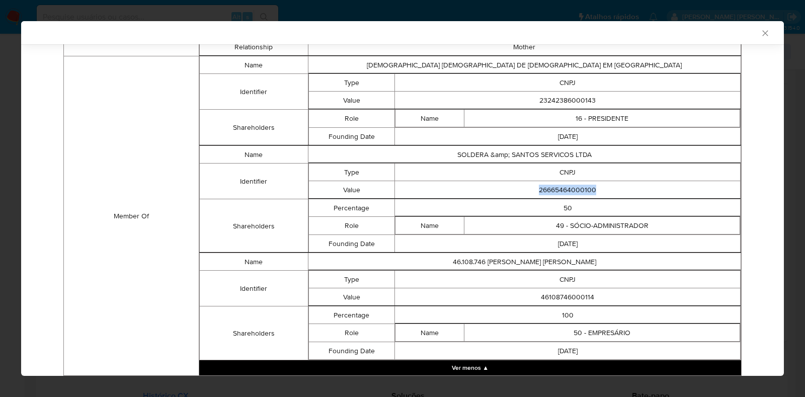
click at [560, 190] on td "26665464000100" at bounding box center [568, 190] width 346 height 18
copy td "26665464000100"
click at [760, 35] on icon "Fechar a janela" at bounding box center [765, 33] width 10 height 10
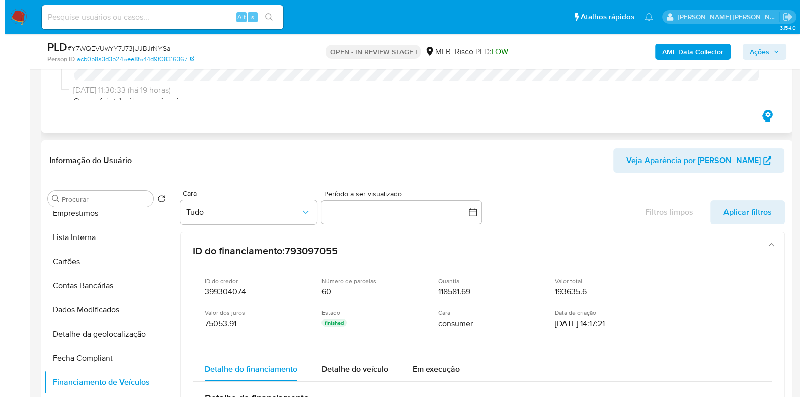
scroll to position [0, 0]
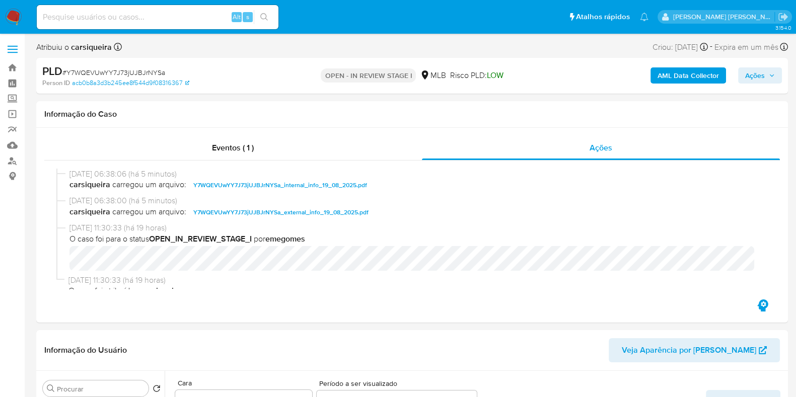
click at [665, 75] on b "AML Data Collector" at bounding box center [687, 75] width 61 height 16
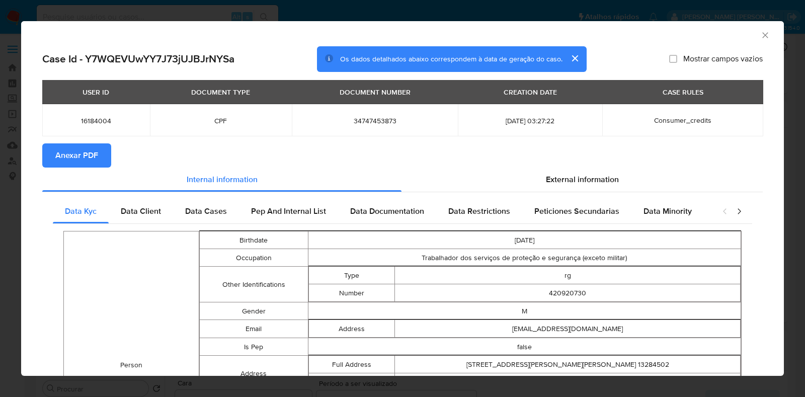
click at [3, 87] on div "AML Data Collector Case Id - Y7WQEVUwYY7J73jUJBJrNYSa Os dados detalhados abaix…" at bounding box center [402, 198] width 805 height 397
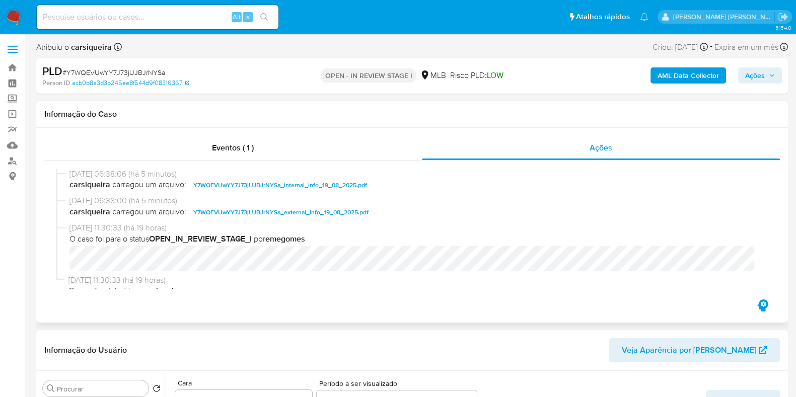
drag, startPoint x: 410, startPoint y: 222, endPoint x: 193, endPoint y: 177, distance: 222.0
click at [193, 177] on div "19/08/2025 06:38:06 (há 5 minutos) carsiqueira carregou um arquivo: Y7WQEVUwYY7…" at bounding box center [411, 229] width 711 height 121
click at [687, 66] on div "AML Data Collector Ações" at bounding box center [660, 76] width 244 height 24
click at [692, 78] on b "AML Data Collector" at bounding box center [687, 75] width 61 height 16
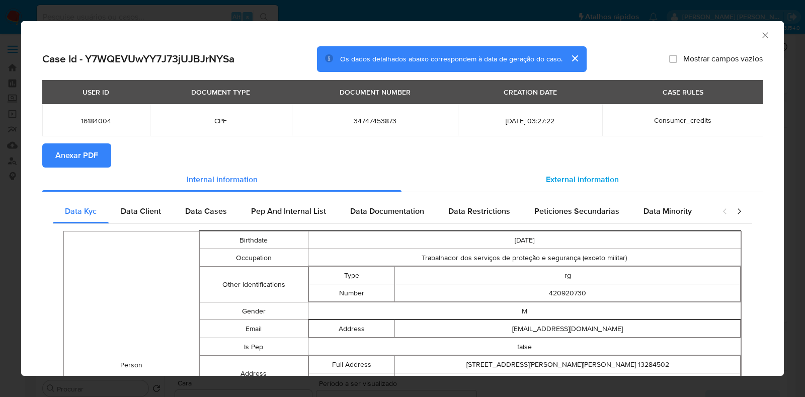
click at [585, 177] on span "External information" at bounding box center [582, 180] width 73 height 12
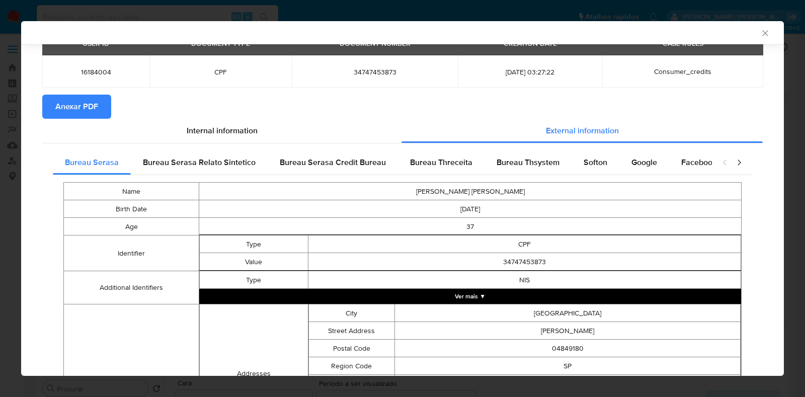
scroll to position [123, 0]
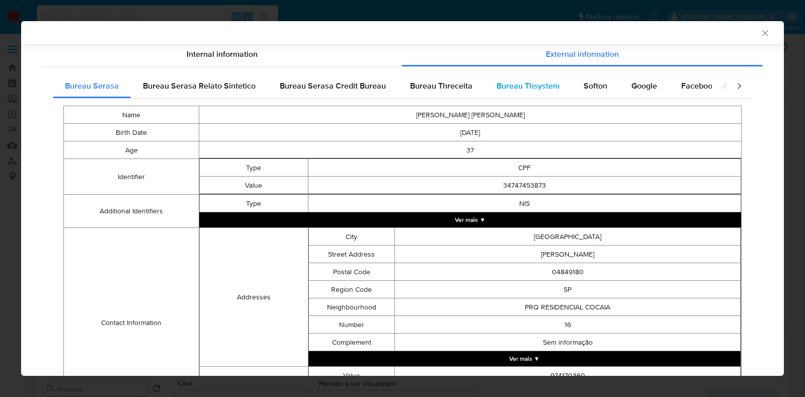
click at [537, 70] on div "Bureau Serasa Bureau Serasa Relato Sintetico Bureau Serasa Credit Bureau Bureau…" at bounding box center [402, 276] width 721 height 419
click at [532, 87] on span "Bureau Thsystem" at bounding box center [528, 86] width 63 height 12
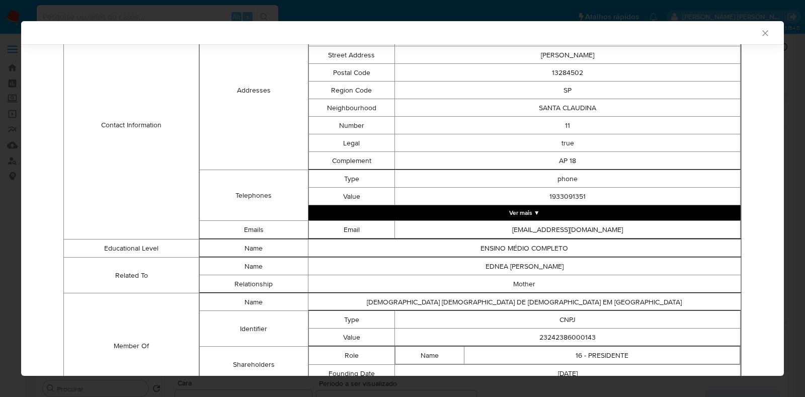
scroll to position [492, 0]
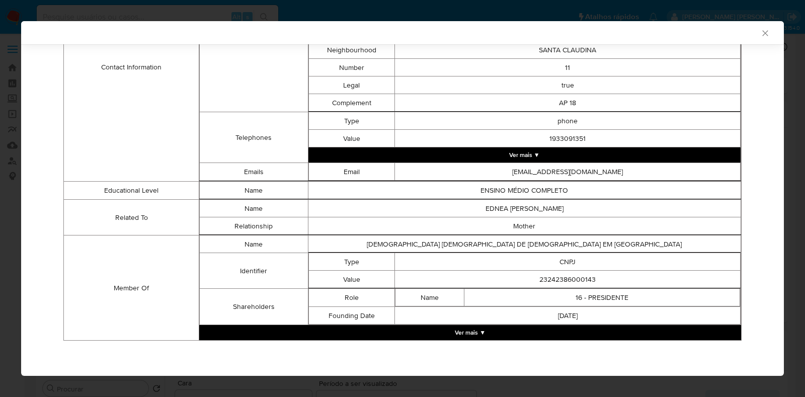
click at [440, 333] on button "Ver mais ▼" at bounding box center [470, 332] width 542 height 15
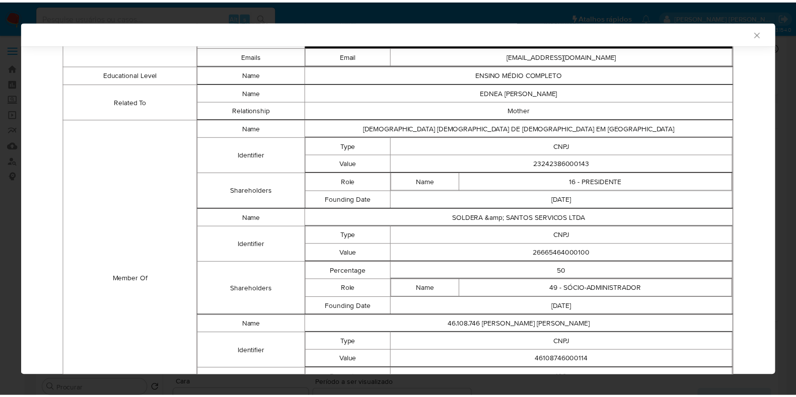
scroll to position [709, 0]
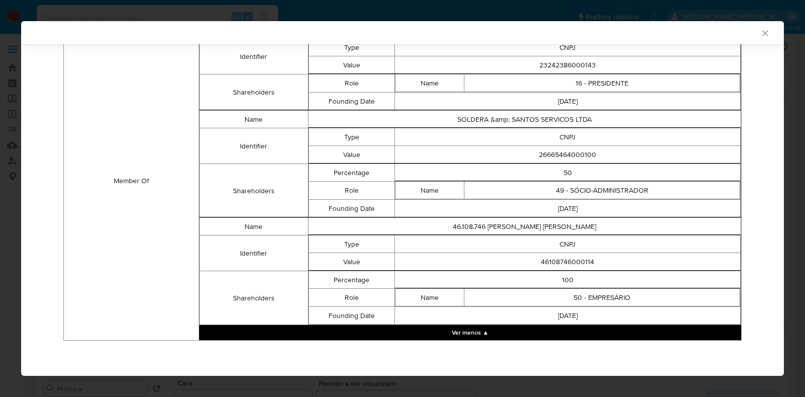
click at [559, 261] on td "46108746000114" at bounding box center [568, 262] width 346 height 18
copy td "46108746000114"
click at [0, 252] on div "AML Data Collector Case Id - Y7WQEVUwYY7J73jUJBJrNYSa Os dados detalhados abaix…" at bounding box center [402, 198] width 805 height 397
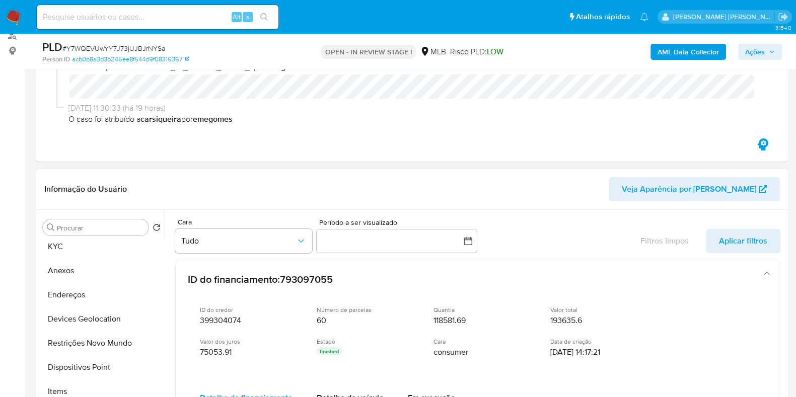
scroll to position [0, 0]
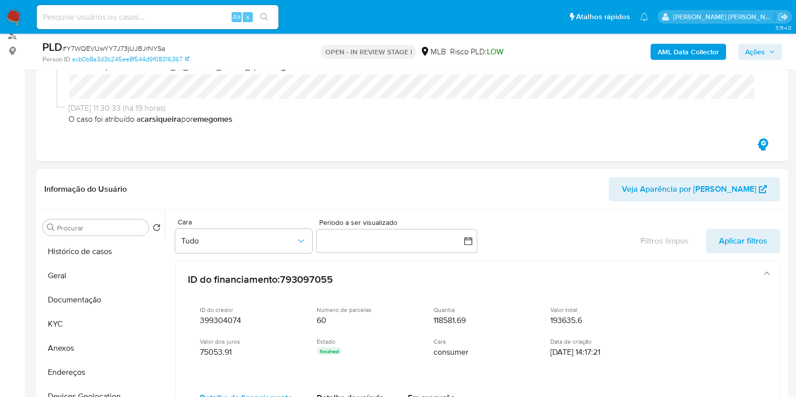
drag, startPoint x: 80, startPoint y: 318, endPoint x: 805, endPoint y: 222, distance: 731.4
click at [86, 316] on button "KYC" at bounding box center [102, 324] width 126 height 24
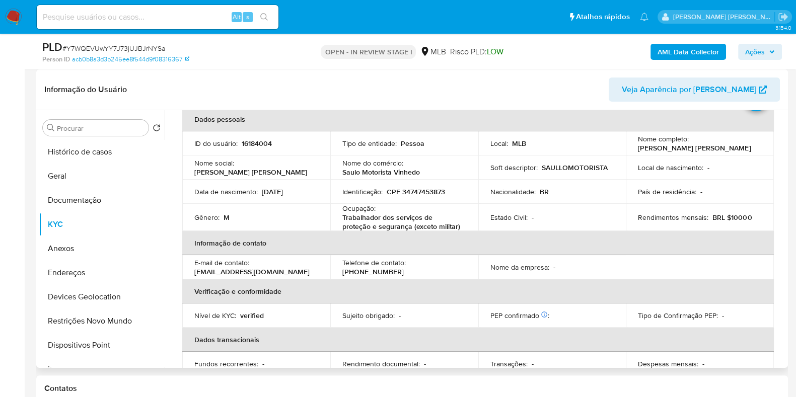
scroll to position [62, 0]
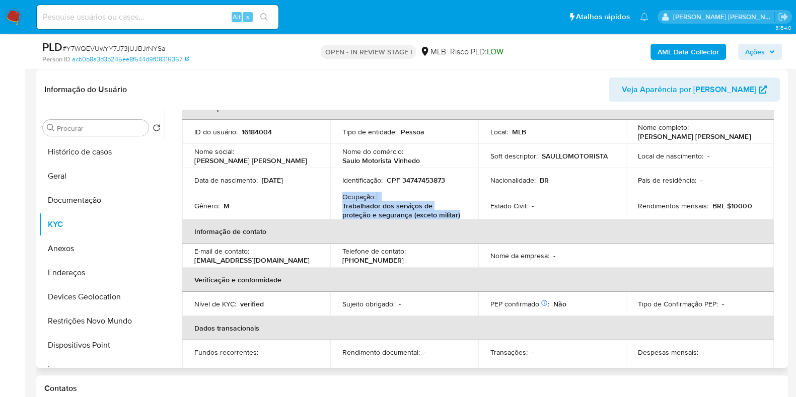
drag, startPoint x: 430, startPoint y: 216, endPoint x: 342, endPoint y: 196, distance: 90.2
click at [342, 196] on div "Ocupação : Trabalhador dos serviços de proteção e segurança (exceto militar)" at bounding box center [404, 205] width 124 height 27
copy div "Ocupação : Trabalhador dos serviços de proteção e segurança (exceto militar)"
click at [768, 44] on button "Ações" at bounding box center [760, 52] width 44 height 16
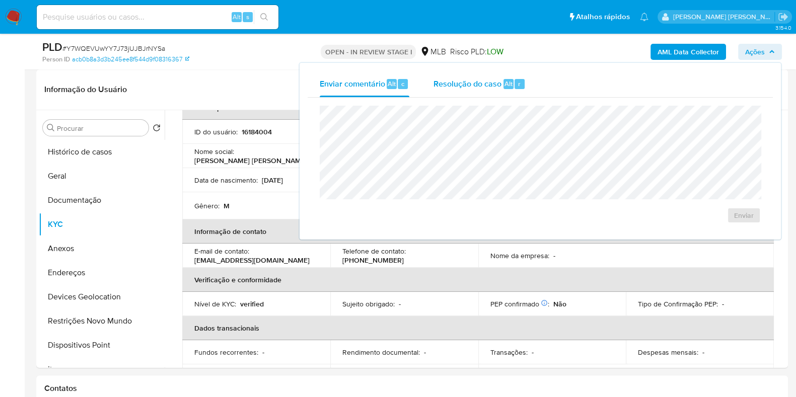
click at [501, 82] on div "Resolução do caso Alt r" at bounding box center [479, 84] width 92 height 26
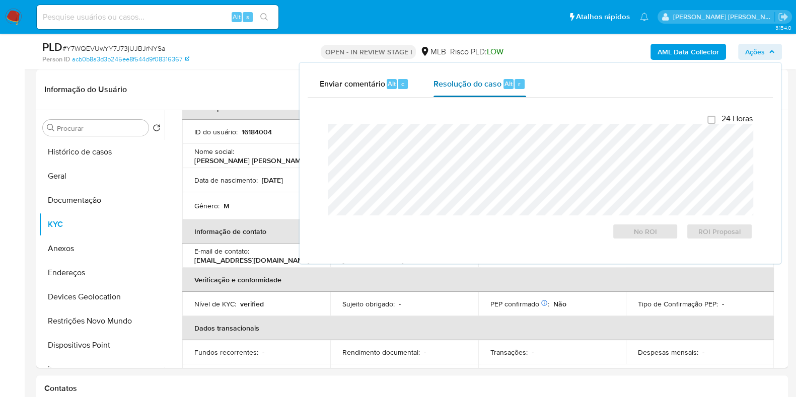
click at [470, 90] on div "Resolução do caso Alt r" at bounding box center [479, 84] width 92 height 26
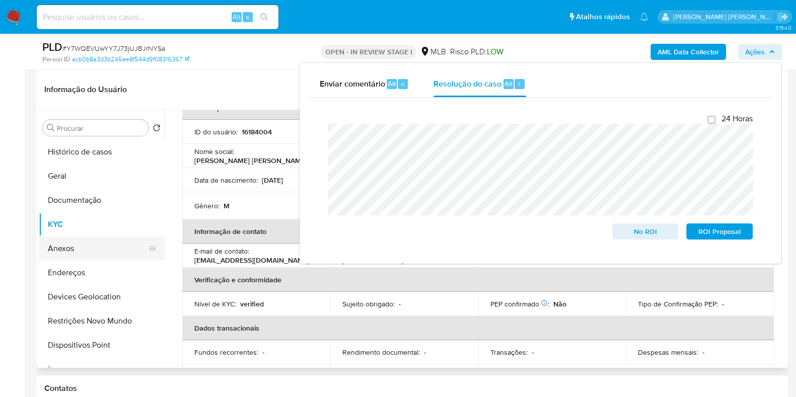
click at [87, 243] on button "Anexos" at bounding box center [98, 248] width 118 height 24
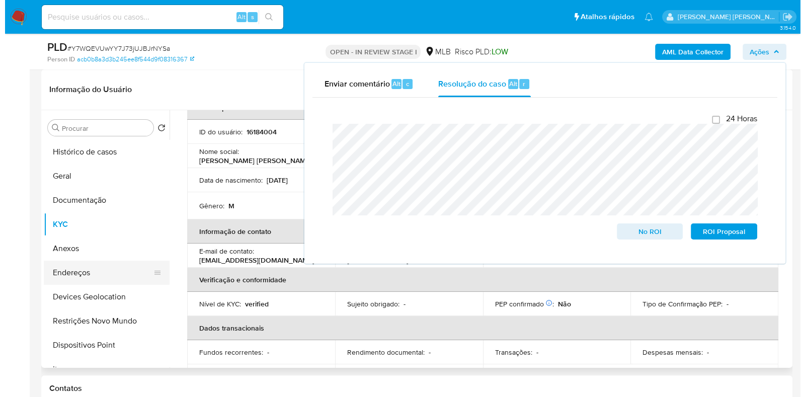
scroll to position [0, 0]
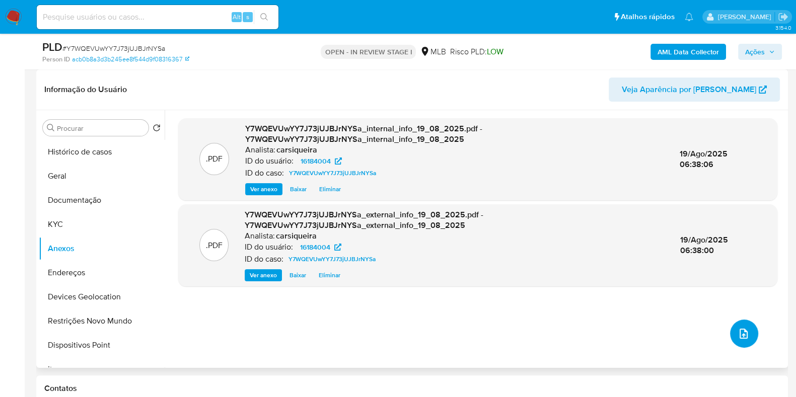
click at [742, 323] on button "upload-file" at bounding box center [744, 334] width 28 height 28
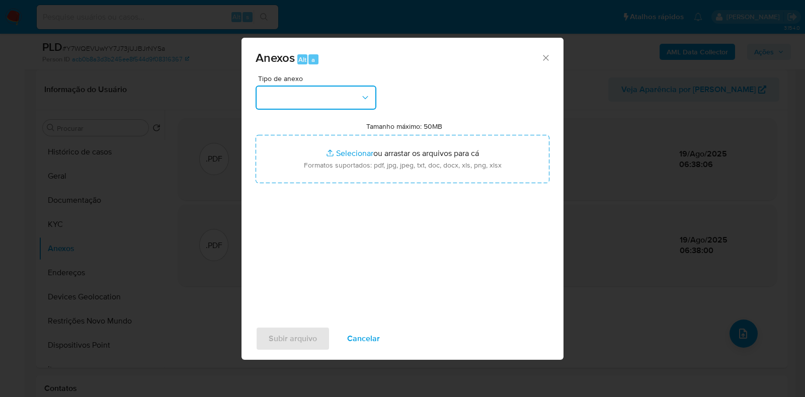
click at [298, 92] on button "button" at bounding box center [316, 98] width 121 height 24
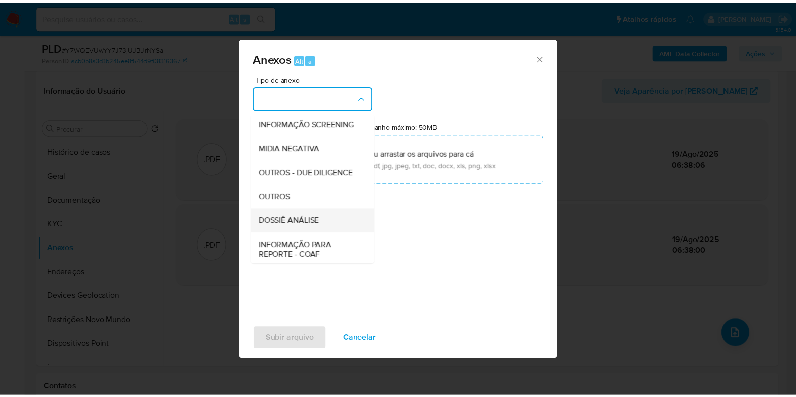
scroll to position [155, 0]
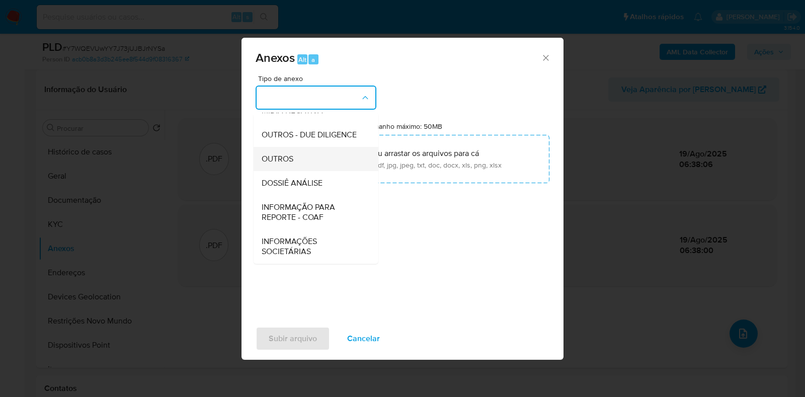
click at [300, 150] on div "OUTROS" at bounding box center [313, 159] width 103 height 24
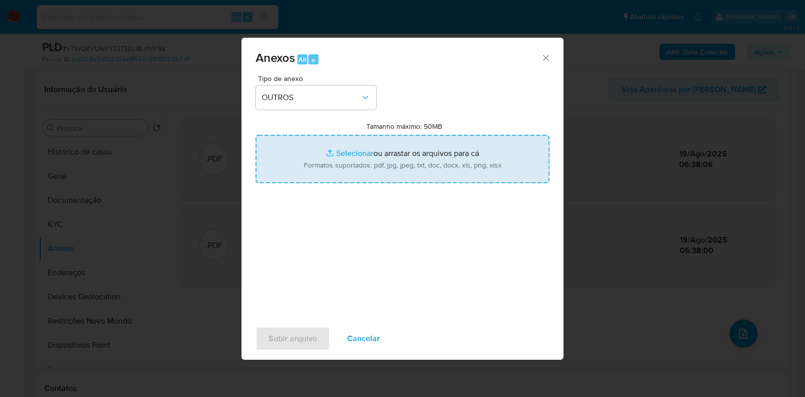
click at [350, 154] on input "Tamanho máximo: 50MB Selecionar arquivos" at bounding box center [403, 159] width 294 height 48
type input "C:\fakepath\CPF 34747453873 - SAULLO HENRI MARIANO VOGADO SANTOS - Documentos G…"
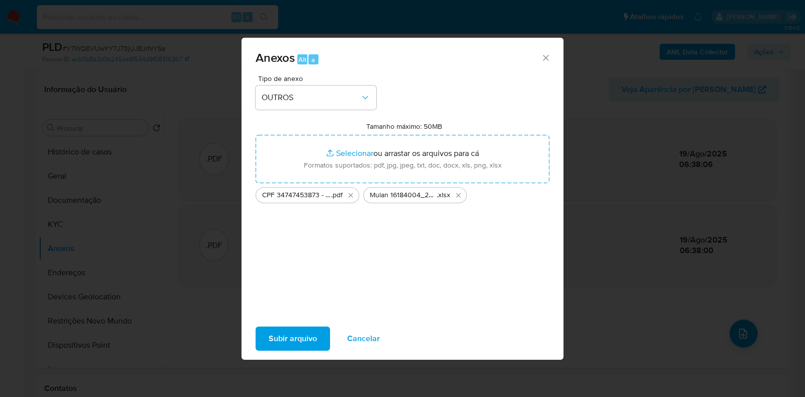
click at [284, 335] on span "Subir arquivo" at bounding box center [293, 339] width 48 height 22
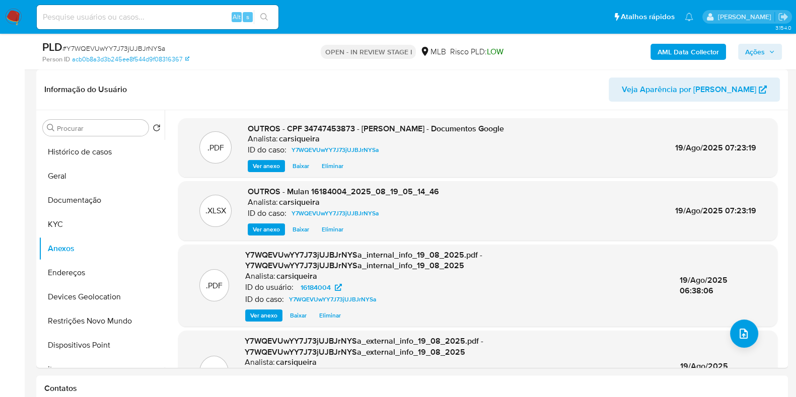
click at [750, 52] on span "Ações" at bounding box center [755, 52] width 20 height 16
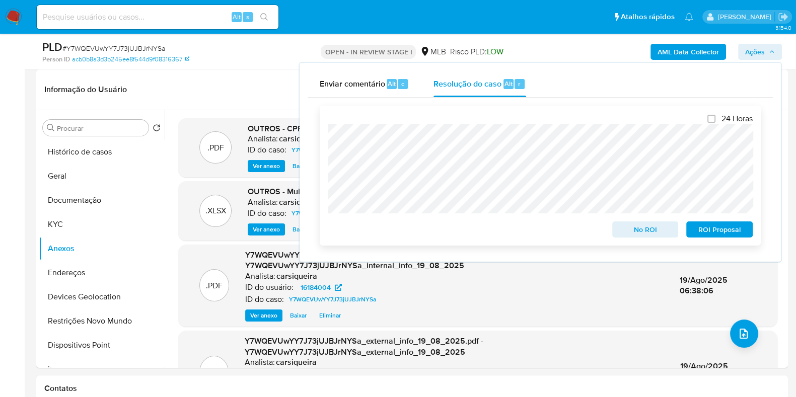
click at [656, 230] on span "No ROI" at bounding box center [645, 229] width 52 height 14
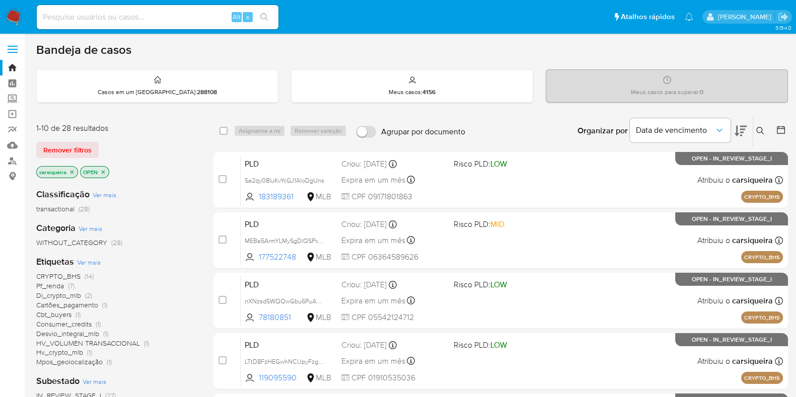
click at [71, 172] on icon "close-filter" at bounding box center [72, 172] width 6 height 6
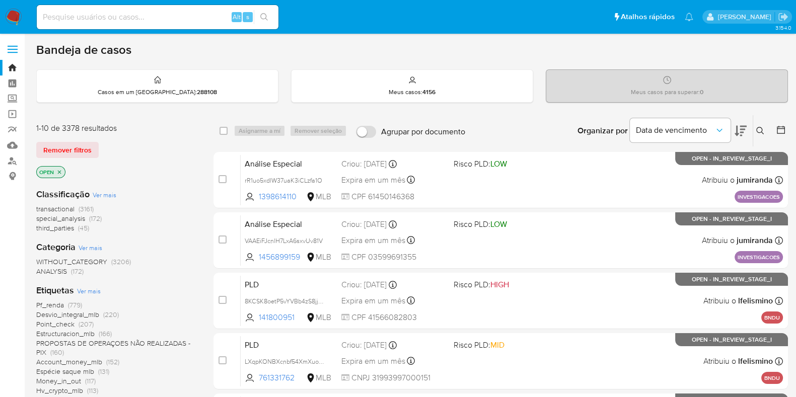
click at [785, 126] on icon at bounding box center [780, 130] width 10 height 10
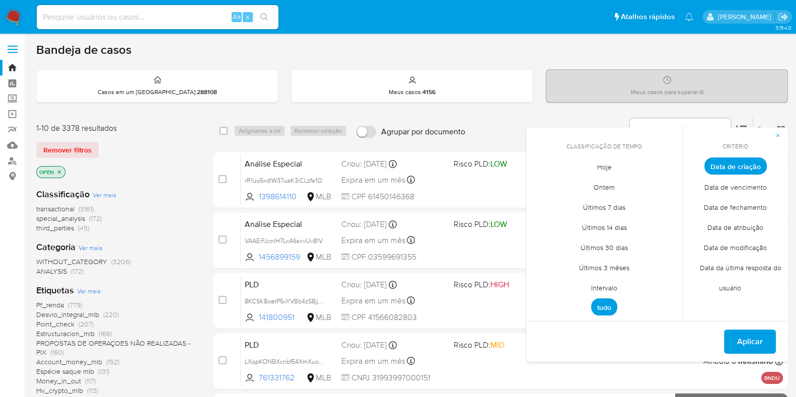
click at [591, 285] on span "Intervalo" at bounding box center [603, 287] width 47 height 21
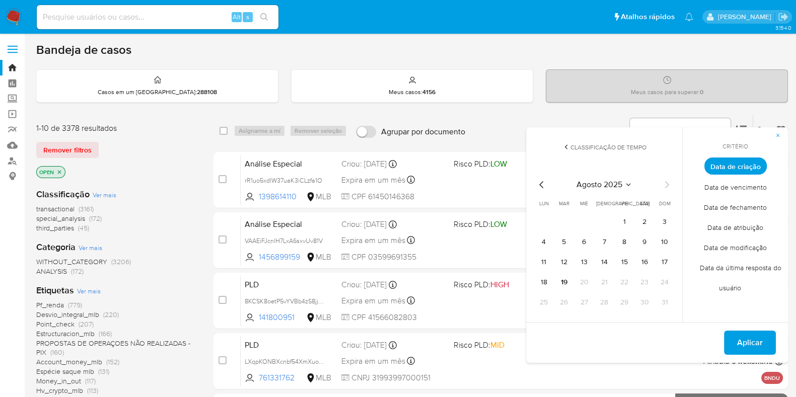
click at [541, 181] on icon "Mes anterior" at bounding box center [541, 185] width 12 height 12
click at [569, 220] on button "1" at bounding box center [564, 222] width 16 height 16
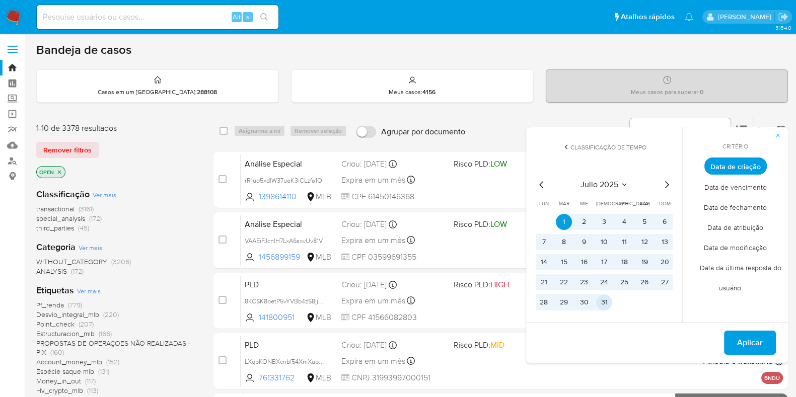
click at [607, 305] on button "31" at bounding box center [604, 302] width 16 height 16
click at [762, 338] on button "Aplicar" at bounding box center [750, 343] width 52 height 24
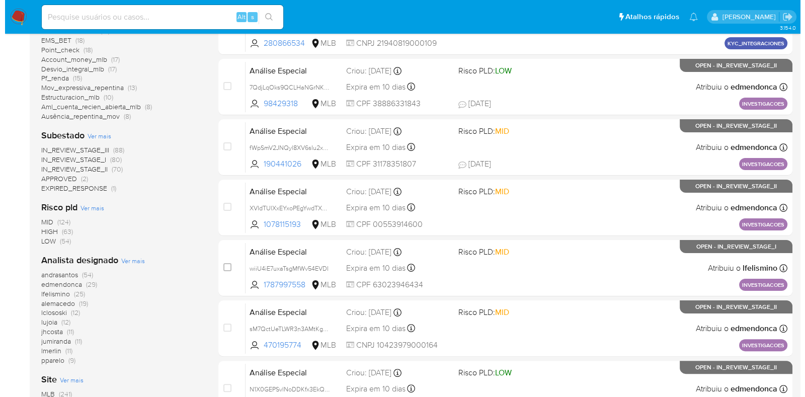
scroll to position [314, 0]
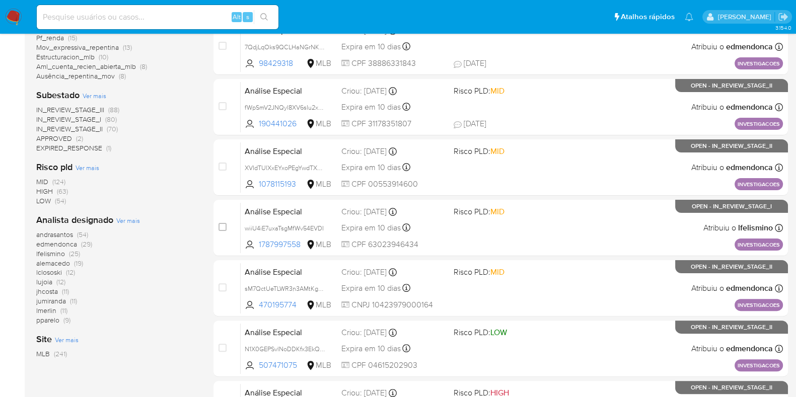
click at [126, 217] on span "Ver mais" at bounding box center [128, 220] width 24 height 9
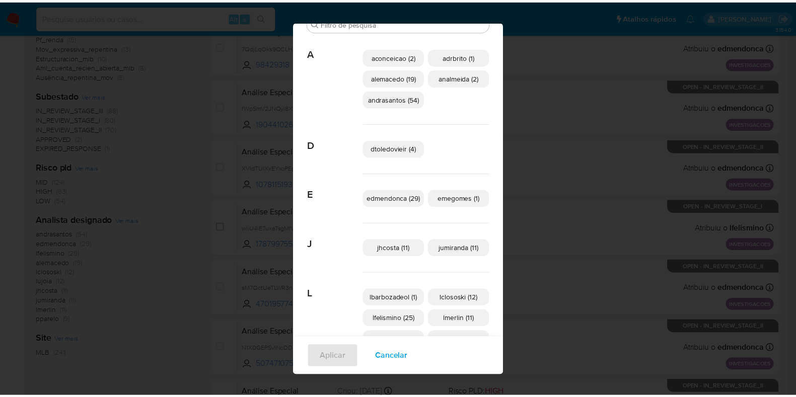
scroll to position [0, 0]
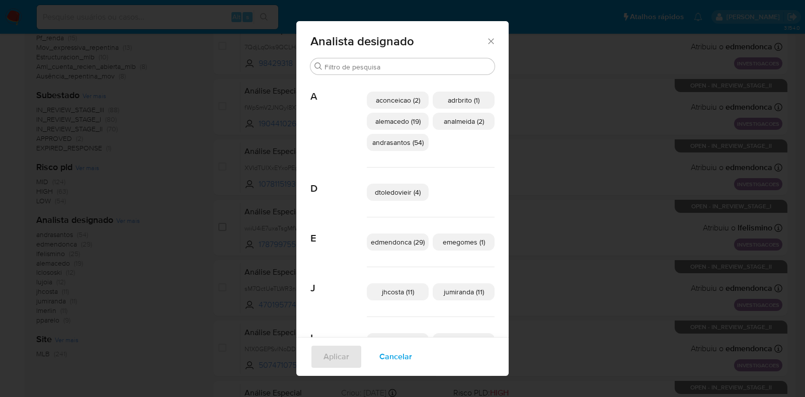
click at [383, 362] on span "Cancelar" at bounding box center [395, 357] width 33 height 22
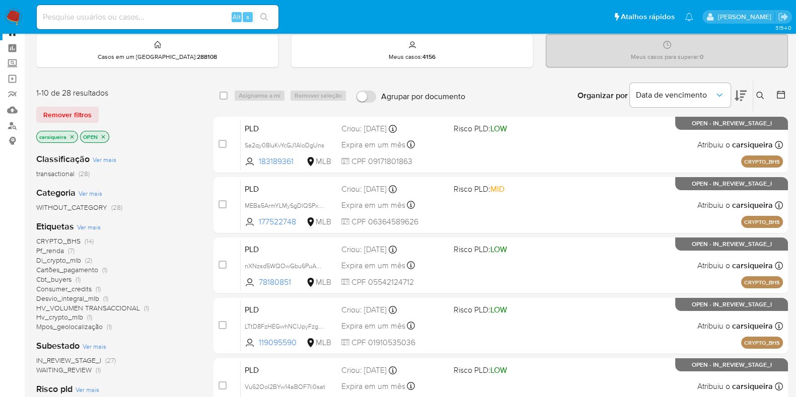
scroll to position [62, 0]
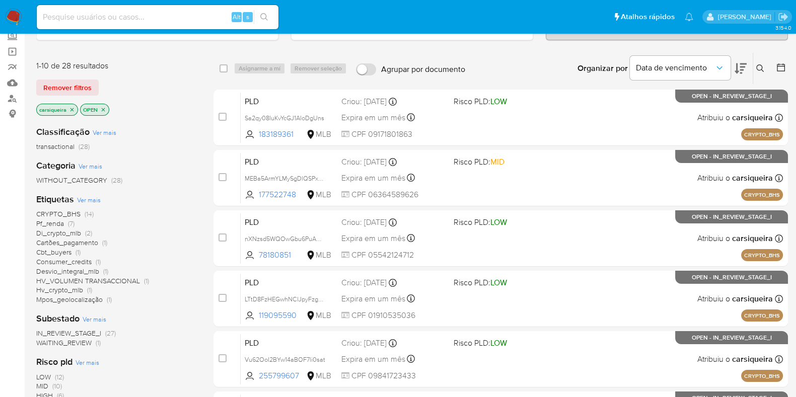
click at [72, 108] on icon "close-filter" at bounding box center [72, 110] width 6 height 6
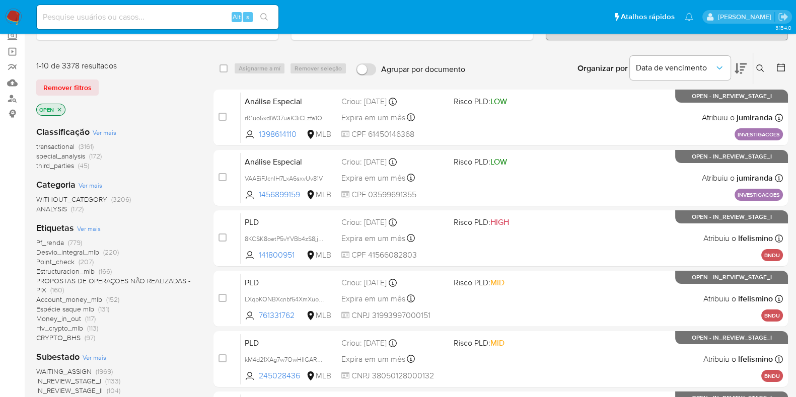
click at [59, 107] on icon "close-filter" at bounding box center [59, 110] width 6 height 6
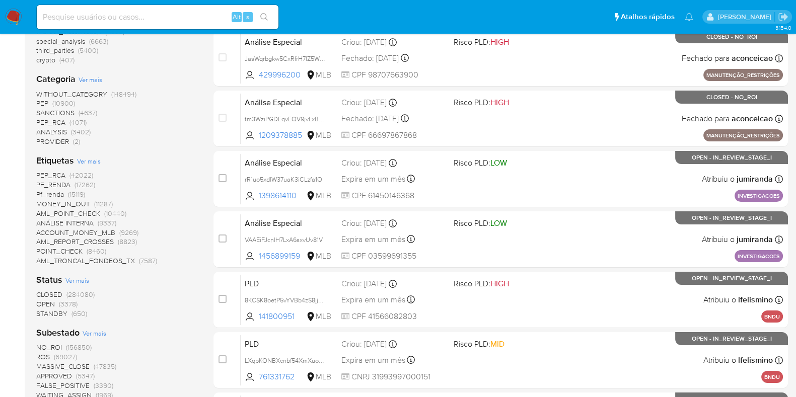
scroll to position [251, 0]
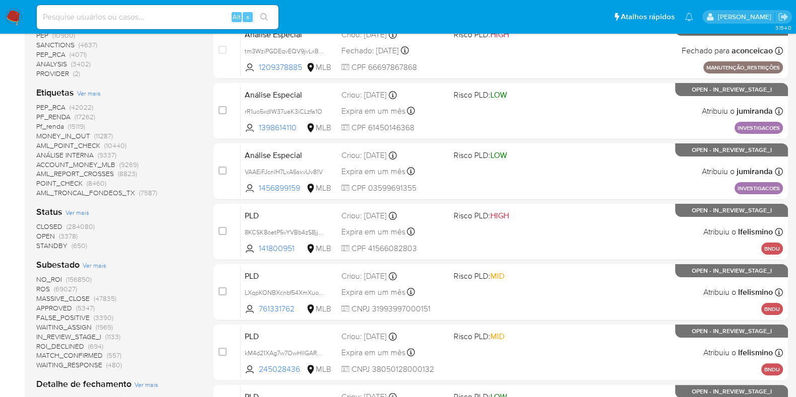
click at [72, 278] on span "(156850)" at bounding box center [79, 279] width 26 height 10
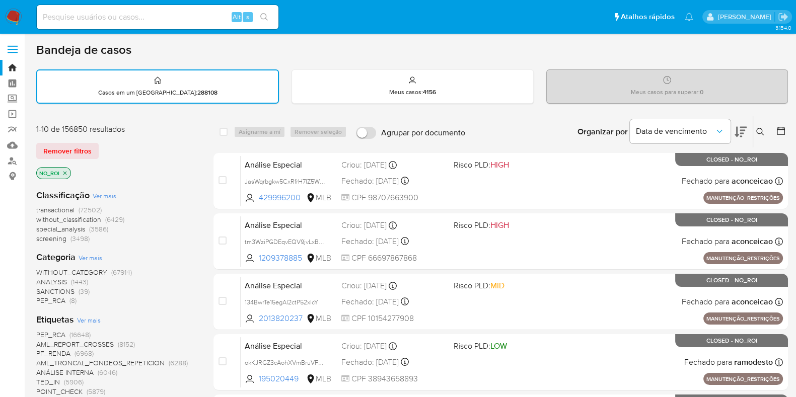
click at [785, 135] on button at bounding box center [781, 132] width 12 height 12
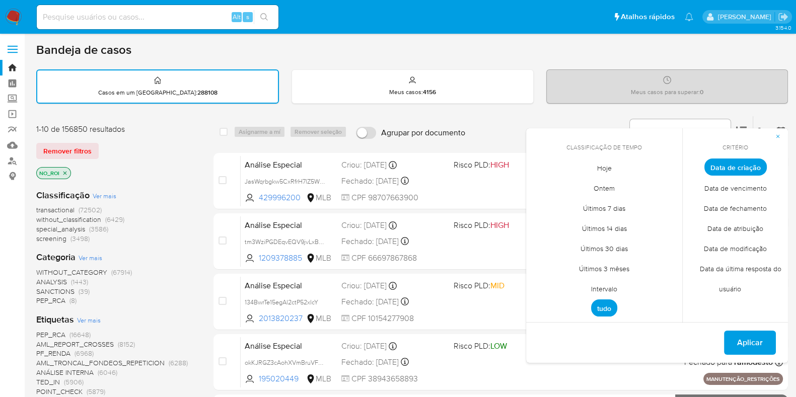
click at [743, 204] on span "Data de fechamento" at bounding box center [735, 208] width 84 height 21
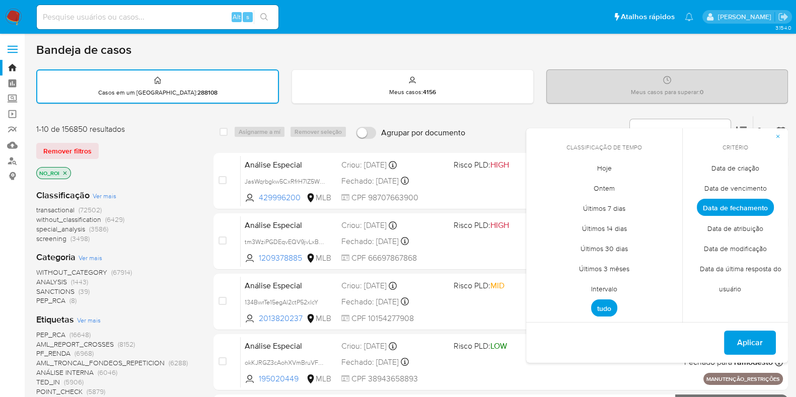
click at [605, 205] on span "Últimos 7 dias" at bounding box center [603, 208] width 63 height 21
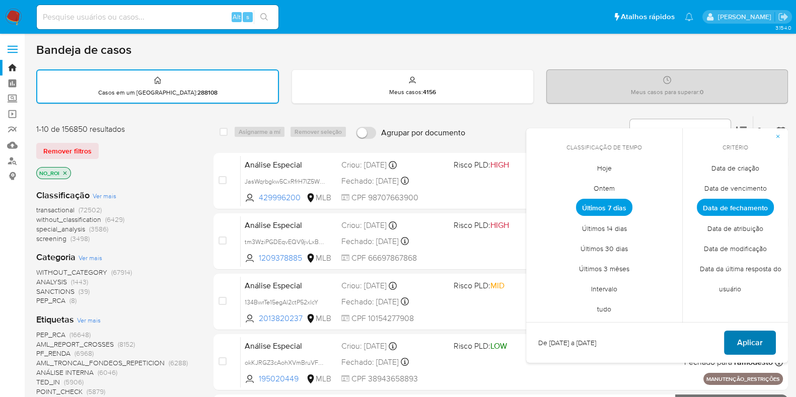
click at [748, 337] on span "Aplicar" at bounding box center [750, 343] width 26 height 22
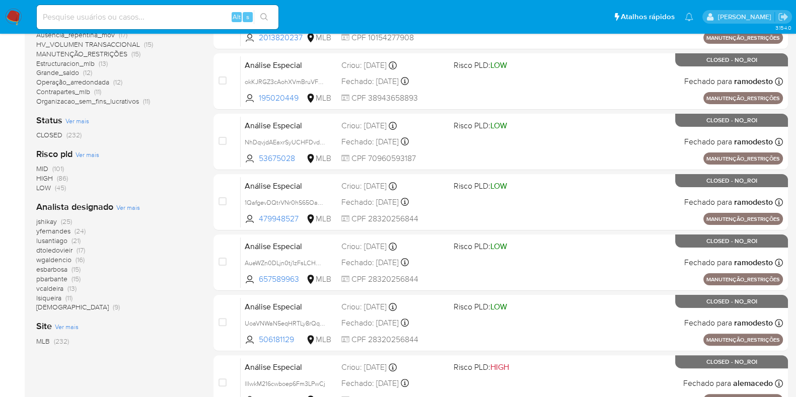
scroll to position [292, 0]
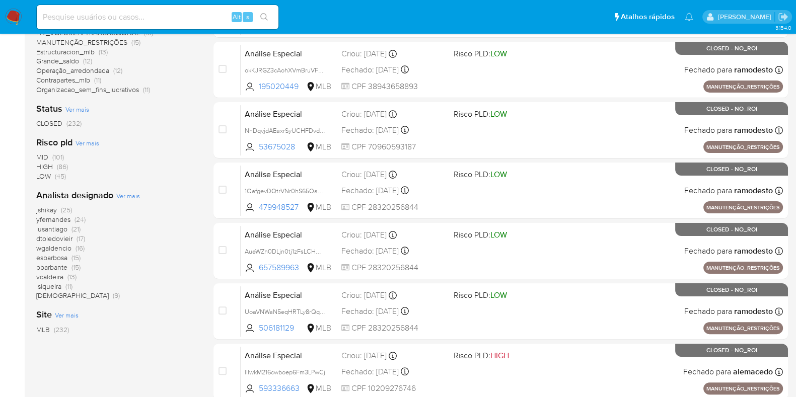
click at [69, 284] on span "(11)" at bounding box center [68, 286] width 7 height 10
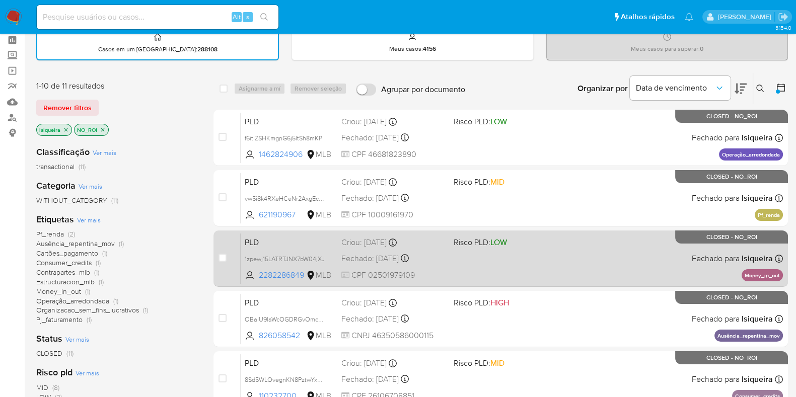
scroll to position [62, 0]
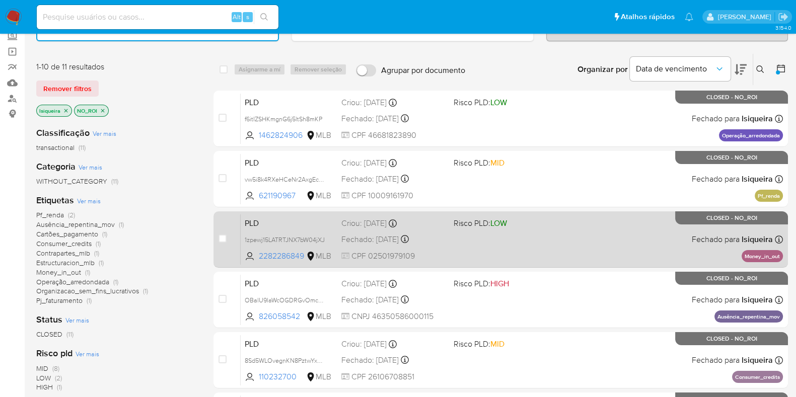
click at [524, 233] on div "PLD 1zpewj15LATRTJNX7bW04jXJ 2282286849 MLB Risco PLD: LOW Criou: 12/07/2025 Cr…" at bounding box center [512, 239] width 542 height 51
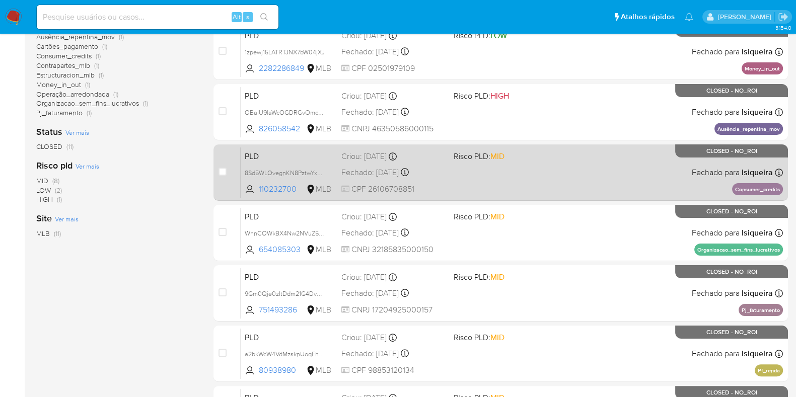
scroll to position [251, 0]
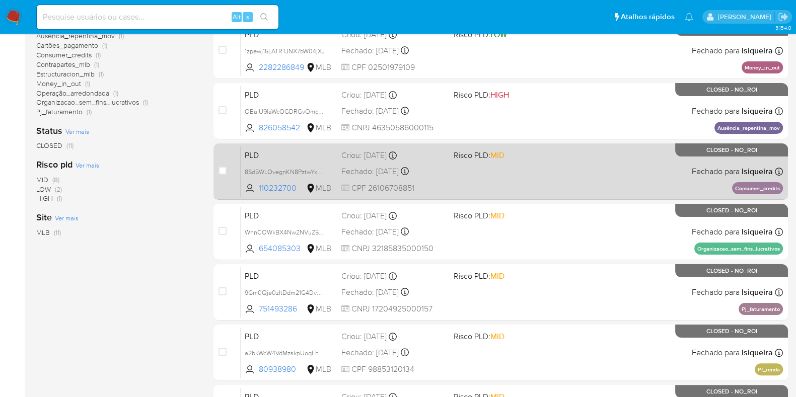
click at [503, 166] on div "PLD 8Sd5WLOvegnKN8PztwYxHGCC 110232700 MLB Risco PLD: MID Criou: 12/07/2025 Cri…" at bounding box center [512, 171] width 542 height 51
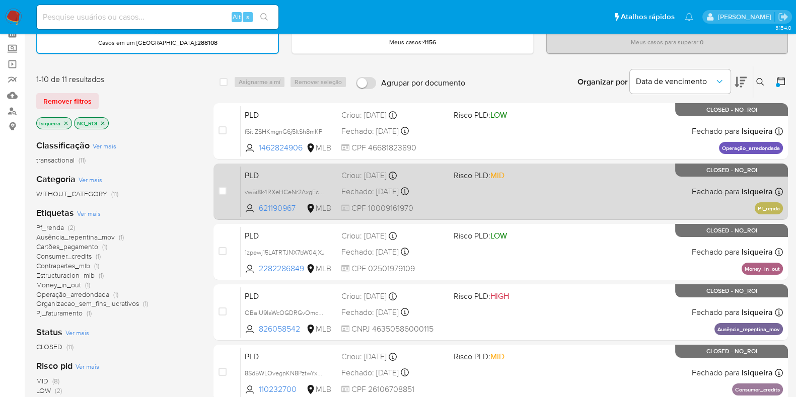
scroll to position [0, 0]
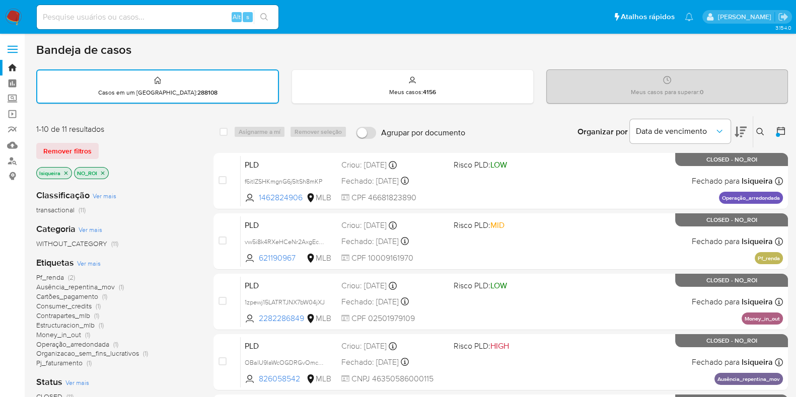
click at [65, 170] on icon "close-filter" at bounding box center [66, 173] width 6 height 6
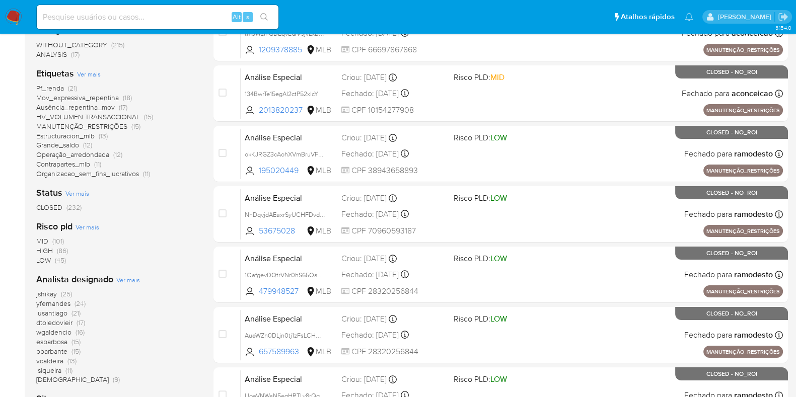
scroll to position [251, 0]
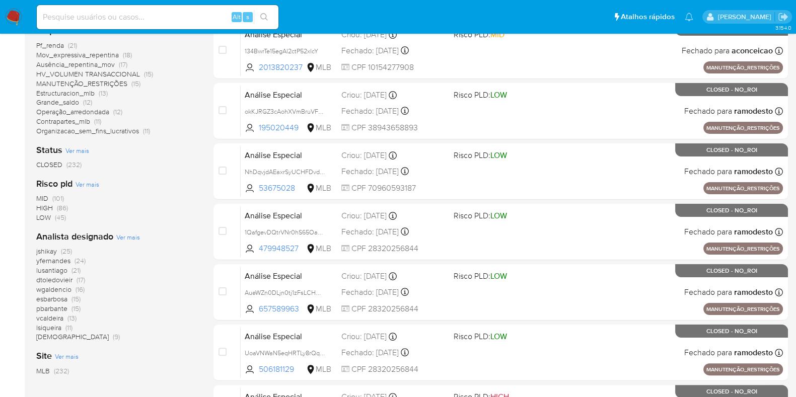
click at [83, 276] on span "(17)" at bounding box center [80, 280] width 9 height 10
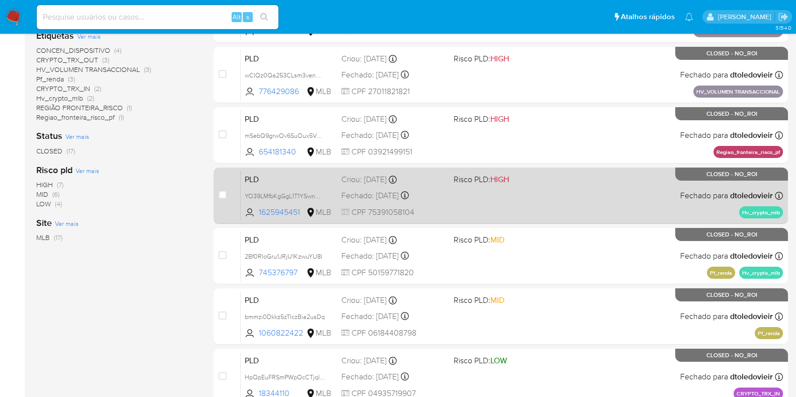
scroll to position [314, 0]
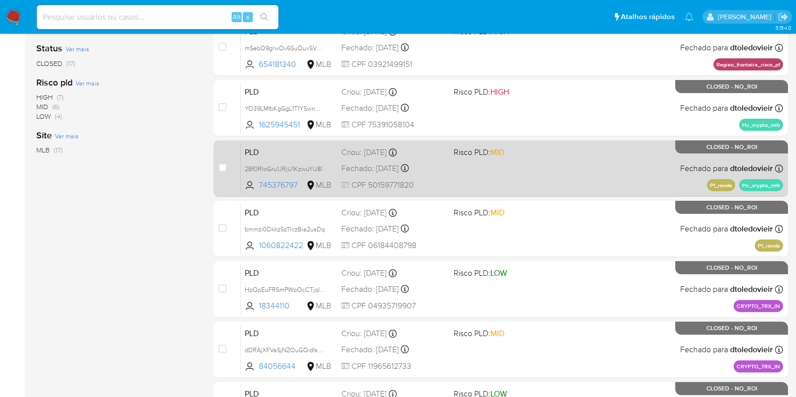
click at [549, 160] on div "PLD 2Bf0RIoGru1JRjU1KzwuYU8I 745376797 MLB Risco PLD: MID Criou: 12/08/2025 Cri…" at bounding box center [512, 168] width 542 height 51
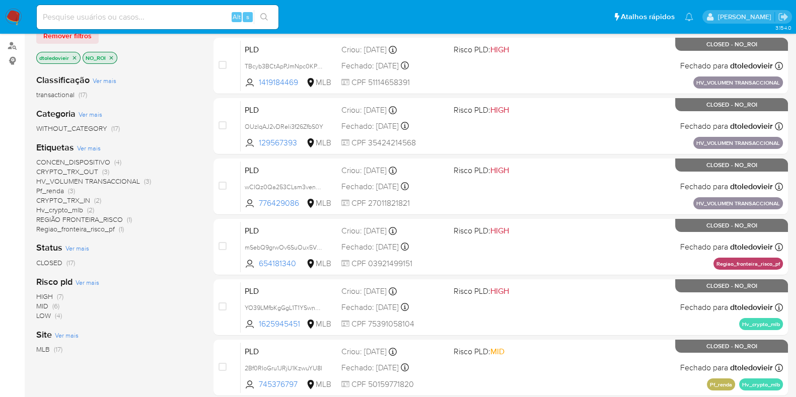
scroll to position [76, 0]
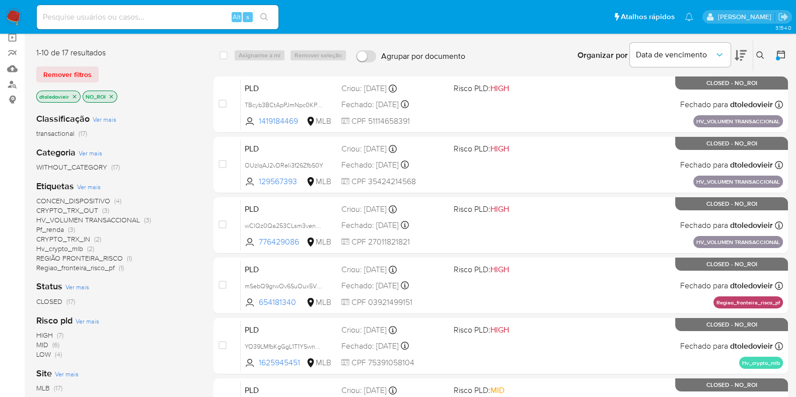
click at [73, 94] on icon "close-filter" at bounding box center [74, 97] width 6 height 6
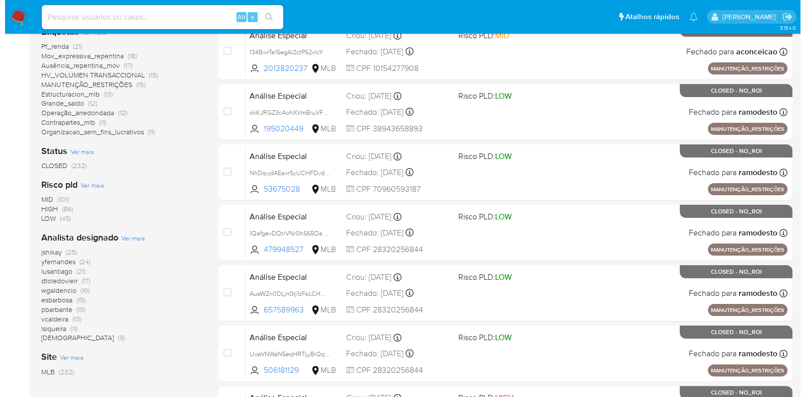
scroll to position [265, 0]
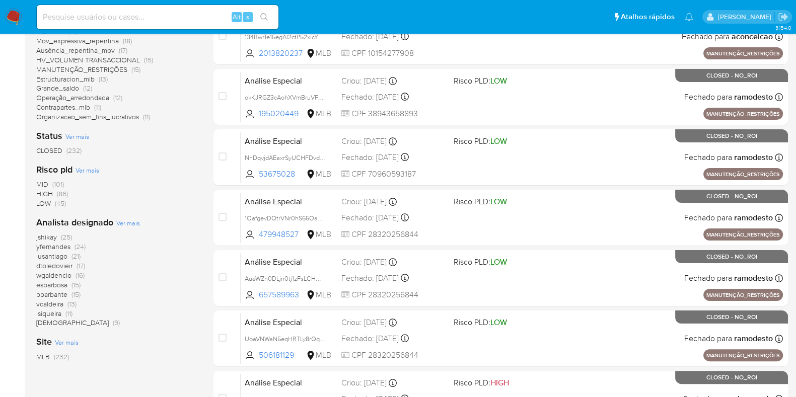
click at [136, 220] on span "Ver mais" at bounding box center [128, 222] width 24 height 9
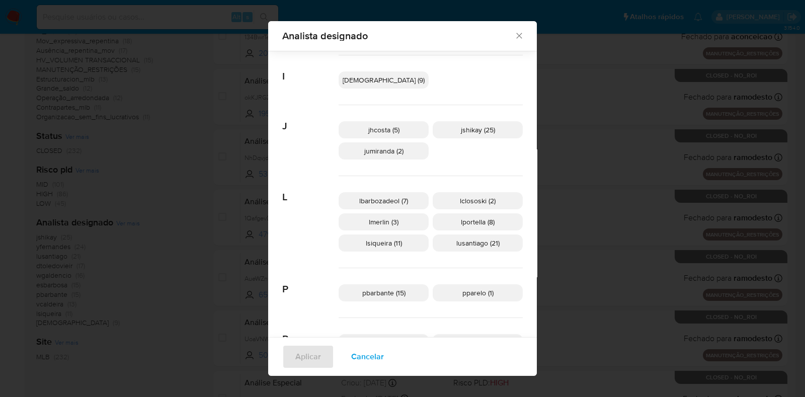
scroll to position [181, 0]
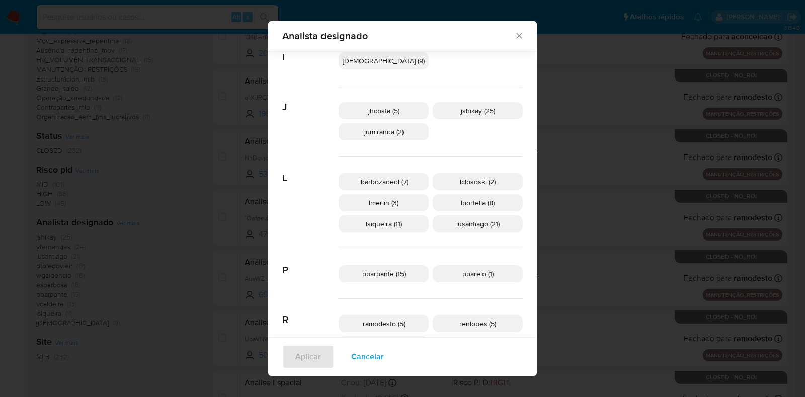
click at [461, 198] on span "lportella (8)" at bounding box center [478, 203] width 34 height 10
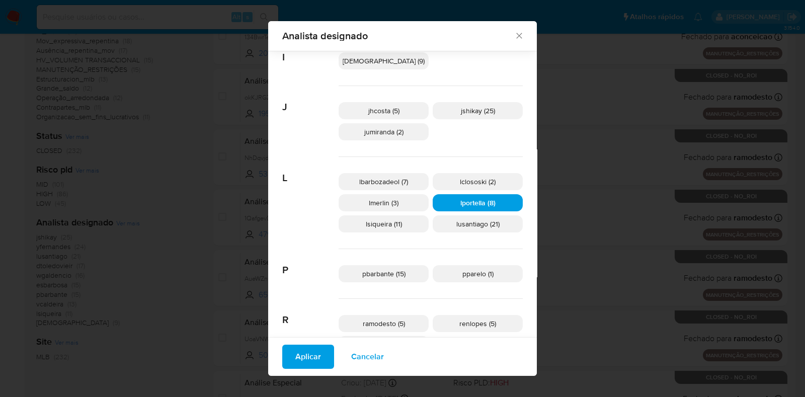
click at [320, 354] on button "Aplicar" at bounding box center [308, 357] width 52 height 24
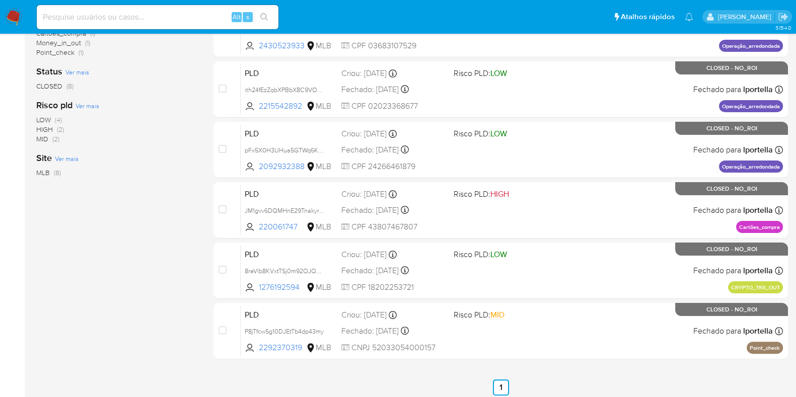
scroll to position [273, 0]
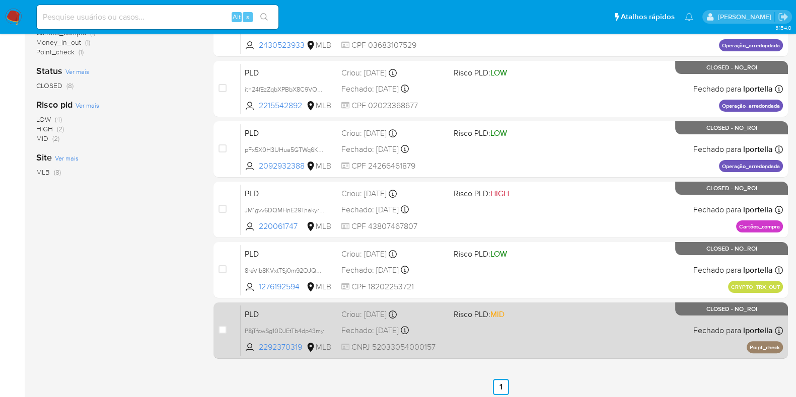
click at [506, 328] on div "PLD P8jTfcwSg10DJEtTb4dp43my 2292370319 MLB Risco PLD: MID Criou: 12/07/2025 Cr…" at bounding box center [512, 330] width 542 height 51
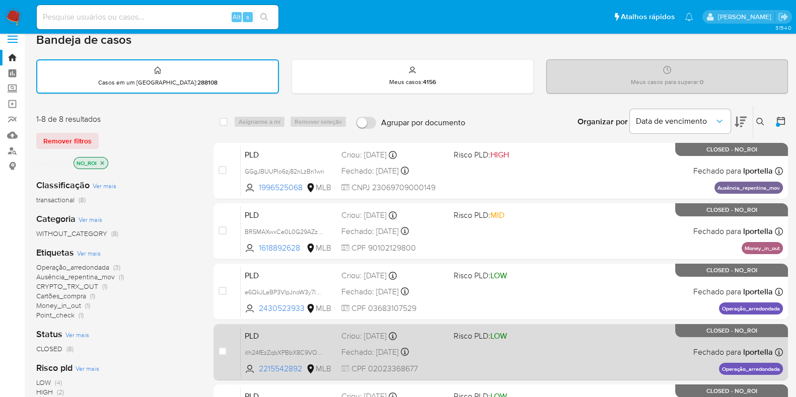
scroll to position [0, 0]
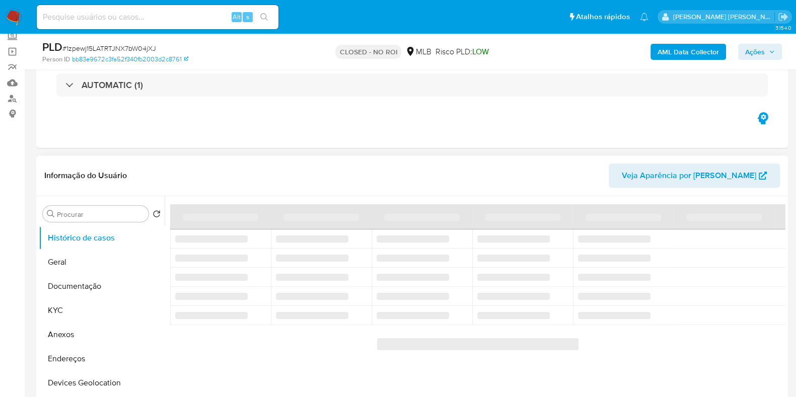
scroll to position [125, 0]
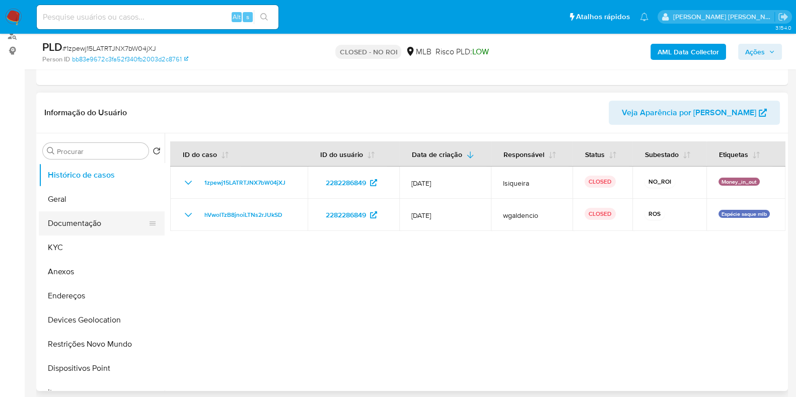
select select "10"
click at [59, 266] on button "Anexos" at bounding box center [98, 272] width 118 height 24
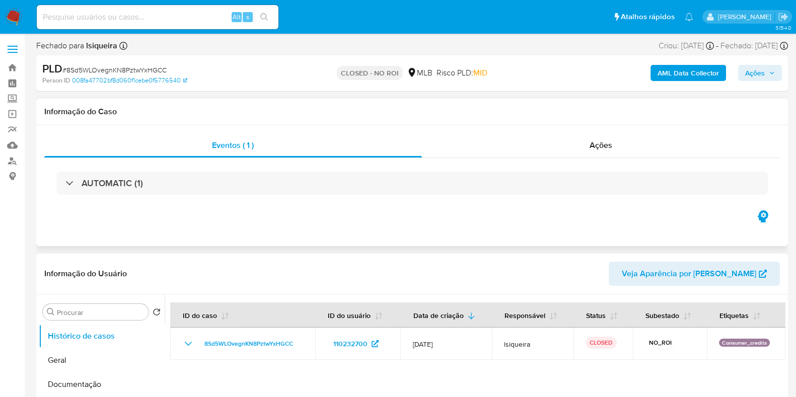
select select "10"
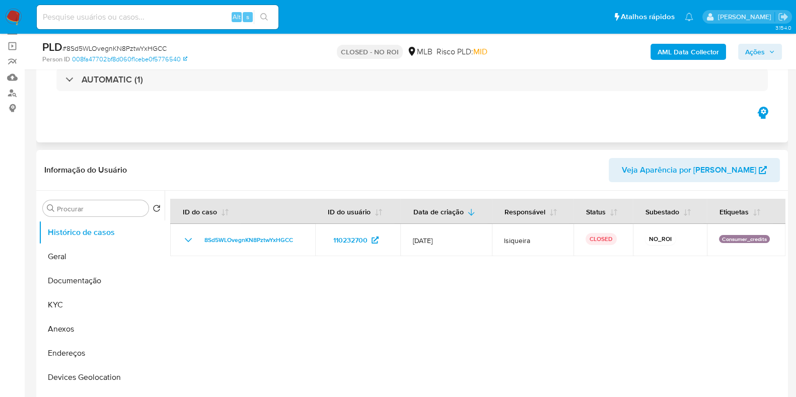
scroll to position [125, 0]
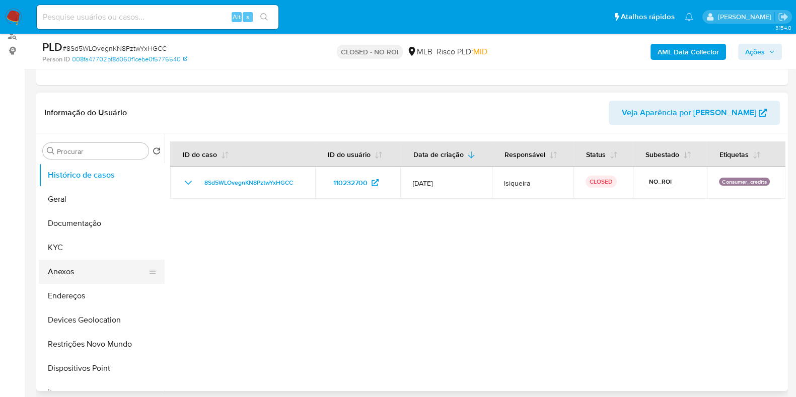
click at [83, 265] on button "Anexos" at bounding box center [98, 272] width 118 height 24
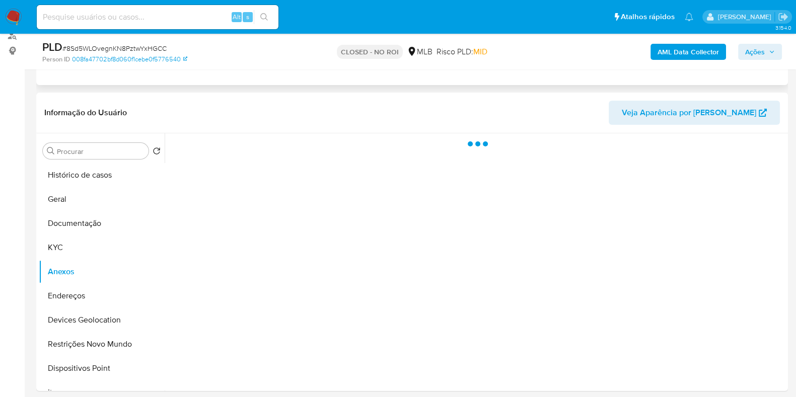
scroll to position [0, 0]
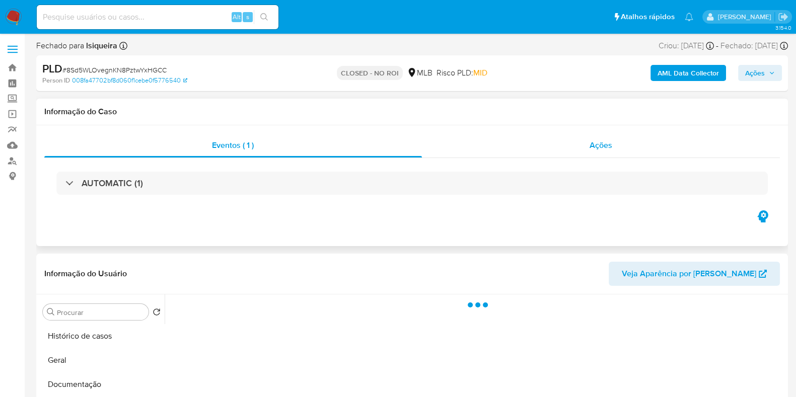
click at [556, 145] on div "Ações" at bounding box center [601, 145] width 358 height 24
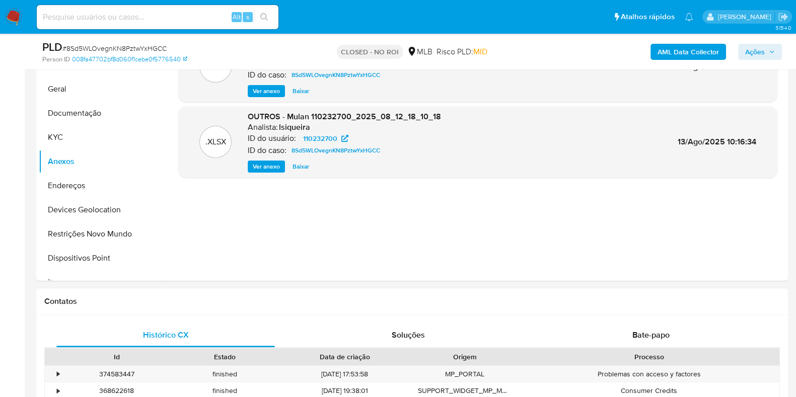
scroll to position [220, 0]
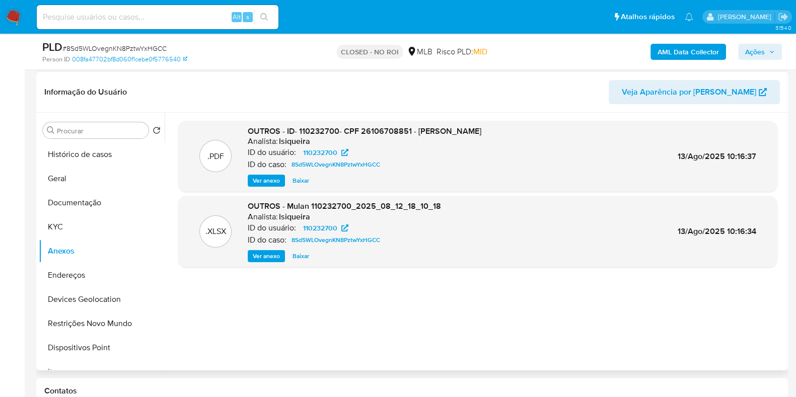
click at [274, 172] on div "OUTROS - ID- 110232700- CPF 26106708851 - [PERSON_NAME] DO NASCIMENTO Analista:…" at bounding box center [364, 156] width 233 height 61
click at [272, 181] on span "Ver anexo" at bounding box center [266, 181] width 27 height 10
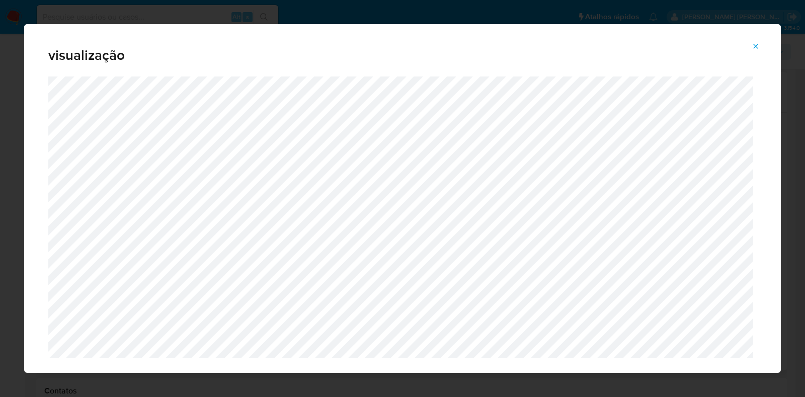
click at [759, 46] on icon "Attachment preview" at bounding box center [756, 46] width 8 height 8
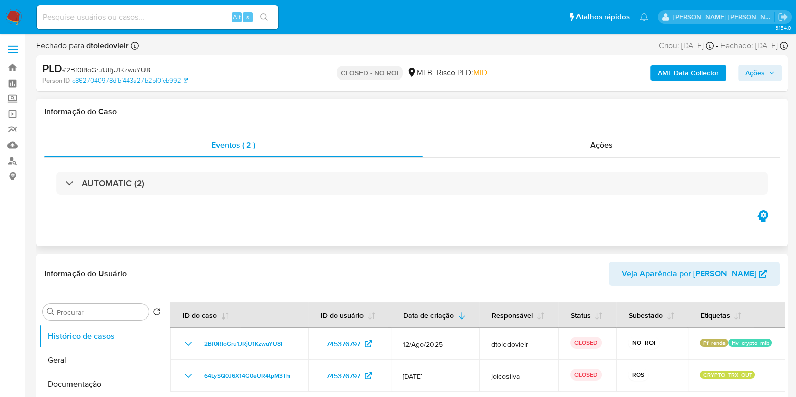
select select "10"
click at [596, 150] on span "Ações" at bounding box center [601, 145] width 23 height 12
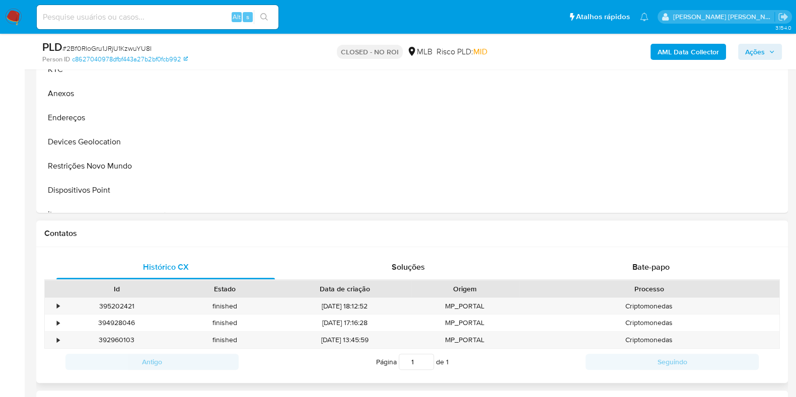
scroll to position [251, 0]
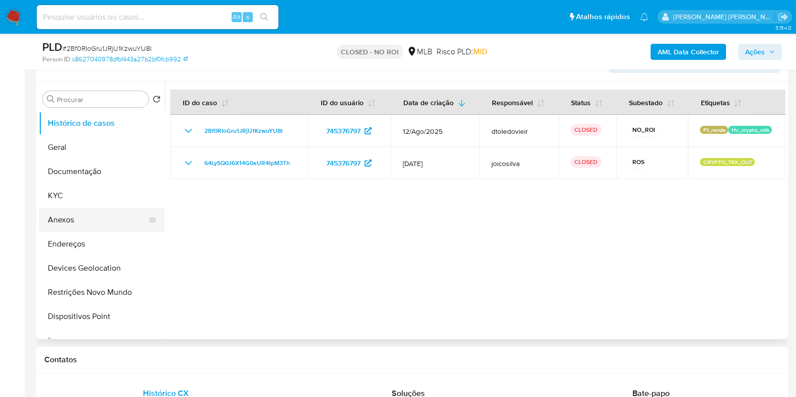
click at [72, 208] on button "Anexos" at bounding box center [98, 220] width 118 height 24
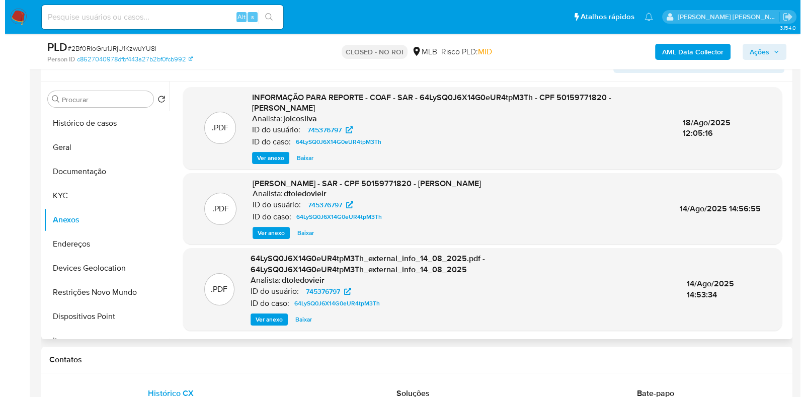
scroll to position [3, 0]
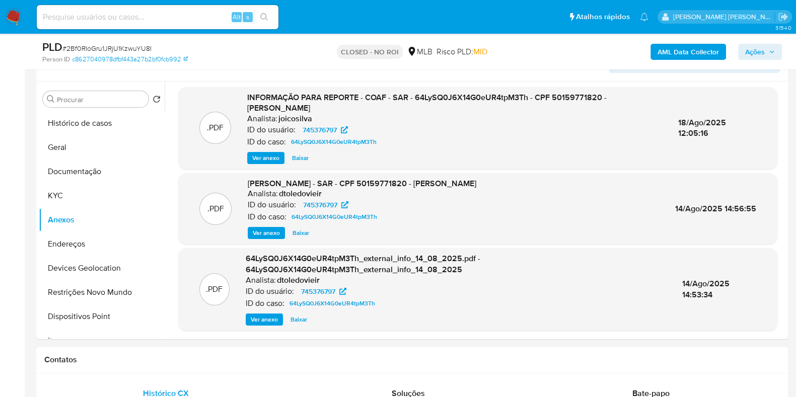
click at [688, 51] on b "AML Data Collector" at bounding box center [687, 52] width 61 height 16
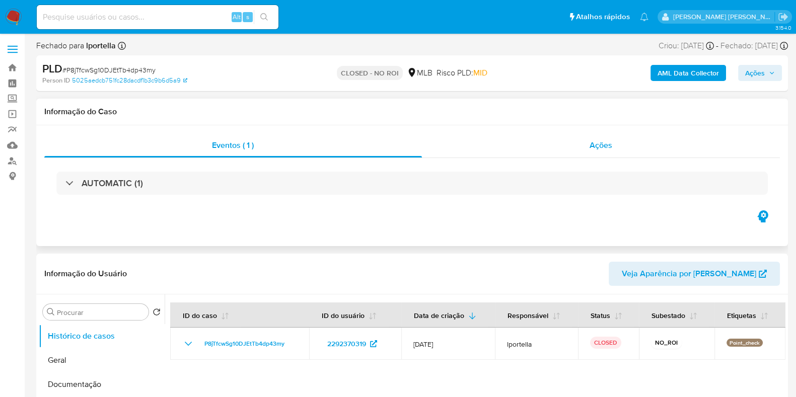
click at [556, 145] on div "Ações" at bounding box center [601, 145] width 358 height 24
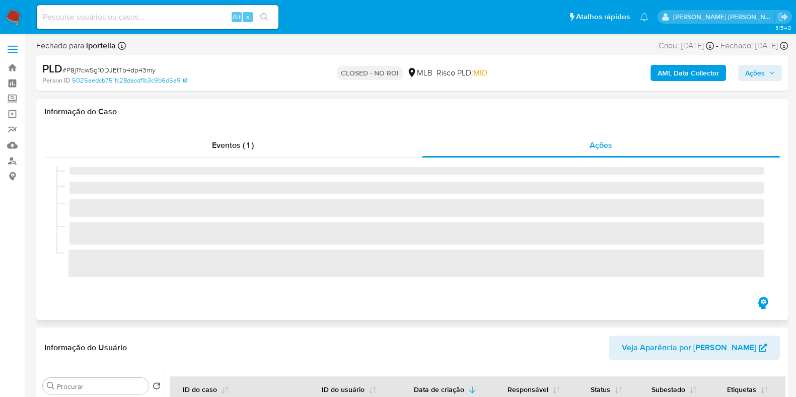
select select "10"
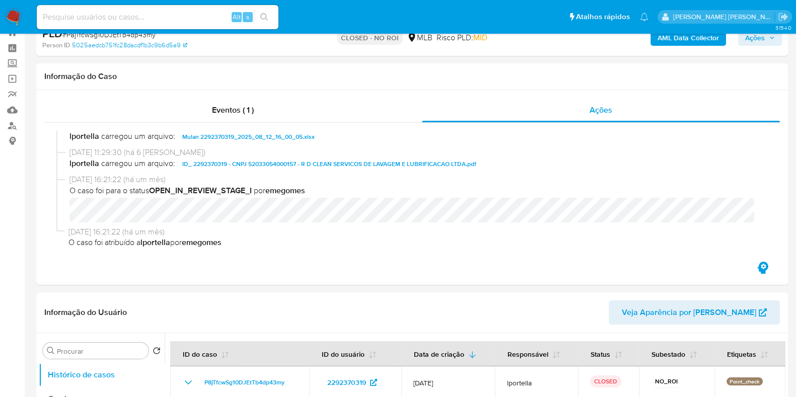
scroll to position [189, 0]
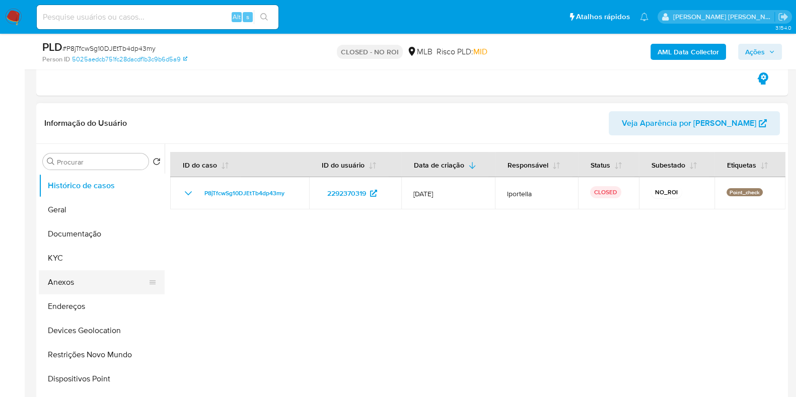
click at [87, 275] on button "Anexos" at bounding box center [98, 282] width 118 height 24
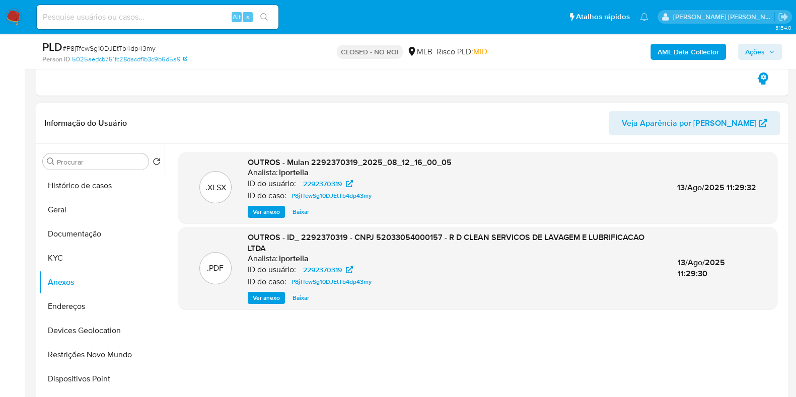
click at [264, 300] on span "Ver anexo" at bounding box center [266, 298] width 27 height 10
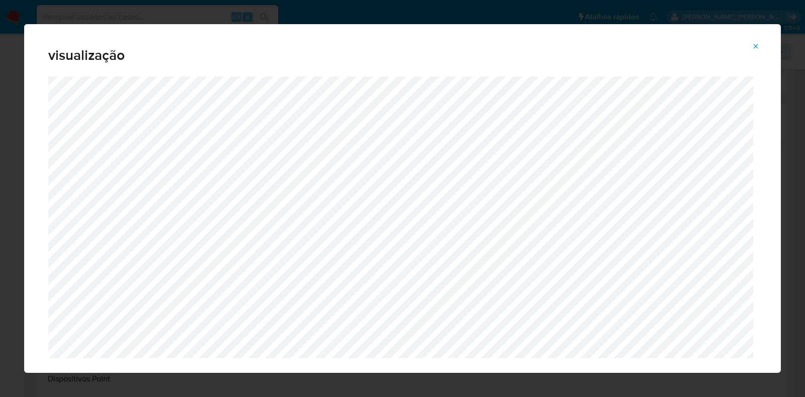
click at [757, 47] on icon "Attachment preview" at bounding box center [756, 46] width 5 height 5
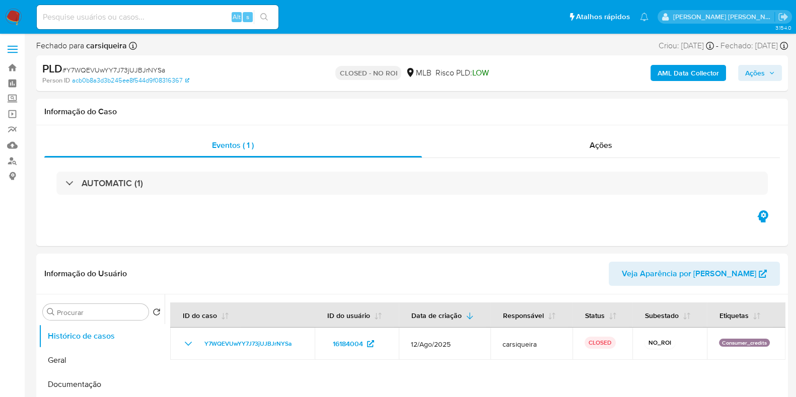
select select "10"
click at [21, 16] on img at bounding box center [13, 17] width 17 height 17
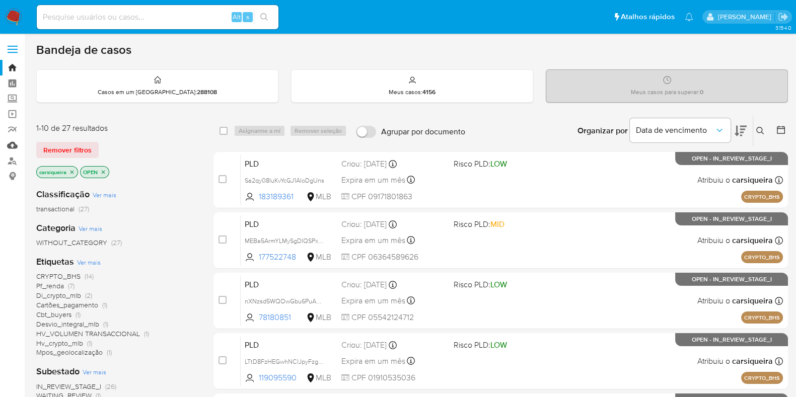
click at [16, 147] on link "Mulan" at bounding box center [60, 145] width 120 height 16
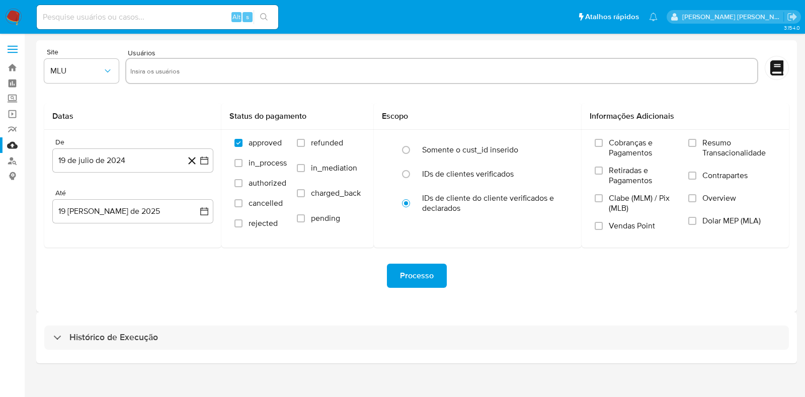
click at [175, 322] on div "Histórico de Execução" at bounding box center [416, 337] width 761 height 51
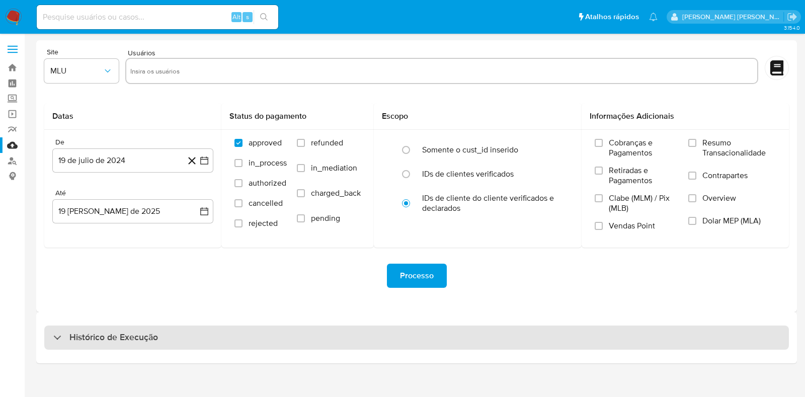
click at [95, 336] on h3 "Histórico de Execução" at bounding box center [113, 338] width 89 height 12
select select "10"
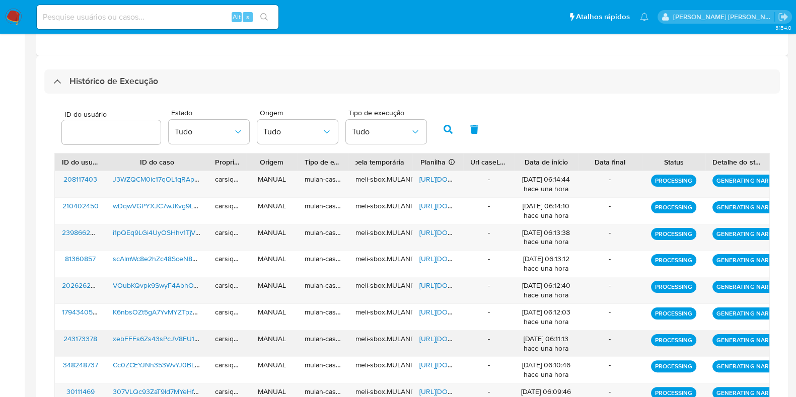
scroll to position [351, 0]
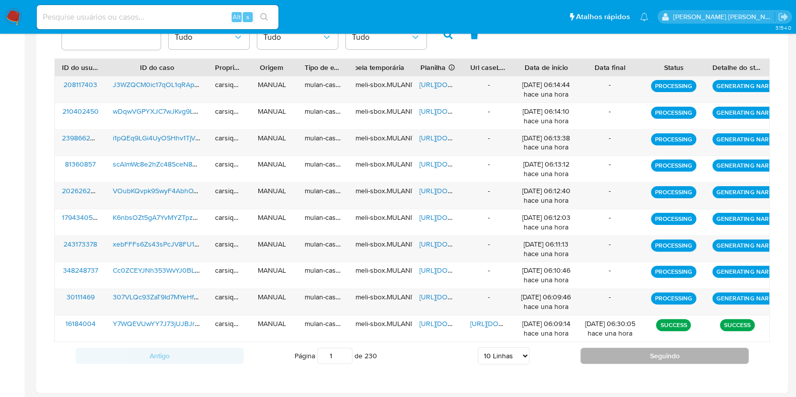
click at [635, 351] on button "Seguindo" at bounding box center [664, 356] width 168 height 16
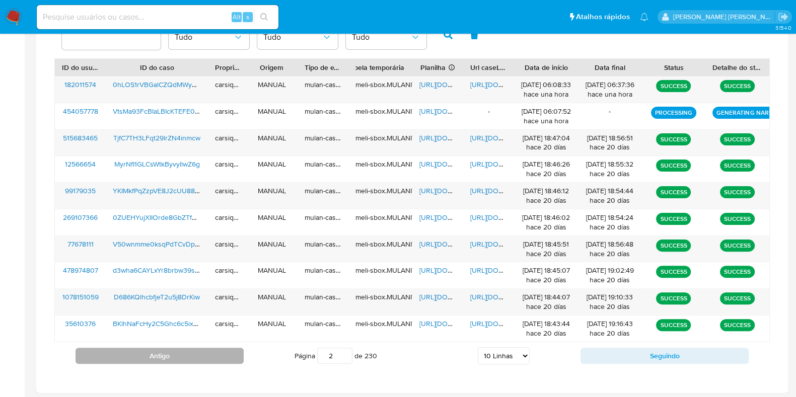
click at [205, 354] on button "Antigo" at bounding box center [159, 356] width 168 height 16
type input "1"
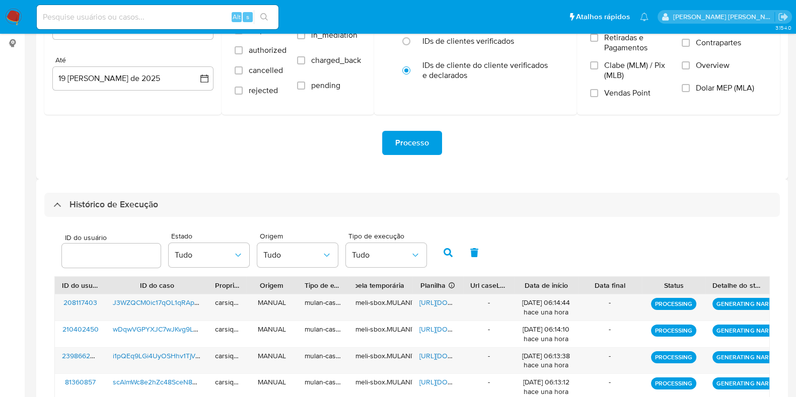
scroll to position [0, 0]
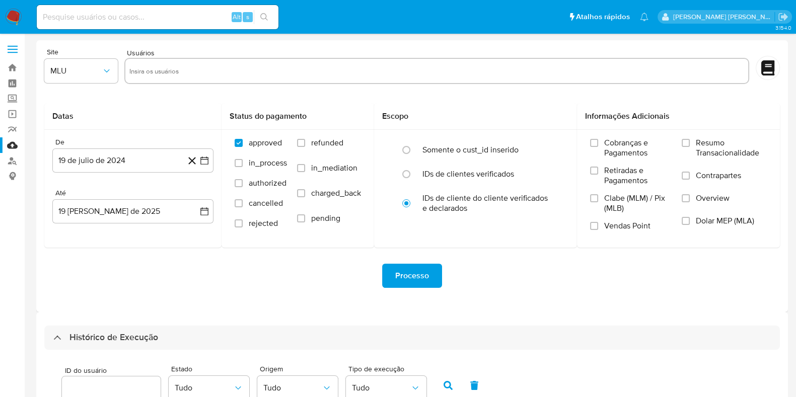
drag, startPoint x: 123, startPoint y: 11, endPoint x: 158, endPoint y: 12, distance: 34.7
click at [123, 12] on input at bounding box center [158, 17] width 242 height 13
paste input "0hLOS1rVBGalCZQdMWynfQ4S"
type input "0hLOS1rVBGalCZQdMWynfQ4S"
click at [268, 14] on button "search-icon" at bounding box center [264, 17] width 21 height 14
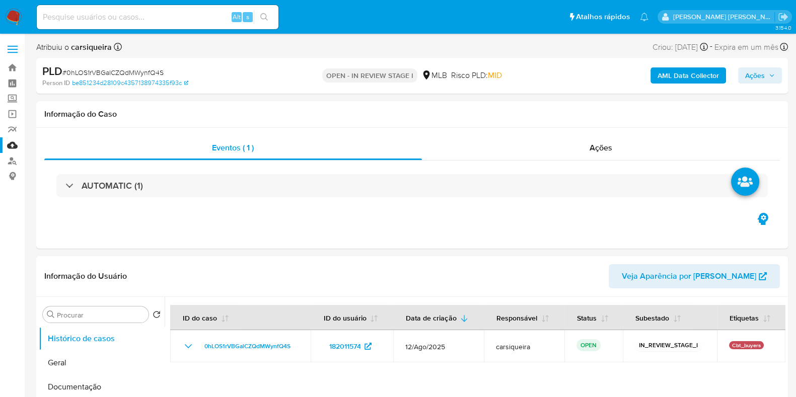
select select "10"
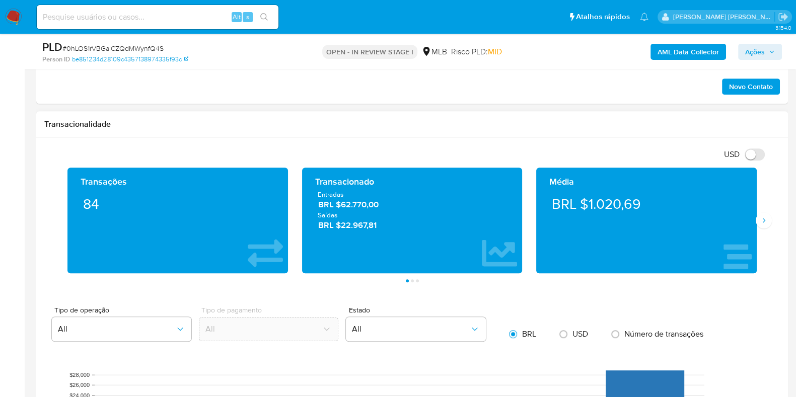
scroll to position [648, 0]
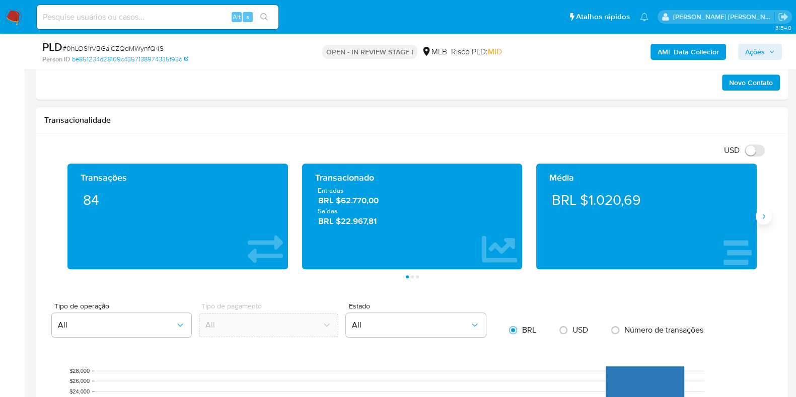
click at [764, 219] on icon "Siguiente" at bounding box center [763, 216] width 8 height 8
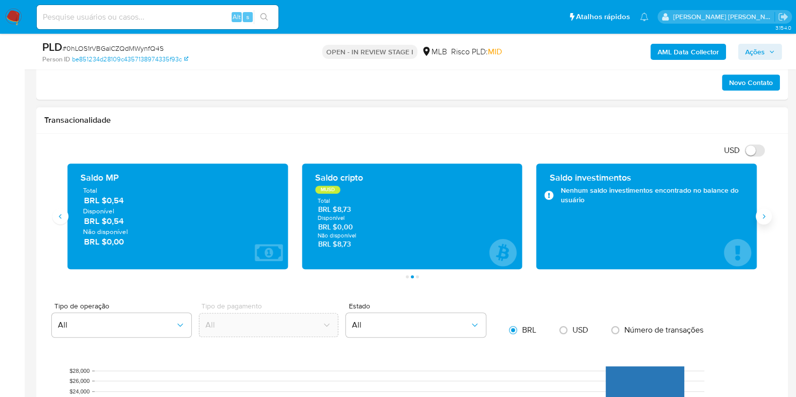
click at [764, 219] on icon "Siguiente" at bounding box center [763, 216] width 8 height 8
